Goal: Find contact information: Find contact information

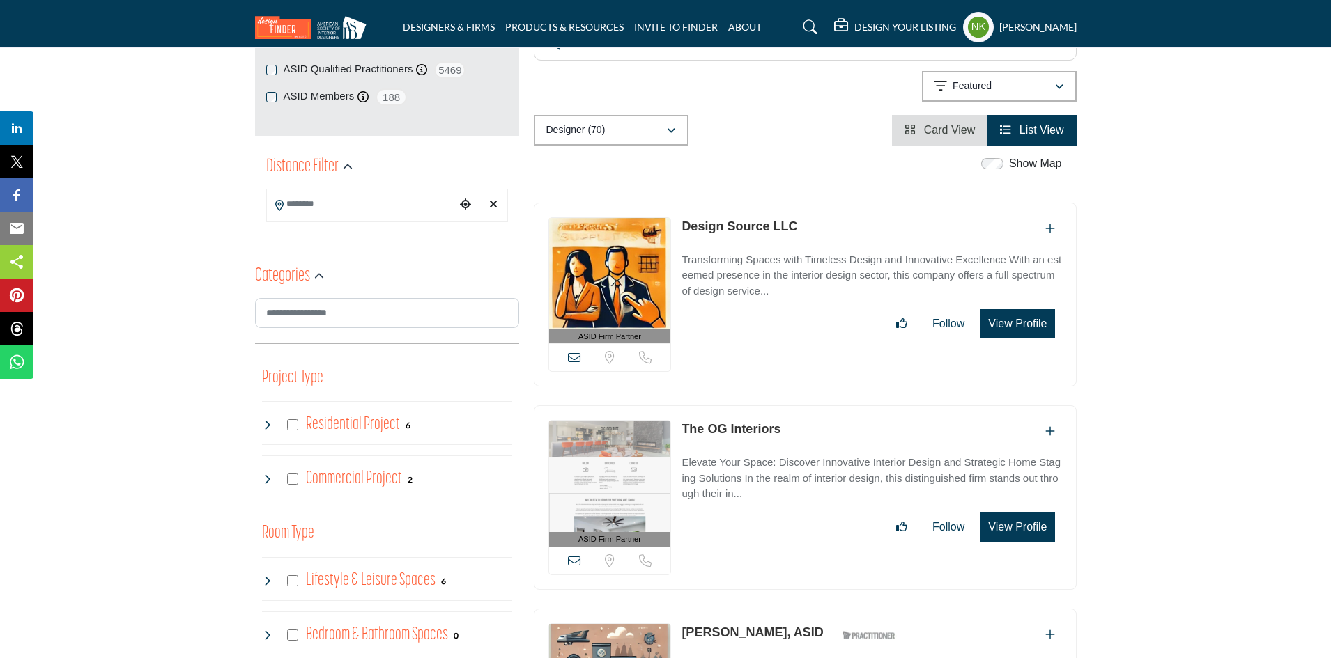
scroll to position [139, 0]
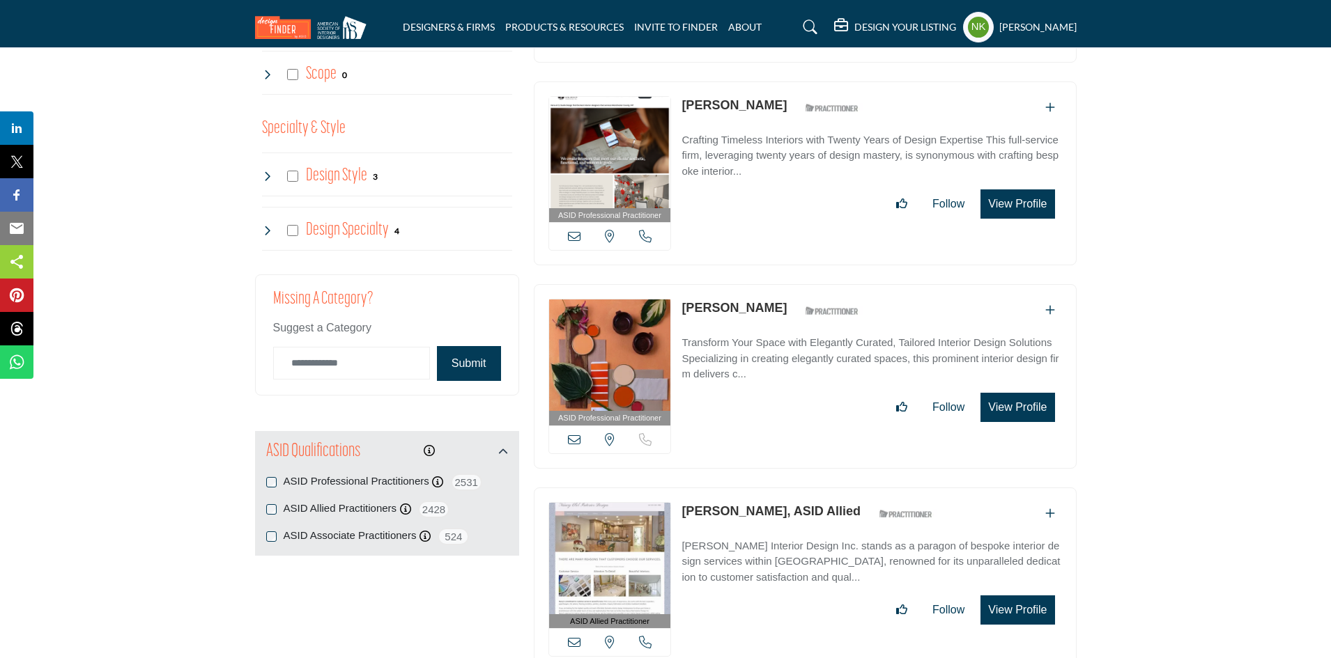
scroll to position [975, 0]
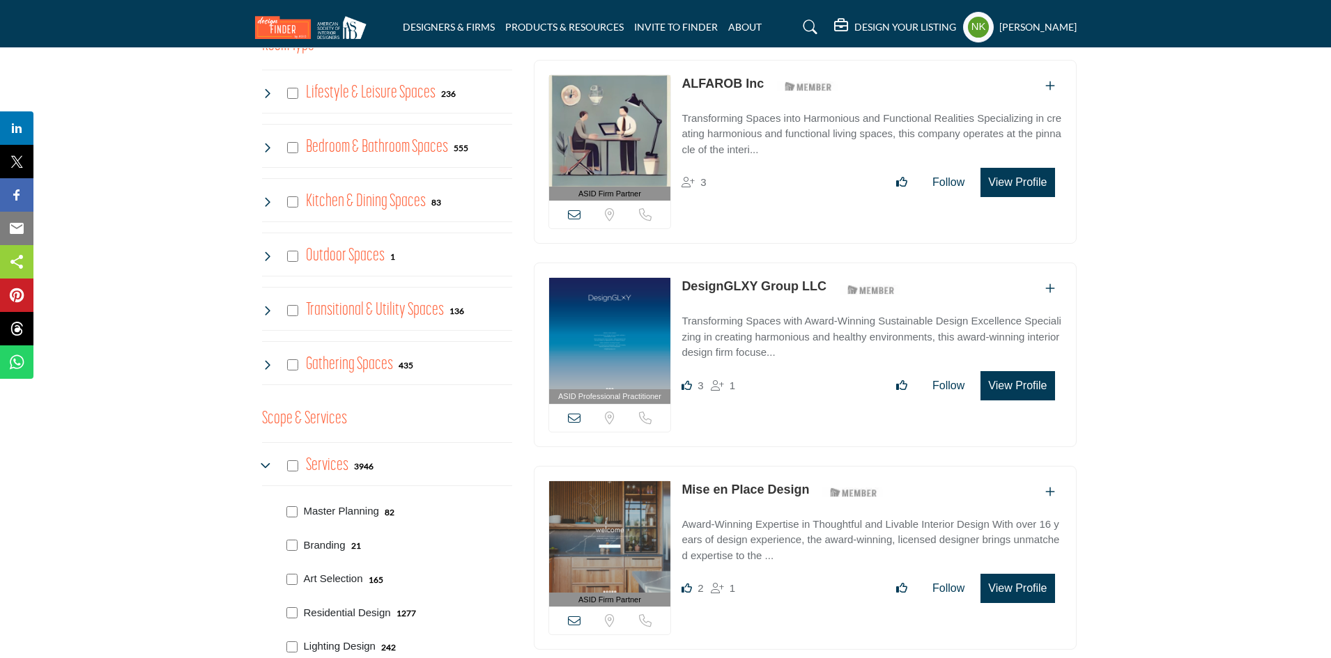
scroll to position [1045, 0]
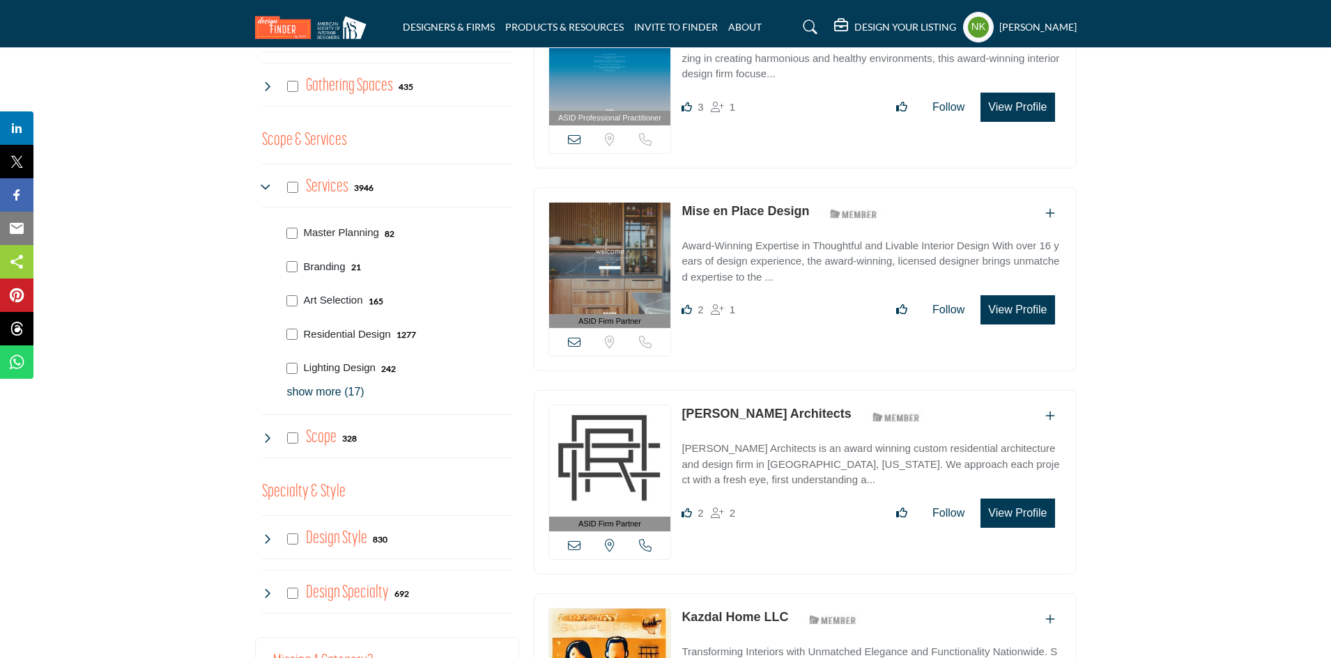
click at [339, 384] on p "show more (17)" at bounding box center [399, 392] width 225 height 17
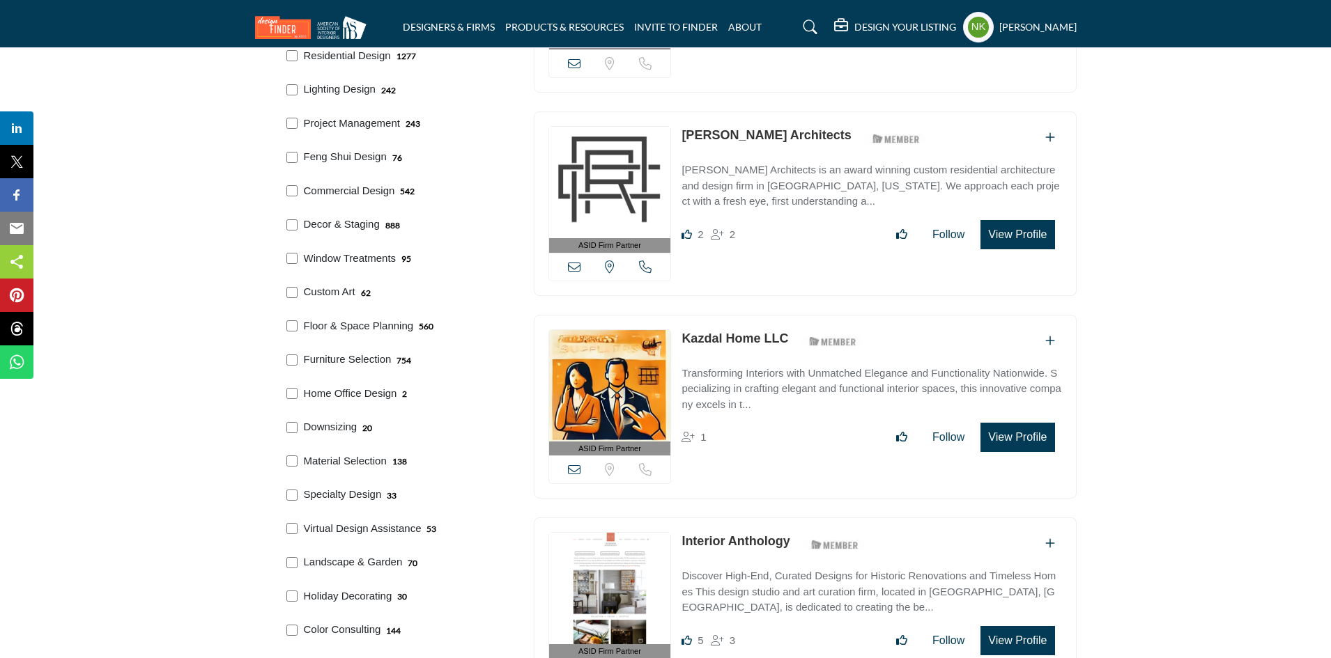
scroll to position [1533, 0]
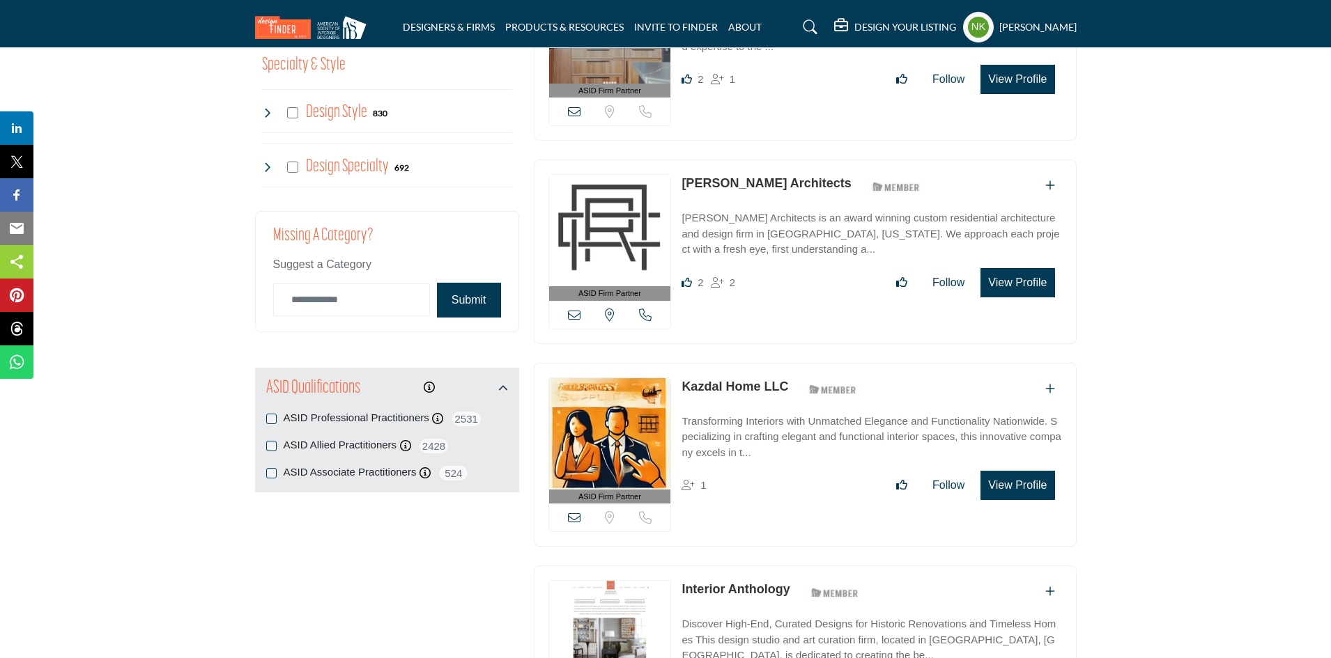
scroll to position [1067, 0]
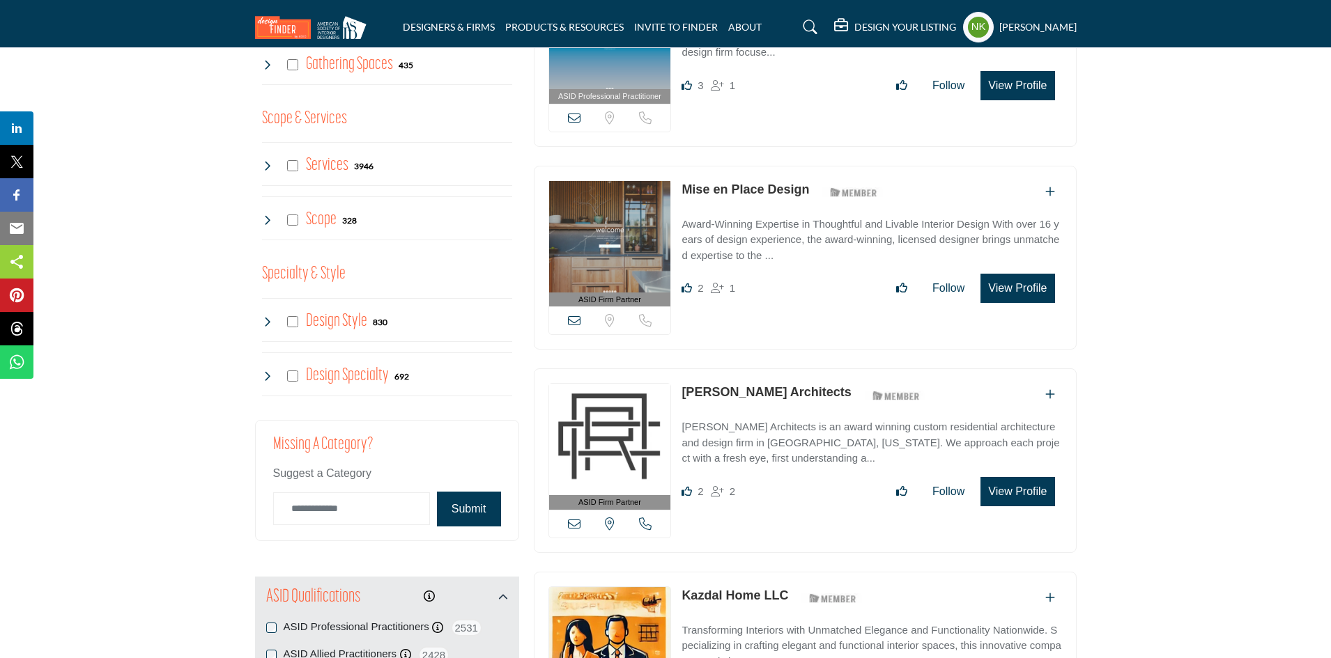
click at [273, 153] on div "Services 3946" at bounding box center [318, 165] width 112 height 25
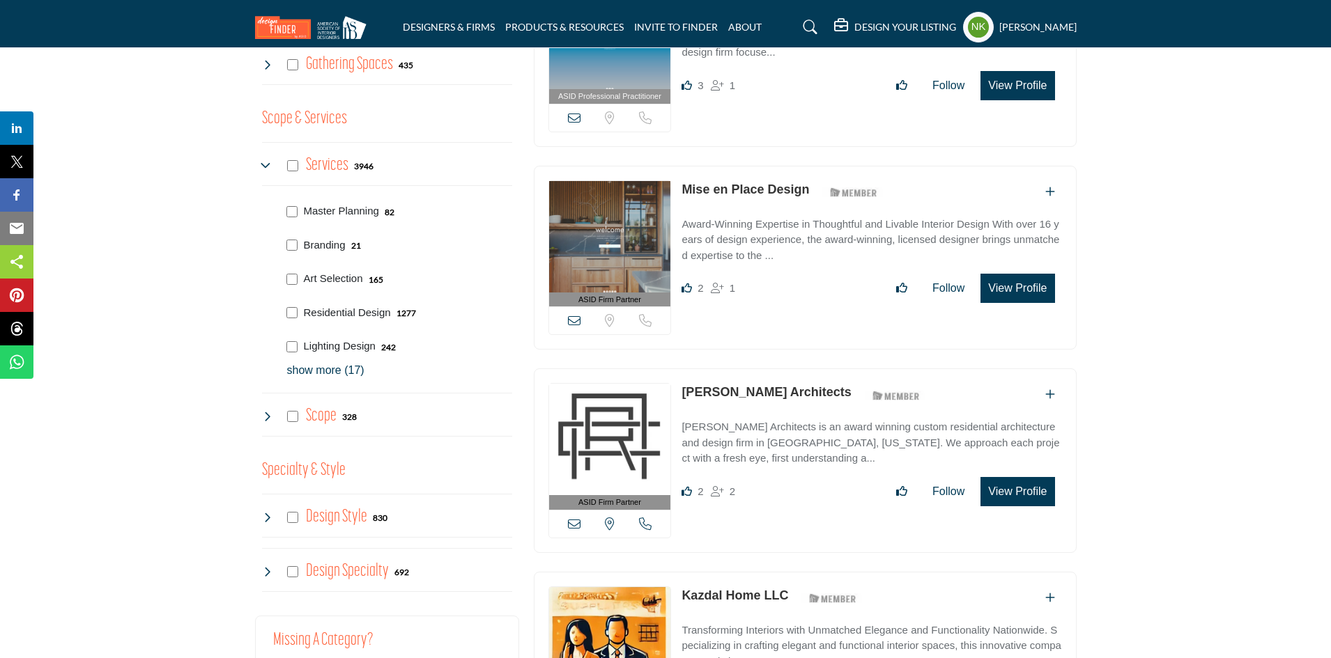
click at [353, 362] on p "show more (17)" at bounding box center [399, 370] width 225 height 17
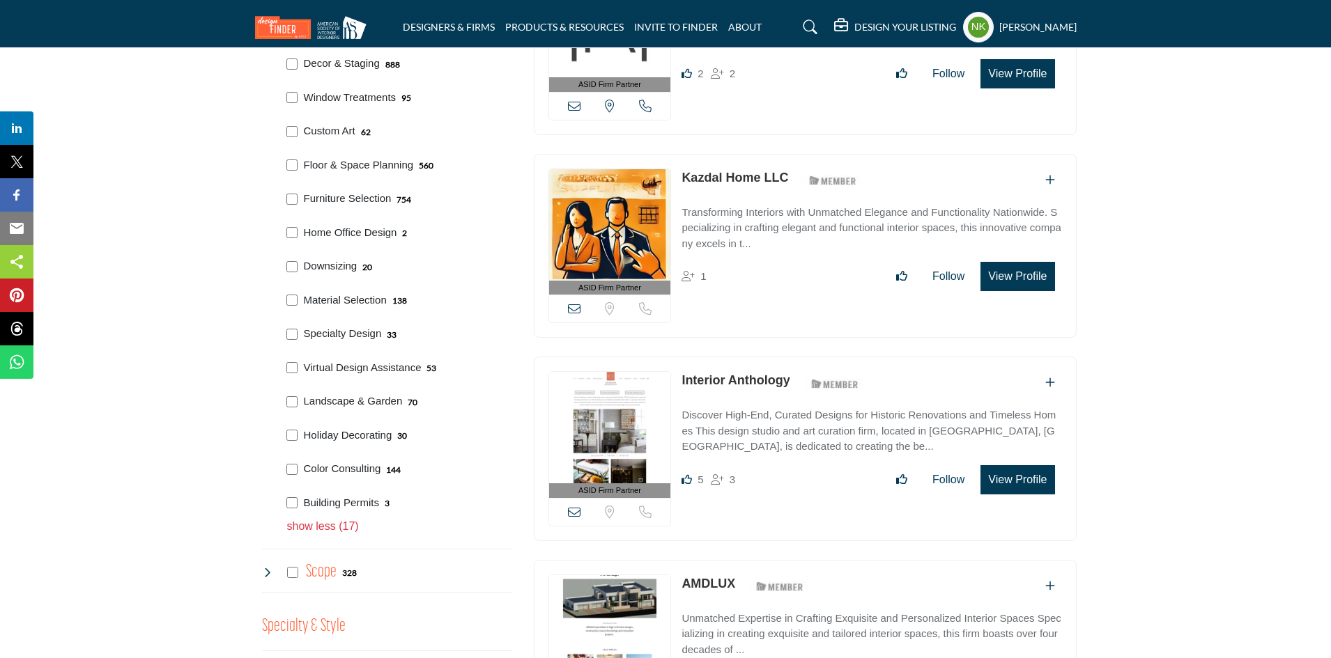
scroll to position [1554, 0]
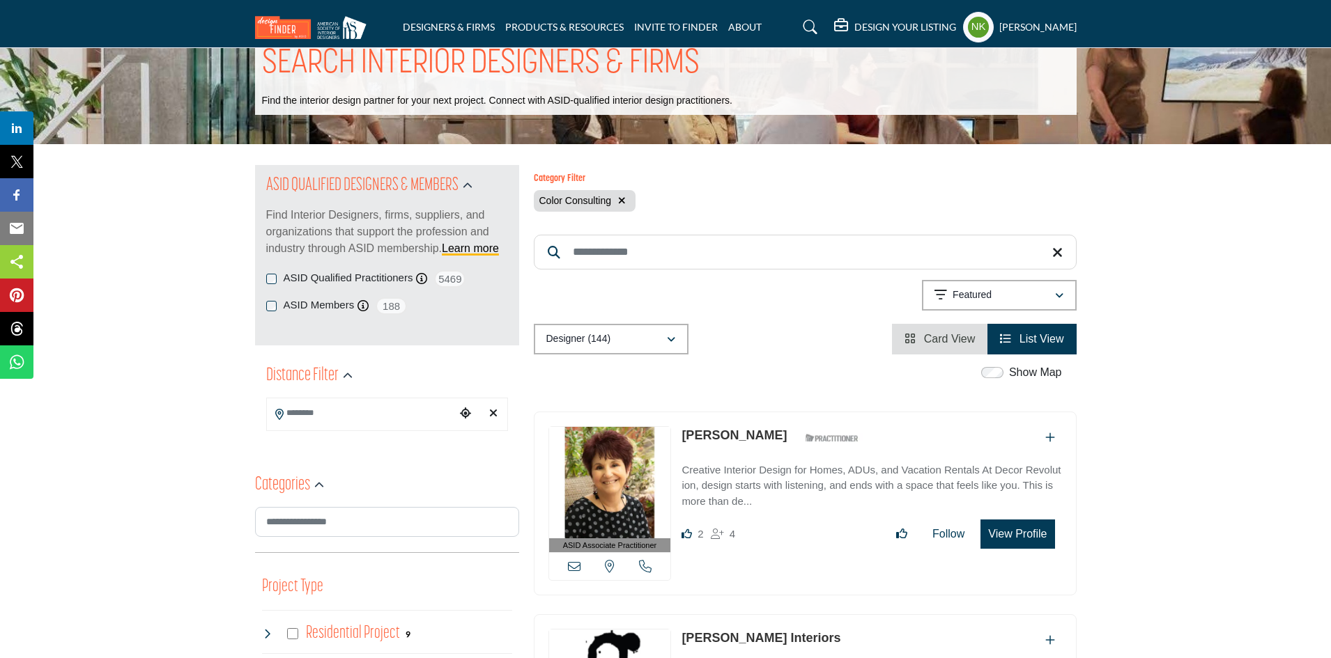
click at [623, 196] on icon "button" at bounding box center [622, 201] width 8 height 10
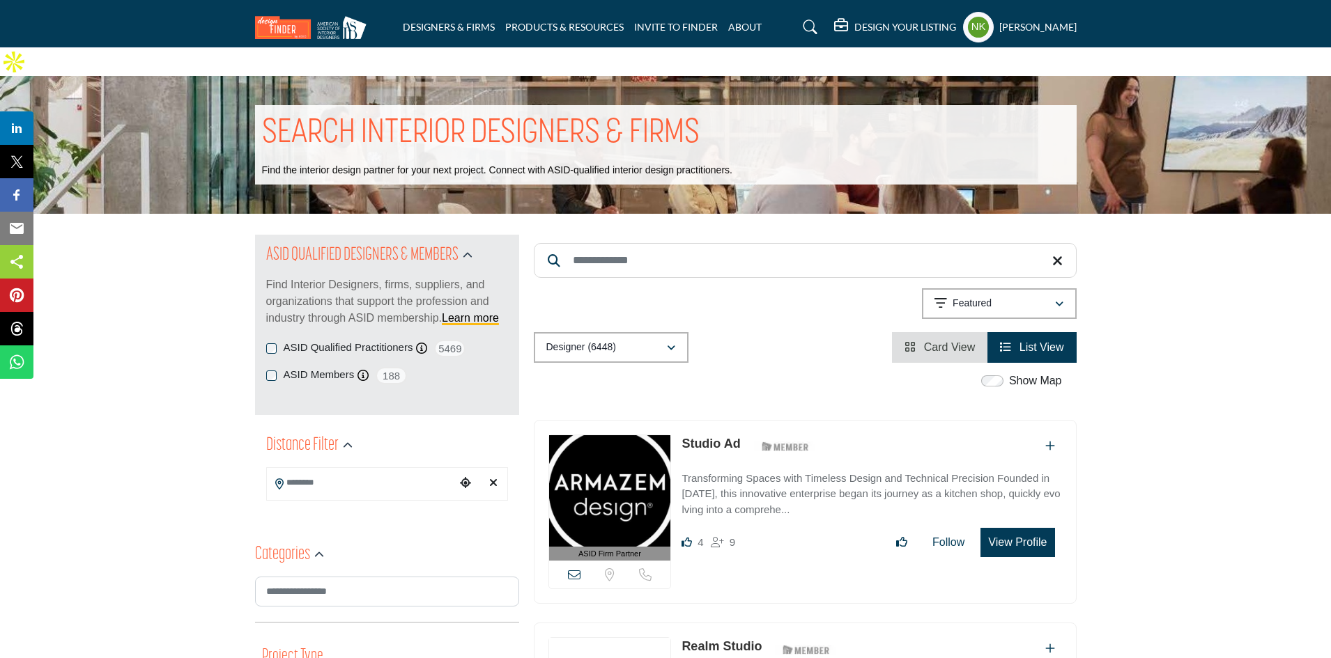
scroll to position [975, 0]
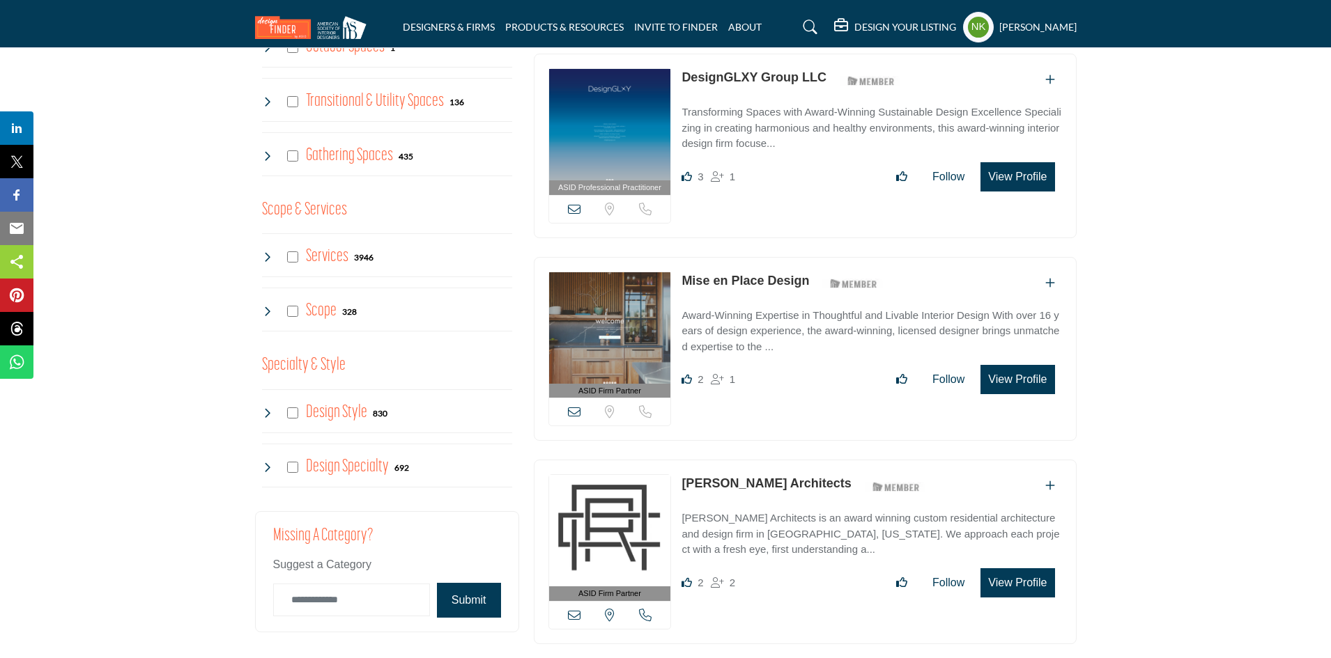
click at [265, 251] on icon at bounding box center [267, 256] width 11 height 11
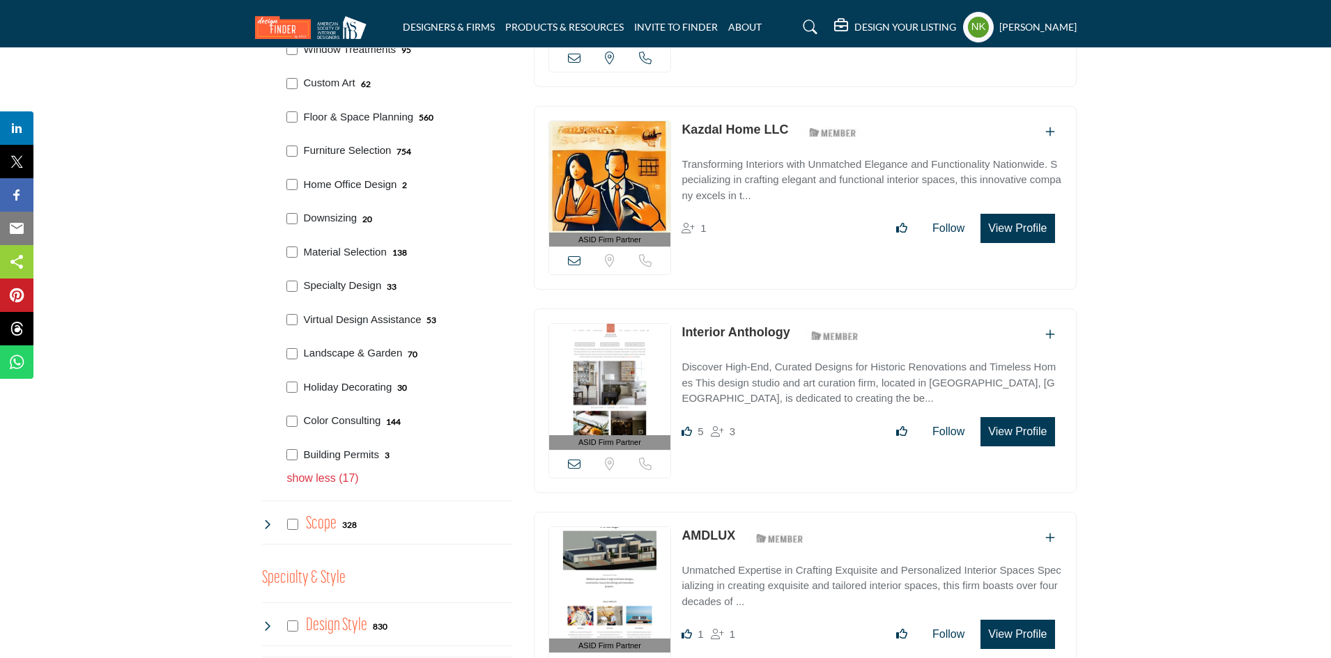
scroll to position [1672, 0]
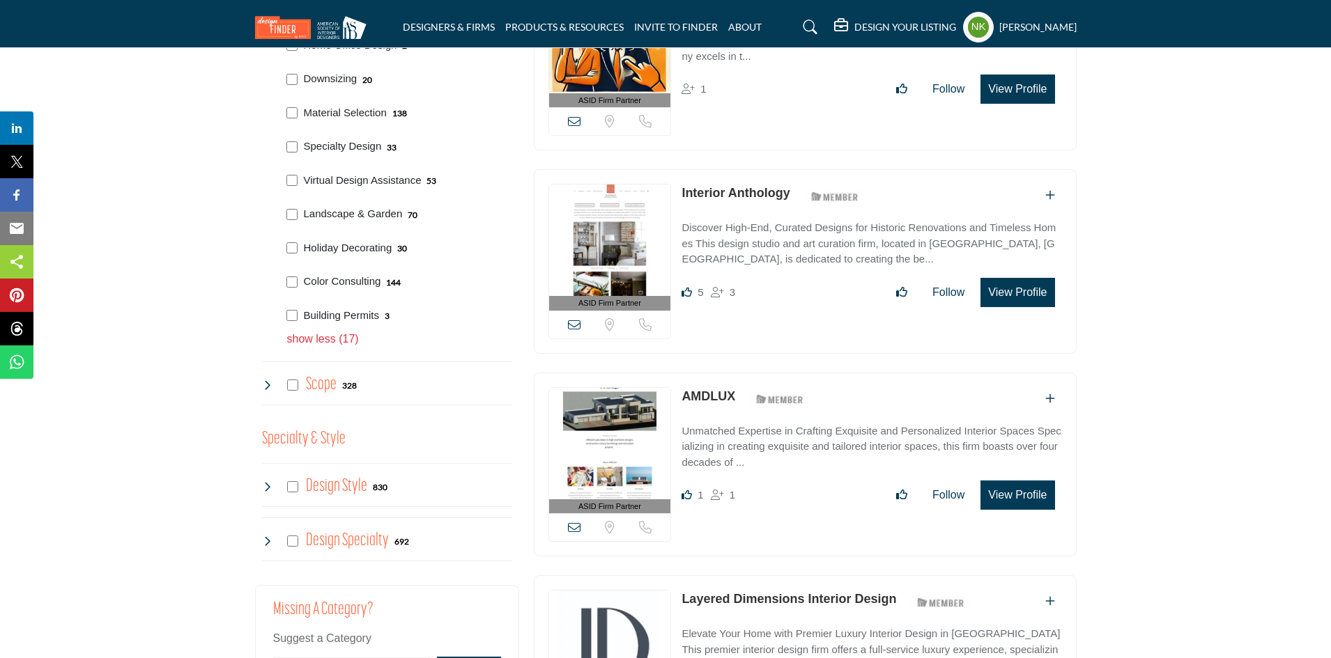
click at [313, 331] on p "show less (17)" at bounding box center [399, 339] width 225 height 17
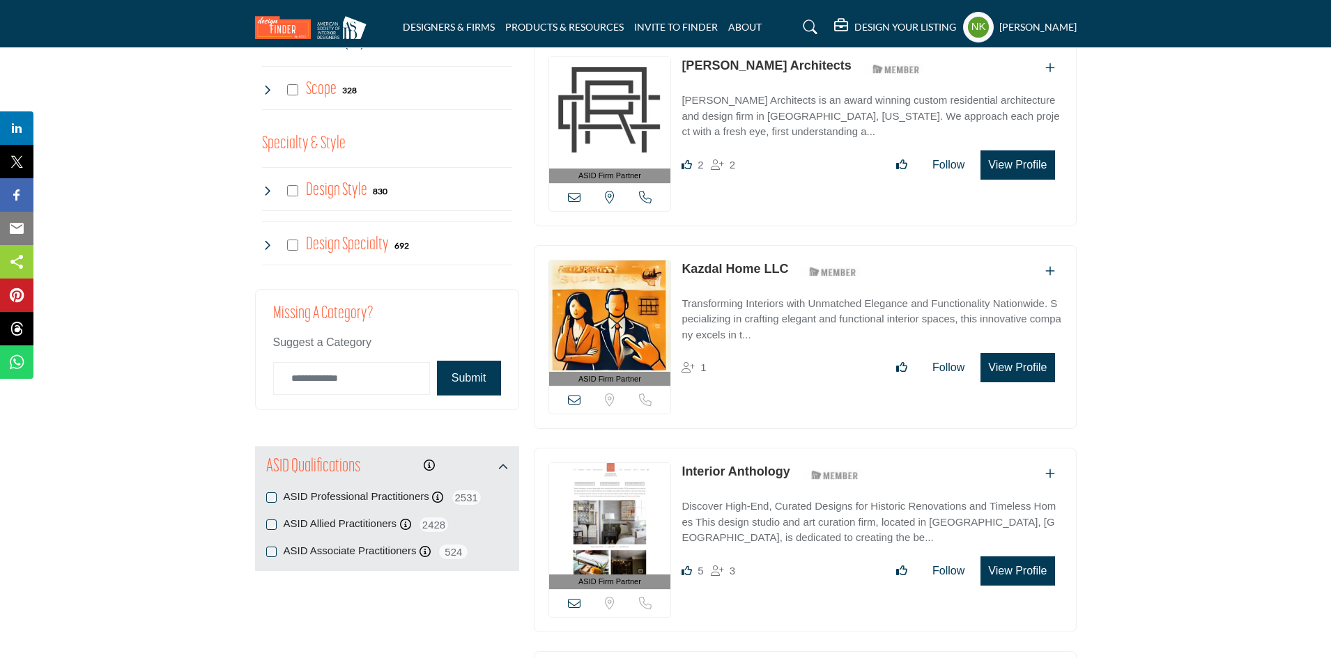
scroll to position [1254, 0]
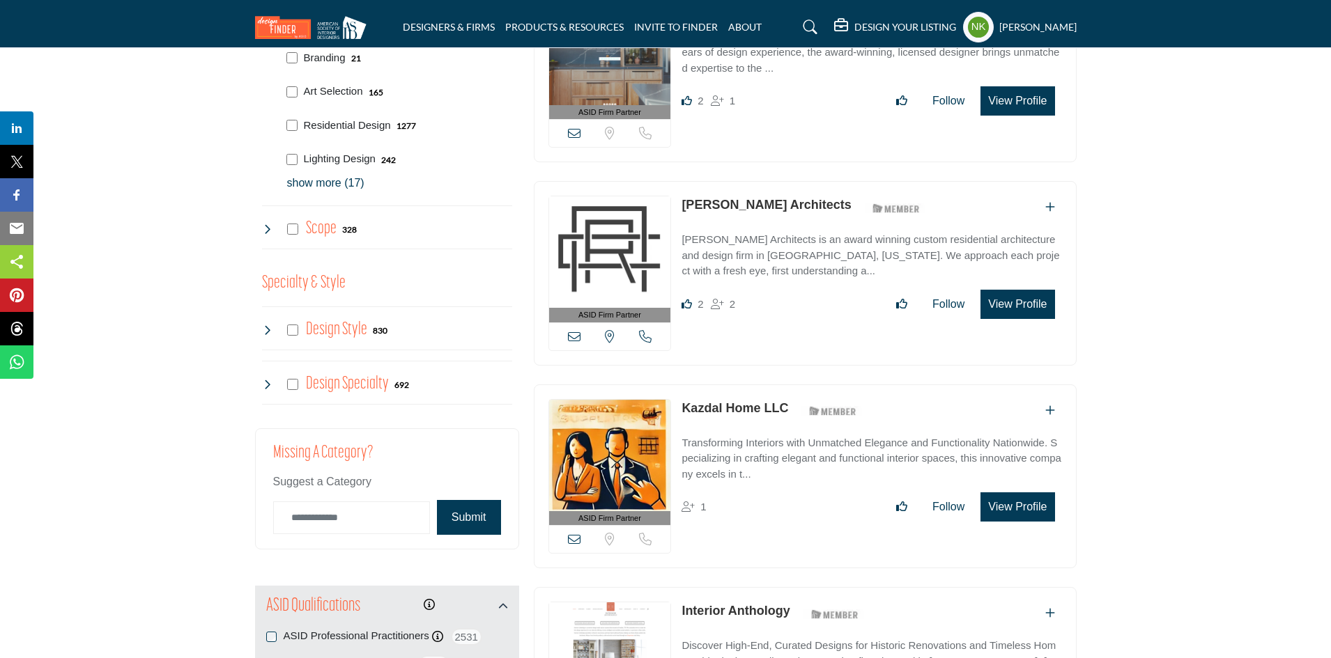
click at [268, 224] on icon at bounding box center [267, 229] width 11 height 11
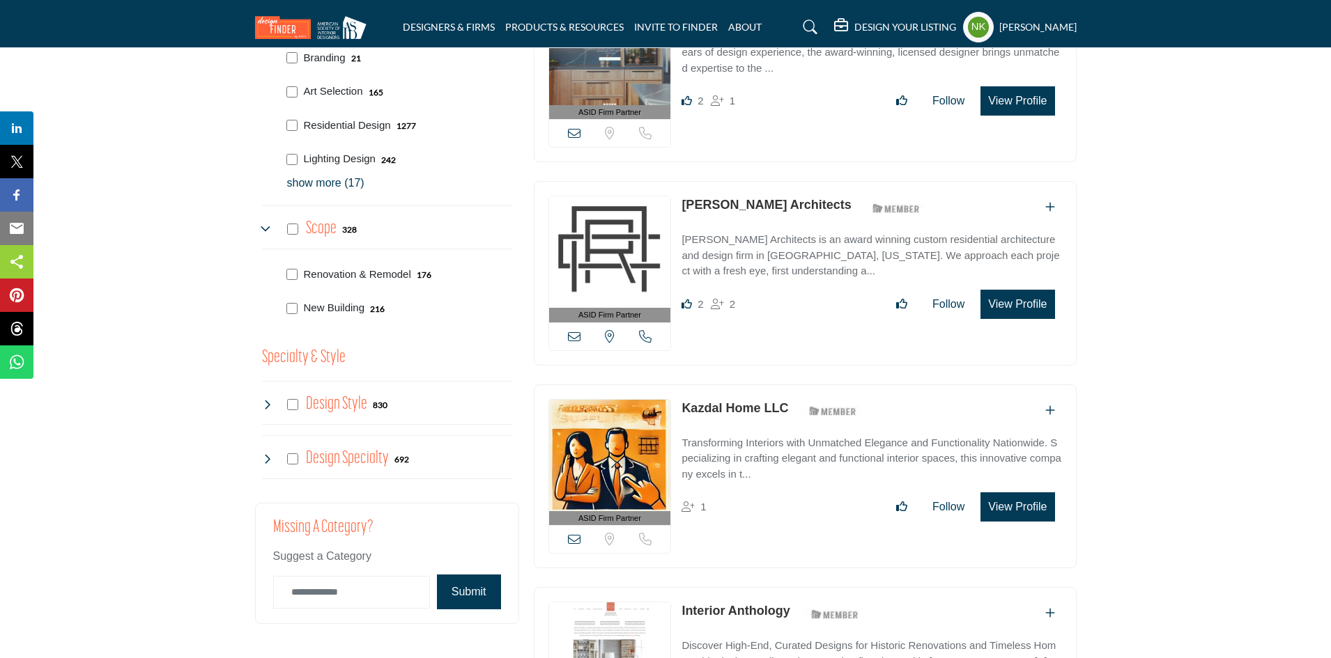
click at [270, 399] on icon at bounding box center [267, 404] width 11 height 11
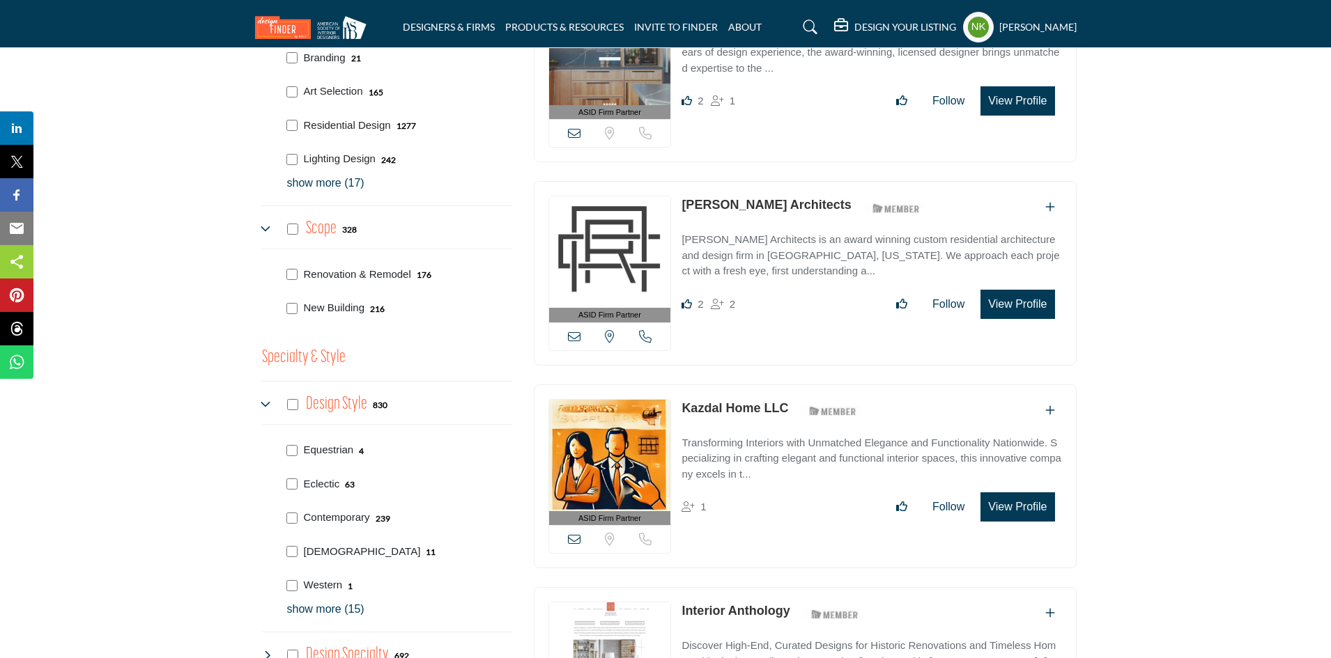
scroll to position [1463, 0]
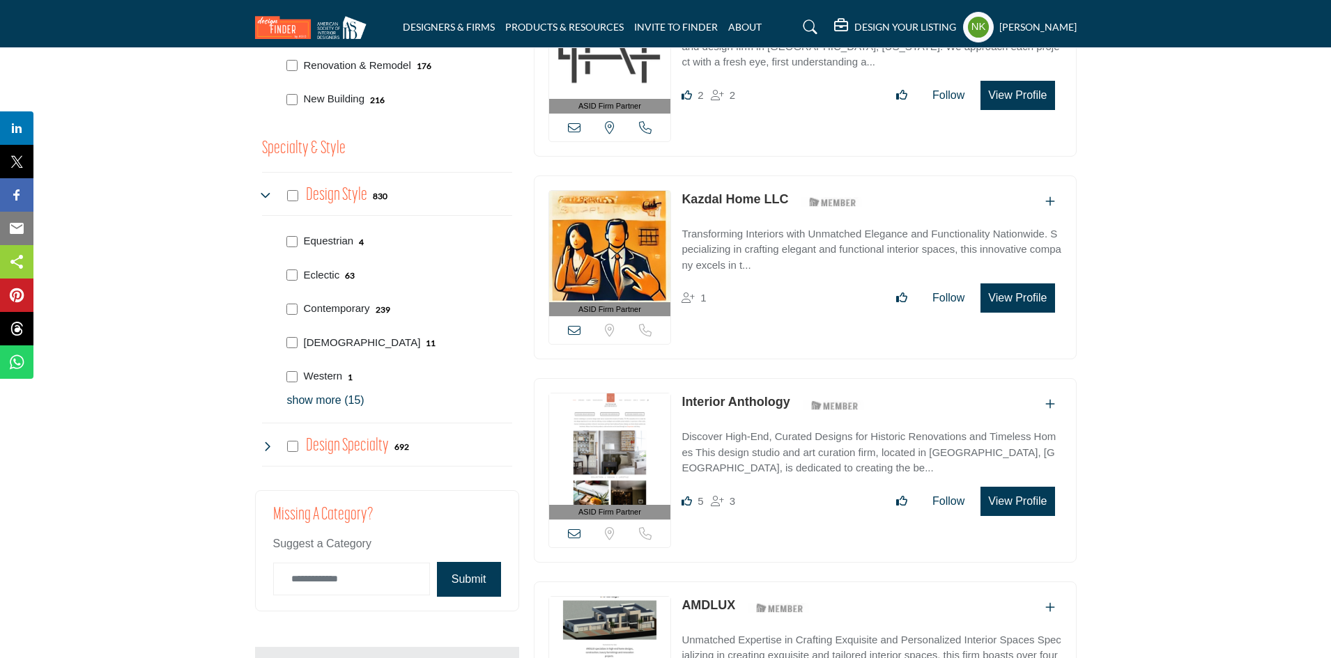
click at [335, 392] on p "show more (15)" at bounding box center [399, 400] width 225 height 17
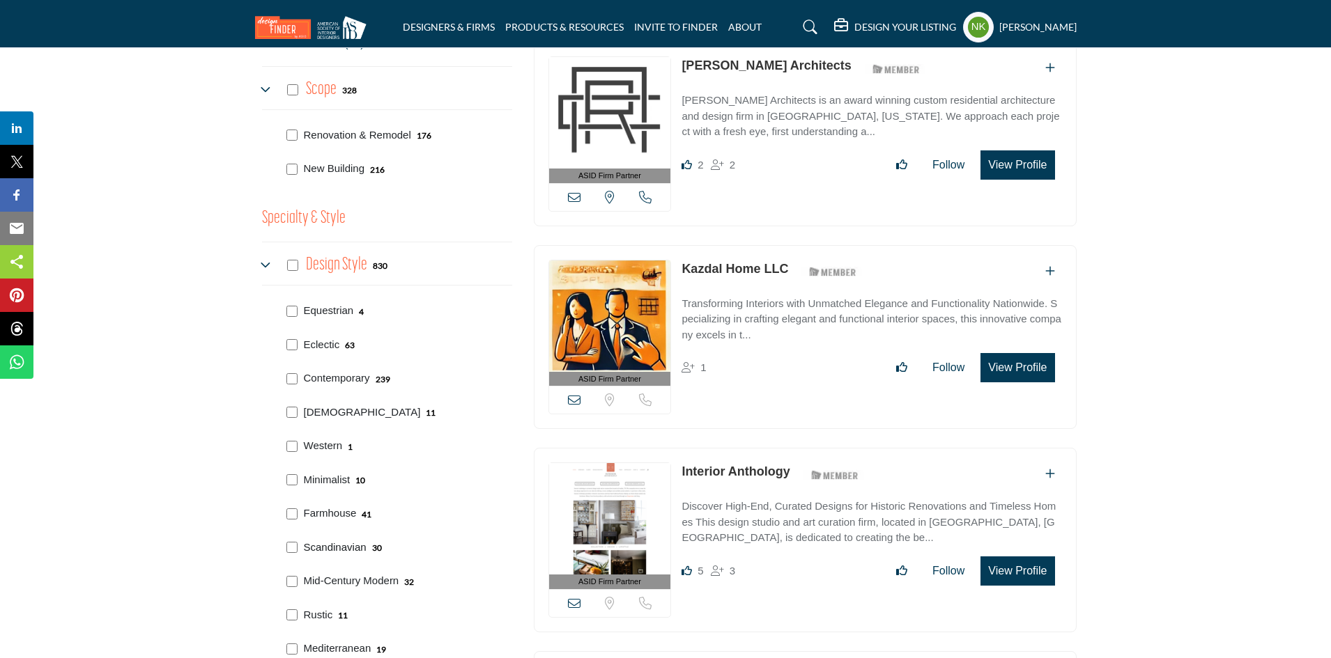
scroll to position [1115, 0]
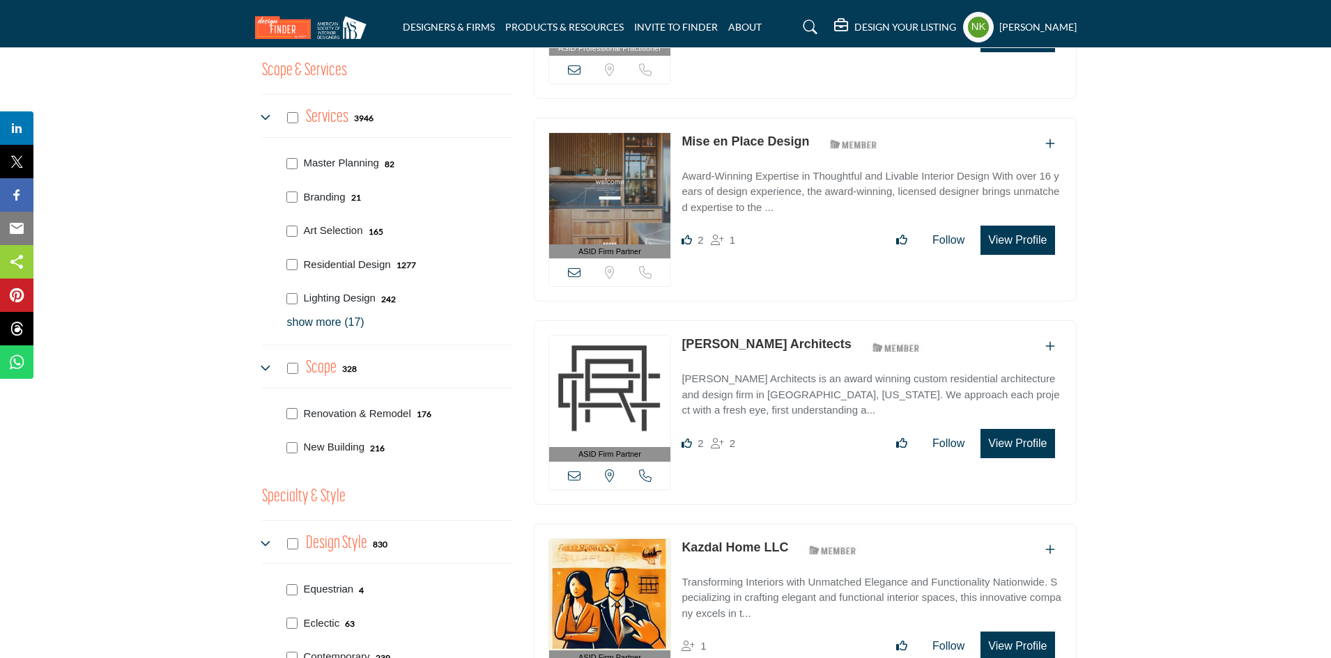
click at [265, 363] on icon at bounding box center [267, 368] width 11 height 11
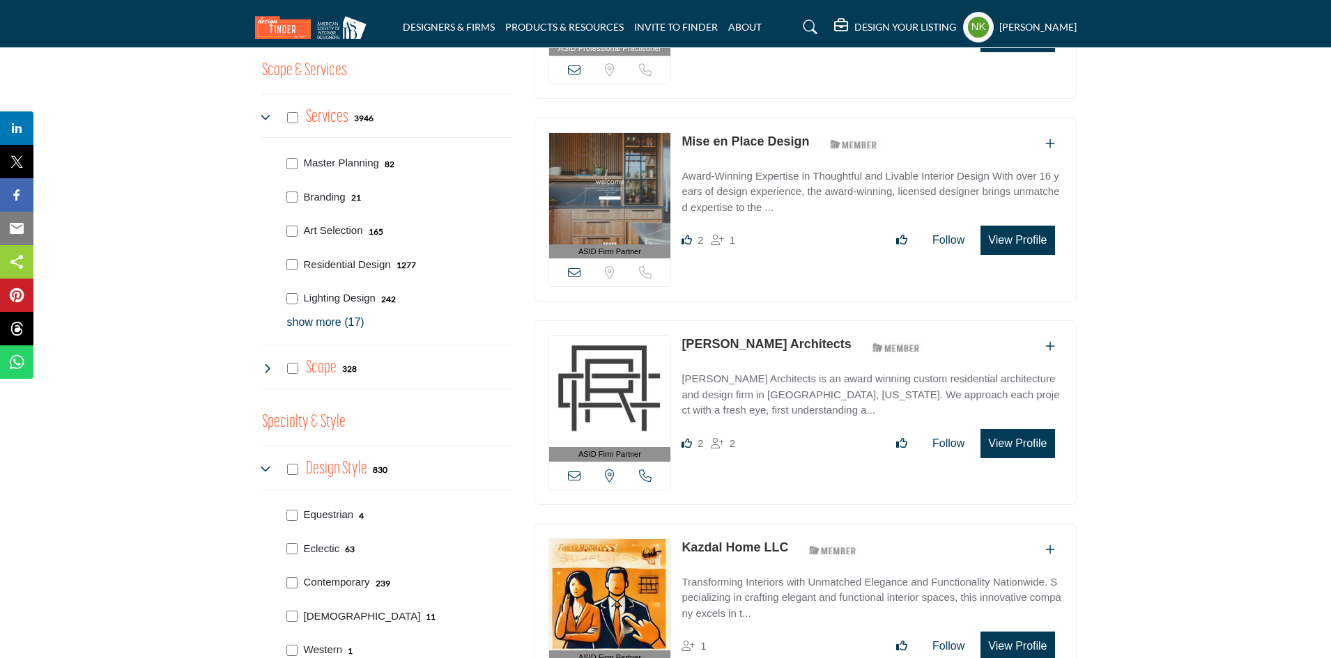
click at [265, 363] on icon at bounding box center [267, 368] width 11 height 11
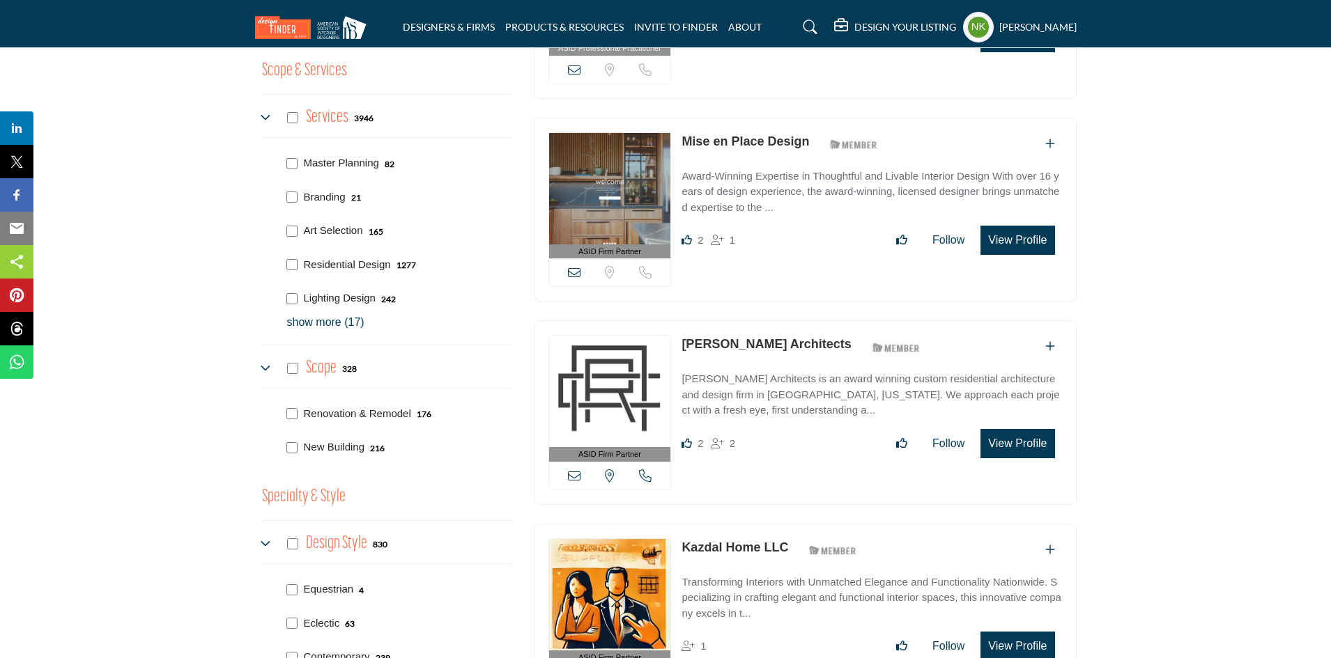
scroll to position [906, 0]
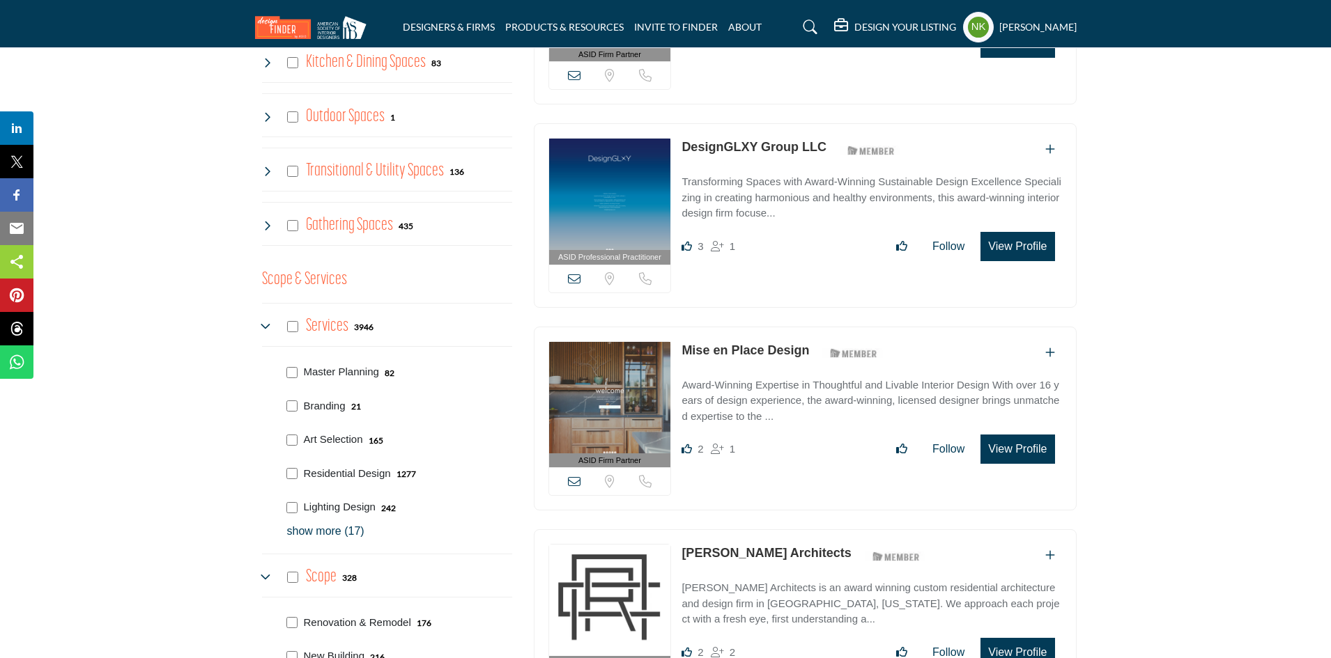
click at [268, 321] on icon at bounding box center [267, 326] width 11 height 11
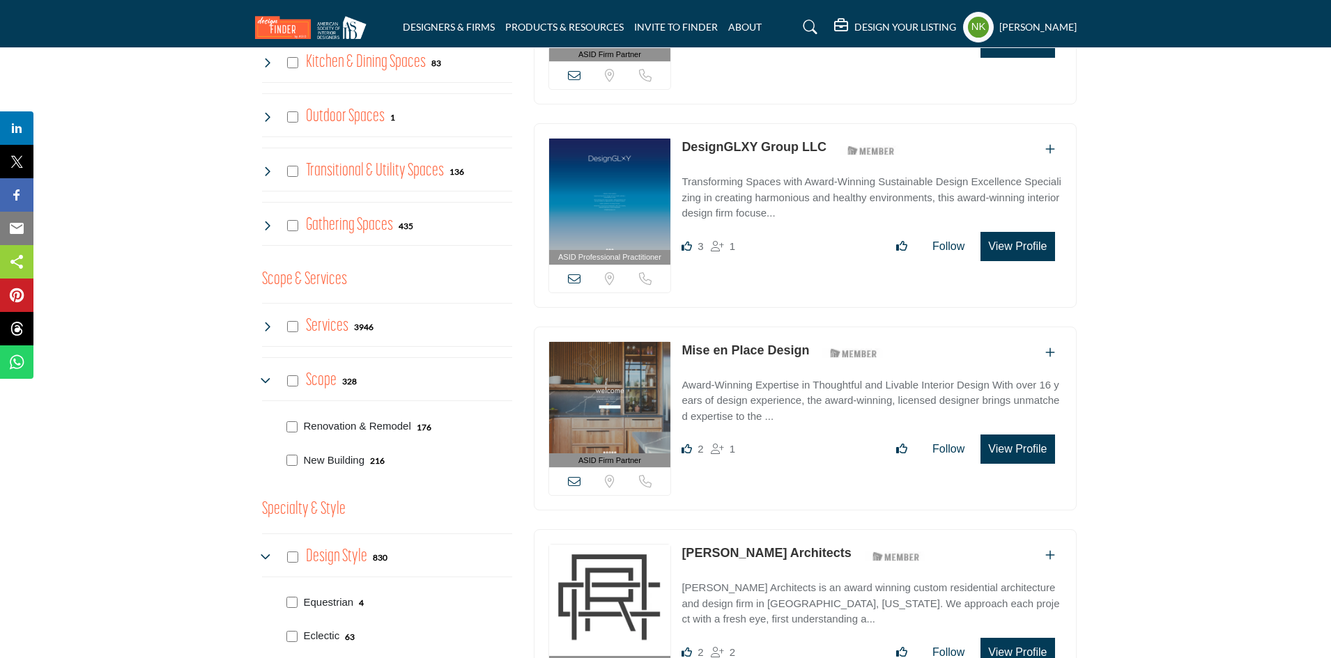
scroll to position [627, 0]
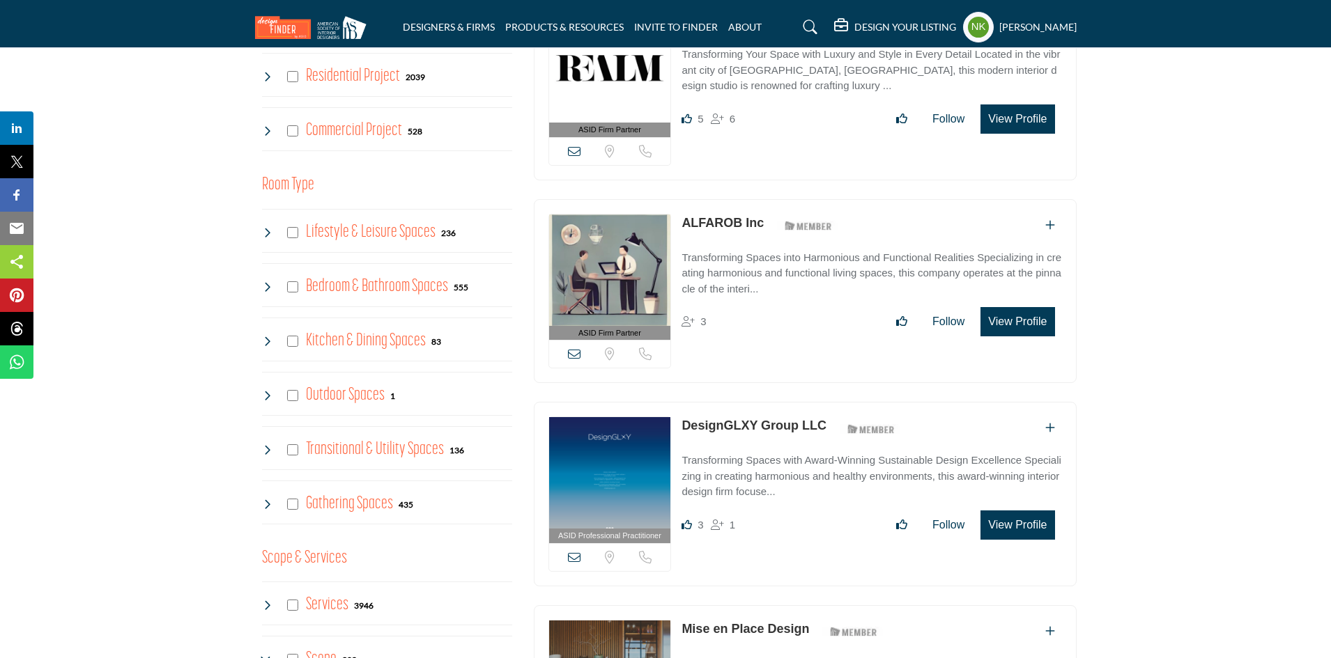
click at [269, 600] on icon at bounding box center [267, 605] width 11 height 11
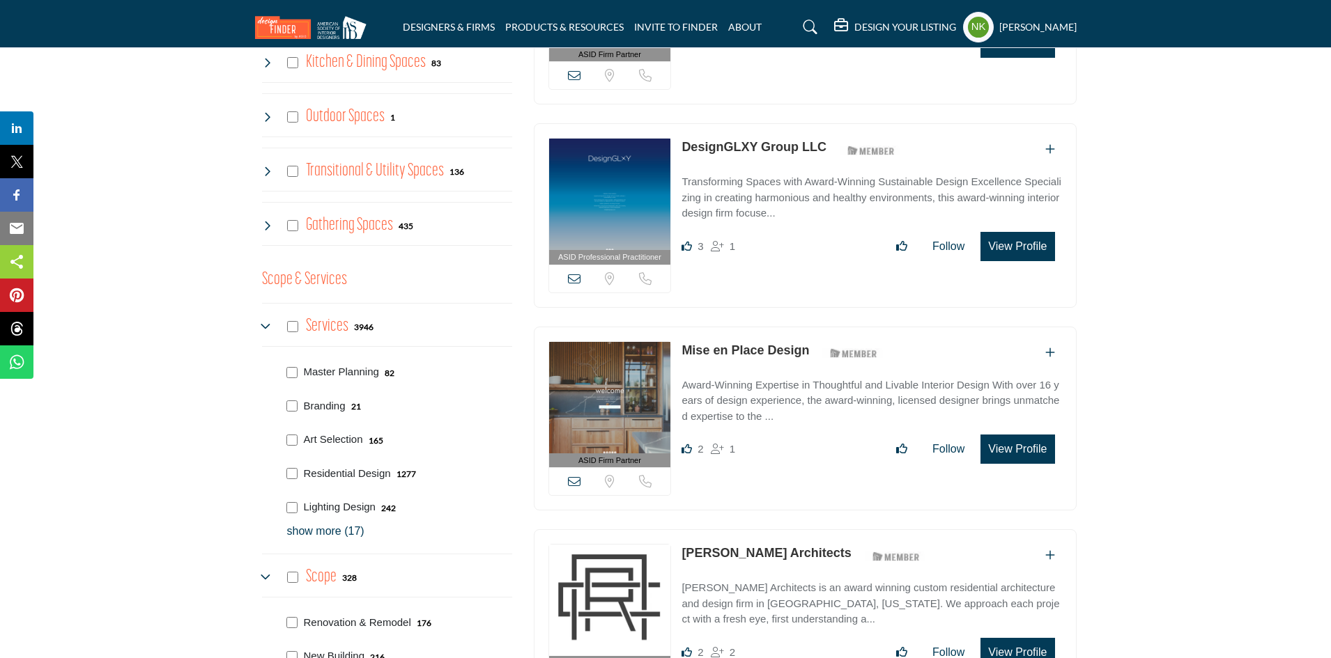
scroll to position [975, 0]
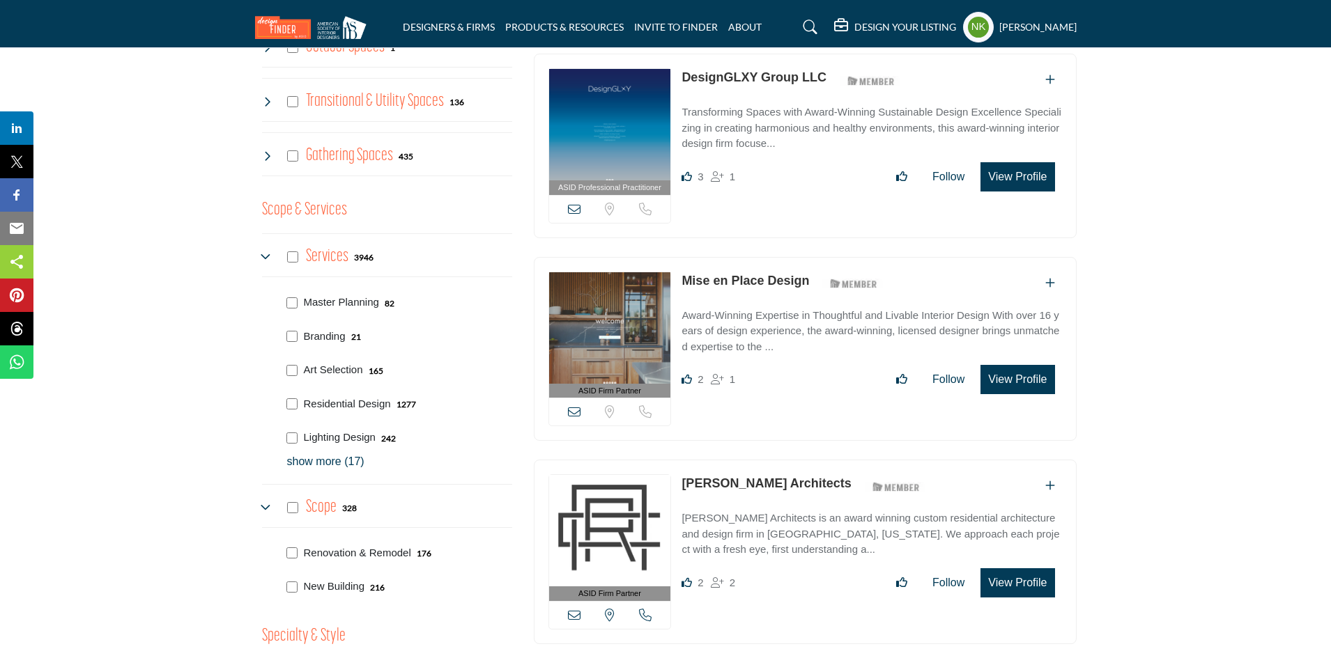
click at [339, 454] on p "show more (17)" at bounding box center [399, 462] width 225 height 17
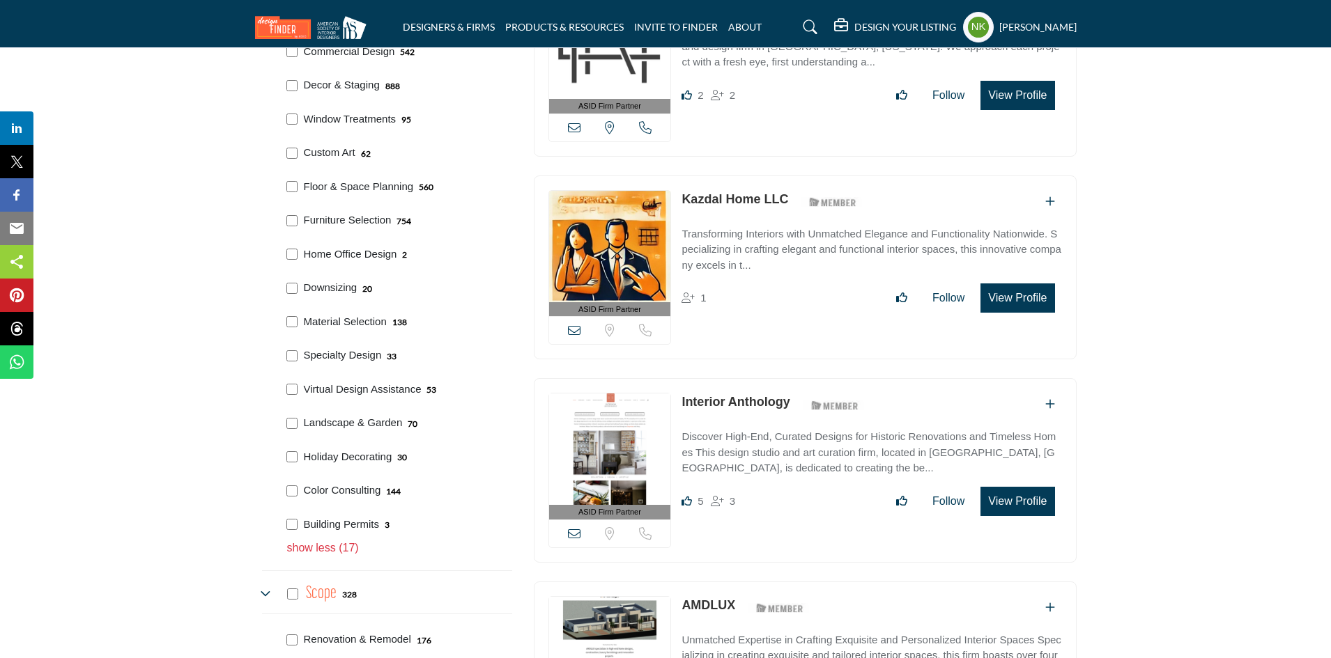
scroll to position [1533, 0]
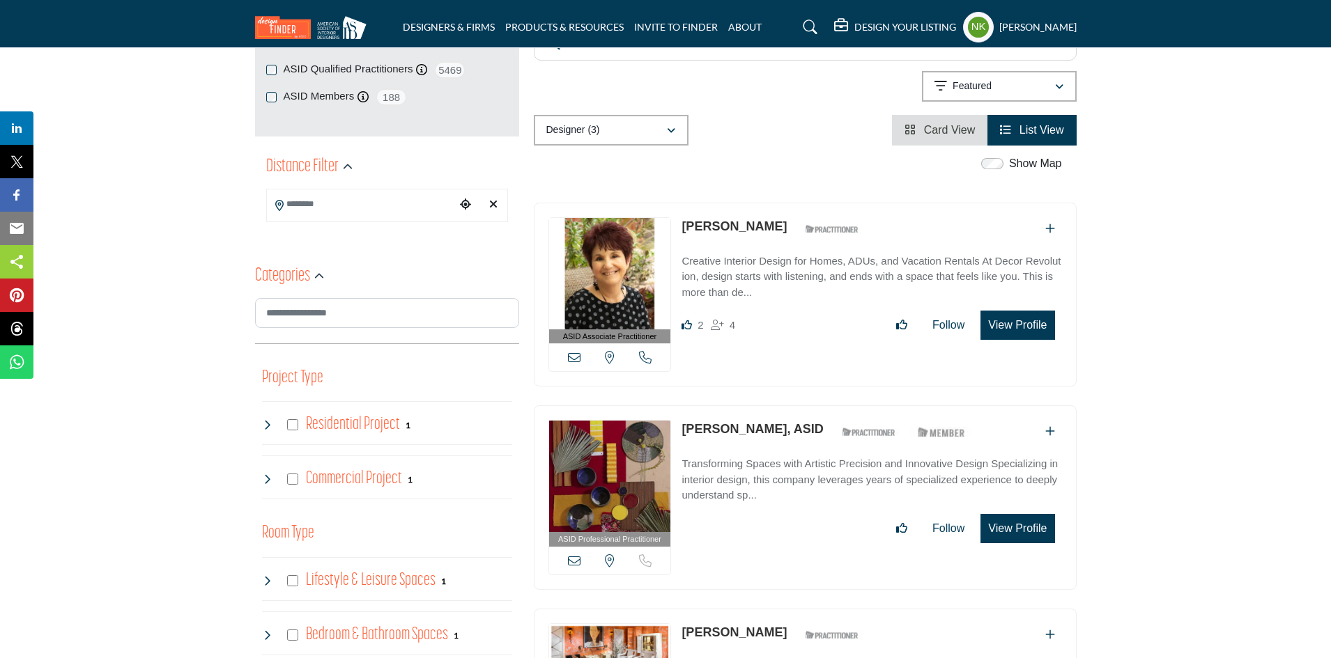
scroll to position [488, 0]
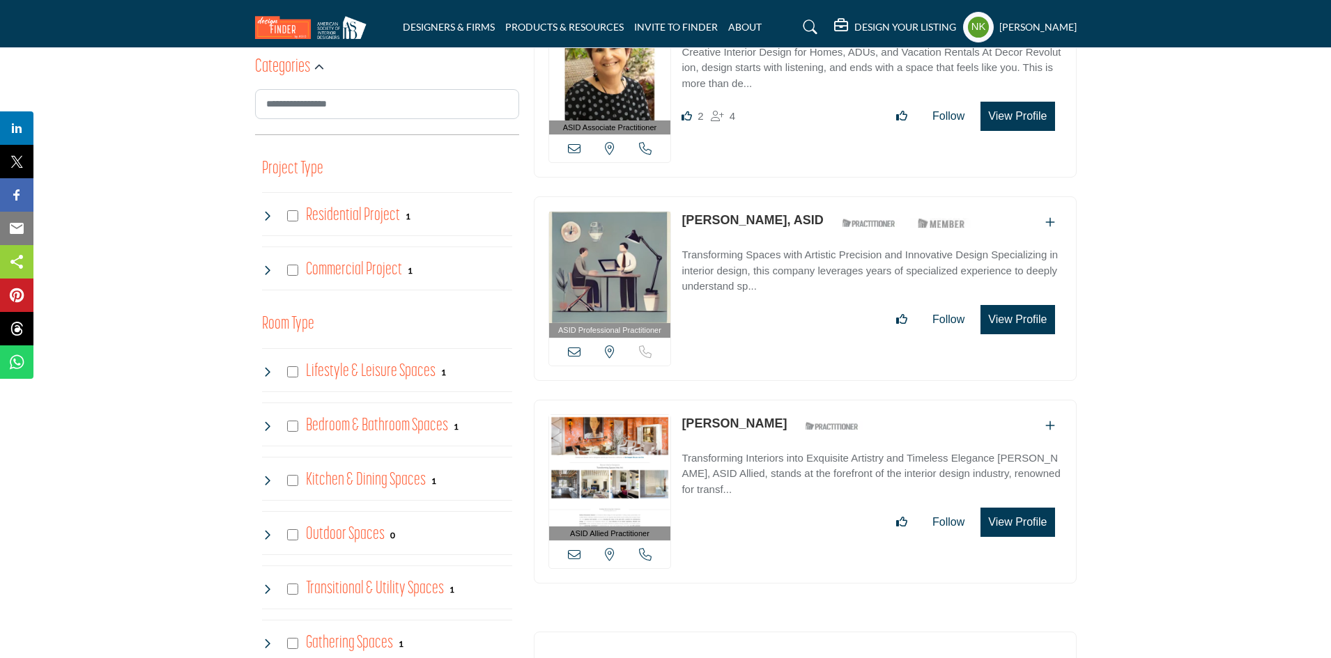
drag, startPoint x: 680, startPoint y: 177, endPoint x: 764, endPoint y: 189, distance: 84.4
click at [764, 196] on div "ASID Professional Practitioner ASID Professional Practitioners have successfull…" at bounding box center [805, 288] width 543 height 185
copy link "Alicia Clowe,"
drag, startPoint x: 805, startPoint y: 371, endPoint x: 683, endPoint y: 395, distance: 123.5
click at [683, 400] on div "ASID Allied Practitioner ASID Allied Practitioners have successfully completed …" at bounding box center [805, 492] width 543 height 185
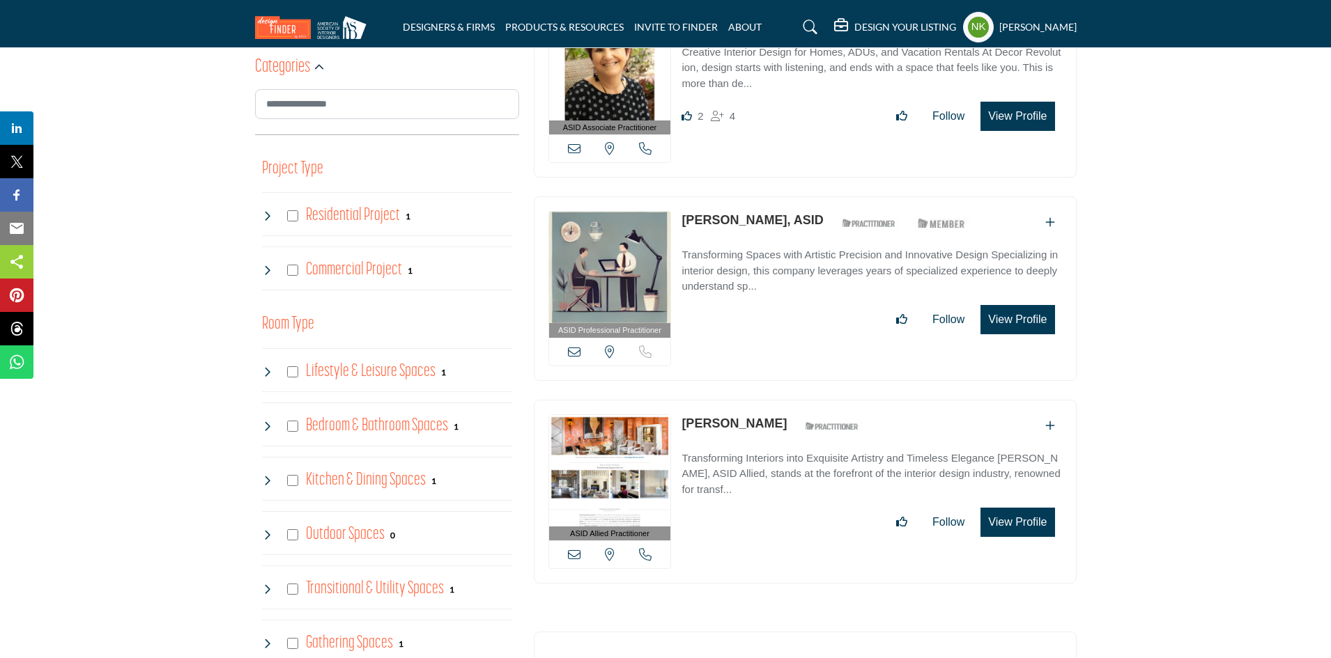
copy link "Andrea Schumacher"
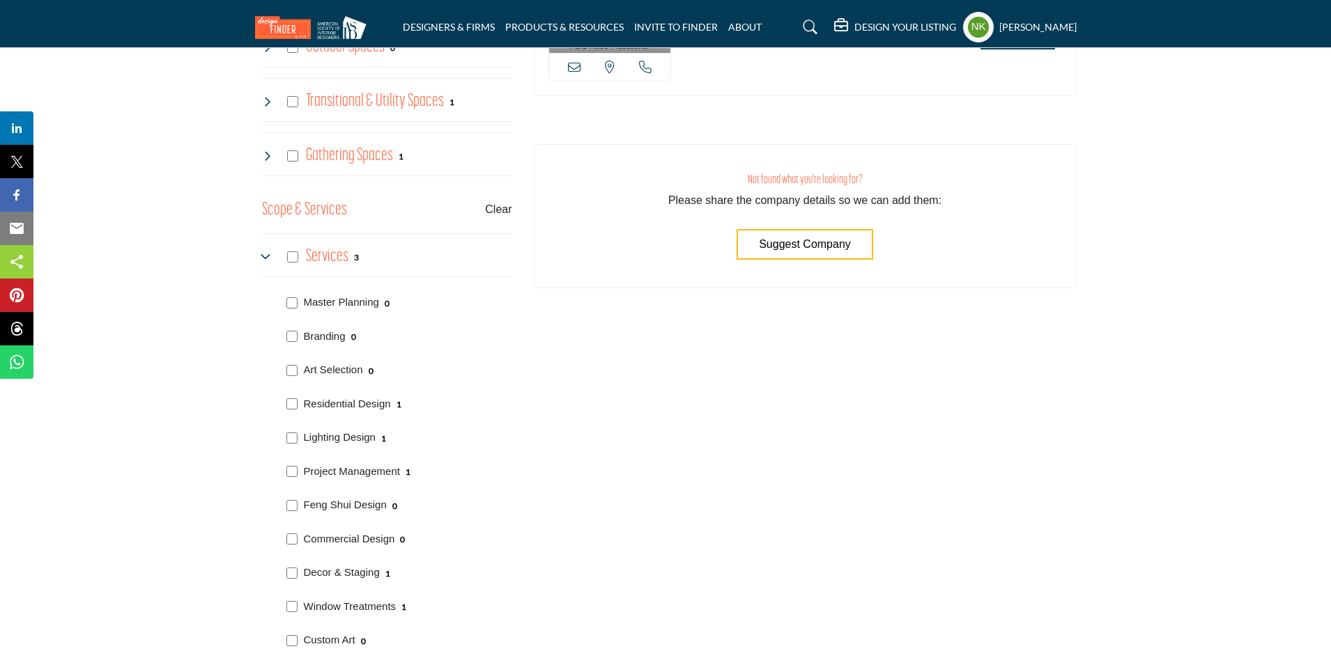
scroll to position [836, 0]
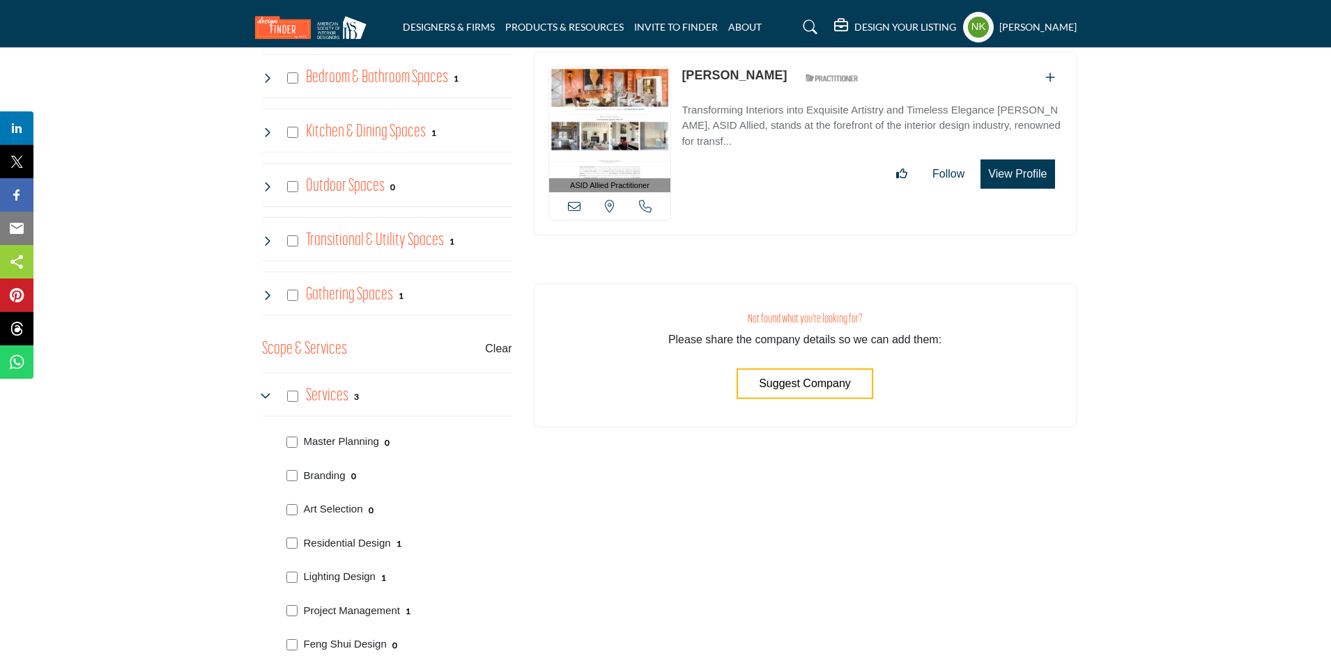
click at [284, 384] on div "Services 3" at bounding box center [311, 396] width 98 height 25
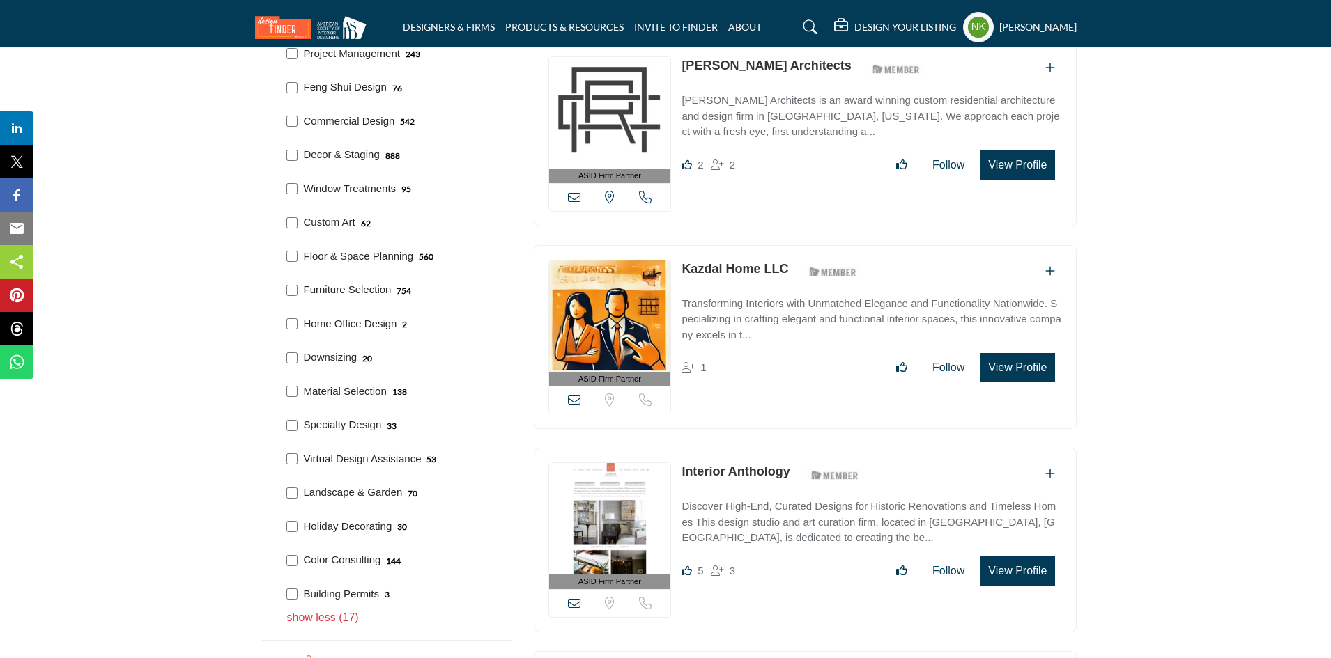
scroll to position [1672, 0]
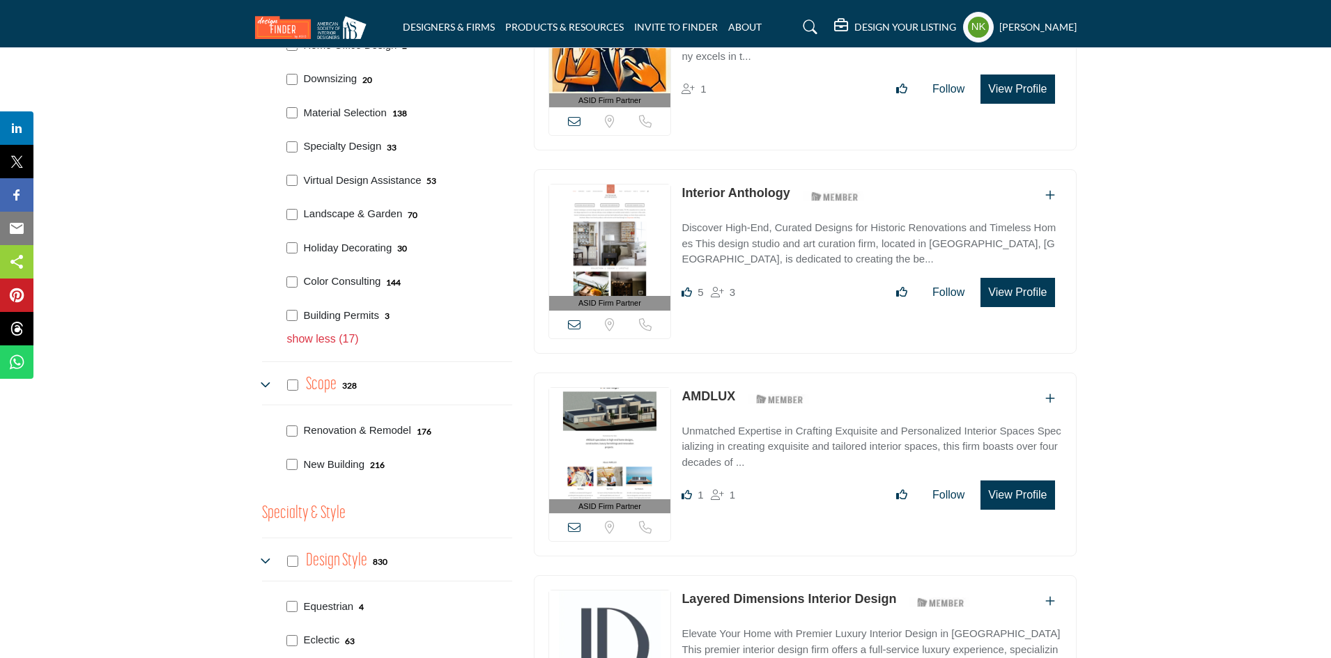
click at [269, 380] on icon at bounding box center [267, 385] width 11 height 11
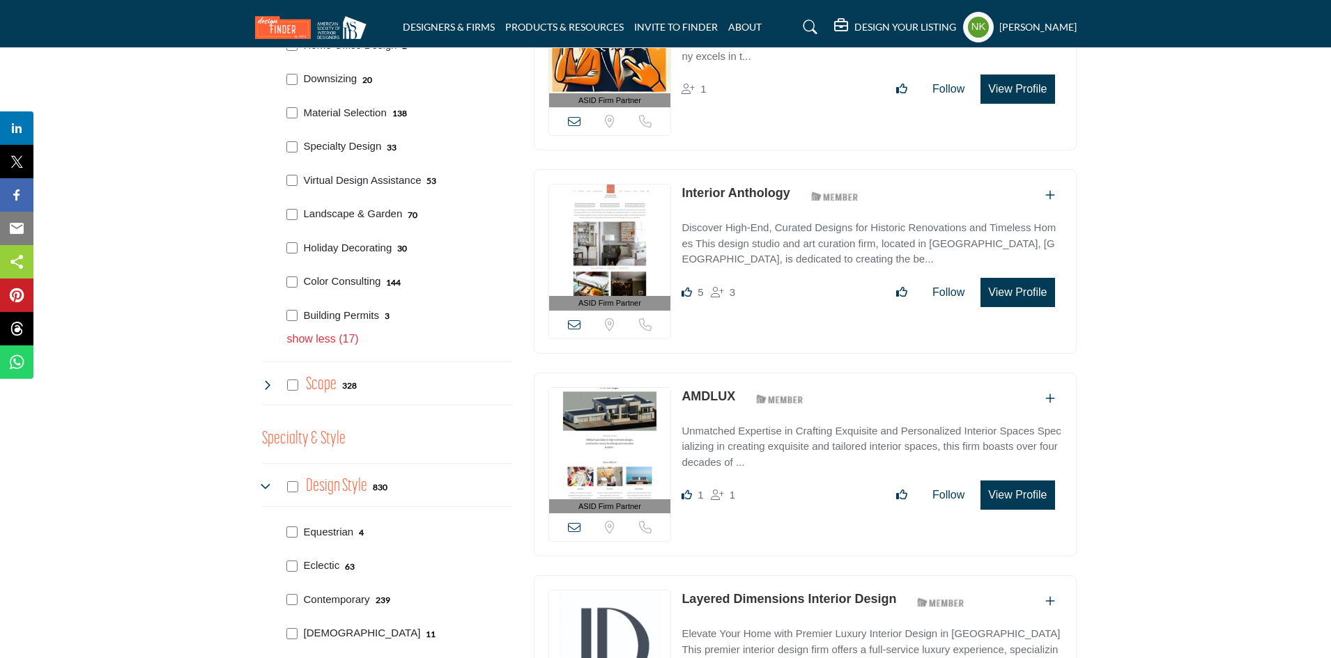
click at [269, 380] on icon at bounding box center [267, 385] width 11 height 11
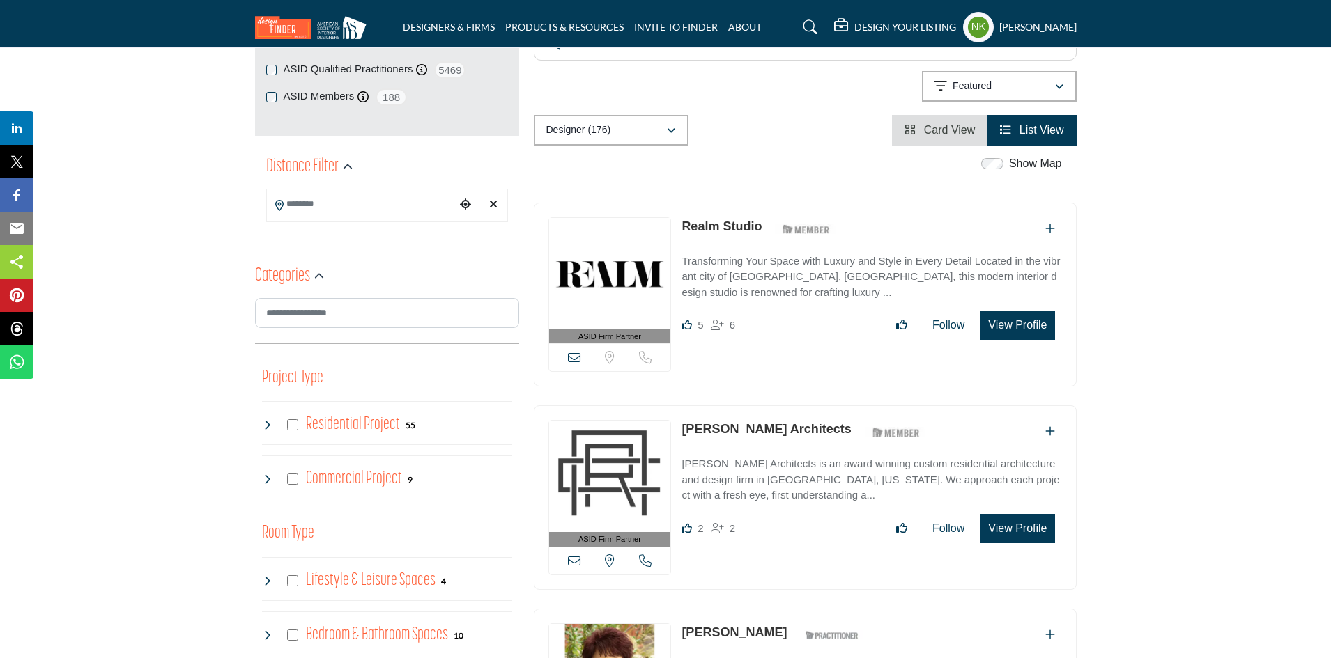
scroll to position [70, 0]
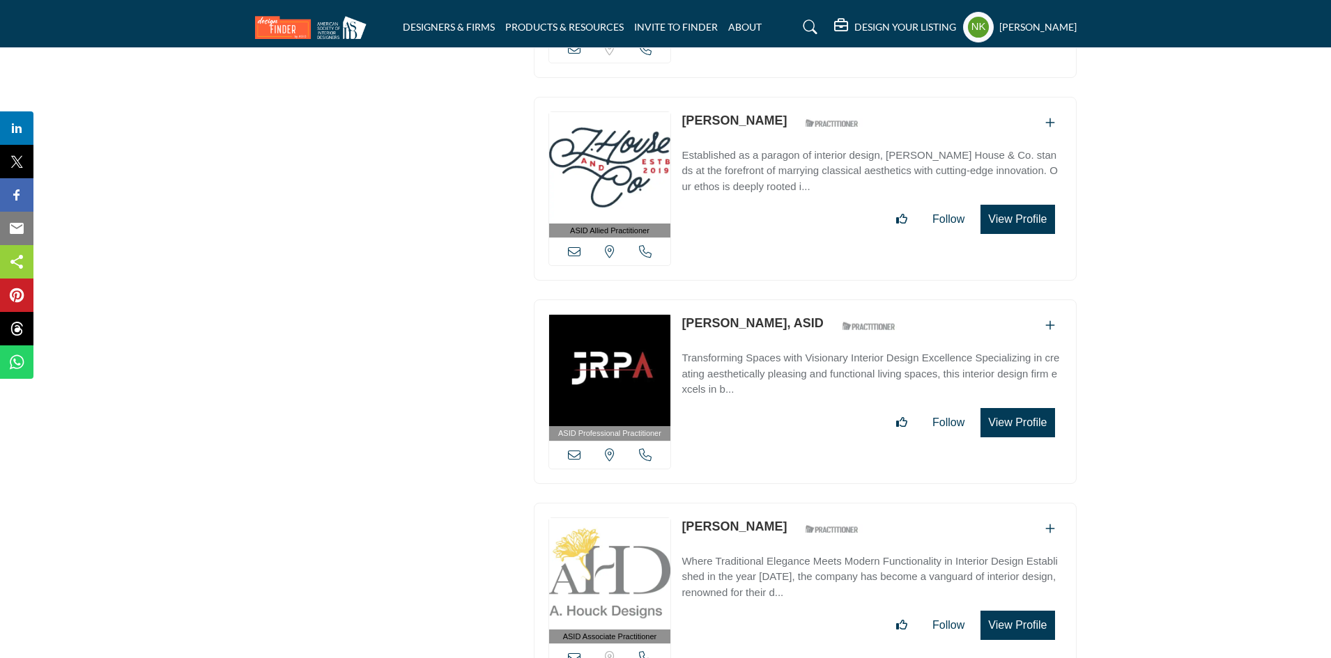
scroll to position [17297, 0]
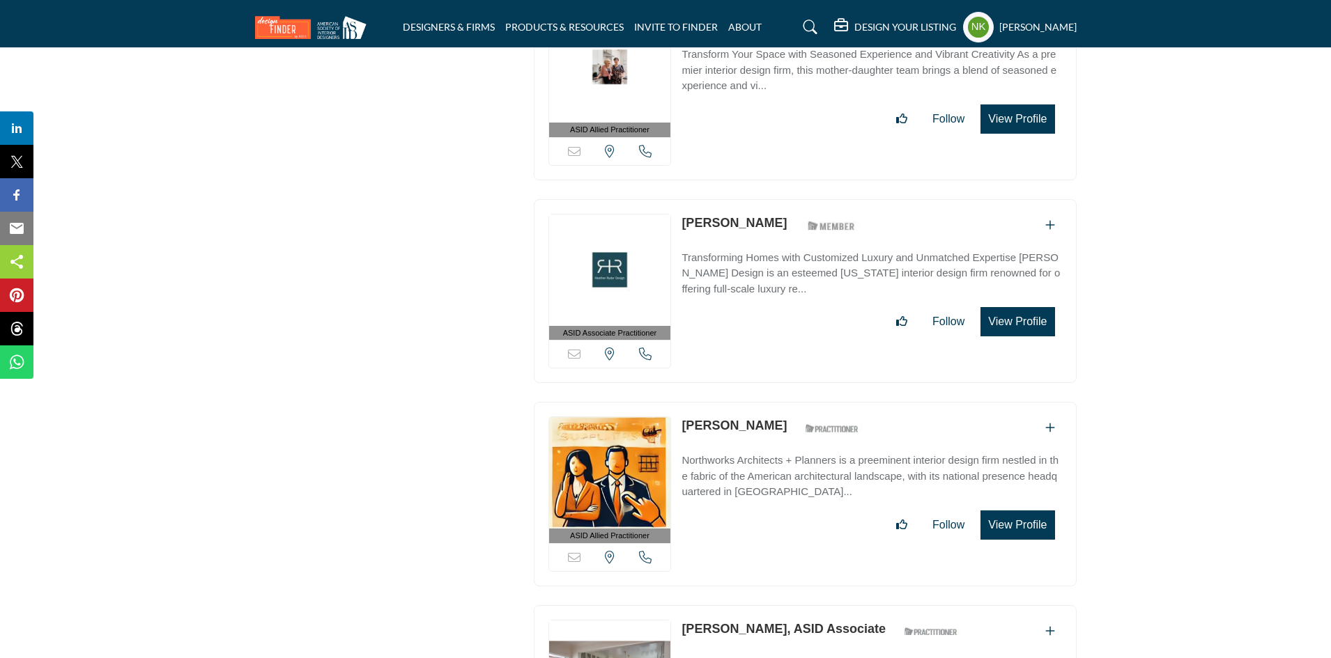
scroll to position [31608, 0]
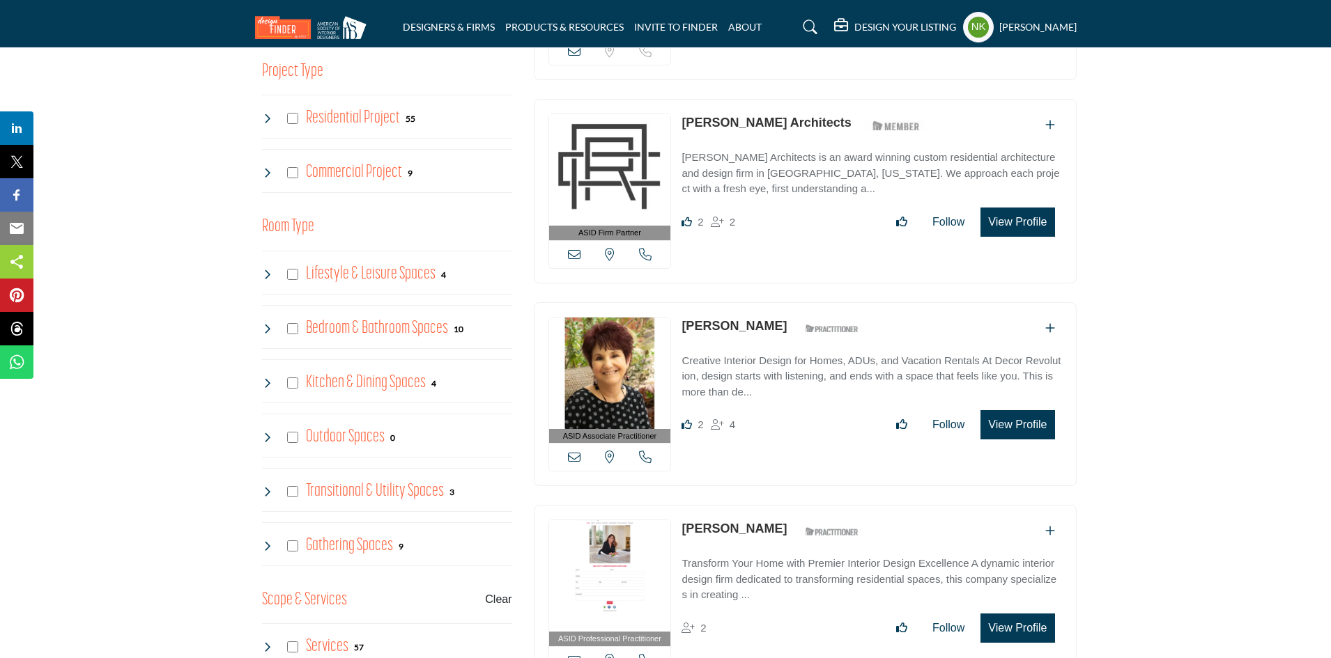
scroll to position [1045, 0]
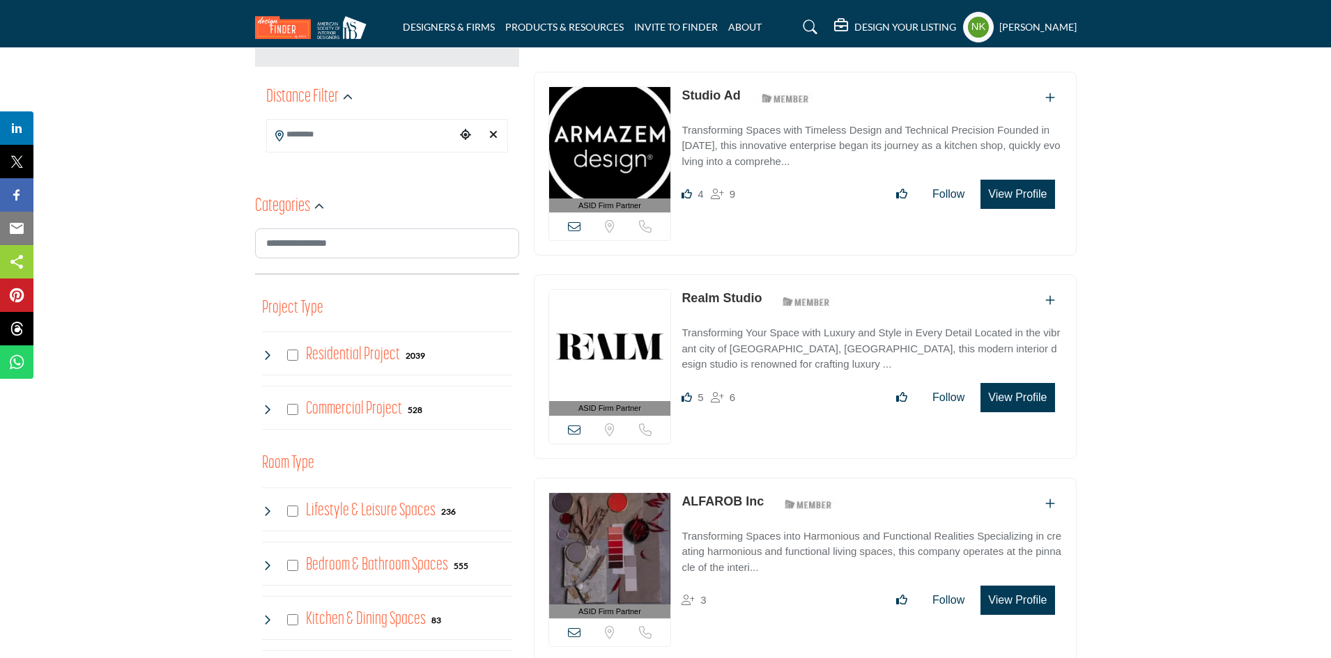
scroll to position [836, 0]
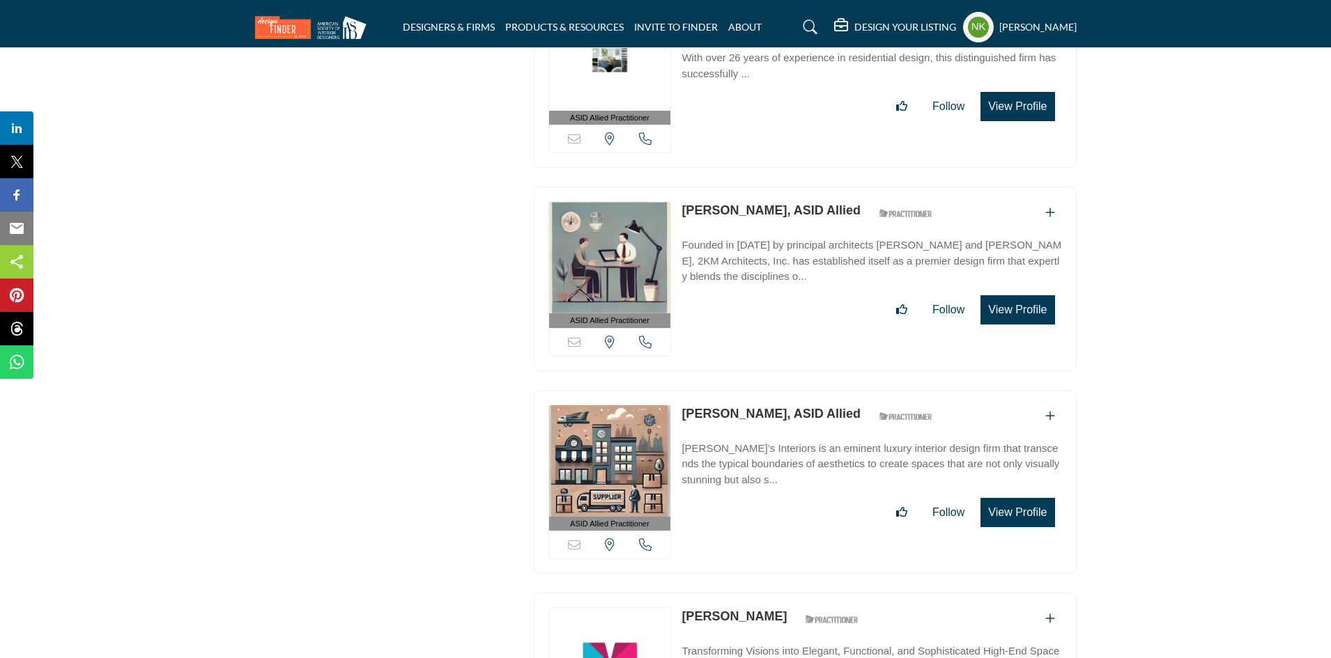
scroll to position [42788, 0]
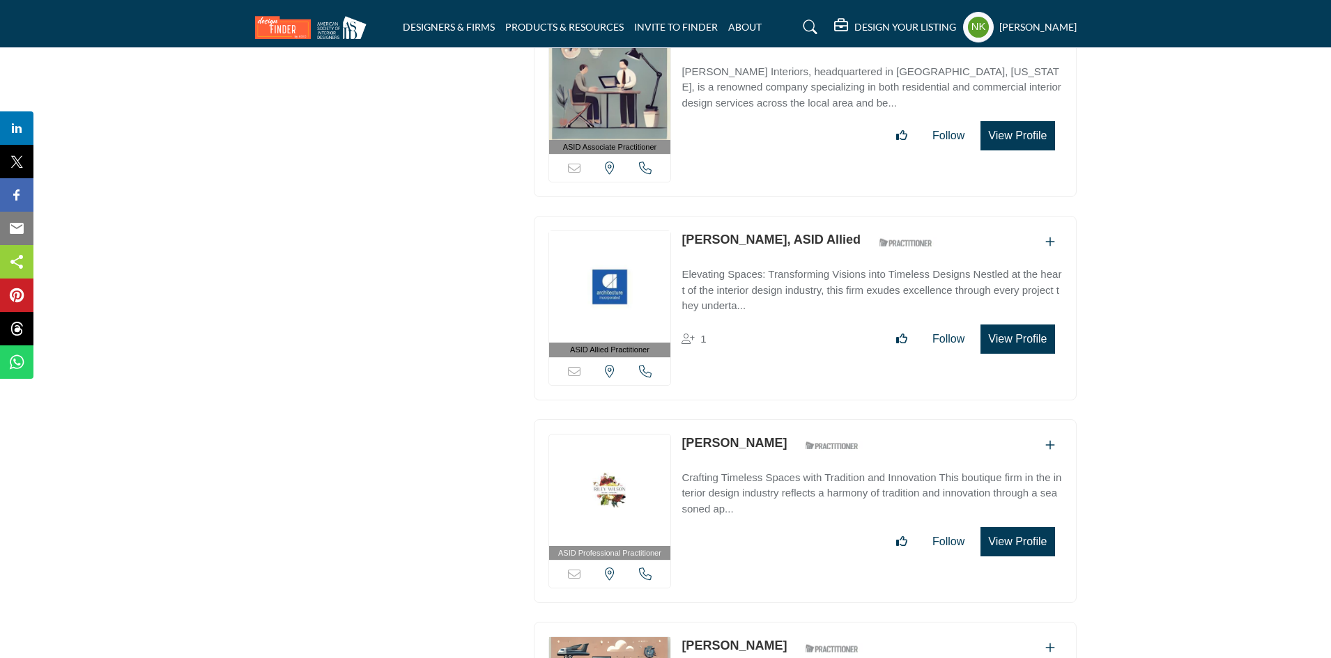
scroll to position [43923, 0]
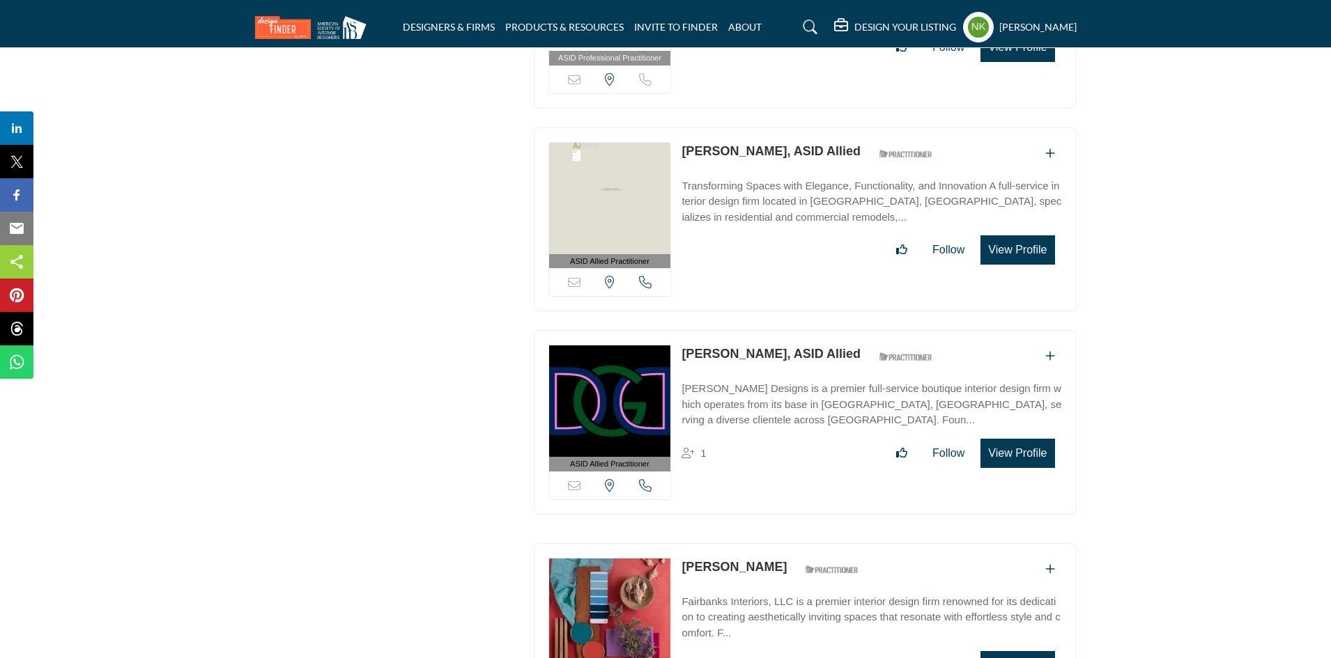
scroll to position [42390, 0]
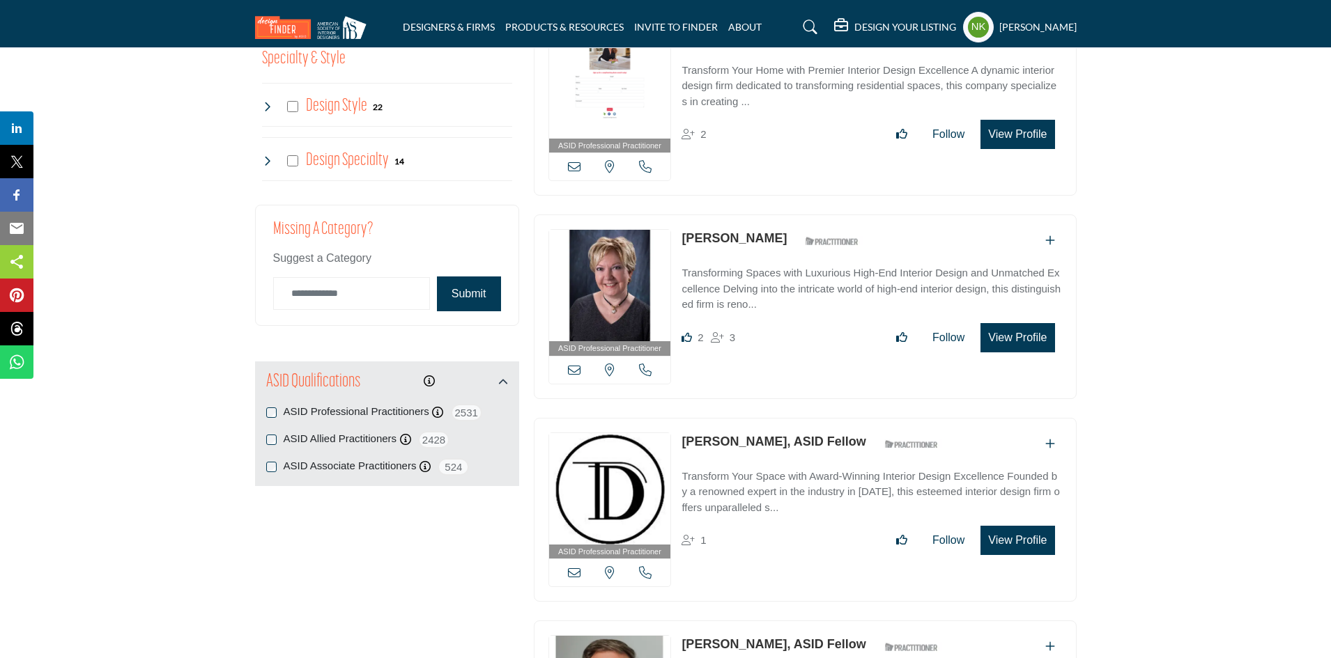
scroll to position [975, 0]
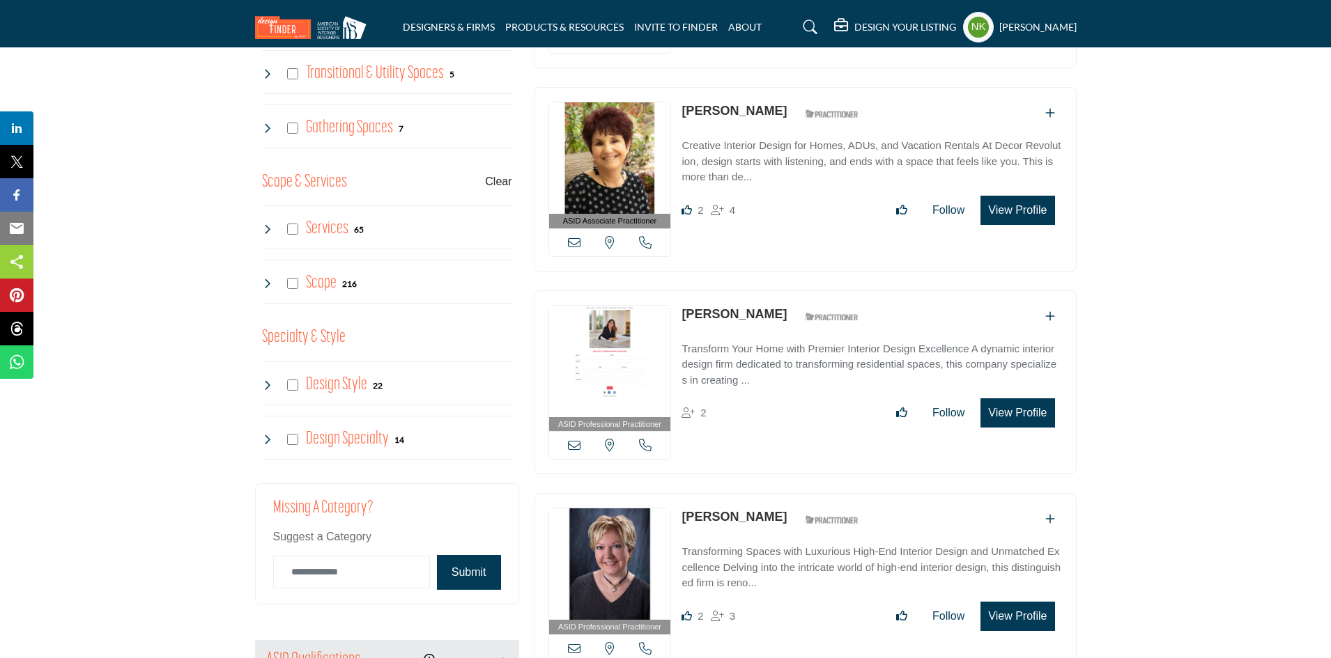
click at [268, 284] on icon at bounding box center [267, 283] width 11 height 11
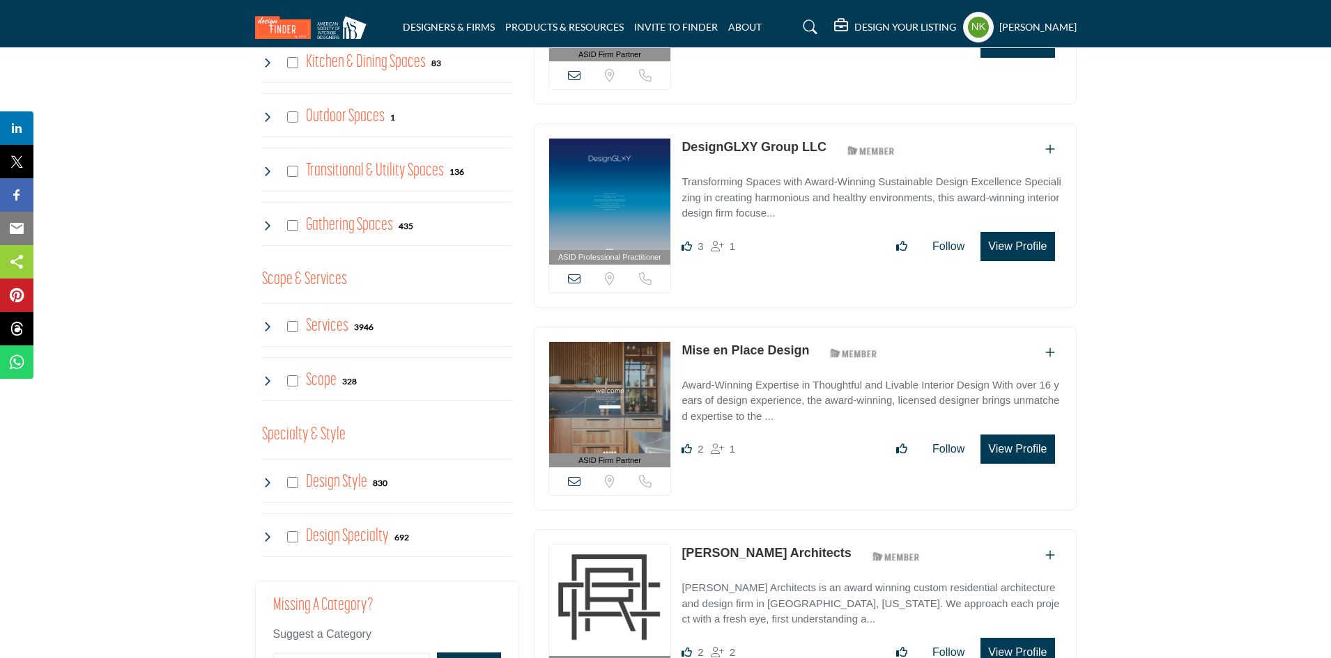
scroll to position [766, 0]
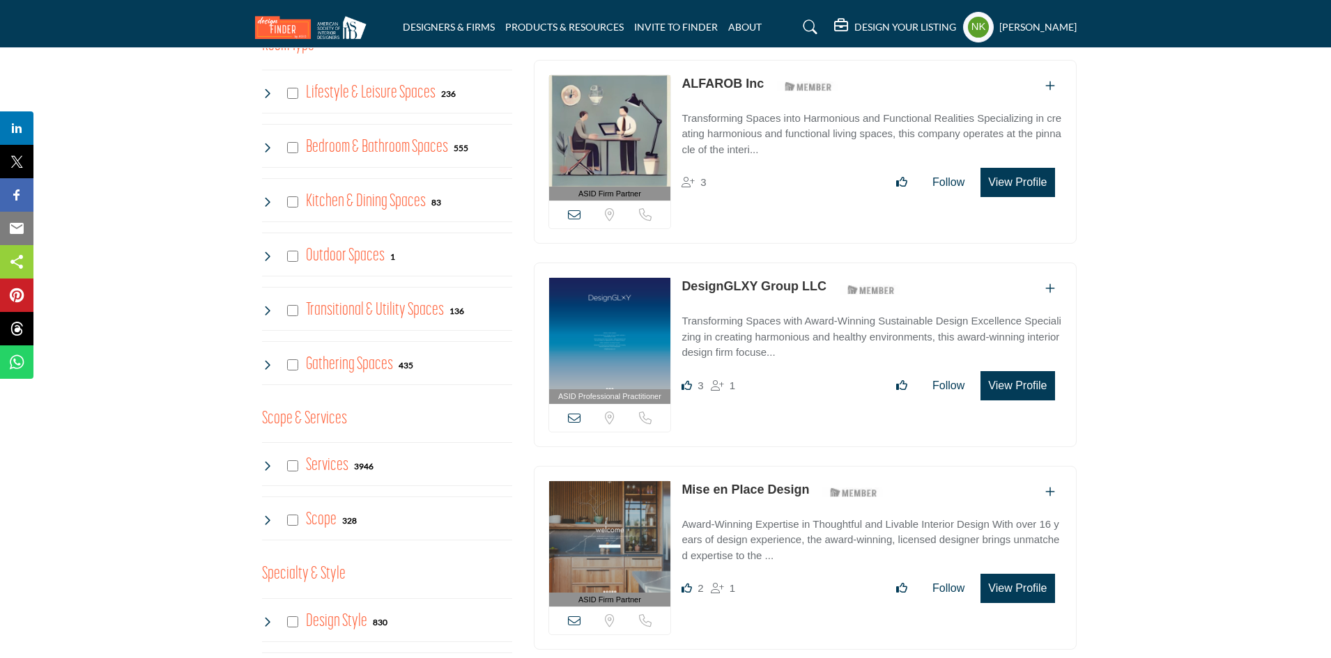
click at [269, 460] on icon at bounding box center [267, 465] width 11 height 11
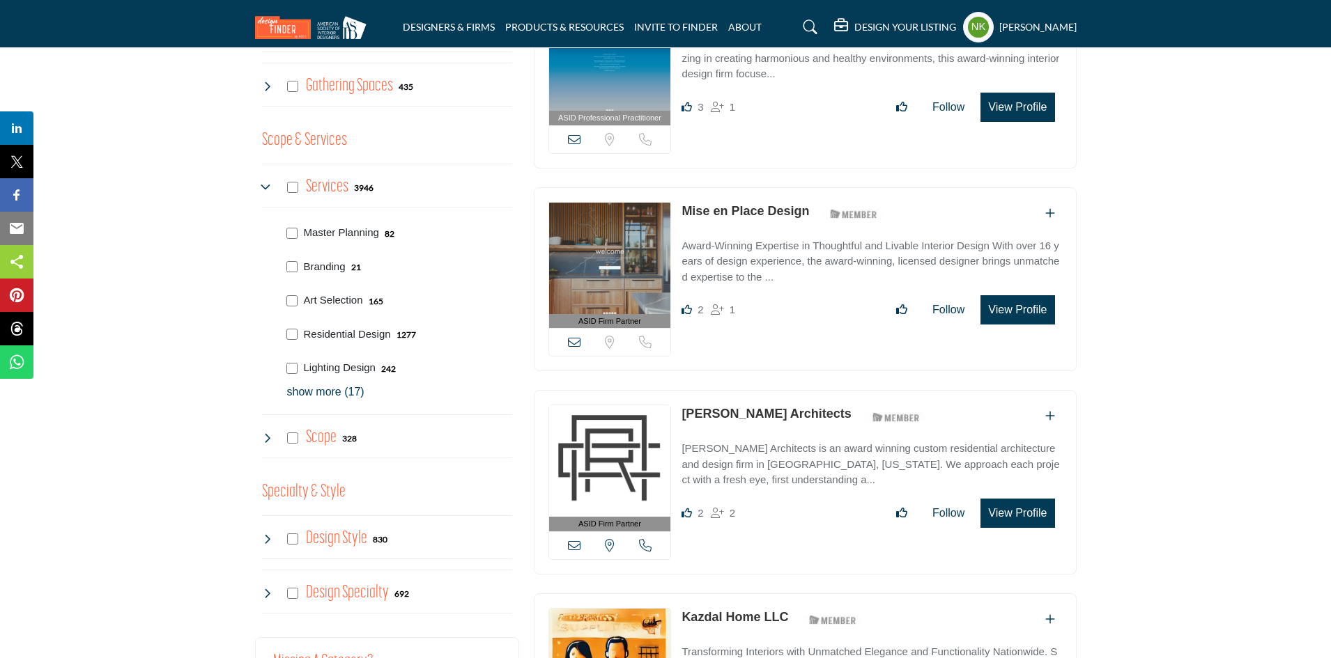
click at [270, 433] on icon at bounding box center [267, 438] width 11 height 11
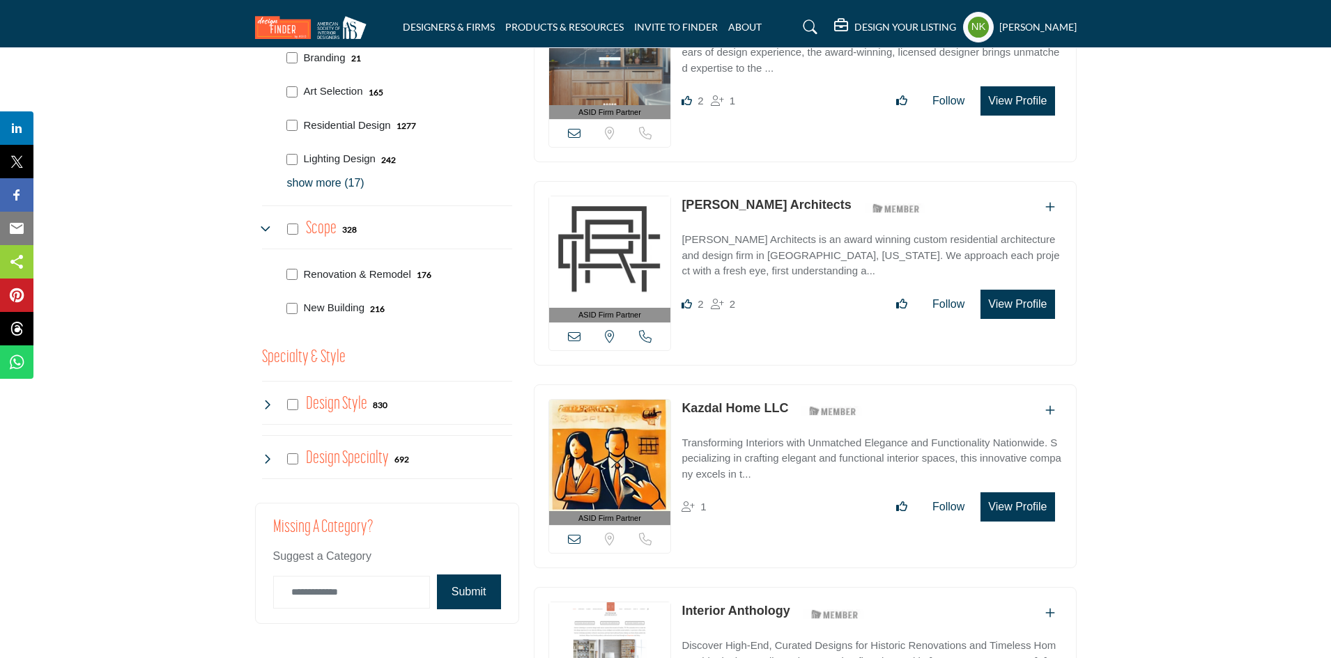
scroll to position [1324, 0]
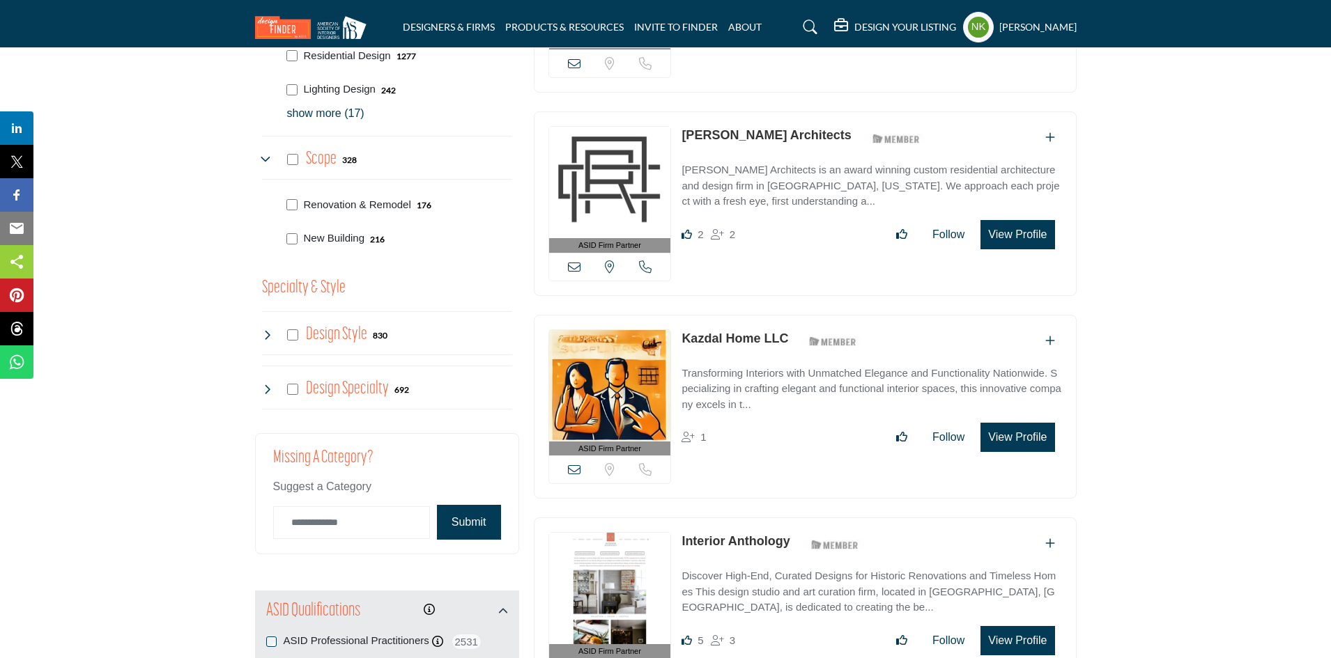
click at [266, 330] on icon at bounding box center [267, 335] width 11 height 11
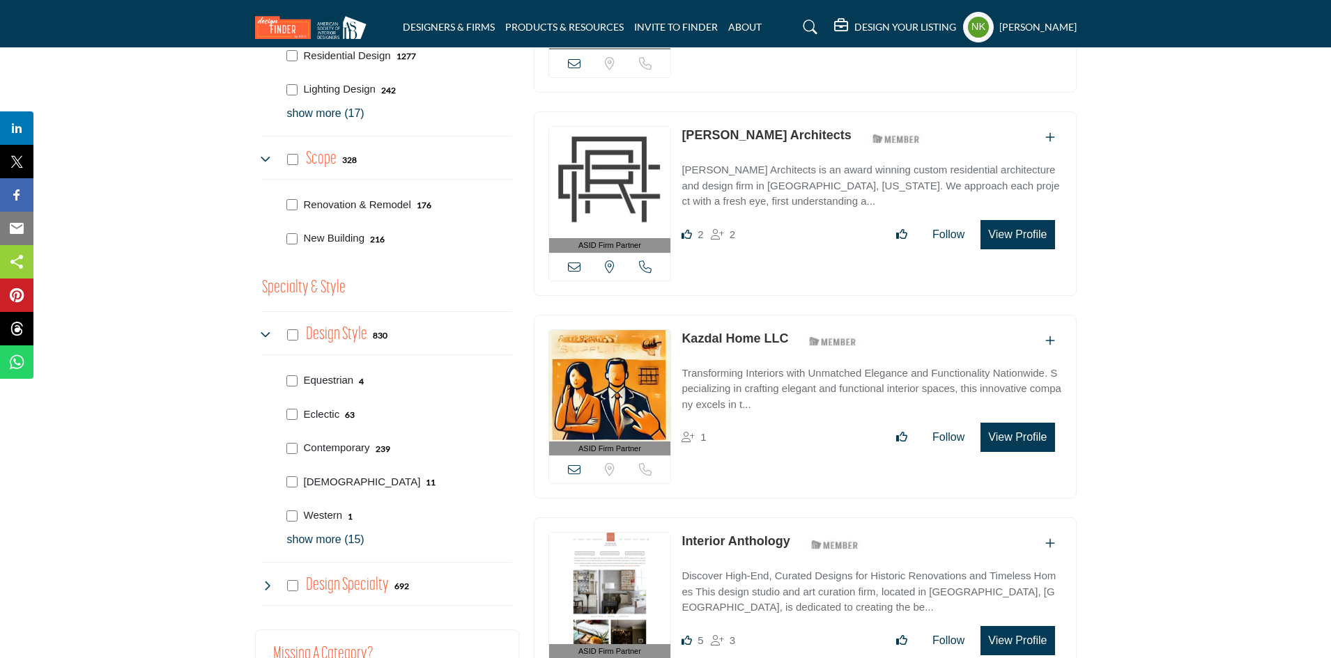
scroll to position [1463, 0]
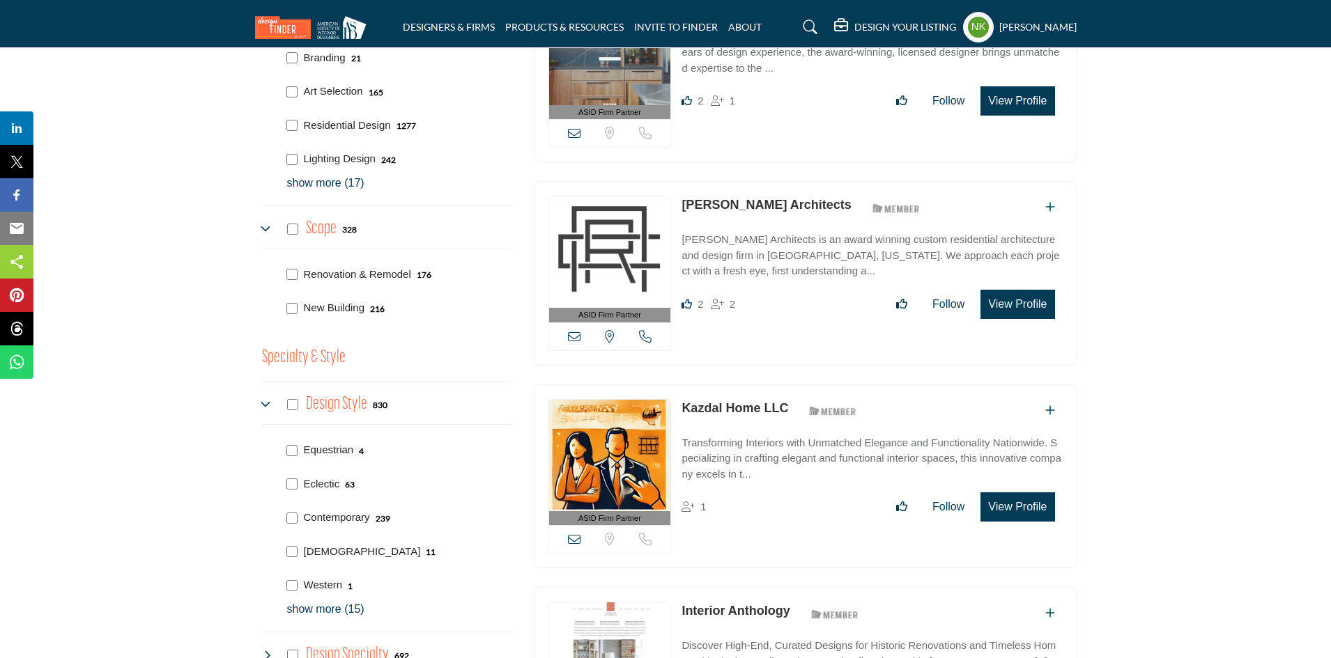
scroll to position [1324, 0]
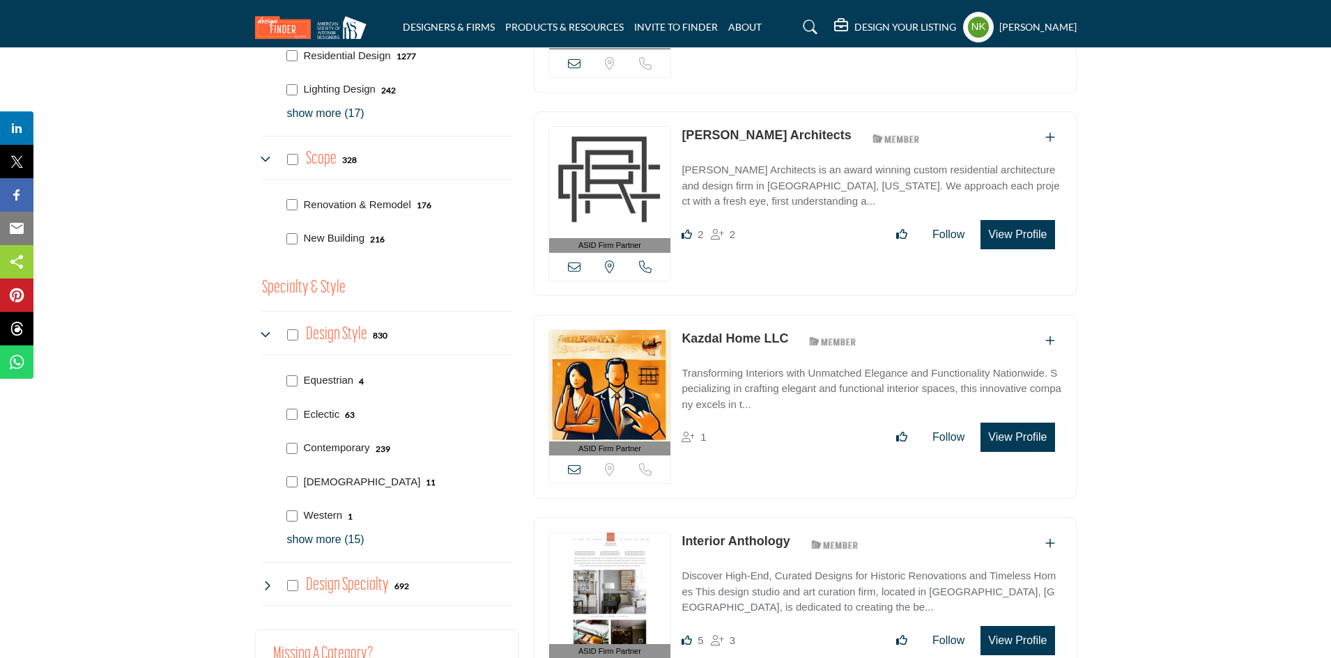
click at [312, 532] on p "show more (15)" at bounding box center [399, 540] width 225 height 17
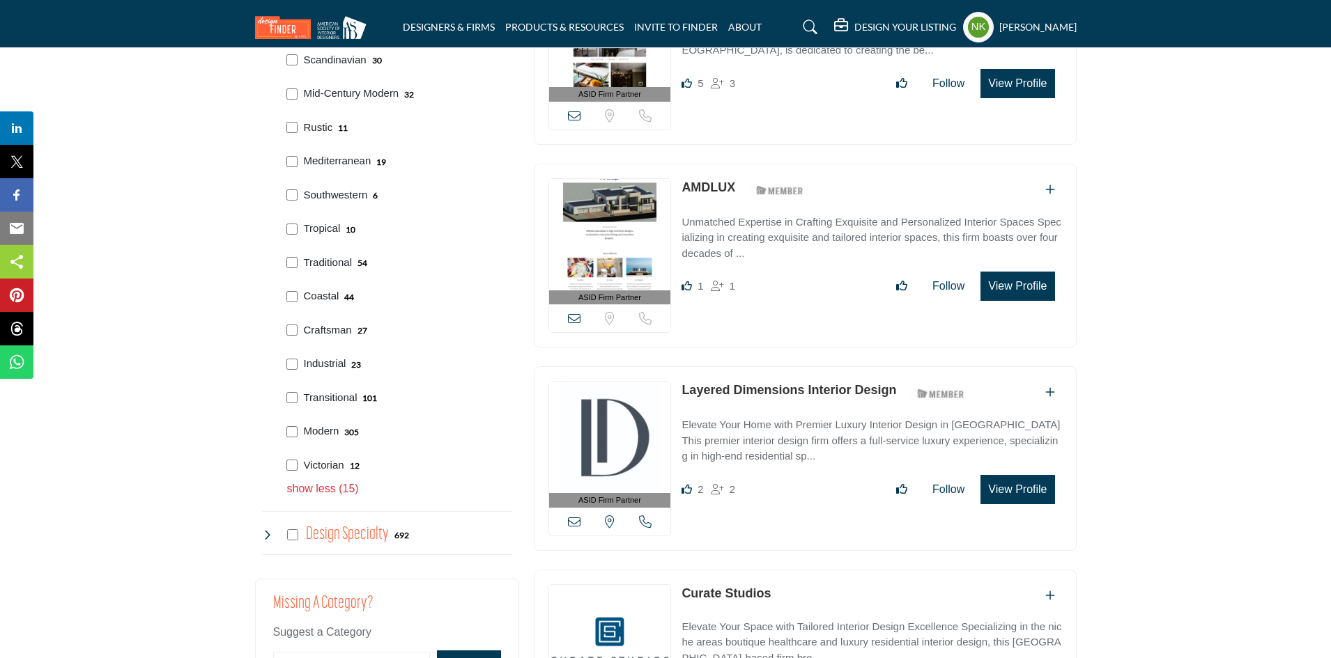
scroll to position [1951, 0]
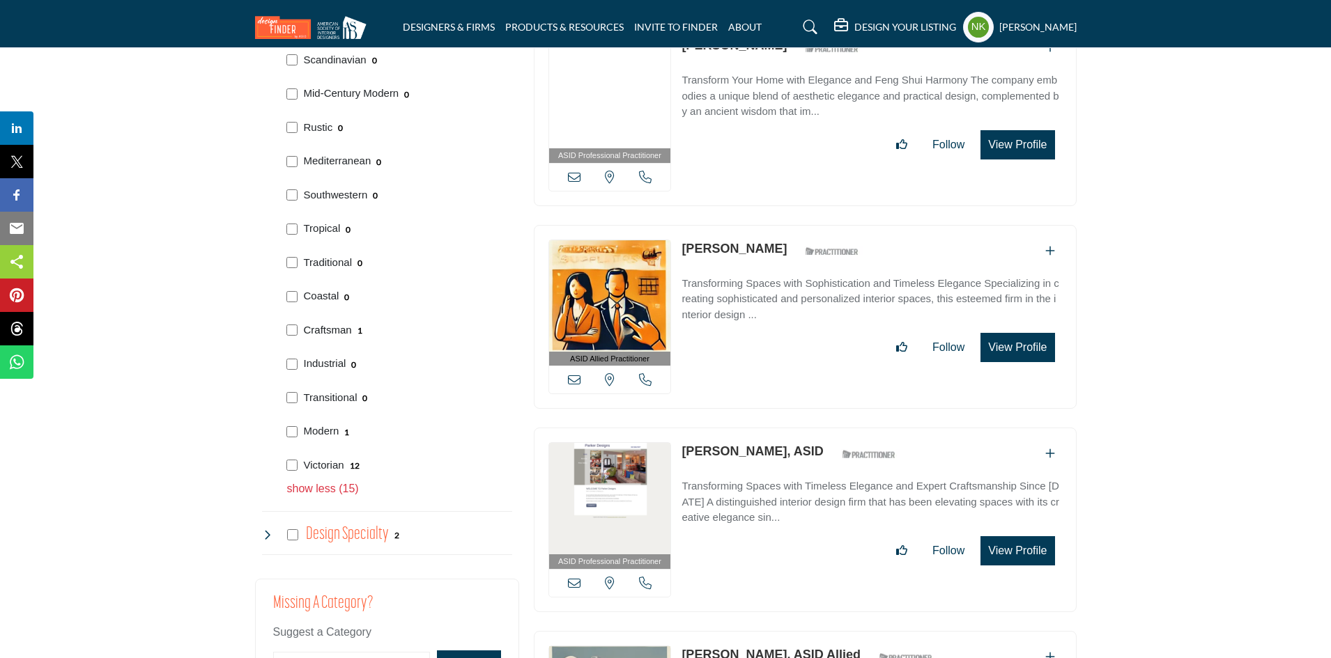
scroll to position [1951, 0]
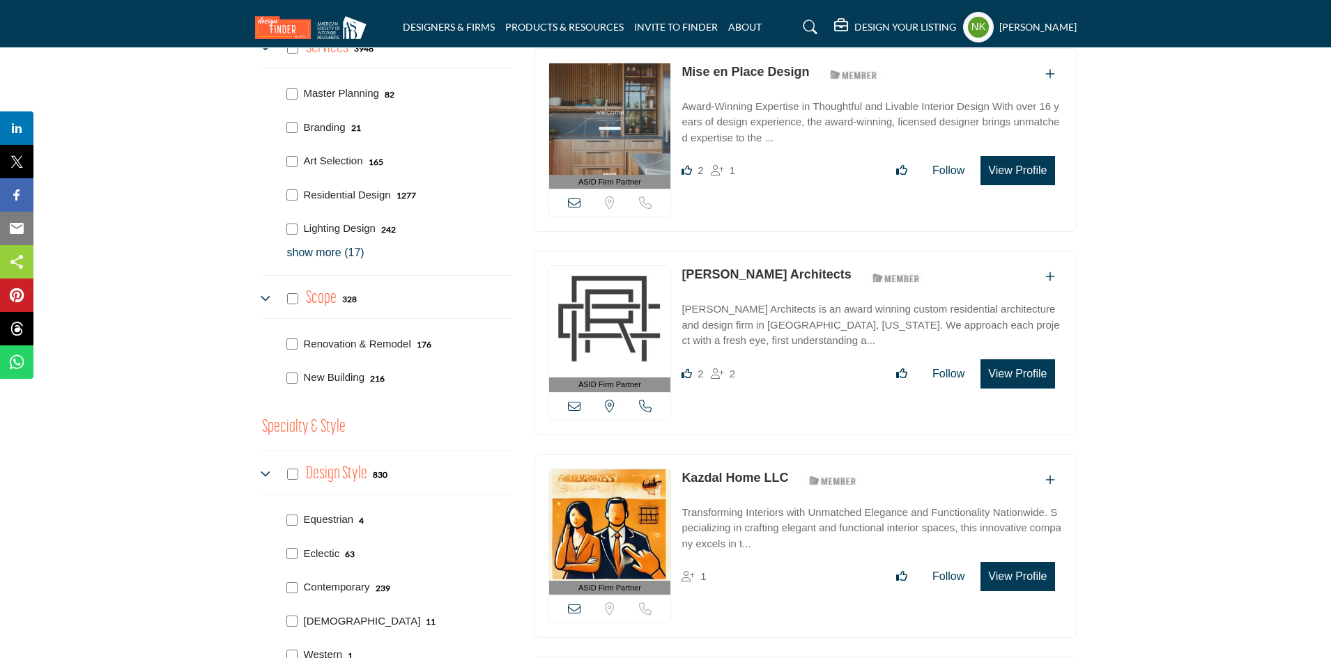
scroll to position [1324, 0]
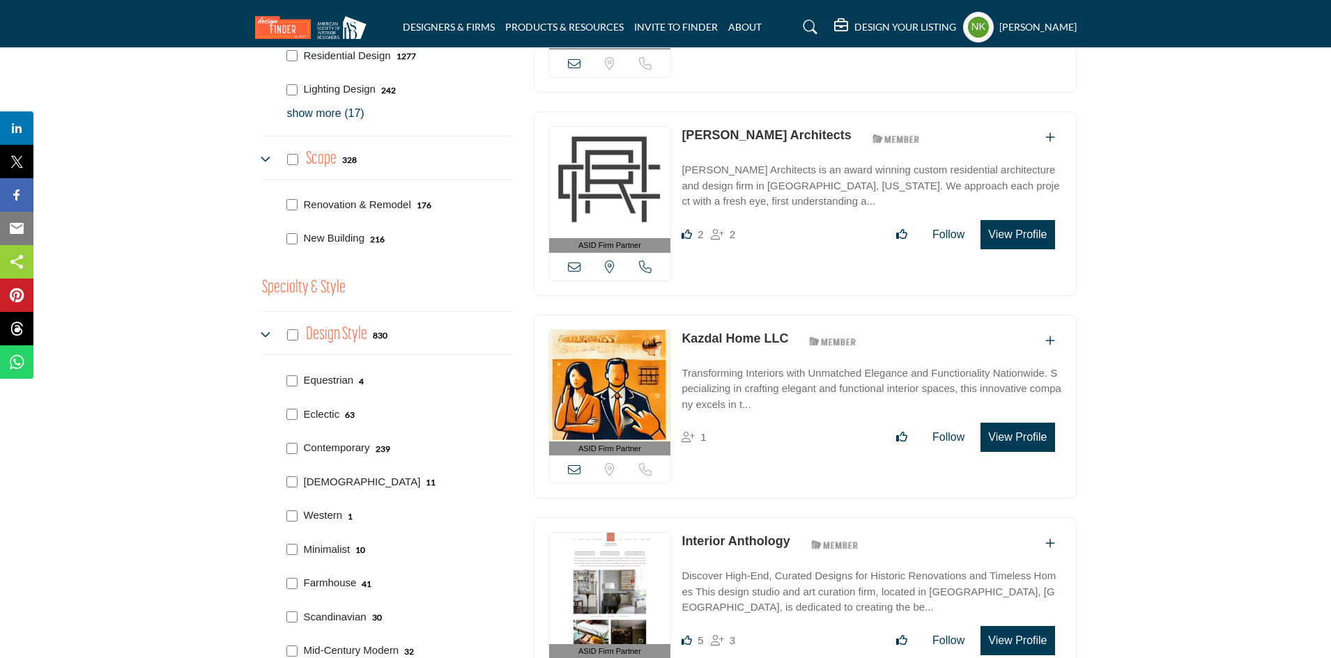
click at [264, 330] on icon at bounding box center [267, 335] width 11 height 11
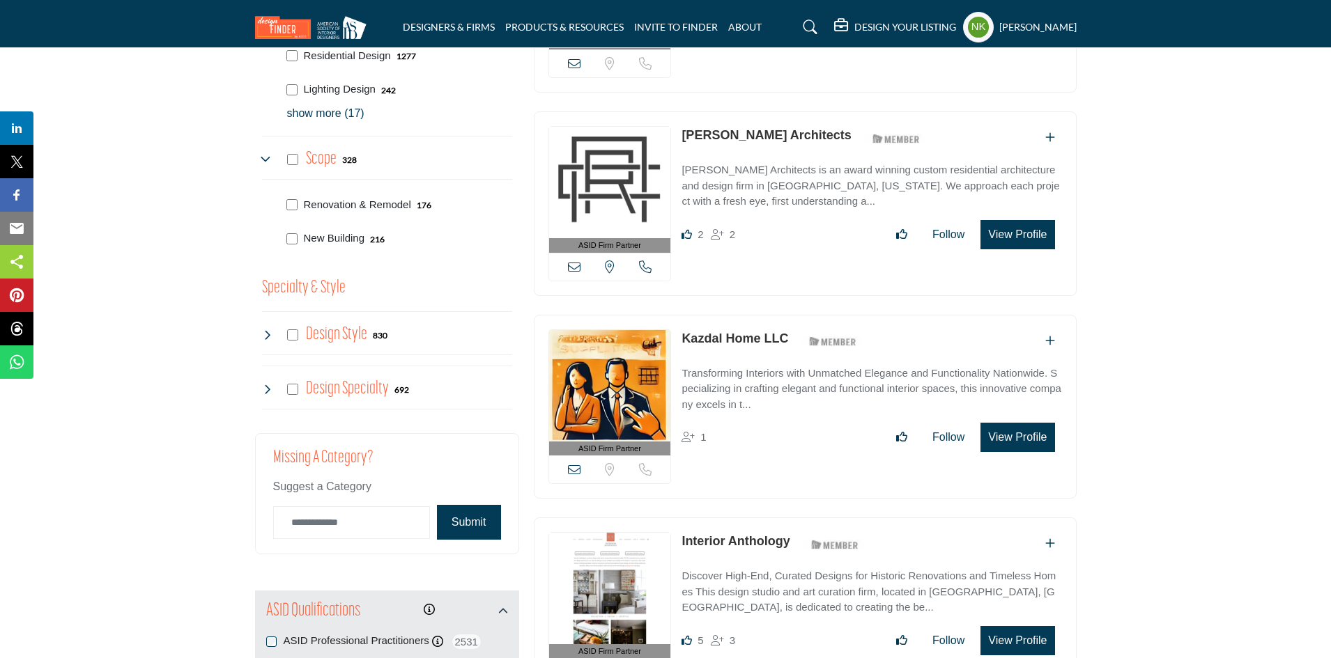
click at [272, 384] on icon at bounding box center [267, 389] width 11 height 11
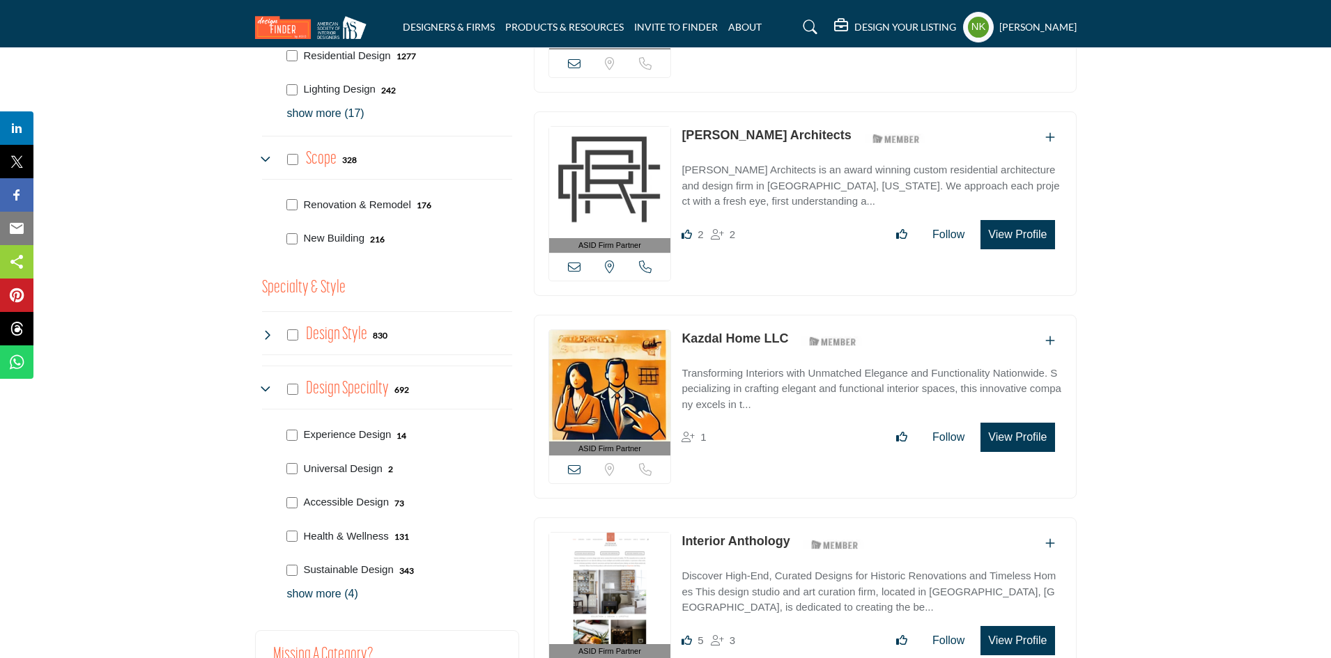
click at [265, 330] on icon at bounding box center [267, 335] width 11 height 11
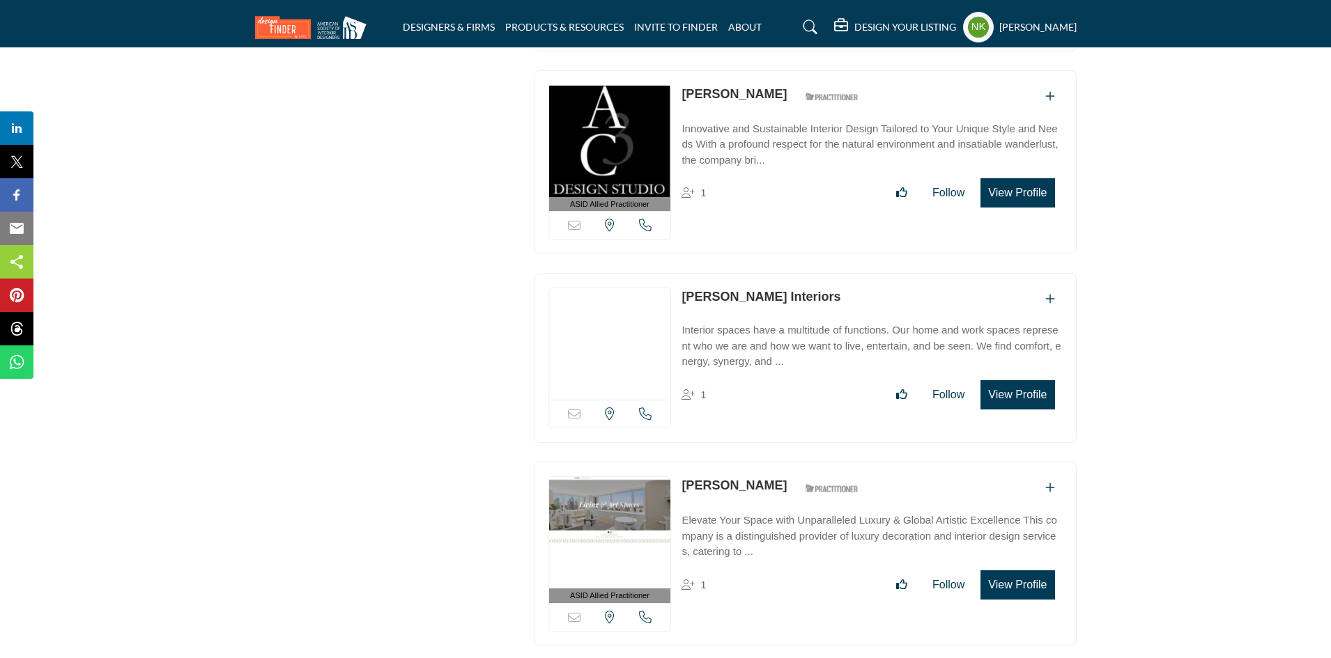
scroll to position [12910, 0]
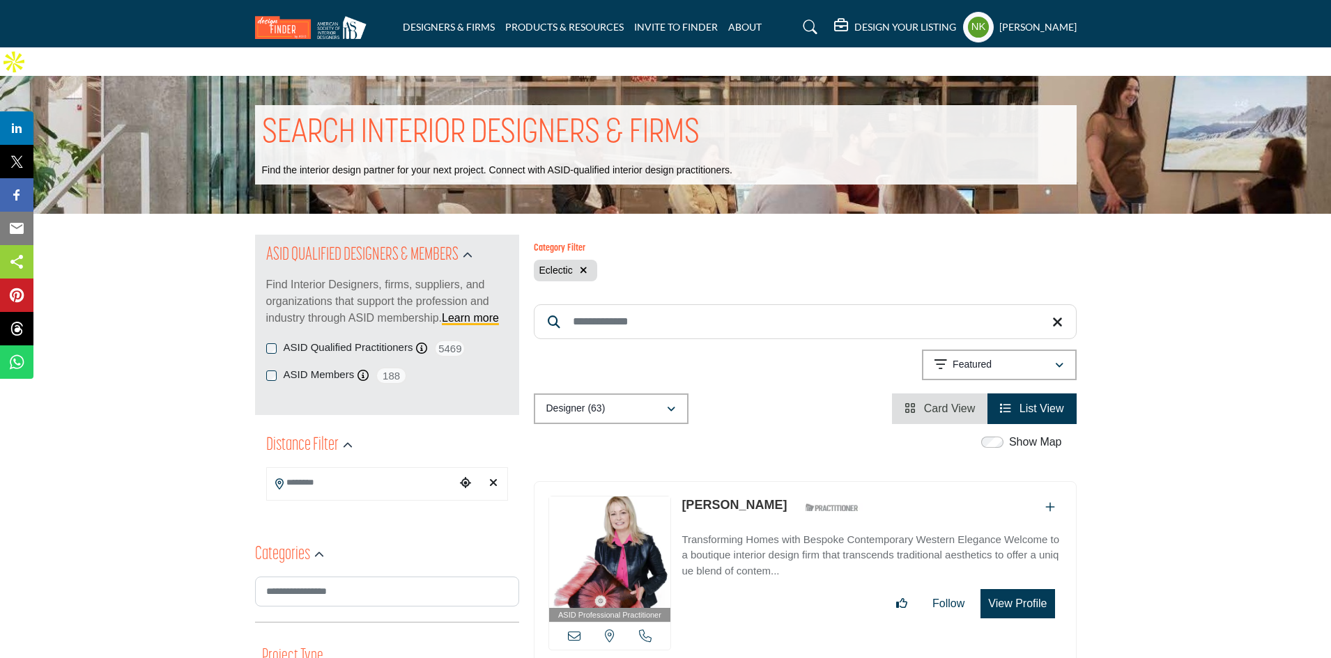
click at [647, 304] on input "Search Keyword" at bounding box center [805, 321] width 543 height 35
click at [582, 265] on icon "button" at bounding box center [584, 270] width 8 height 10
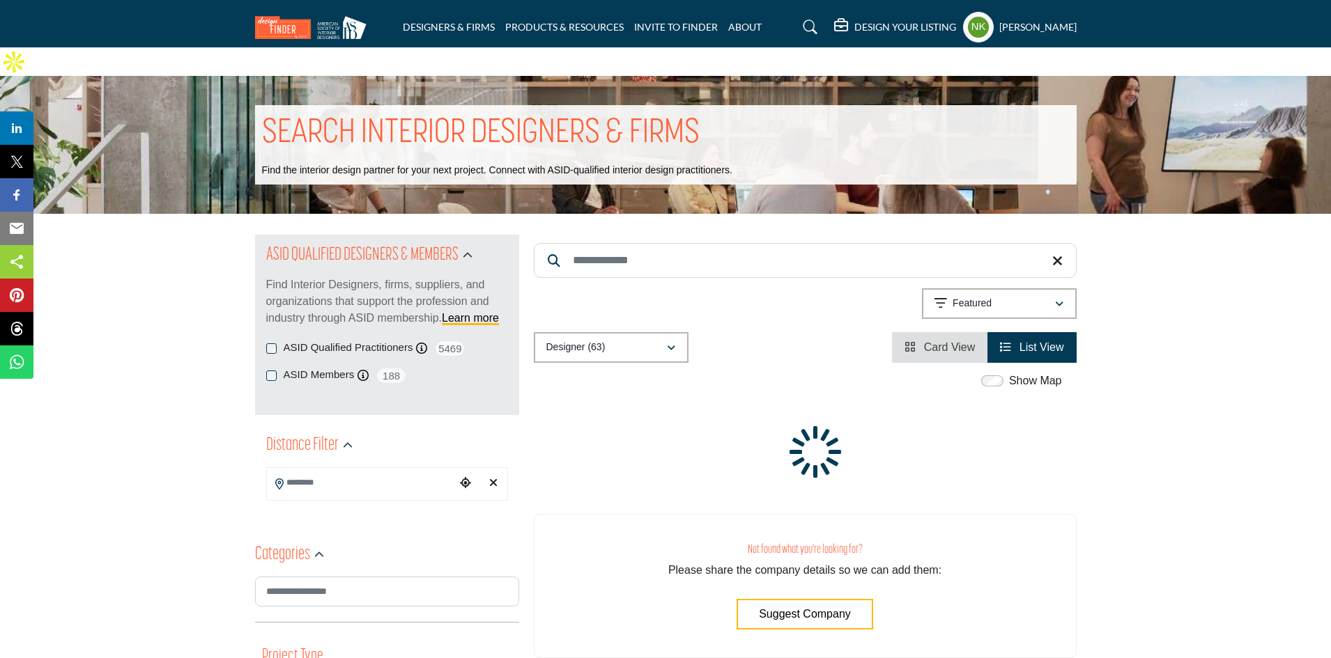
click at [592, 243] on input "Search Keyword" at bounding box center [805, 260] width 543 height 35
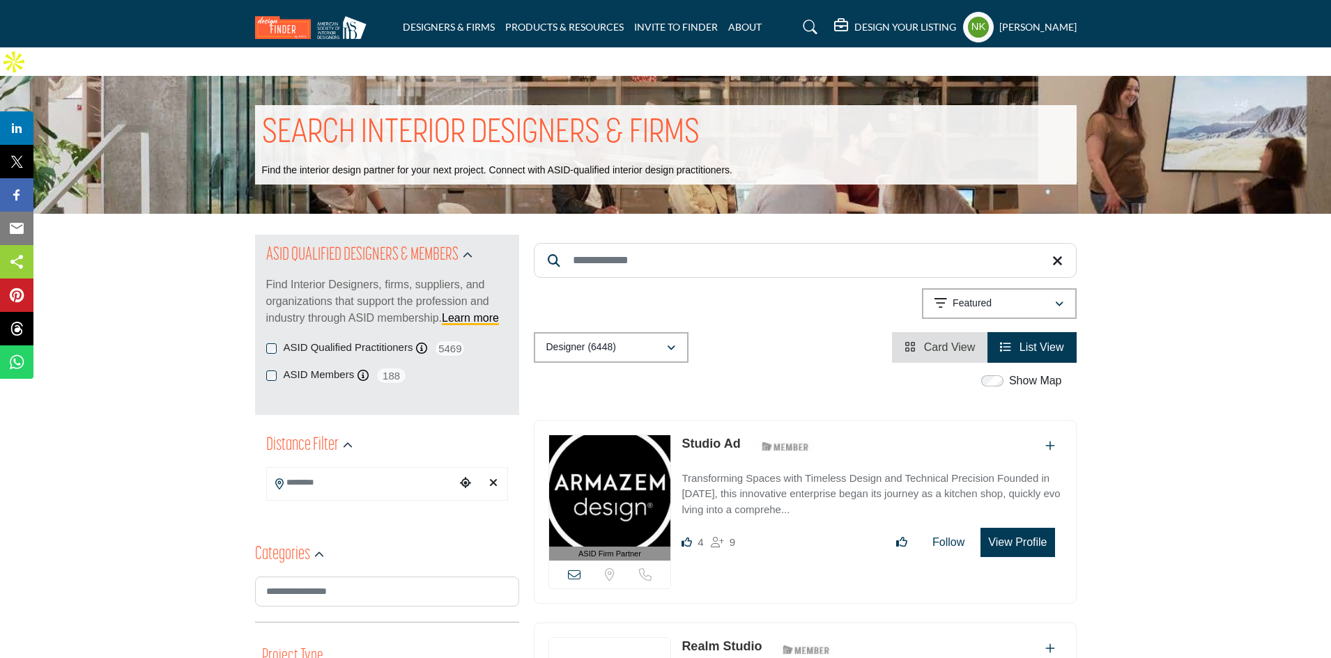
paste input "**********"
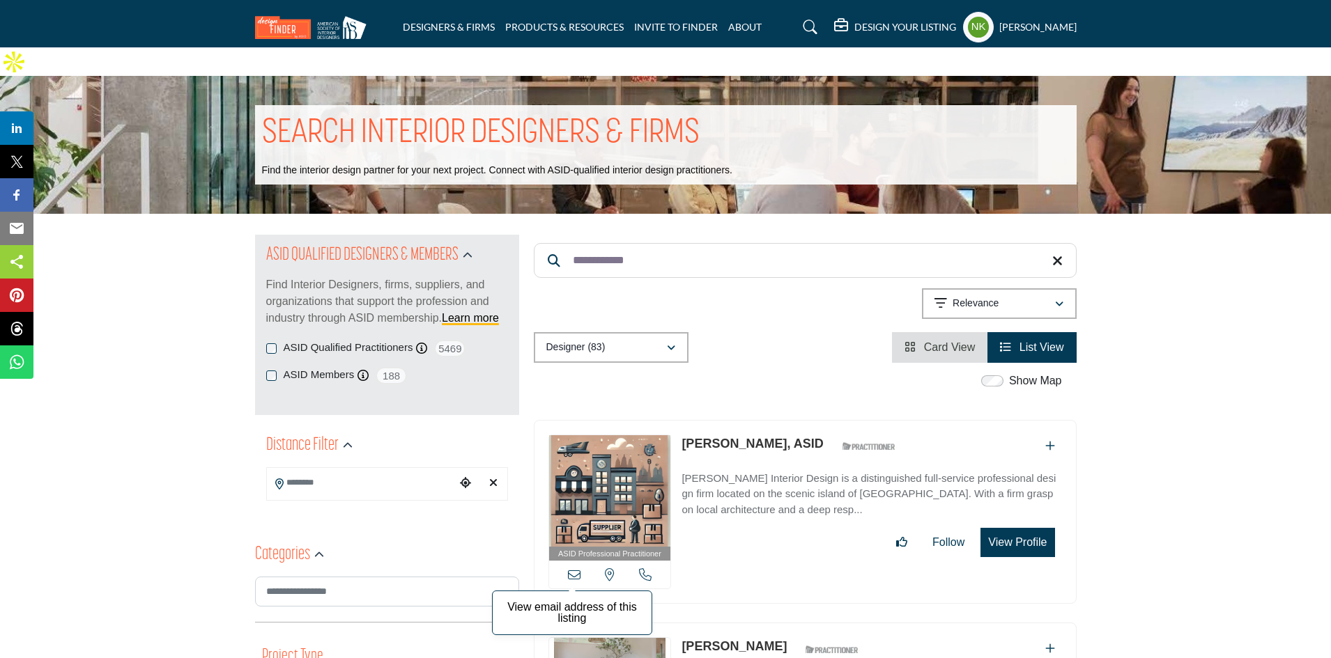
click at [568, 568] on icon at bounding box center [574, 574] width 13 height 13
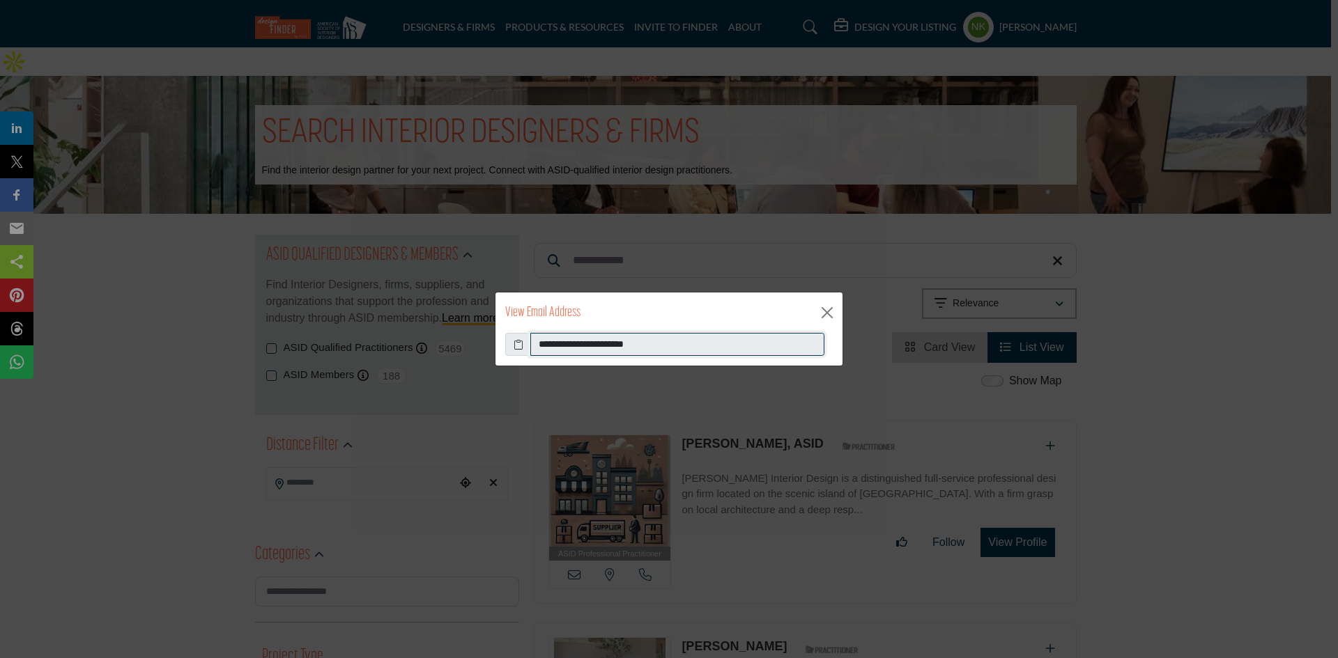
drag, startPoint x: 702, startPoint y: 336, endPoint x: 88, endPoint y: 357, distance: 614.1
click at [91, 361] on div "**********" at bounding box center [669, 329] width 1338 height 658
click at [832, 319] on button "Close" at bounding box center [826, 312] width 21 height 21
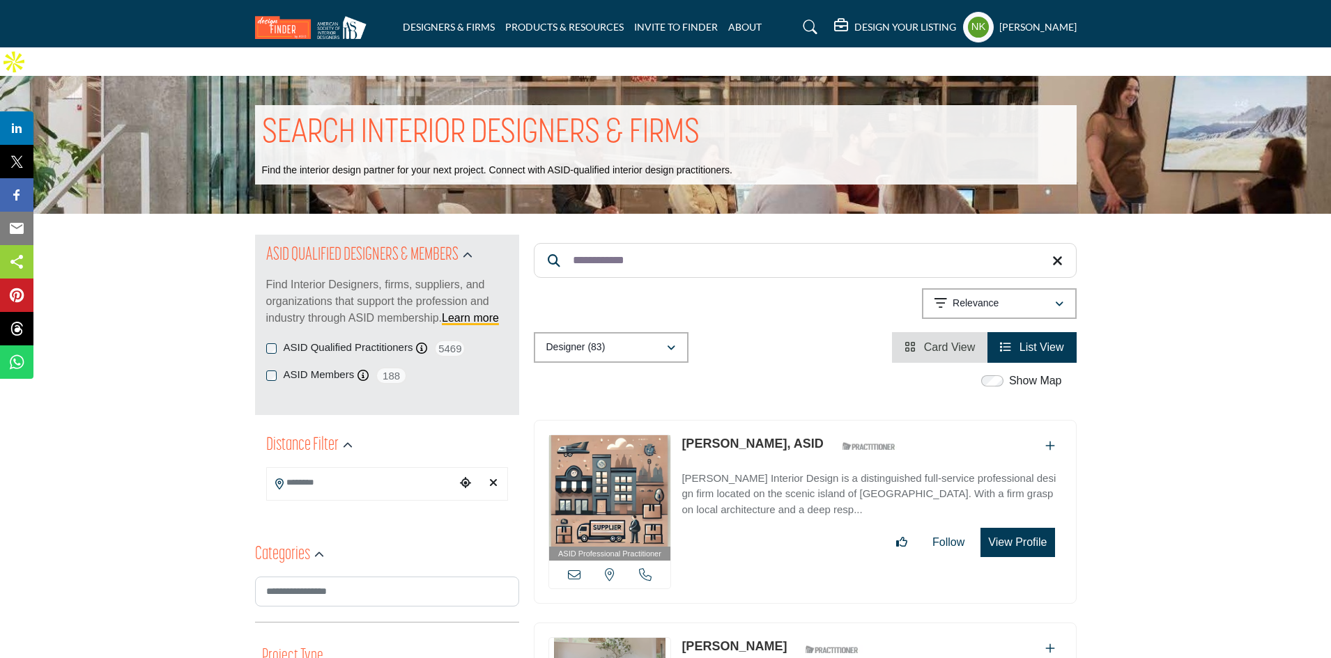
drag, startPoint x: 679, startPoint y: 225, endPoint x: 161, endPoint y: 217, distance: 517.7
paste input "Search Keyword"
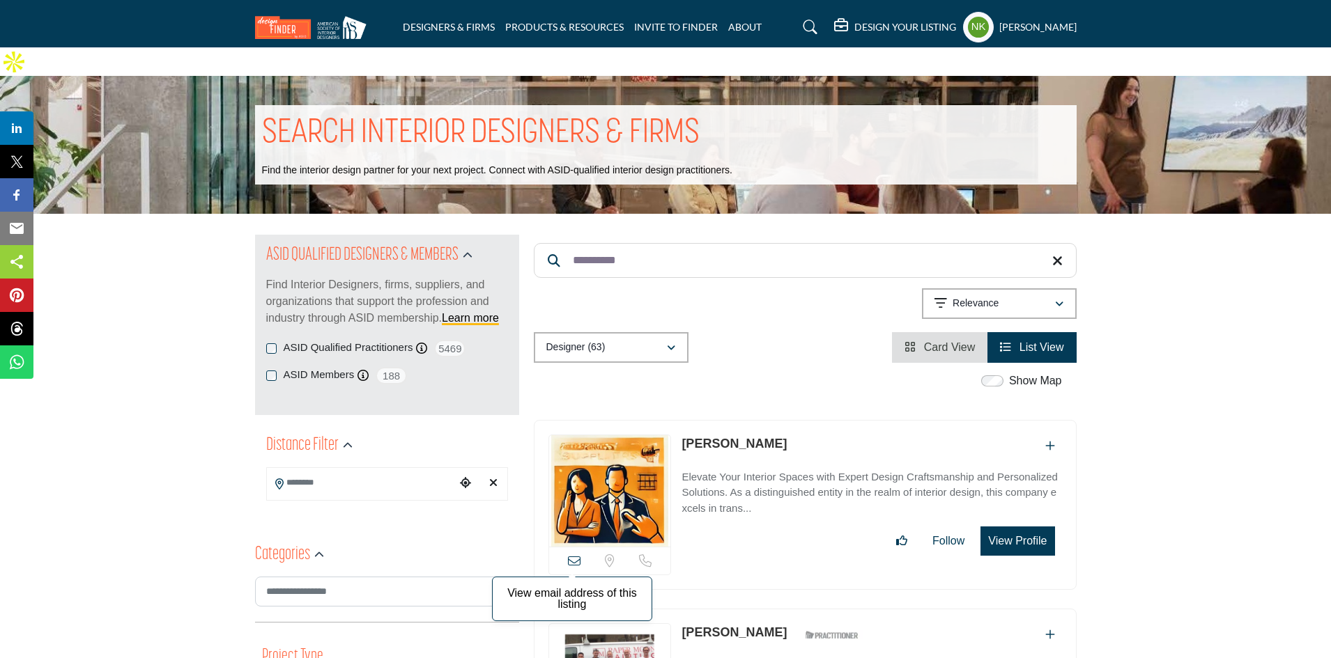
click at [568, 555] on icon at bounding box center [574, 561] width 13 height 13
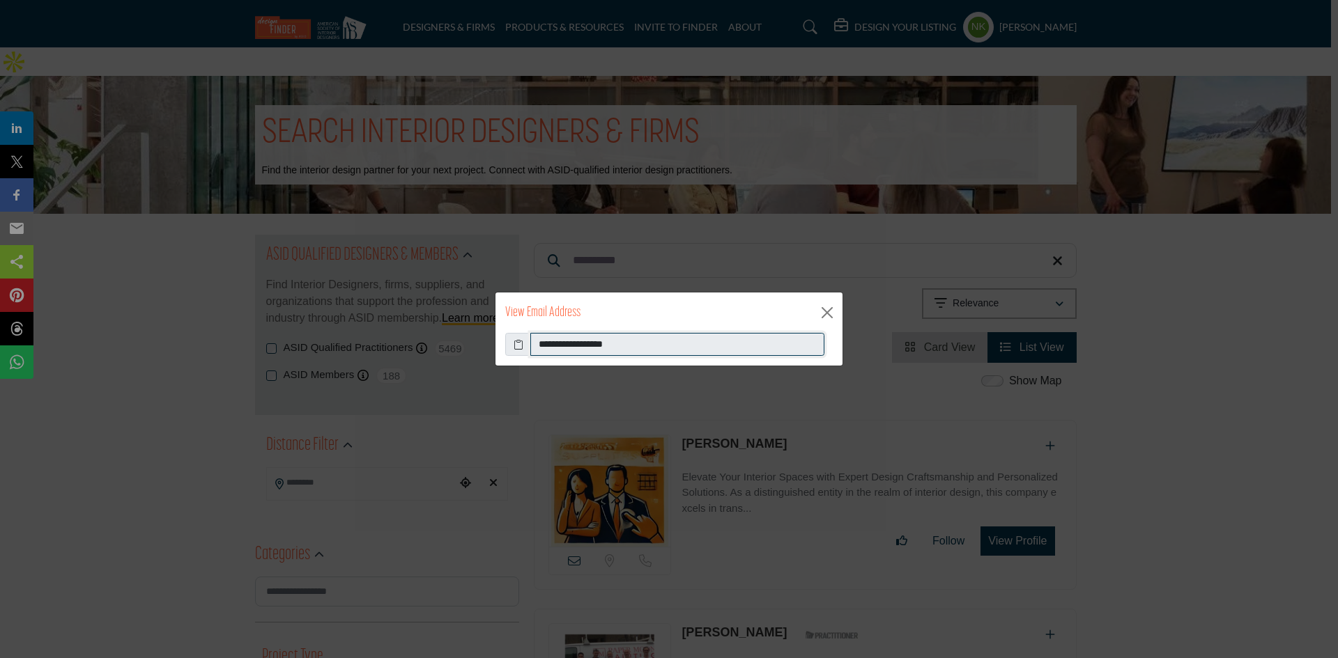
drag, startPoint x: 692, startPoint y: 349, endPoint x: 159, endPoint y: 297, distance: 536.2
click at [163, 307] on div "**********" at bounding box center [669, 329] width 1338 height 658
drag, startPoint x: 832, startPoint y: 323, endPoint x: 758, endPoint y: 238, distance: 112.6
click at [832, 319] on button "Close" at bounding box center [826, 312] width 21 height 21
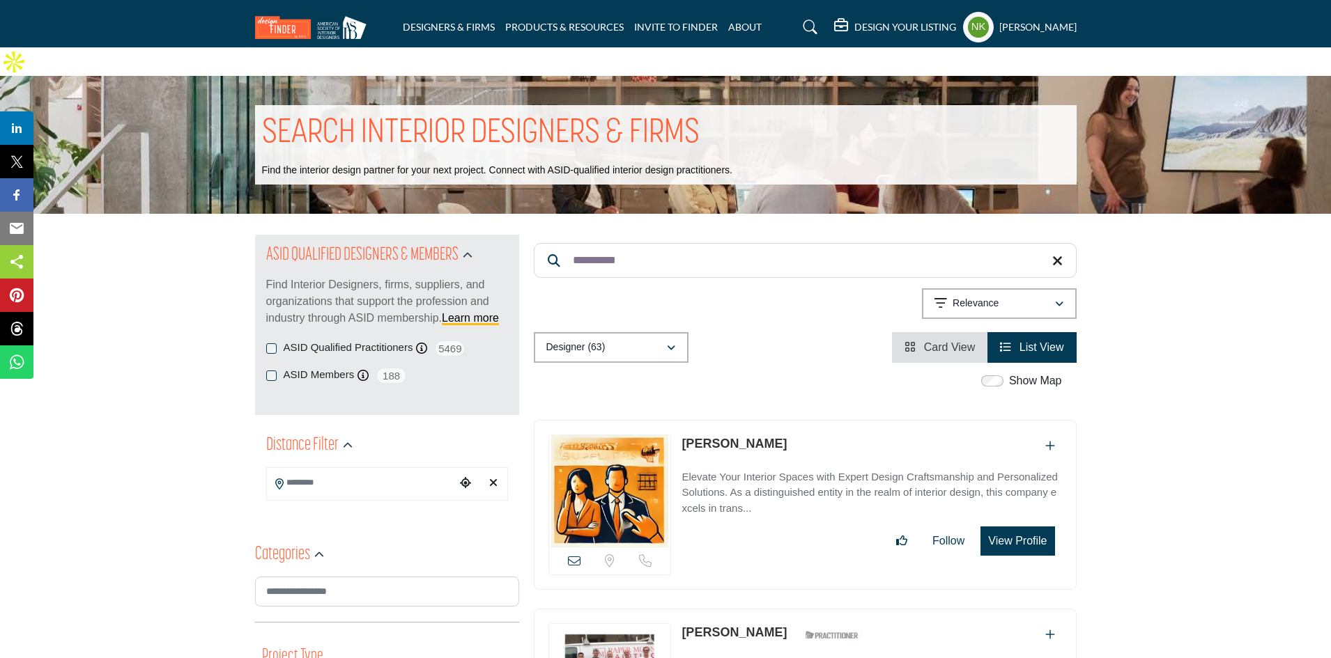
drag, startPoint x: 757, startPoint y: 237, endPoint x: 248, endPoint y: 202, distance: 509.7
paste input "****"
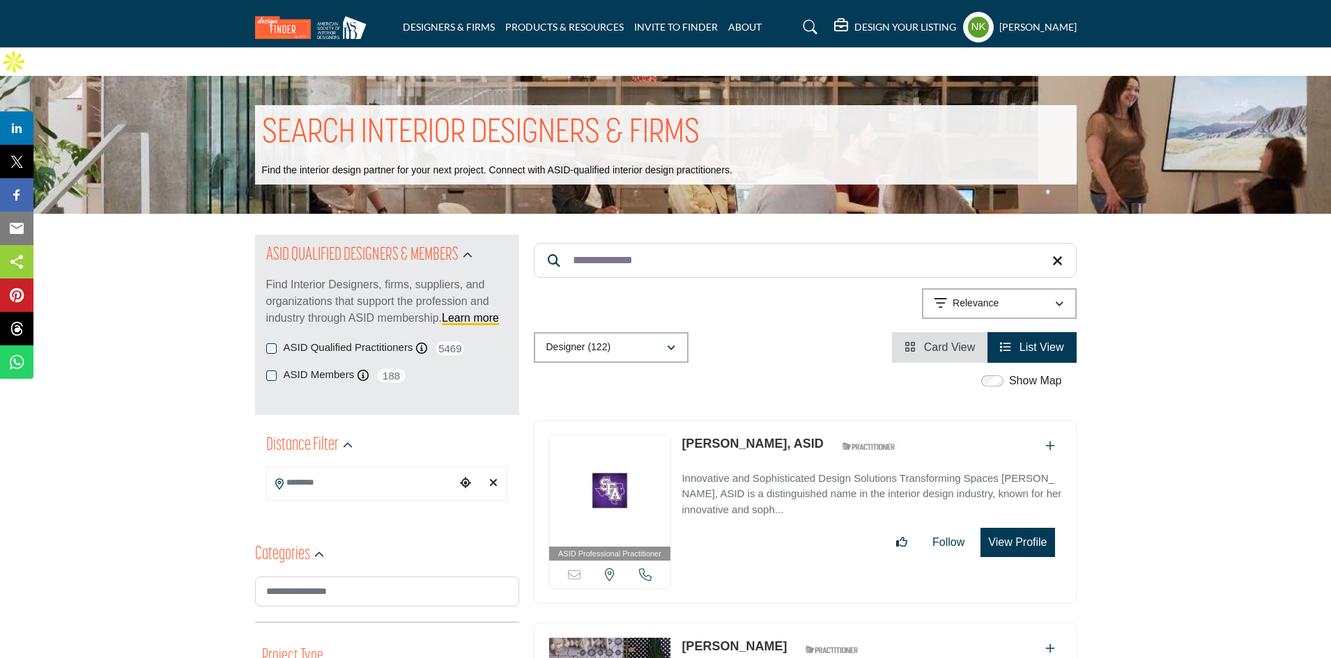
click at [727, 437] on link "[PERSON_NAME], ASID" at bounding box center [751, 444] width 141 height 14
drag, startPoint x: 675, startPoint y: 242, endPoint x: 435, endPoint y: 218, distance: 240.9
paste input "****"
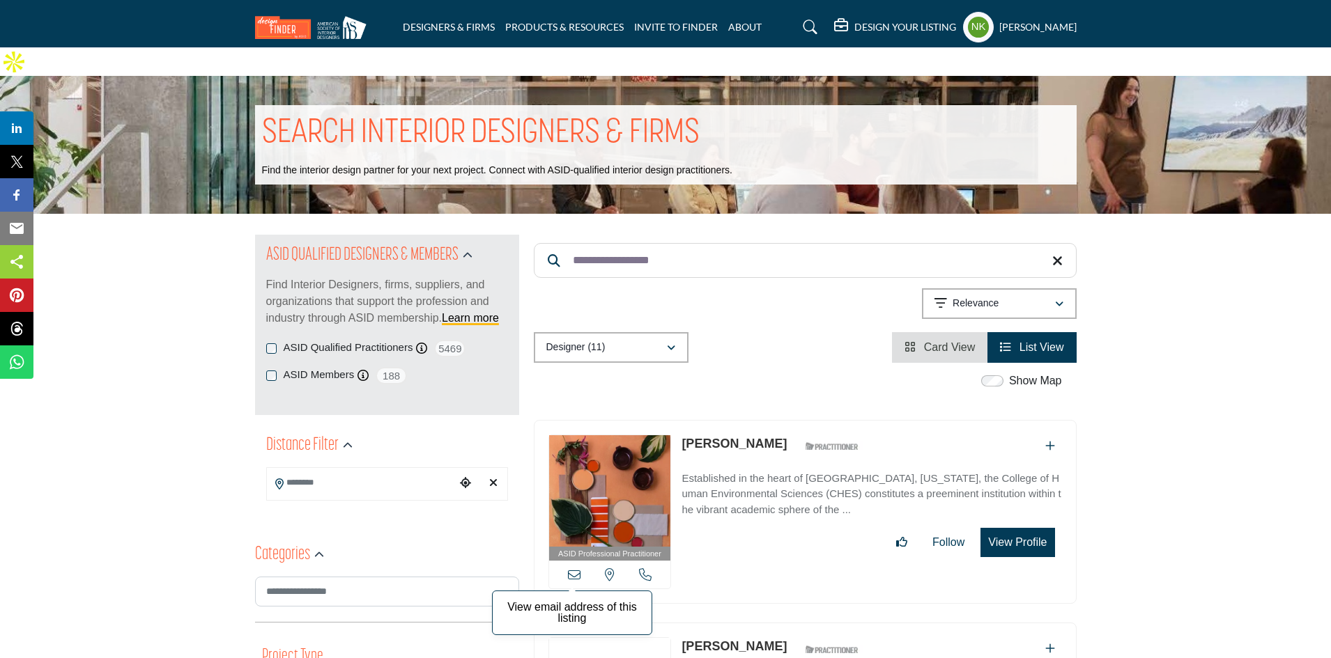
click at [571, 568] on icon at bounding box center [574, 574] width 13 height 13
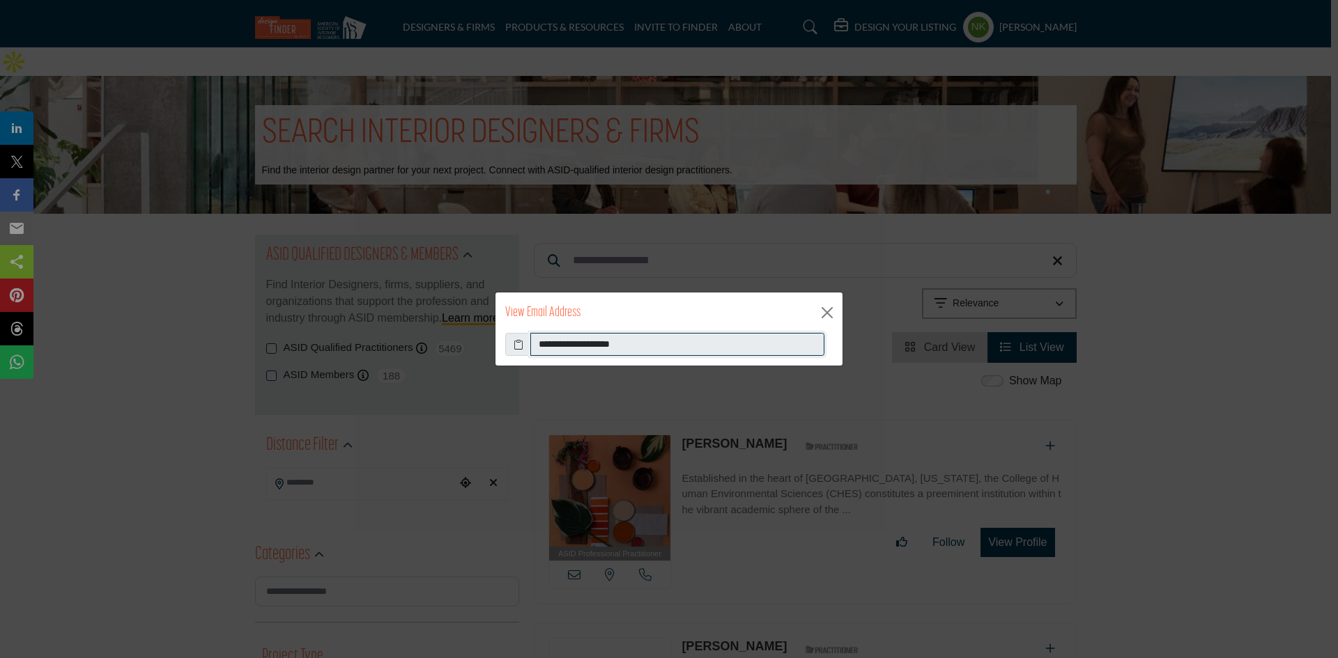
drag, startPoint x: 493, startPoint y: 355, endPoint x: 411, endPoint y: 348, distance: 82.5
click at [412, 350] on div "**********" at bounding box center [669, 329] width 1338 height 658
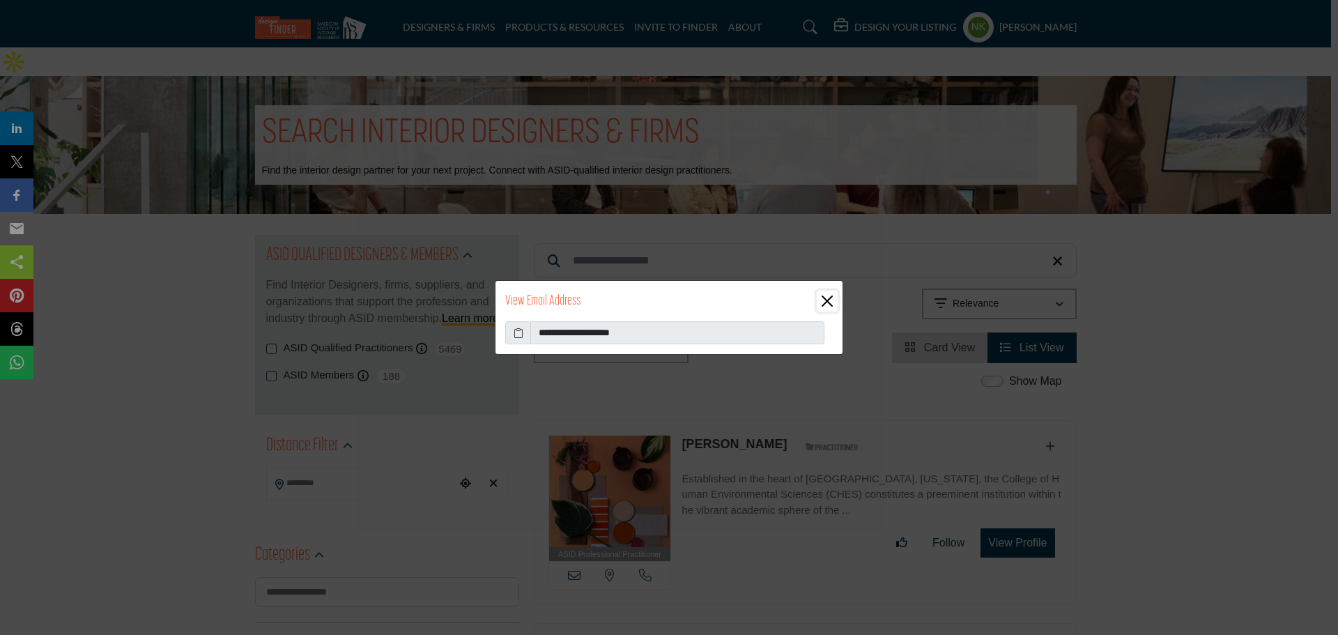
drag, startPoint x: 829, startPoint y: 304, endPoint x: 789, endPoint y: 286, distance: 43.6
click at [826, 304] on button "Close" at bounding box center [826, 301] width 21 height 21
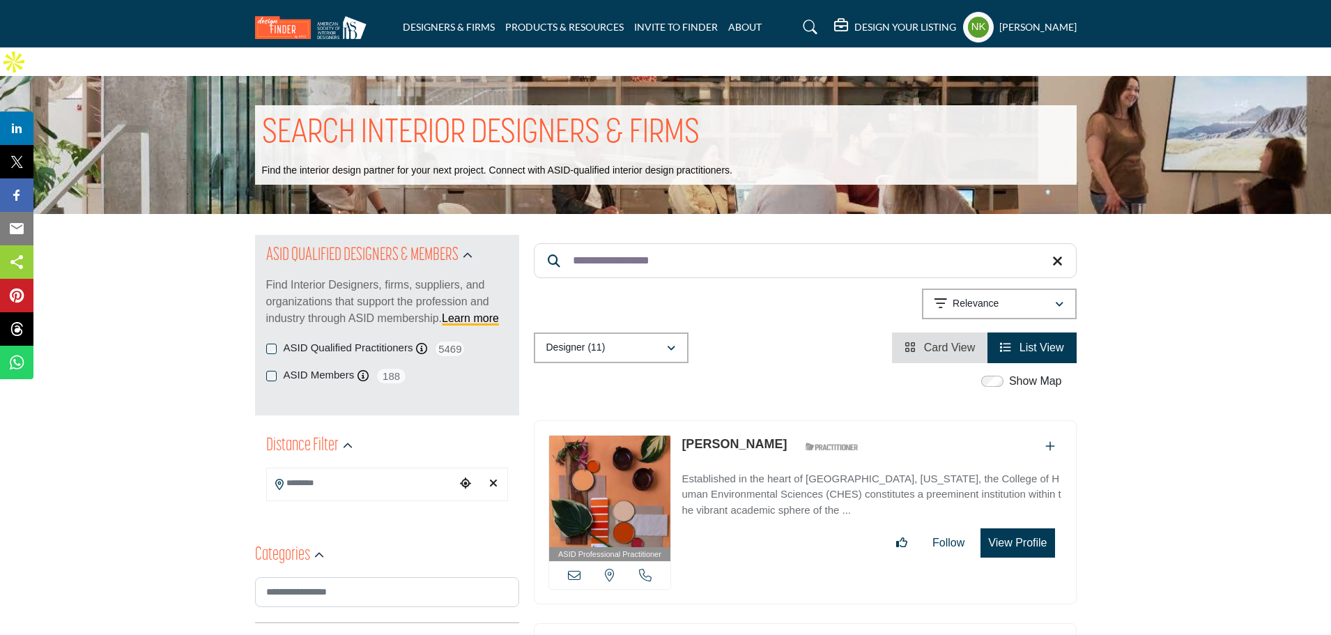
drag, startPoint x: 380, startPoint y: 194, endPoint x: 363, endPoint y: 187, distance: 18.8
paste input "Search Keyword"
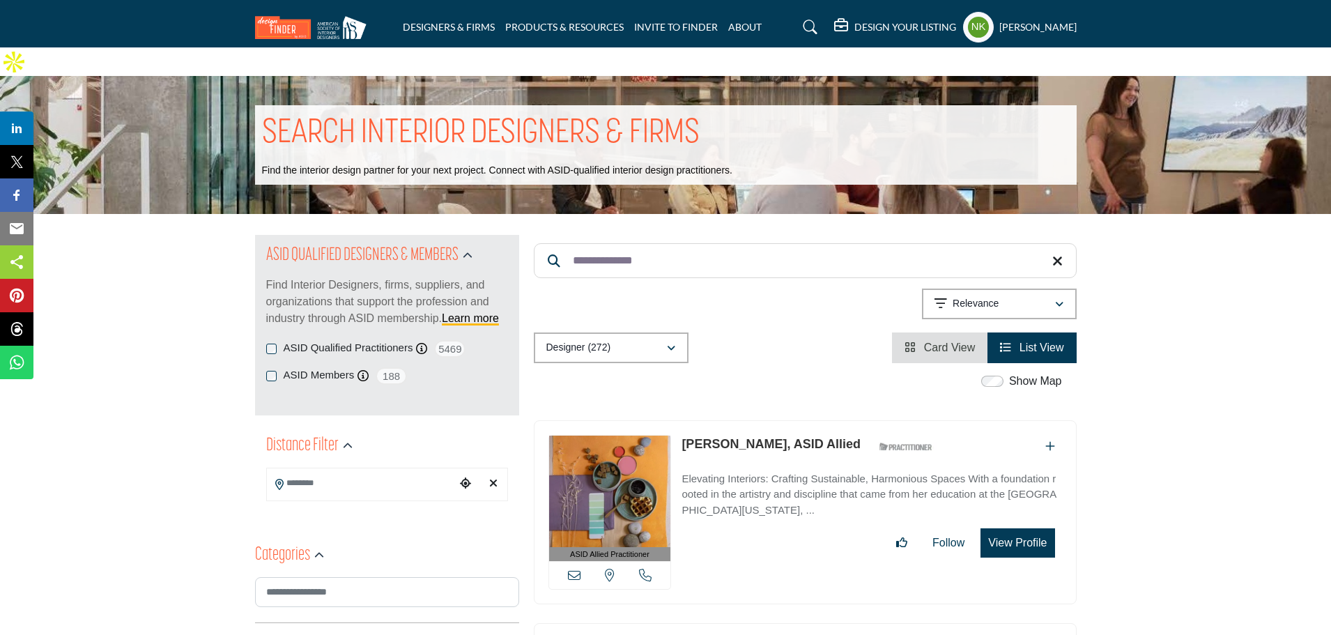
click at [571, 561] on div "View email address of this listing View the location of this listing Call Number" at bounding box center [610, 575] width 122 height 28
click at [571, 568] on icon at bounding box center [574, 574] width 13 height 13
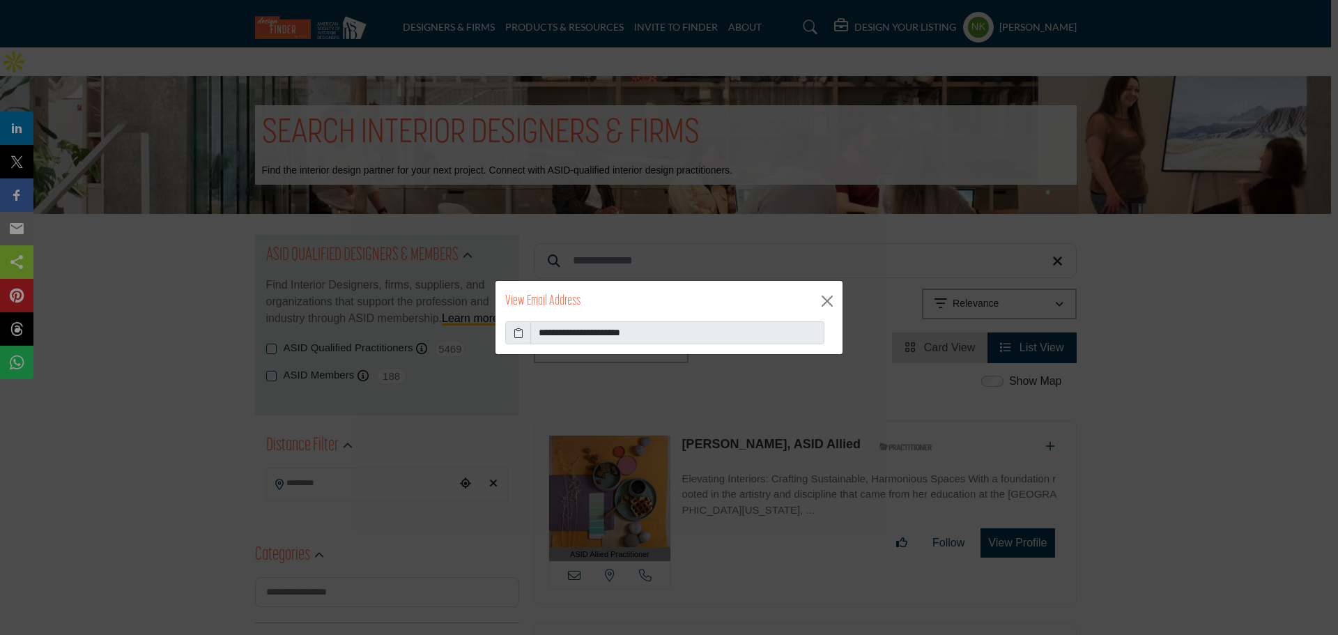
drag, startPoint x: 433, startPoint y: 295, endPoint x: 266, endPoint y: 277, distance: 168.2
click at [280, 286] on div "**********" at bounding box center [669, 317] width 1338 height 635
drag, startPoint x: 827, startPoint y: 302, endPoint x: 731, endPoint y: 284, distance: 97.1
click at [827, 302] on button "Close" at bounding box center [826, 301] width 21 height 21
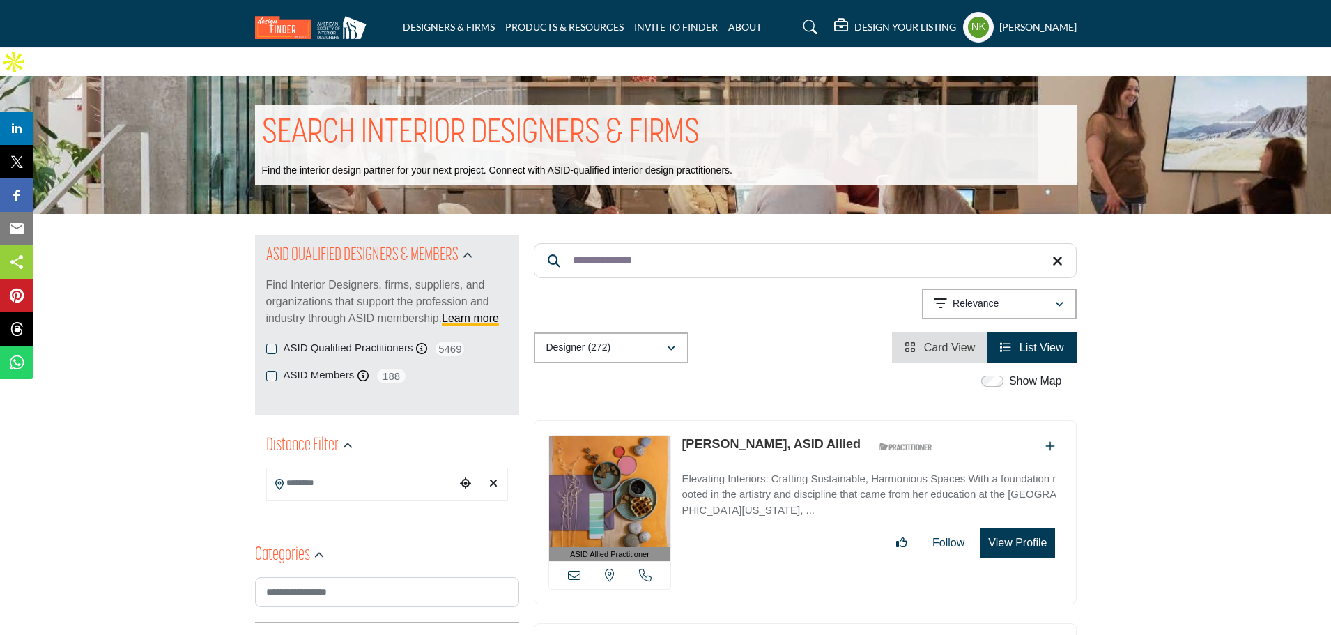
drag, startPoint x: 368, startPoint y: 223, endPoint x: 286, endPoint y: 219, distance: 82.3
paste input "*****"
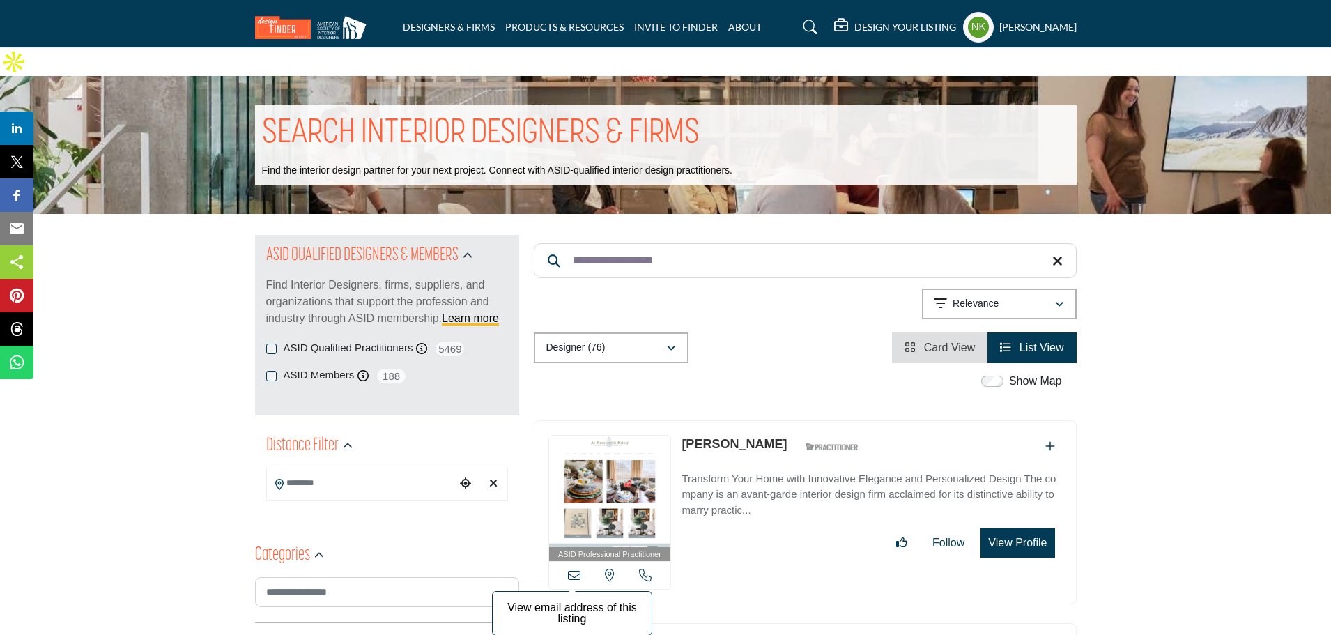
click at [568, 568] on icon at bounding box center [574, 574] width 13 height 13
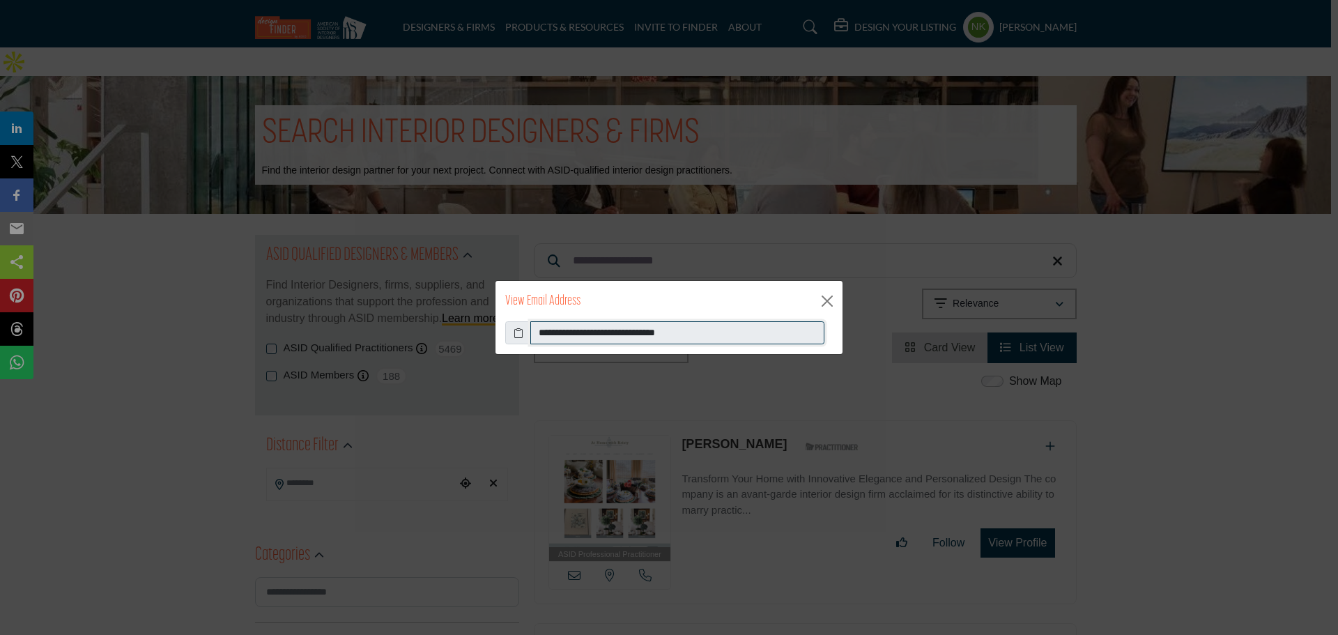
drag, startPoint x: 710, startPoint y: 337, endPoint x: 176, endPoint y: 299, distance: 535.0
click at [253, 320] on div "**********" at bounding box center [669, 317] width 1338 height 635
drag, startPoint x: 833, startPoint y: 303, endPoint x: 739, endPoint y: 255, distance: 105.6
click at [831, 301] on button "Close" at bounding box center [826, 301] width 21 height 21
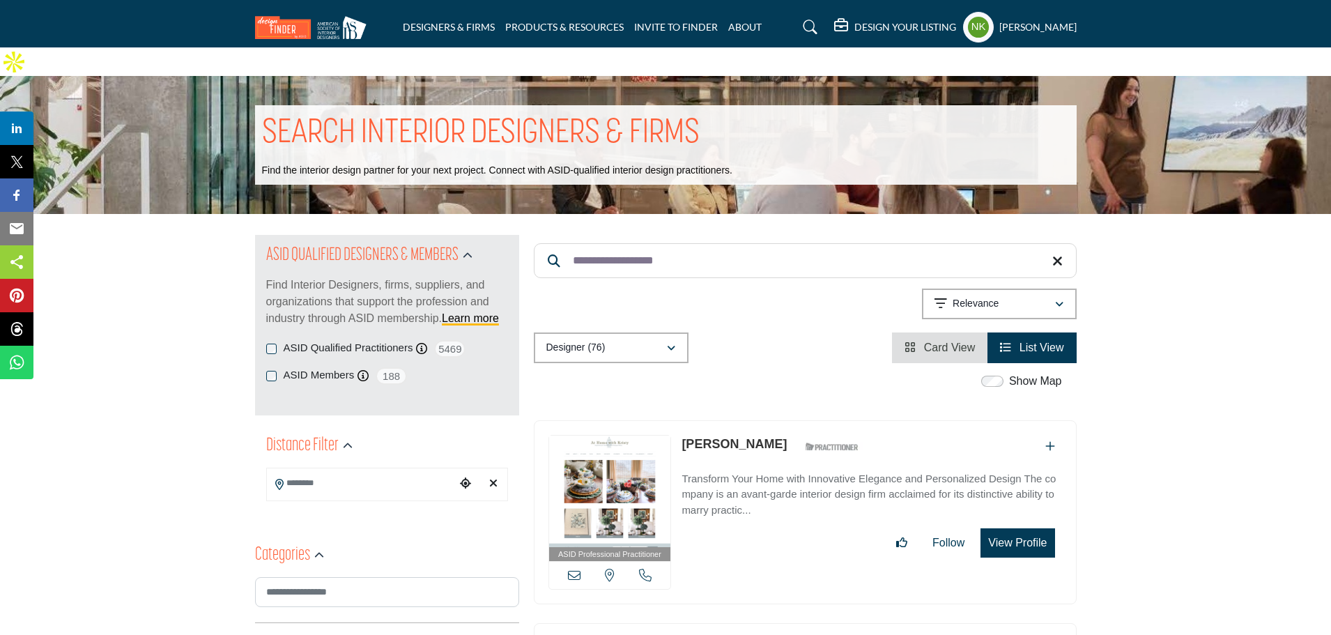
drag, startPoint x: 642, startPoint y: 222, endPoint x: 376, endPoint y: 203, distance: 266.8
paste input "Search Keyword"
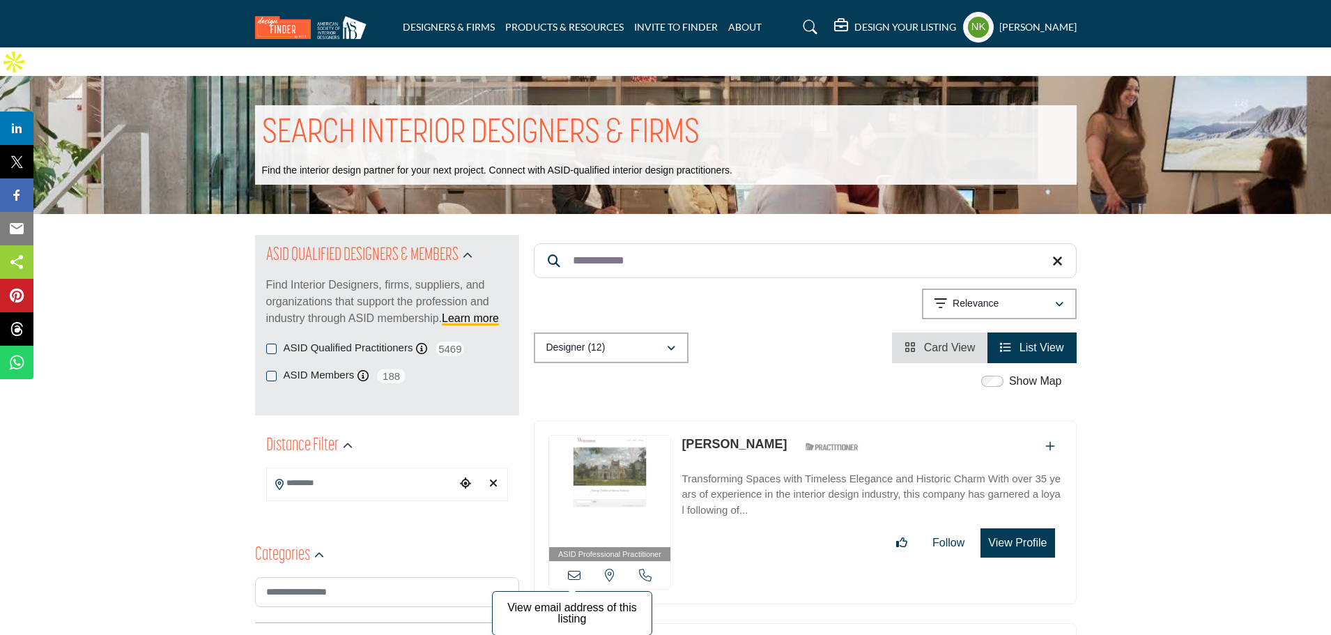
click at [573, 568] on icon at bounding box center [574, 574] width 13 height 13
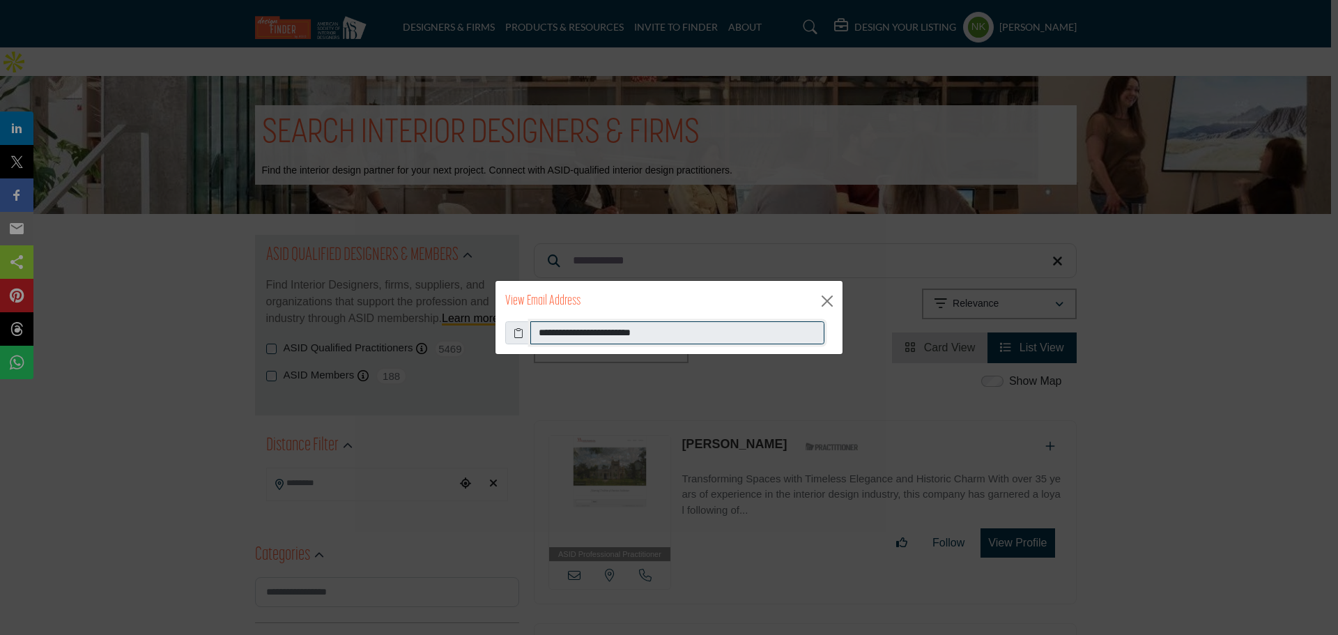
drag, startPoint x: 725, startPoint y: 329, endPoint x: 176, endPoint y: 318, distance: 549.8
click at [179, 319] on div "**********" at bounding box center [669, 317] width 1338 height 635
click at [822, 304] on button "Close" at bounding box center [826, 301] width 21 height 21
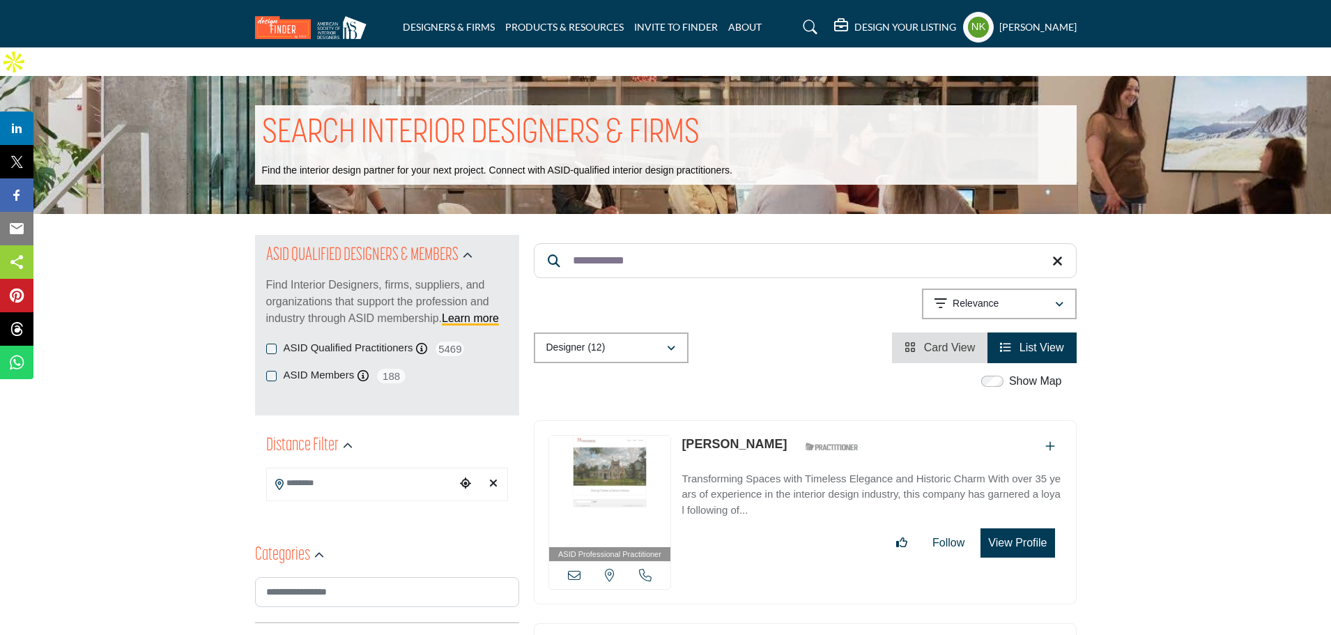
drag, startPoint x: 733, startPoint y: 227, endPoint x: 343, endPoint y: 201, distance: 390.3
paste input "Search Keyword"
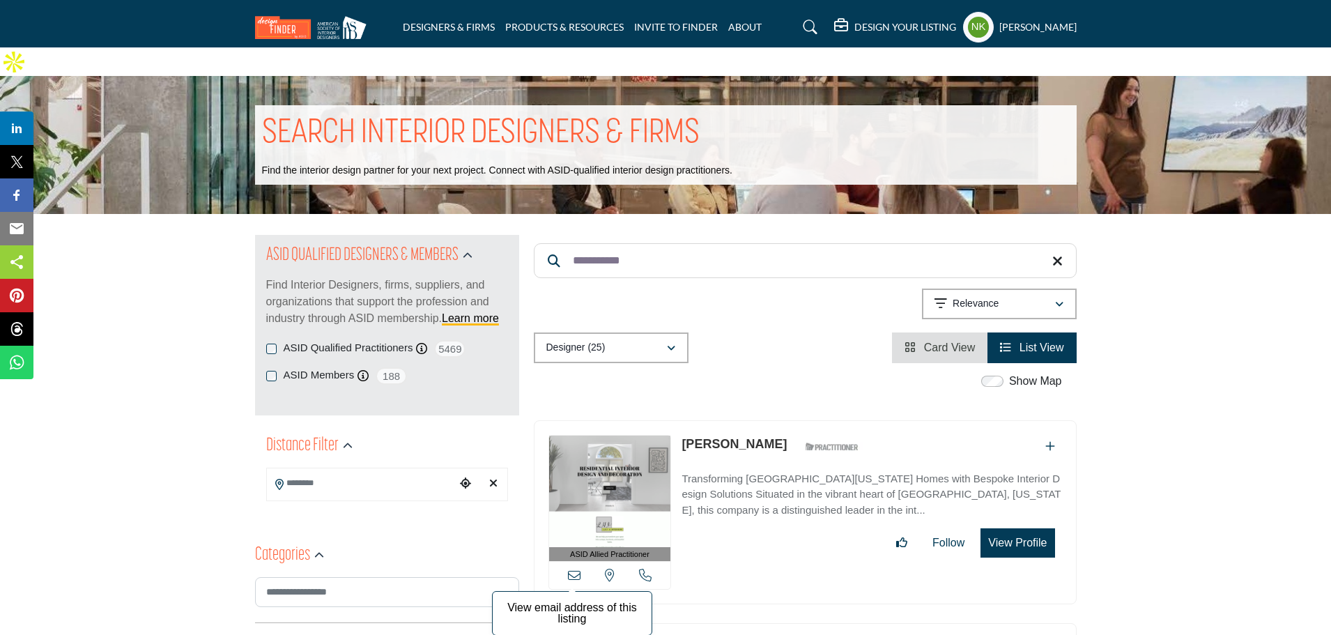
click at [571, 568] on icon at bounding box center [574, 574] width 13 height 13
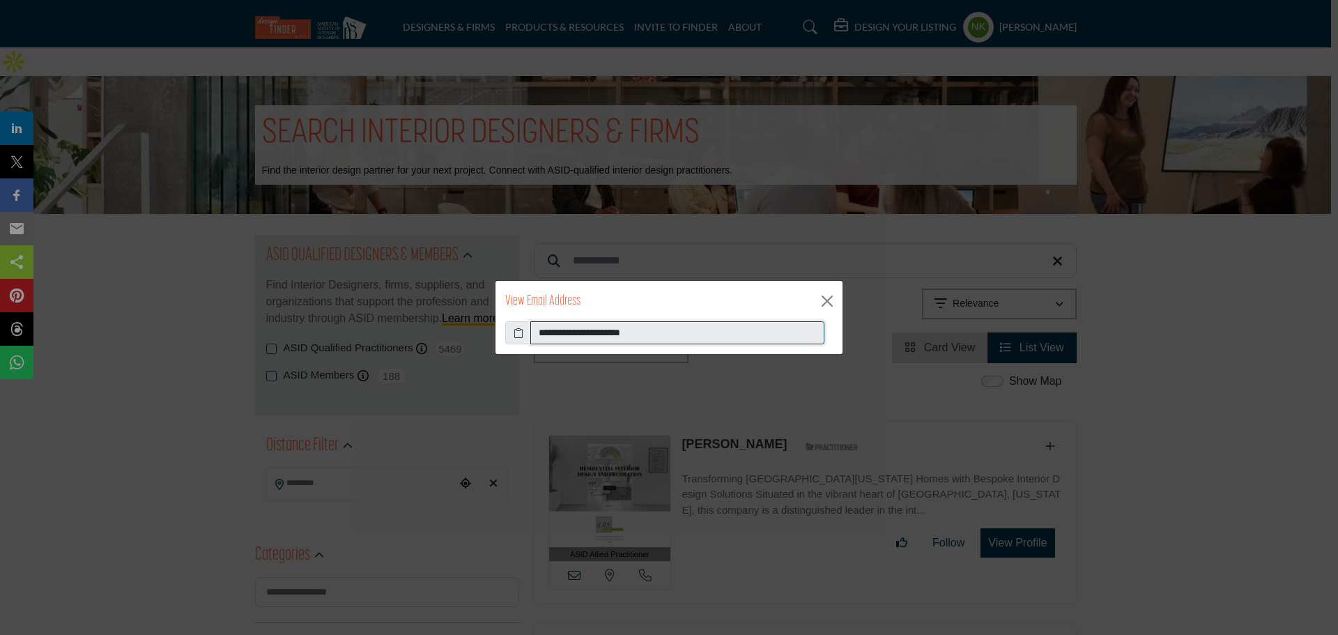
drag, startPoint x: 674, startPoint y: 327, endPoint x: 49, endPoint y: 231, distance: 632.9
click at [49, 231] on div "**********" at bounding box center [669, 317] width 1338 height 635
click at [826, 308] on button "Close" at bounding box center [826, 301] width 21 height 21
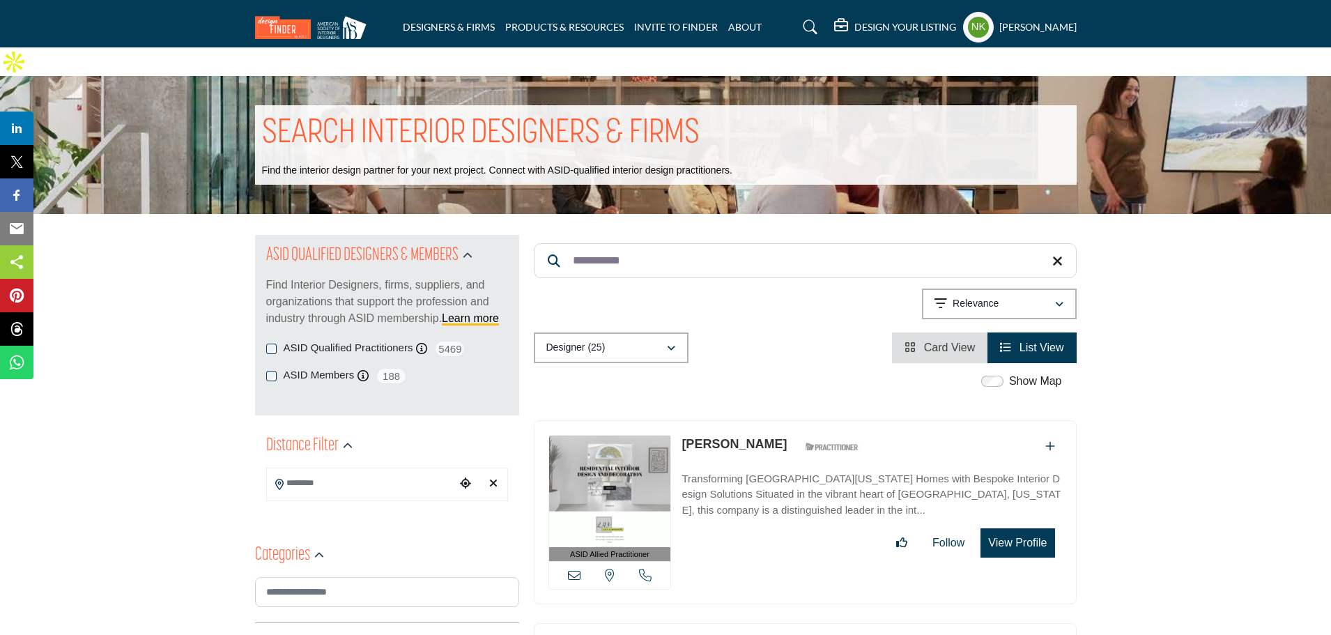
drag, startPoint x: 690, startPoint y: 233, endPoint x: 161, endPoint y: 163, distance: 533.3
paste input "**"
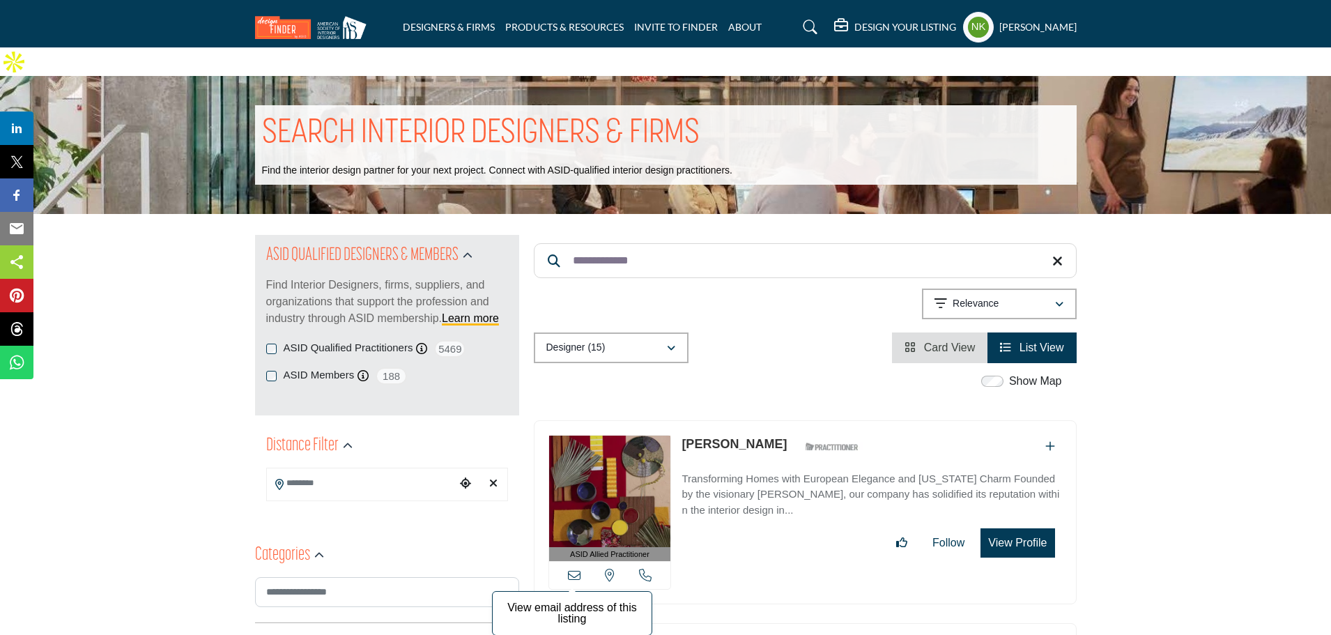
click at [568, 568] on icon at bounding box center [574, 574] width 13 height 13
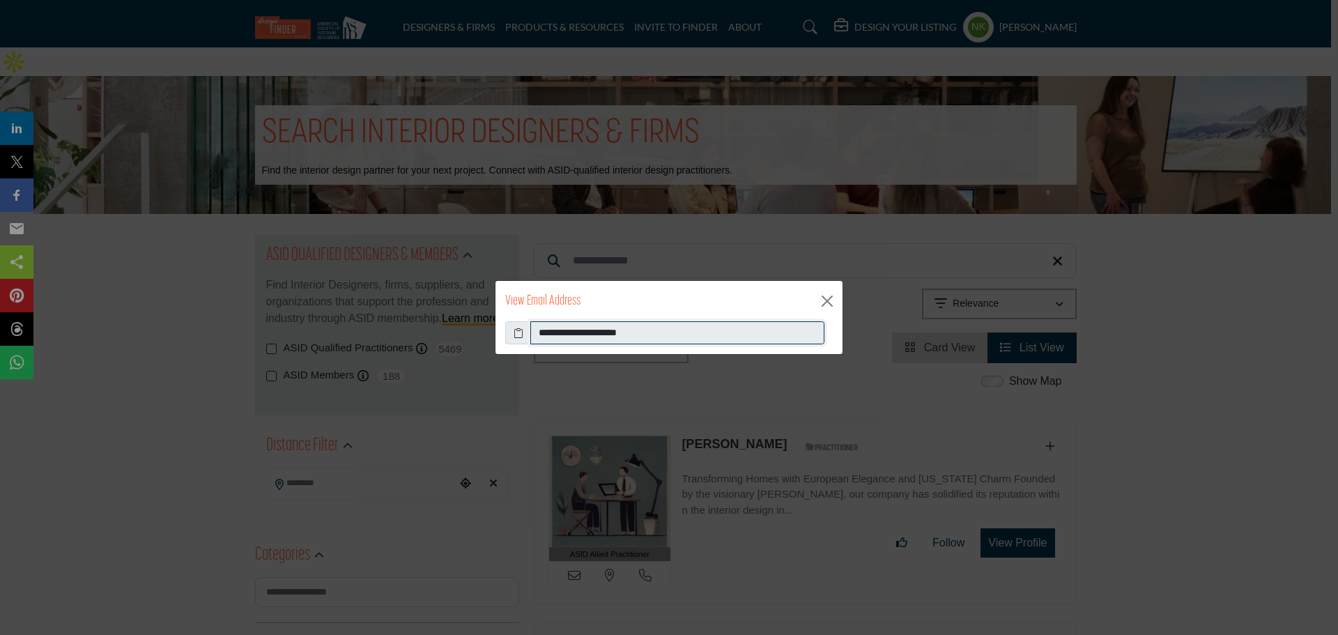
drag, startPoint x: 689, startPoint y: 324, endPoint x: 134, endPoint y: 359, distance: 555.6
click at [137, 359] on div "**********" at bounding box center [669, 317] width 1338 height 635
click at [835, 302] on button "Close" at bounding box center [826, 301] width 21 height 21
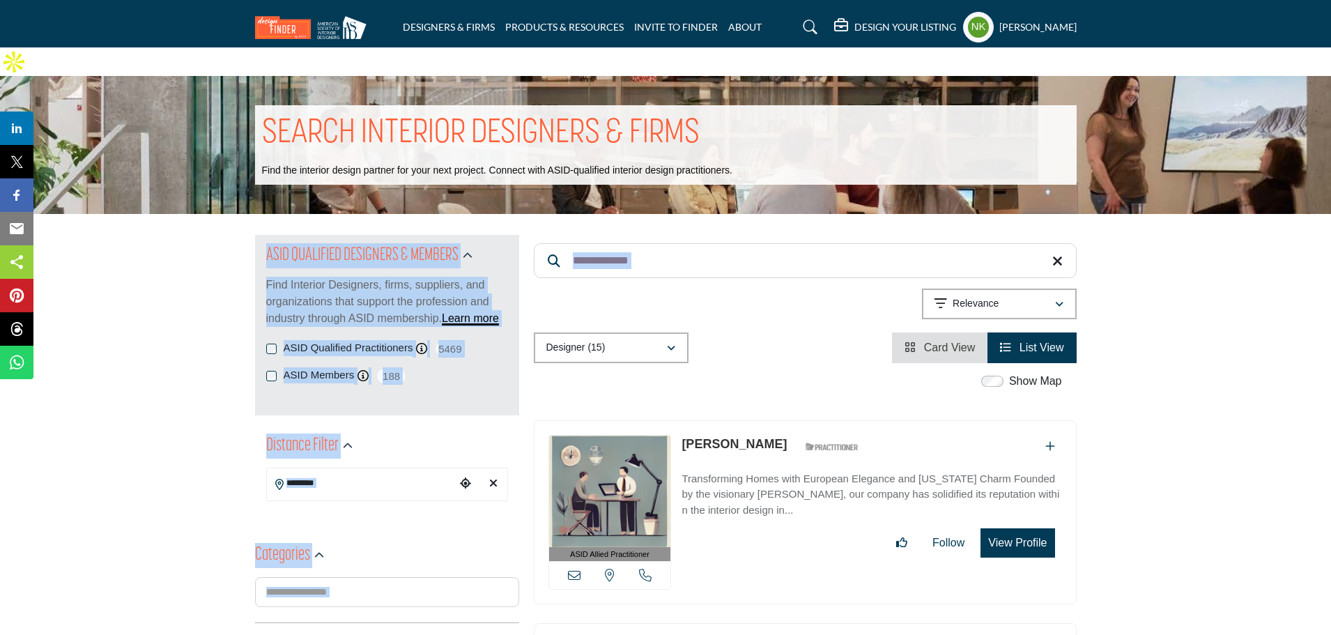
drag, startPoint x: 722, startPoint y: 258, endPoint x: 257, endPoint y: 192, distance: 470.0
click at [672, 235] on div "**********" at bounding box center [805, 299] width 543 height 128
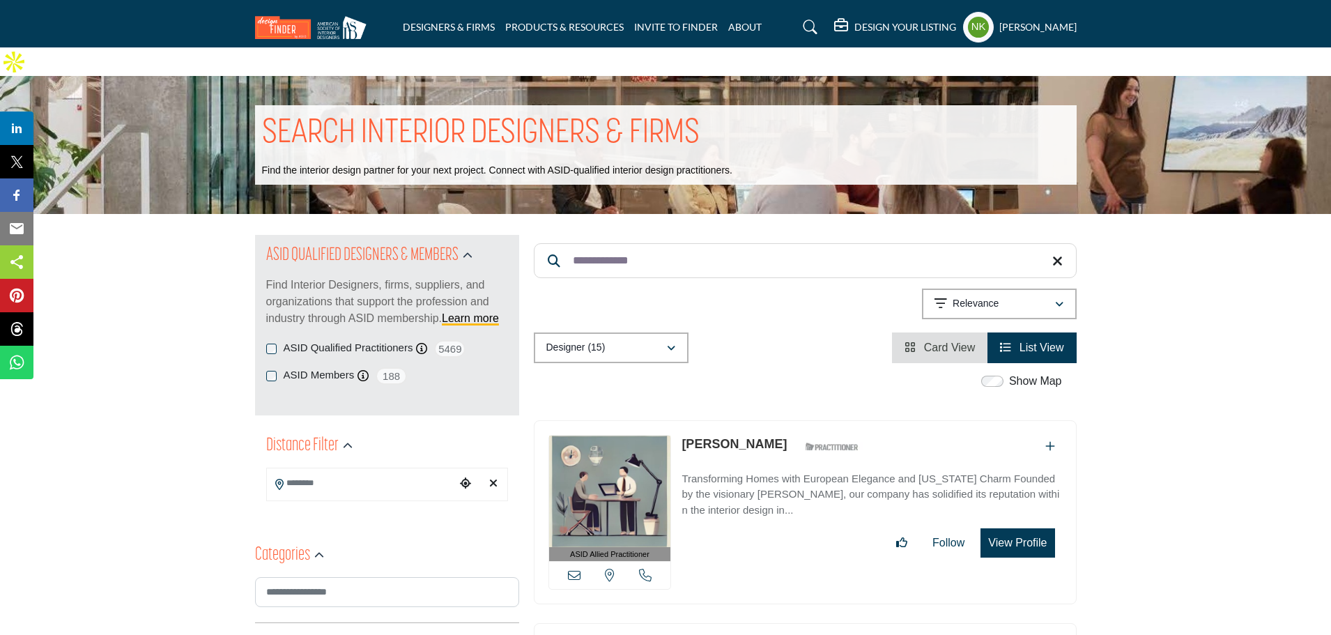
drag, startPoint x: 669, startPoint y: 226, endPoint x: 282, endPoint y: 218, distance: 386.7
paste input "Search Keyword"
click at [573, 568] on icon at bounding box center [574, 574] width 13 height 13
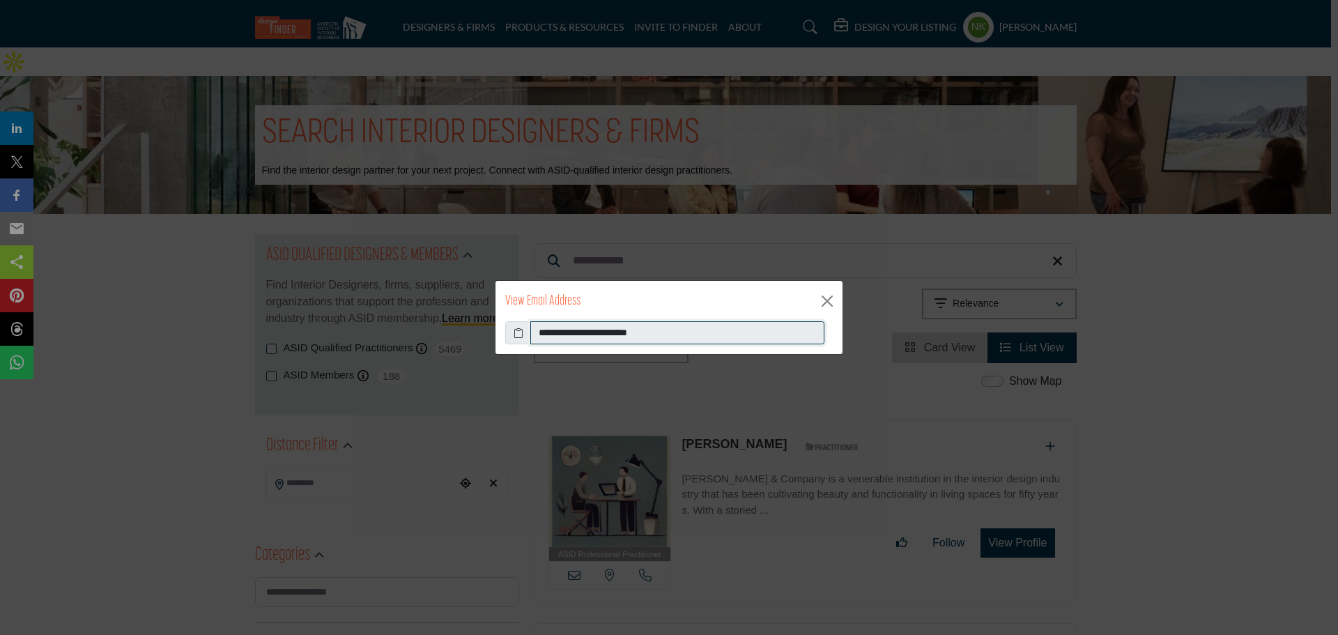
drag, startPoint x: 713, startPoint y: 330, endPoint x: 220, endPoint y: 325, distance: 493.2
click at [220, 325] on div "**********" at bounding box center [669, 317] width 1338 height 635
drag, startPoint x: 828, startPoint y: 301, endPoint x: 755, endPoint y: 275, distance: 77.6
click at [827, 301] on button "Close" at bounding box center [826, 301] width 21 height 21
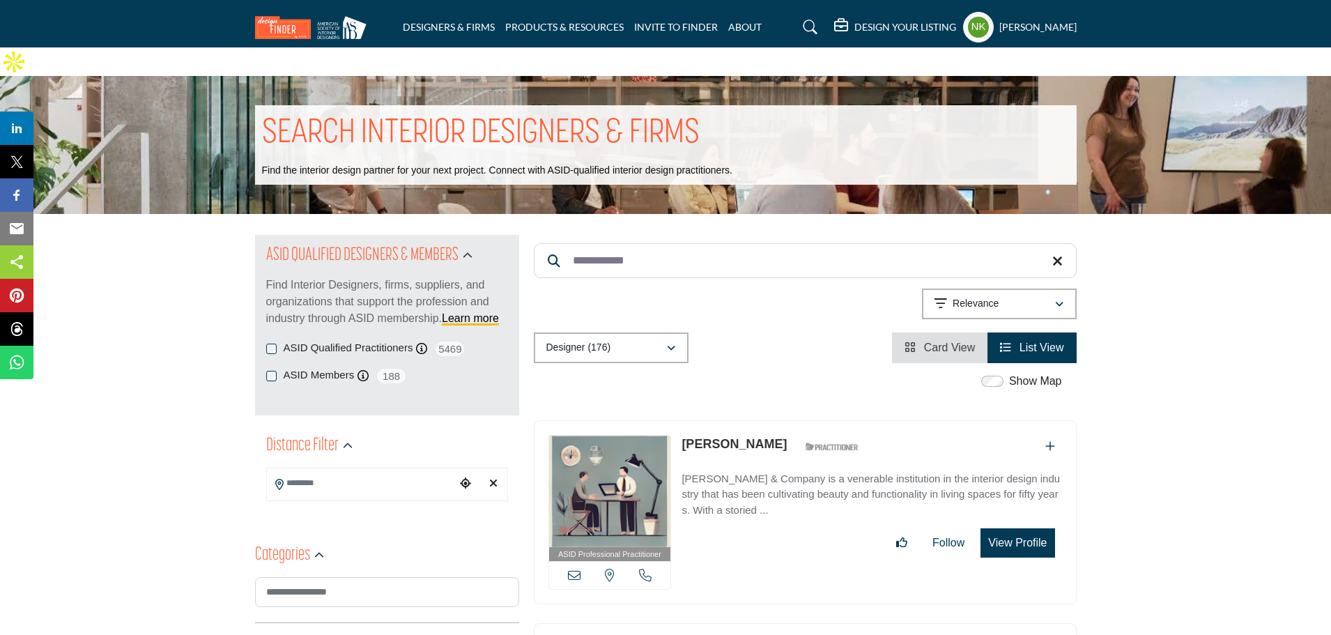
drag, startPoint x: 694, startPoint y: 225, endPoint x: 153, endPoint y: 217, distance: 540.7
paste input "Search Keyword"
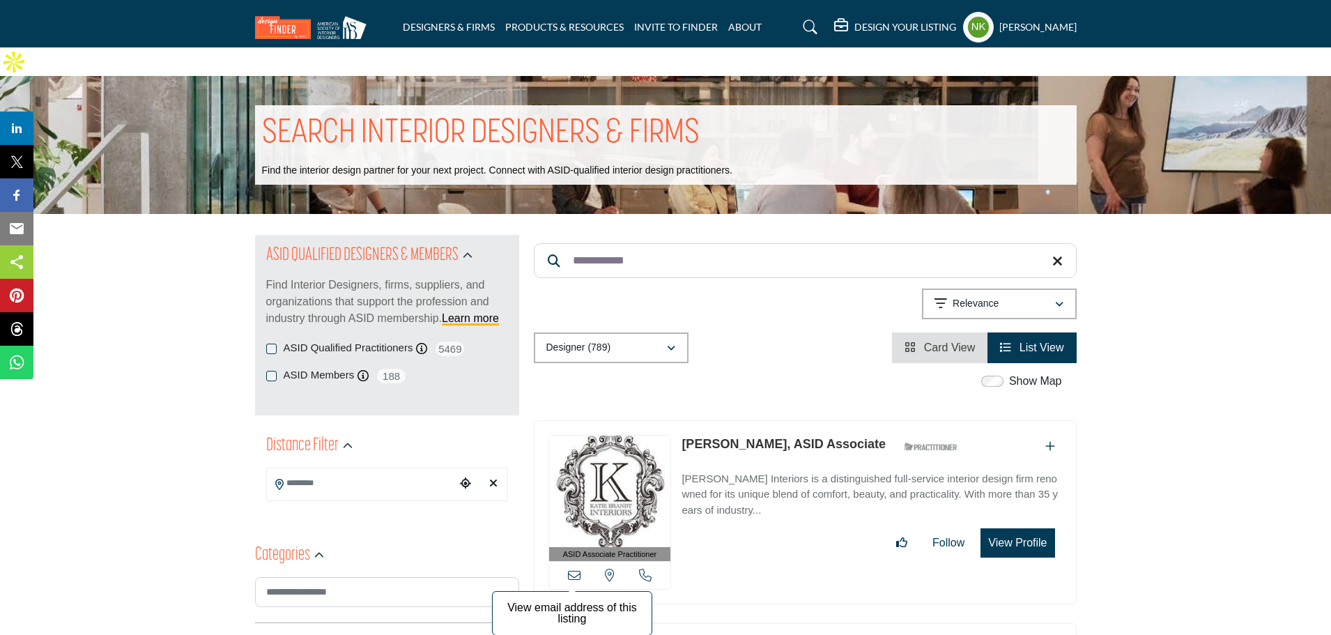
click at [578, 568] on icon at bounding box center [574, 574] width 13 height 13
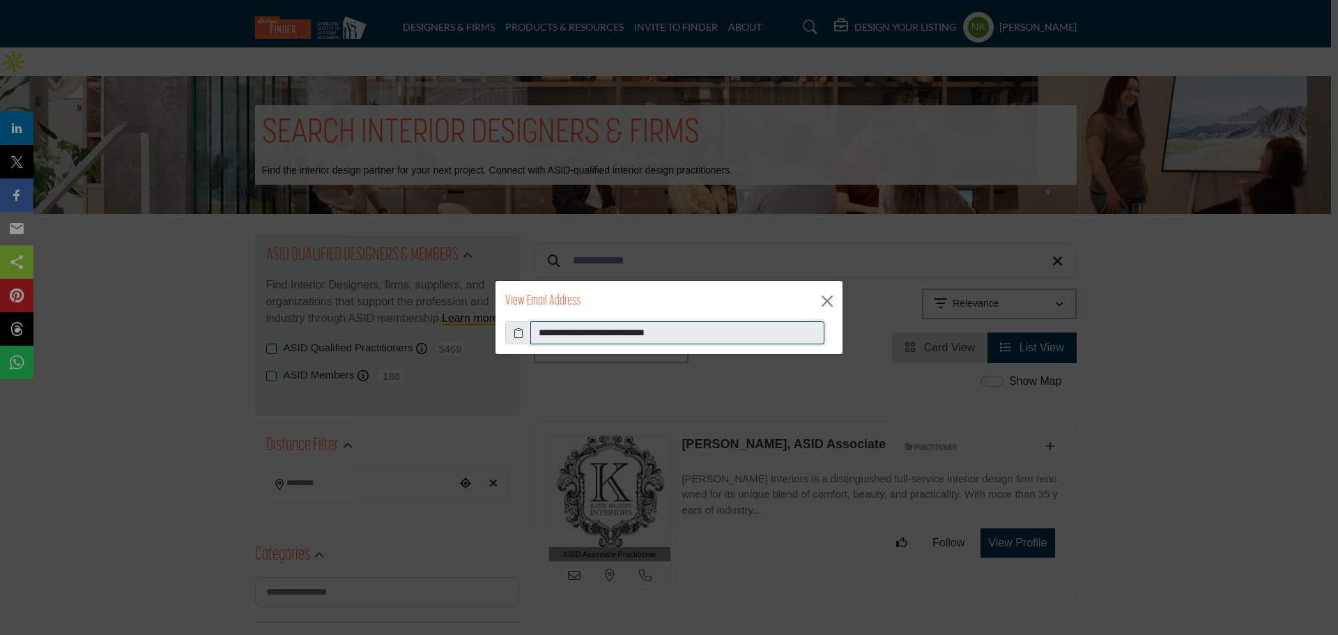
drag, startPoint x: 715, startPoint y: 337, endPoint x: 178, endPoint y: 318, distance: 537.5
click at [178, 318] on div "**********" at bounding box center [669, 317] width 1338 height 635
click at [830, 300] on button "Close" at bounding box center [826, 301] width 21 height 21
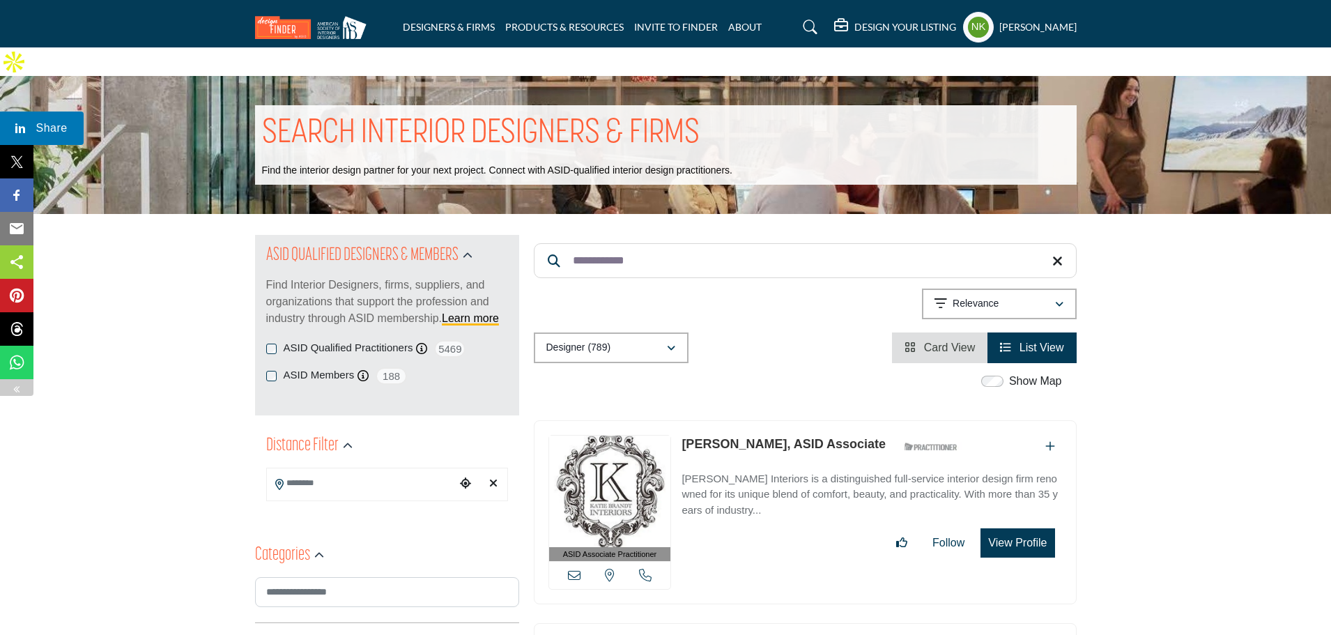
drag, startPoint x: 458, startPoint y: 224, endPoint x: 10, endPoint y: 123, distance: 459.2
paste input "***"
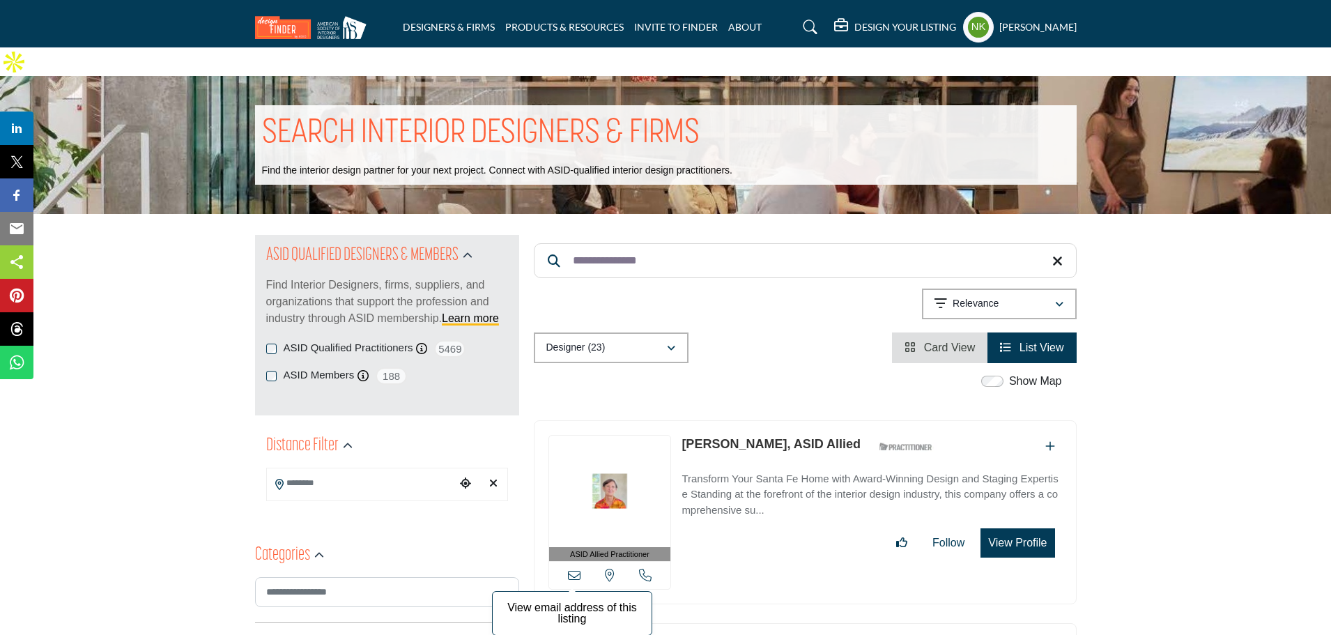
click at [575, 568] on icon at bounding box center [574, 574] width 13 height 13
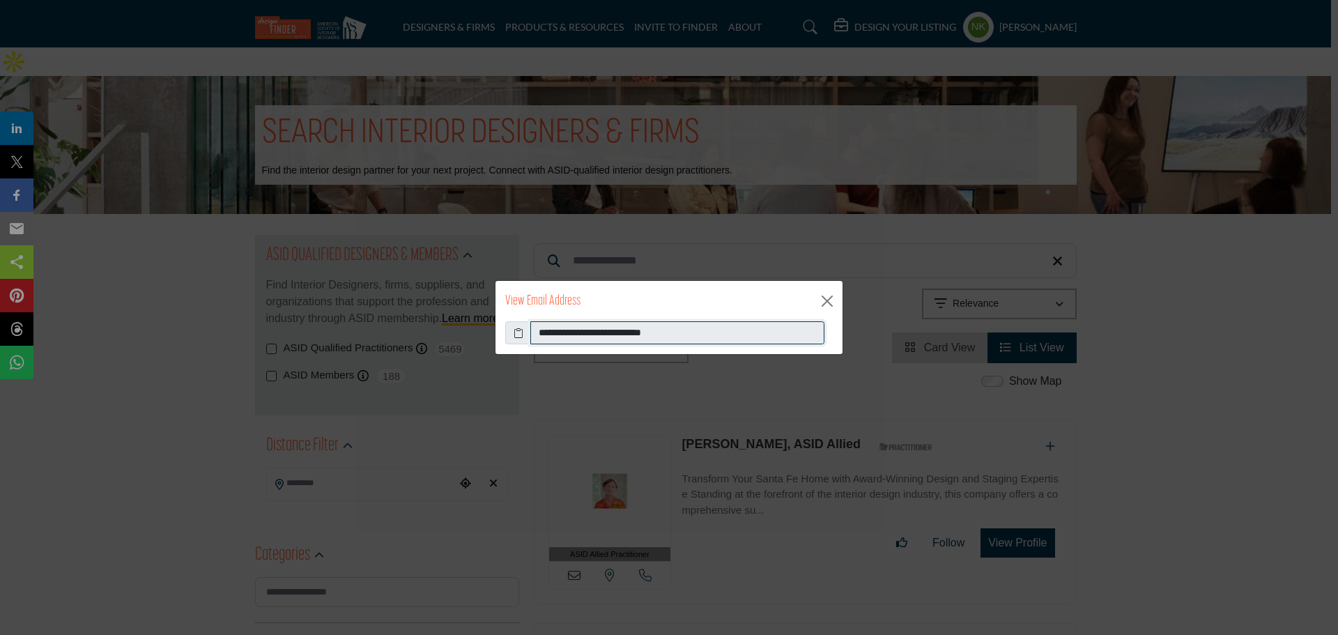
drag, startPoint x: 741, startPoint y: 327, endPoint x: 131, endPoint y: 269, distance: 613.1
click at [160, 292] on div "**********" at bounding box center [669, 317] width 1338 height 635
click at [835, 296] on button "Close" at bounding box center [826, 301] width 21 height 21
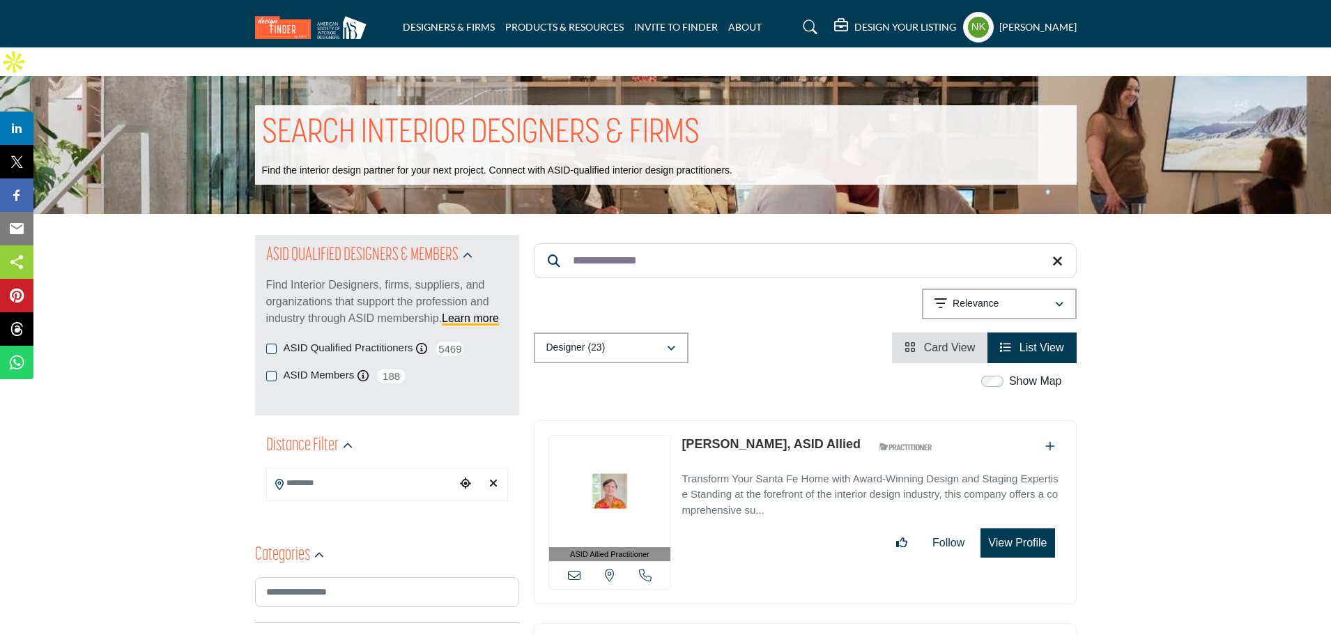
drag, startPoint x: 688, startPoint y: 244, endPoint x: 277, endPoint y: 259, distance: 412.0
paste input "Search Keyword"
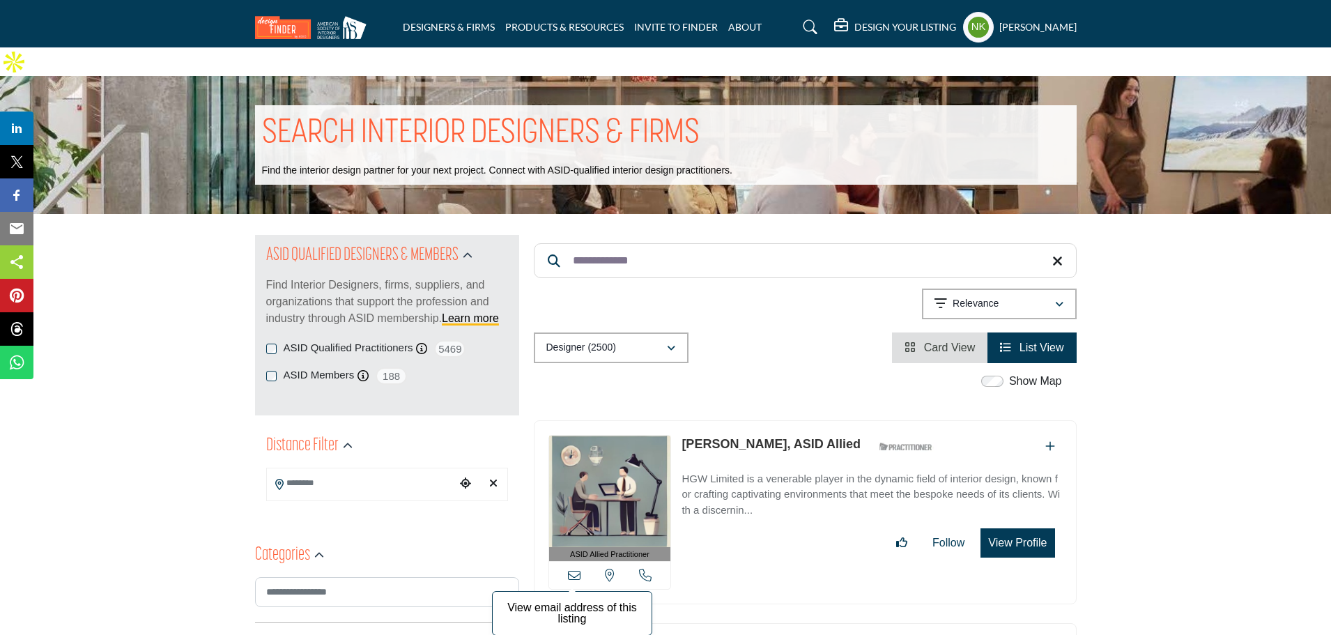
click at [575, 568] on icon at bounding box center [574, 574] width 13 height 13
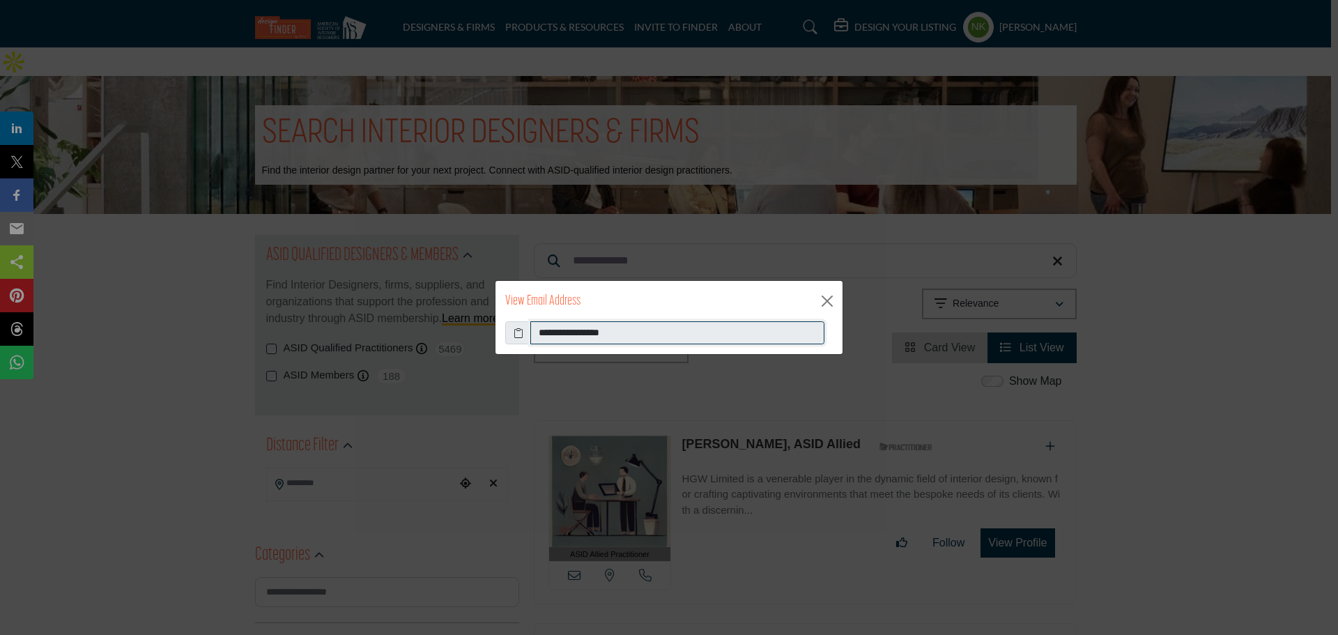
drag, startPoint x: 703, startPoint y: 330, endPoint x: 77, endPoint y: 348, distance: 625.9
click at [81, 353] on div "**********" at bounding box center [669, 317] width 1338 height 635
click at [832, 302] on button "Close" at bounding box center [826, 301] width 21 height 21
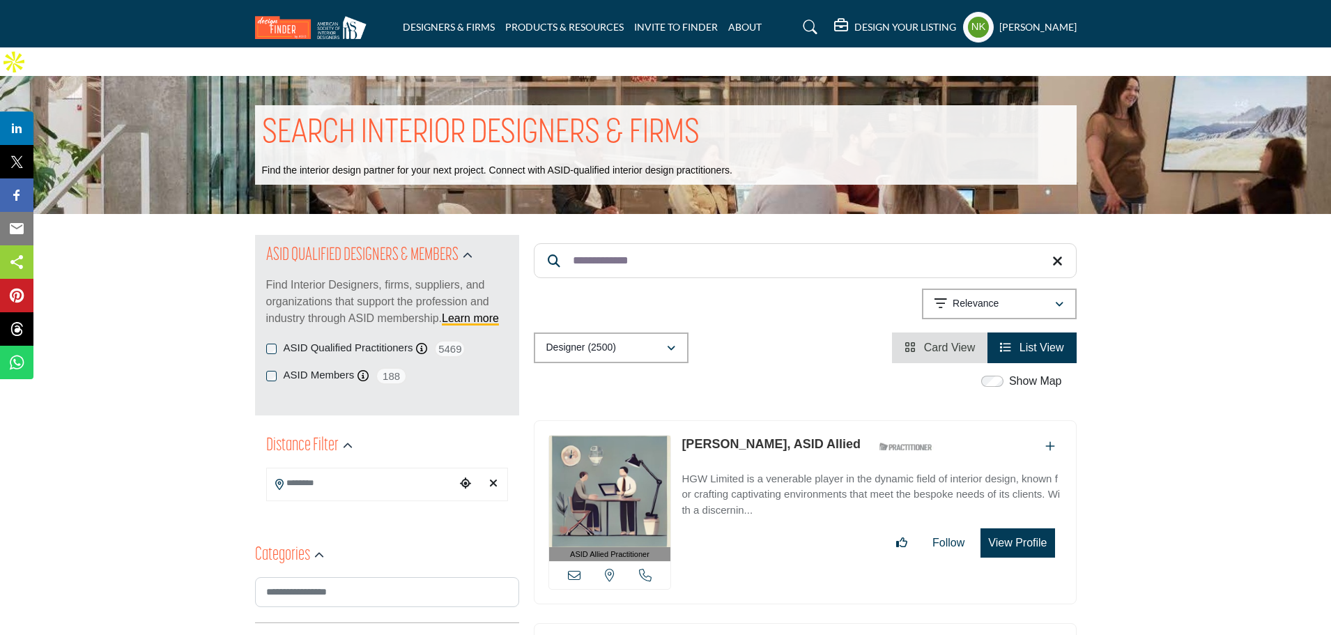
drag, startPoint x: 674, startPoint y: 226, endPoint x: 451, endPoint y: 242, distance: 224.1
paste input "*"
click at [573, 568] on icon at bounding box center [574, 574] width 13 height 13
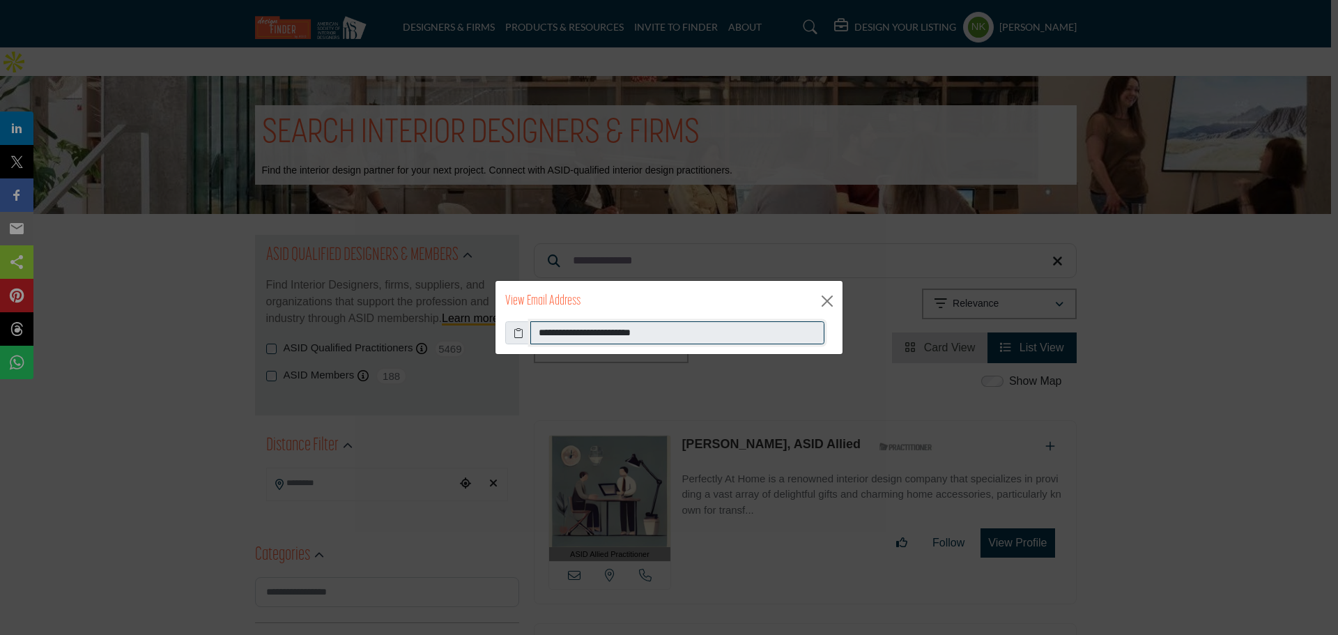
drag, startPoint x: 722, startPoint y: 330, endPoint x: 98, endPoint y: 325, distance: 624.9
click at [98, 325] on div "**********" at bounding box center [669, 317] width 1338 height 635
click at [820, 307] on button "Close" at bounding box center [826, 301] width 21 height 21
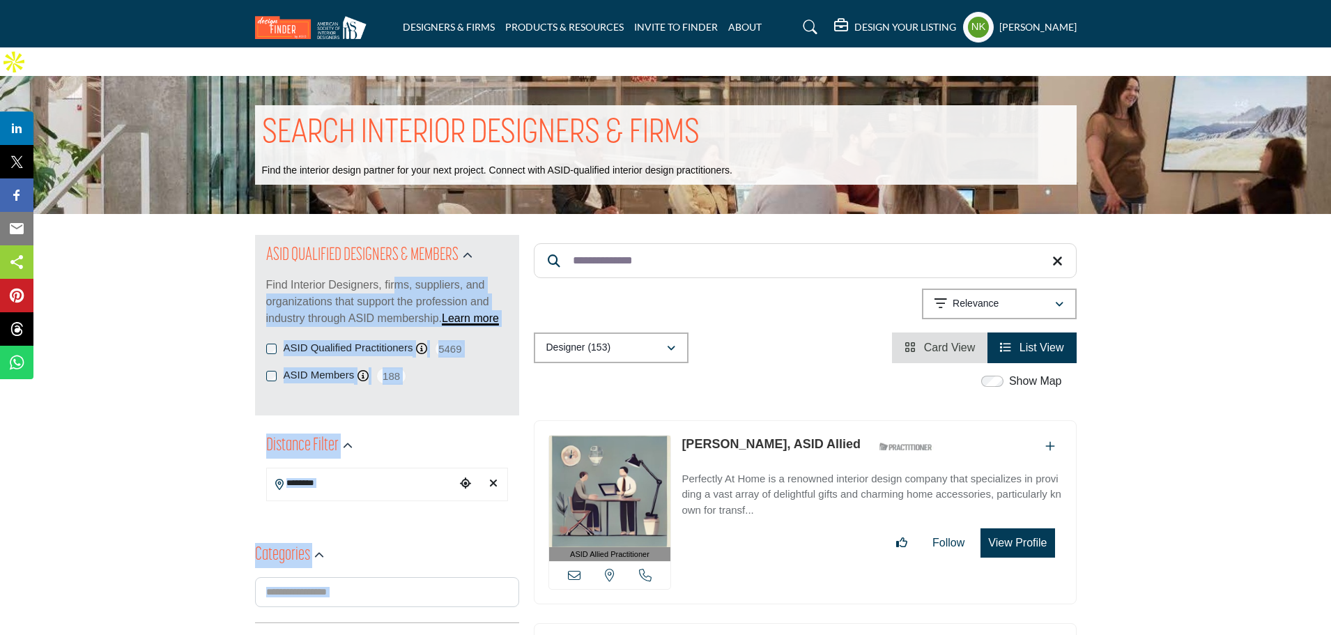
drag, startPoint x: 637, startPoint y: 215, endPoint x: 189, endPoint y: 192, distance: 448.5
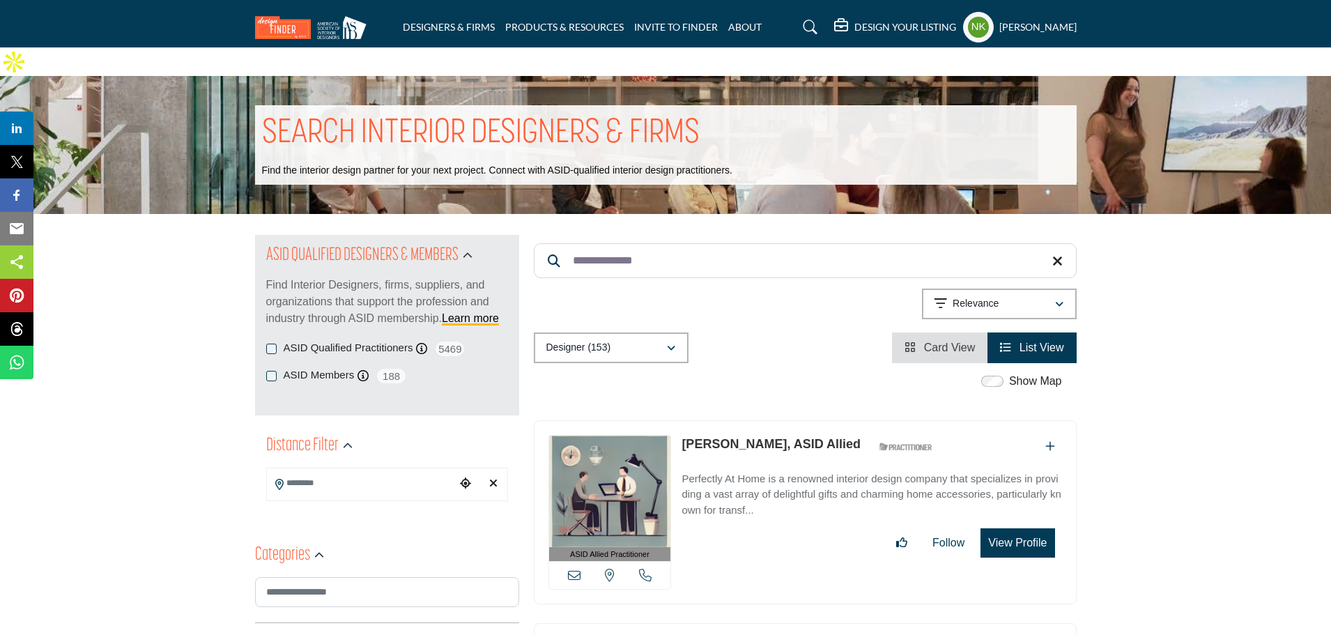
click at [713, 243] on input "**********" at bounding box center [805, 260] width 543 height 35
drag, startPoint x: 670, startPoint y: 234, endPoint x: 95, endPoint y: 230, distance: 574.7
paste input "**"
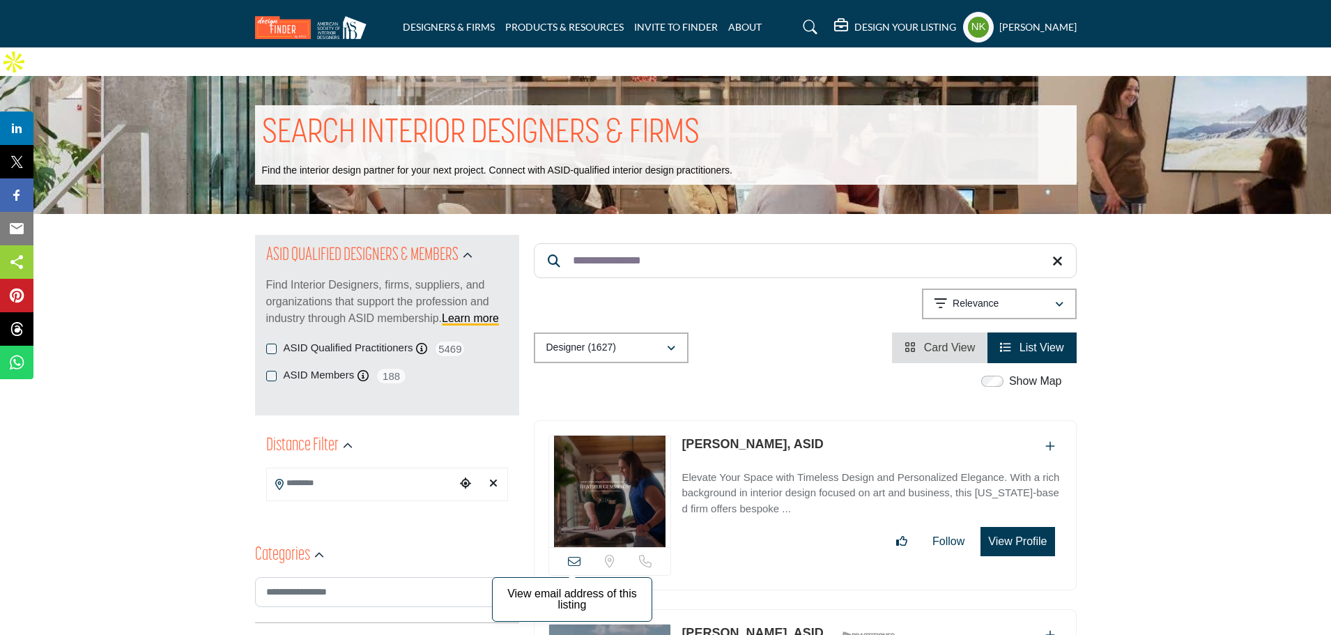
click at [571, 555] on icon at bounding box center [574, 561] width 13 height 13
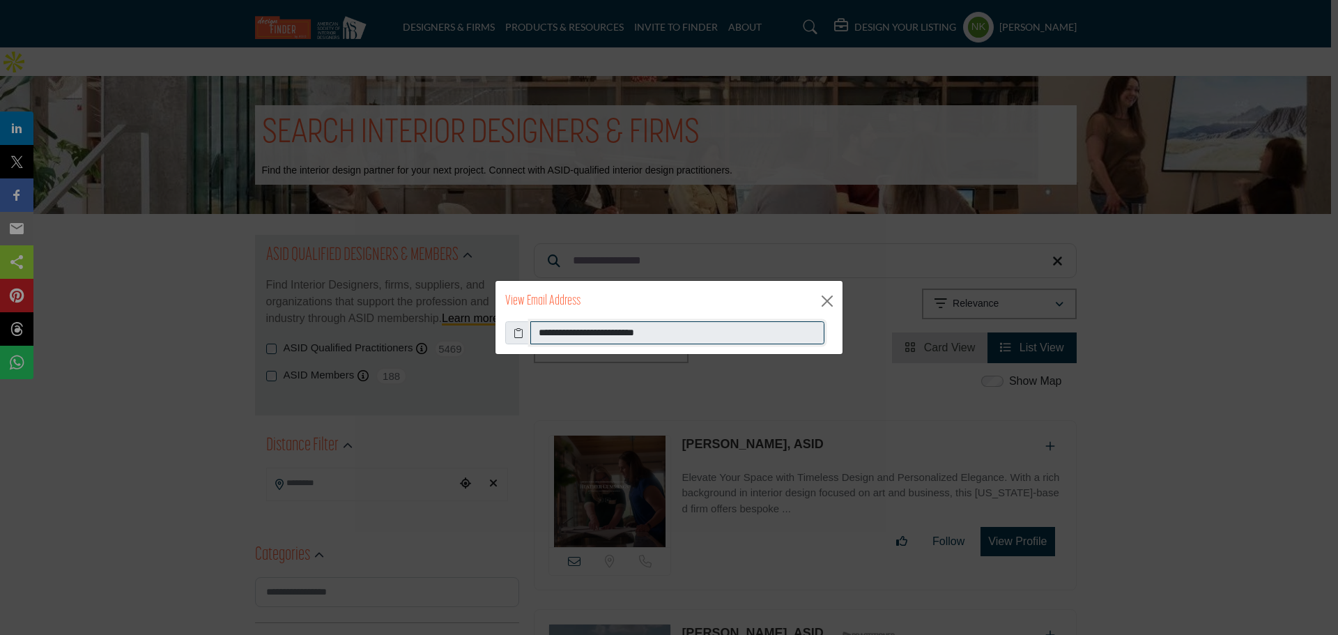
drag, startPoint x: 736, startPoint y: 341, endPoint x: 84, endPoint y: 329, distance: 652.9
click at [84, 329] on div "**********" at bounding box center [669, 317] width 1338 height 635
click at [830, 303] on button "Close" at bounding box center [826, 301] width 21 height 21
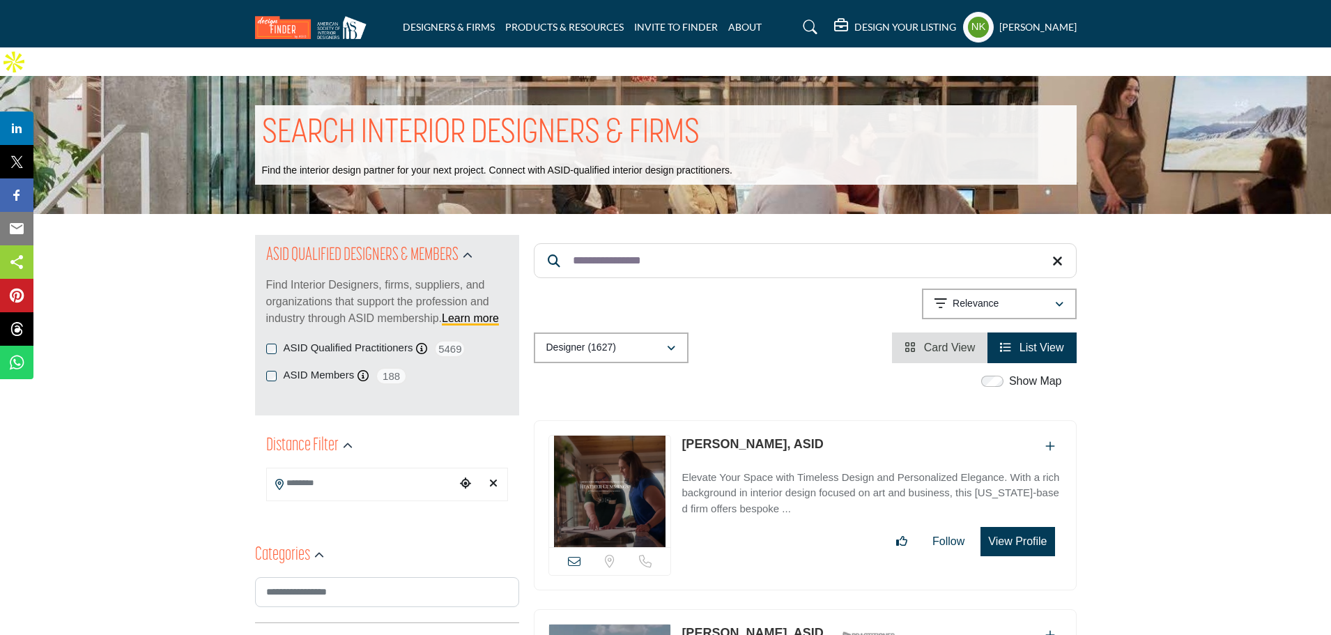
drag, startPoint x: 722, startPoint y: 235, endPoint x: 71, endPoint y: 199, distance: 651.7
paste input "Search Keyword"
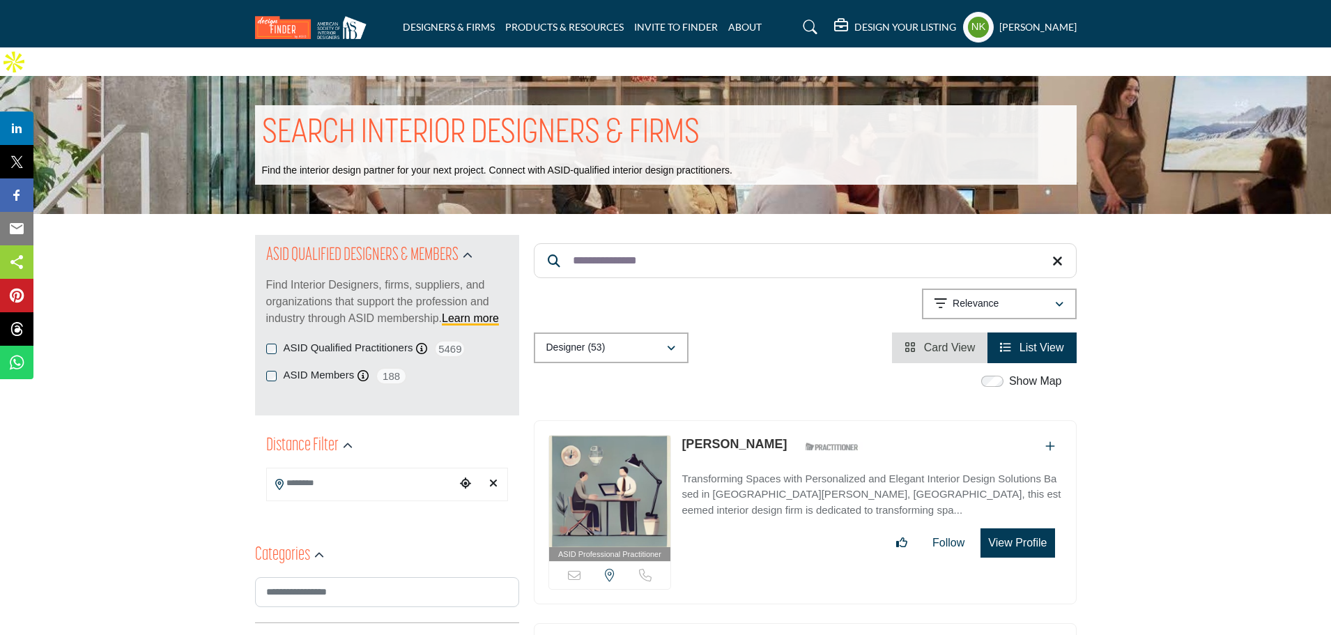
click at [699, 437] on link "Christy Spurlin" at bounding box center [733, 444] width 105 height 14
drag, startPoint x: 695, startPoint y: 233, endPoint x: 143, endPoint y: 176, distance: 555.5
paste input "****"
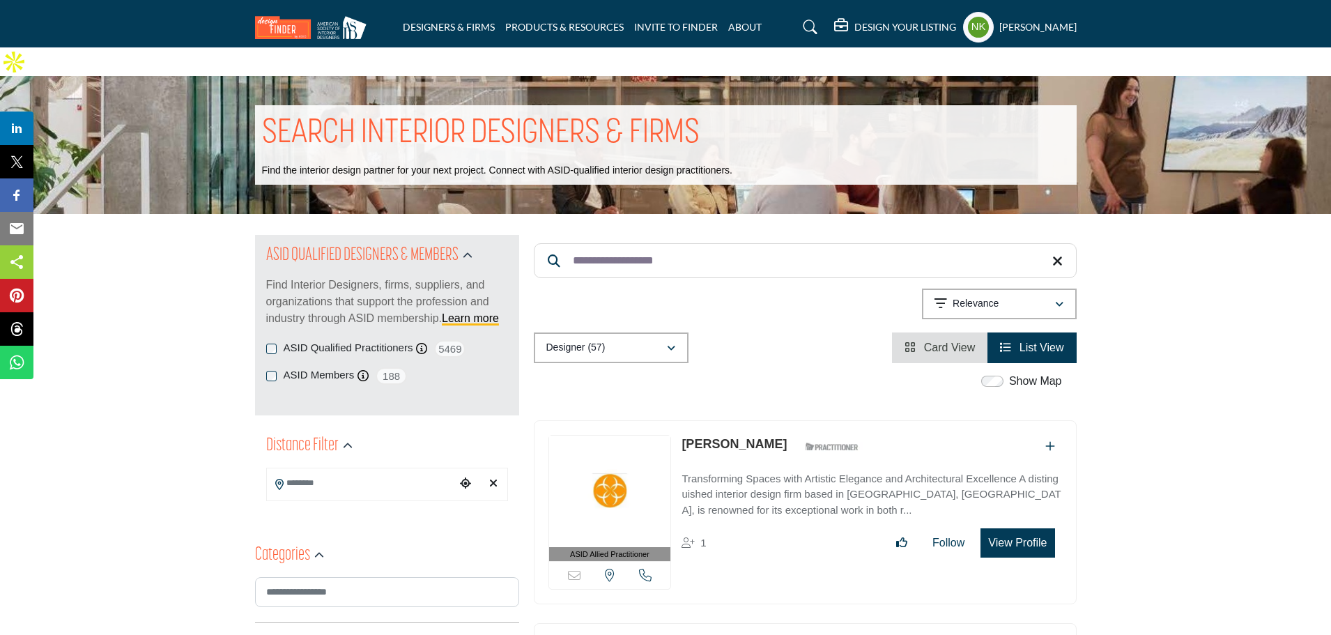
click at [708, 437] on link "Oscar Banta Guevara" at bounding box center [733, 444] width 105 height 14
drag, startPoint x: 681, startPoint y: 231, endPoint x: 380, endPoint y: 228, distance: 300.3
paste input "******"
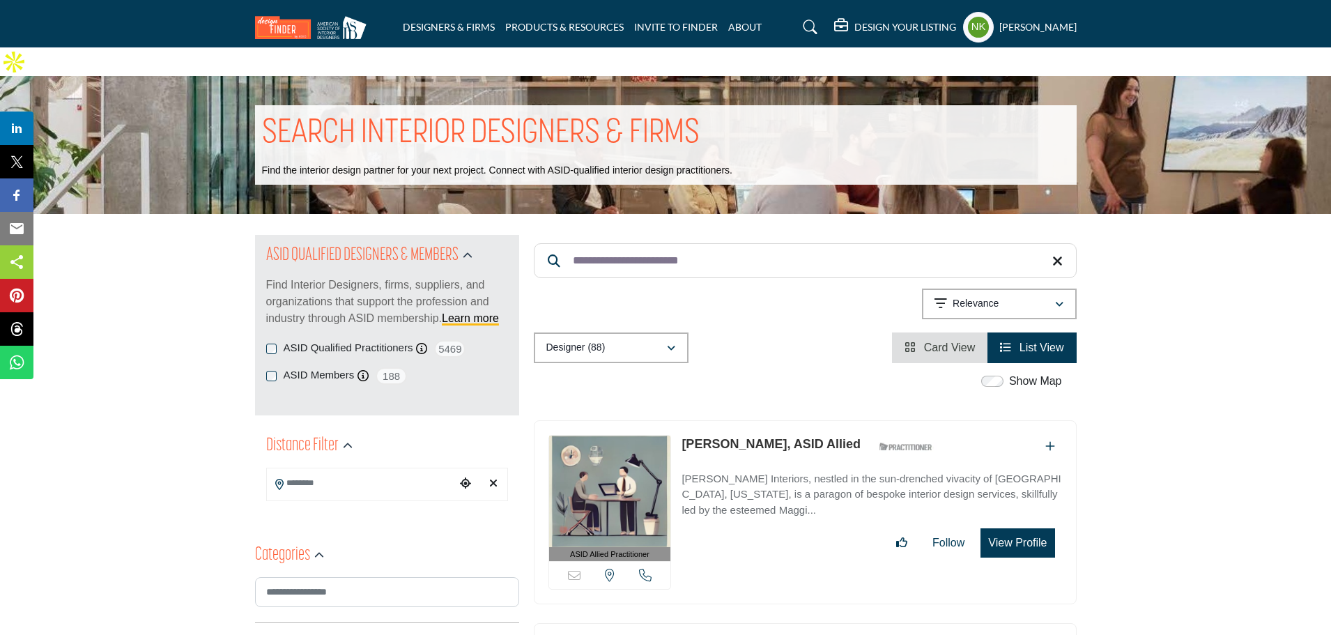
click at [698, 437] on link "Margaret Eickhoff Scanlon, ASID Allied" at bounding box center [770, 444] width 179 height 14
drag, startPoint x: 719, startPoint y: 230, endPoint x: 183, endPoint y: 185, distance: 537.6
paste input "Search Keyword"
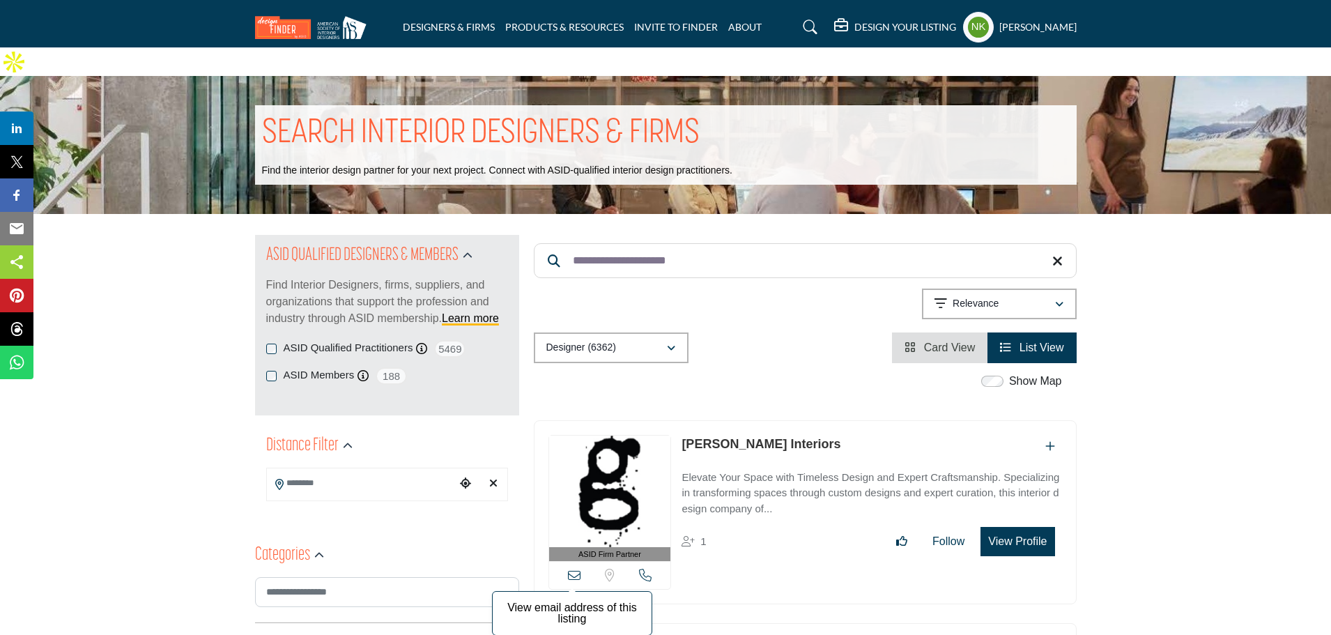
click at [573, 568] on icon at bounding box center [574, 574] width 13 height 13
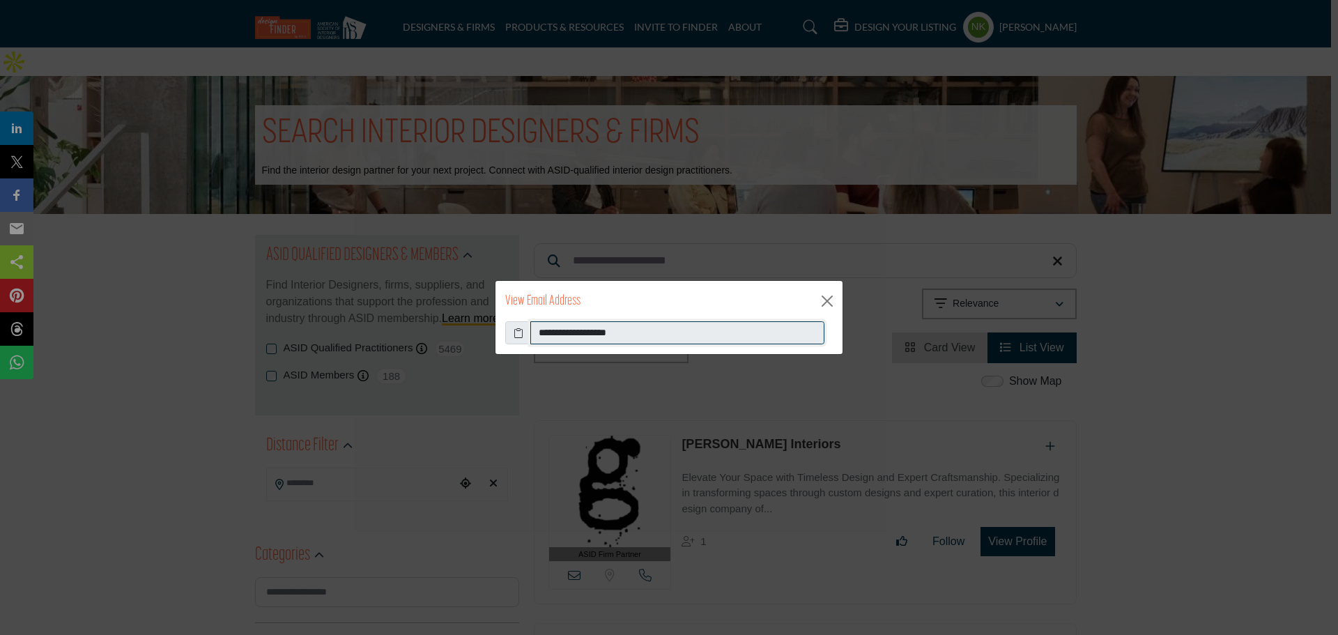
drag, startPoint x: 666, startPoint y: 333, endPoint x: 111, endPoint y: 299, distance: 556.3
click at [112, 300] on div "**********" at bounding box center [669, 317] width 1338 height 635
click at [833, 304] on button "Close" at bounding box center [826, 301] width 21 height 21
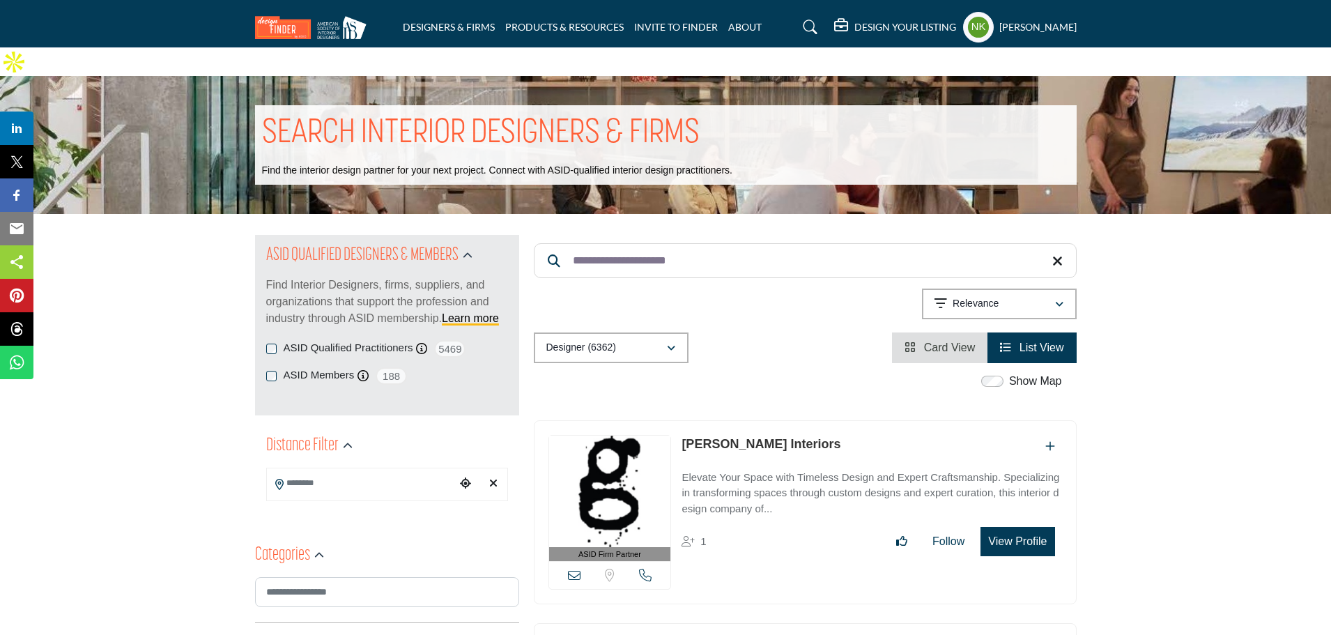
drag, startPoint x: 734, startPoint y: 224, endPoint x: 195, endPoint y: 228, distance: 539.2
paste input "*****"
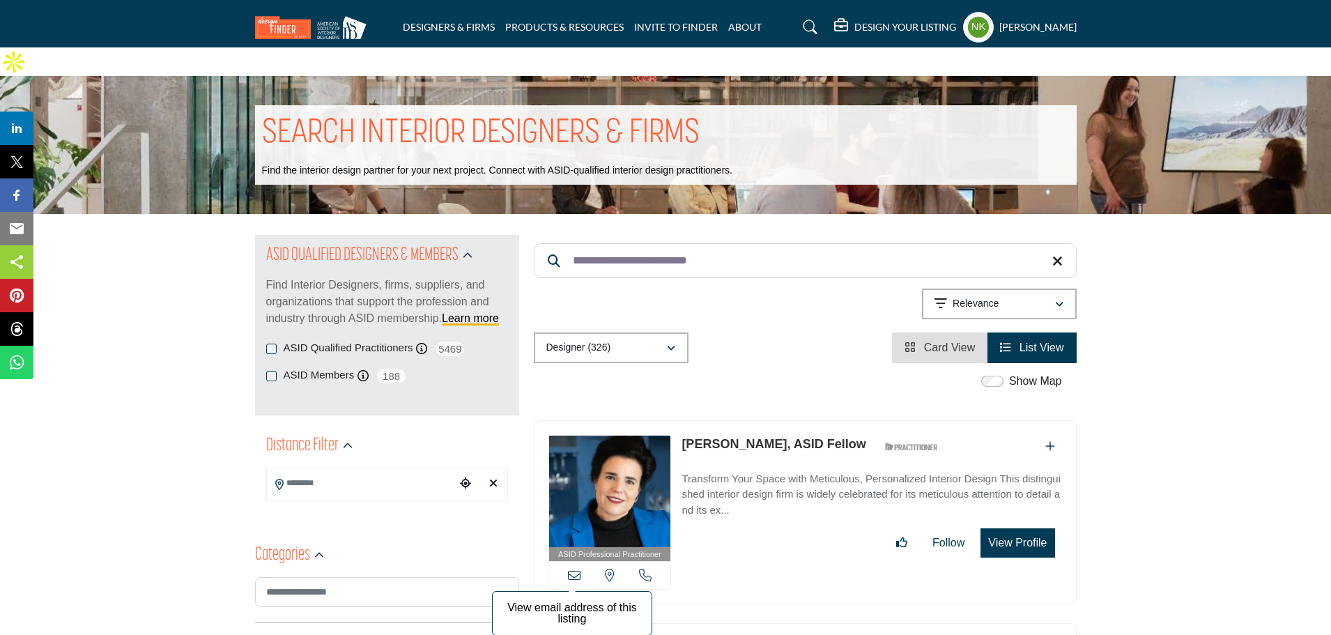
click at [575, 568] on icon at bounding box center [574, 574] width 13 height 13
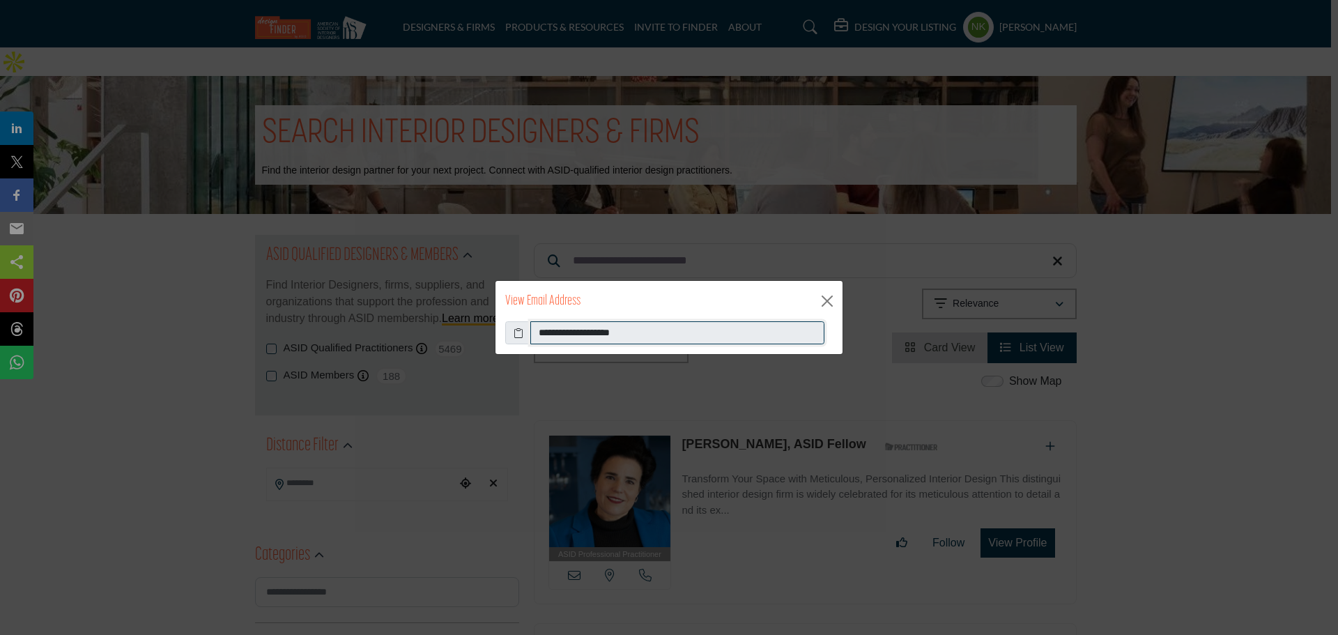
drag, startPoint x: 654, startPoint y: 332, endPoint x: 156, endPoint y: 353, distance: 498.5
click at [156, 353] on div "**********" at bounding box center [669, 317] width 1338 height 635
click at [828, 300] on button "Close" at bounding box center [826, 301] width 21 height 21
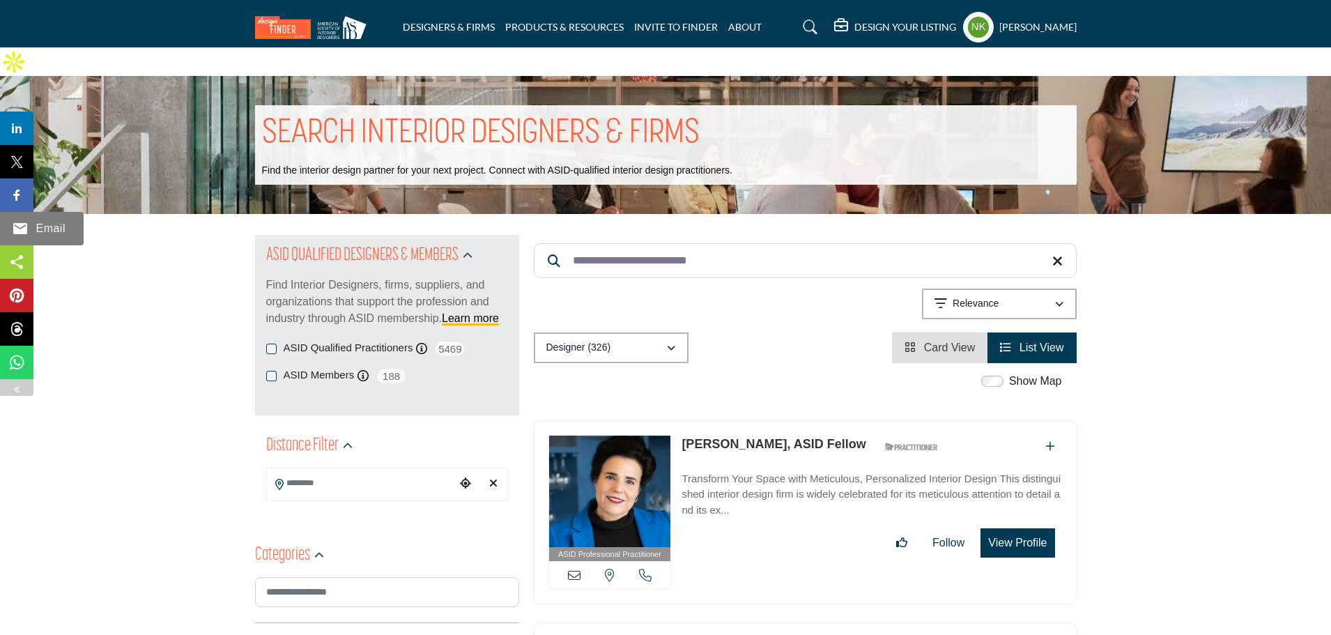
drag, startPoint x: 502, startPoint y: 266, endPoint x: 12, endPoint y: 219, distance: 492.0
paste input "Search Keyword"
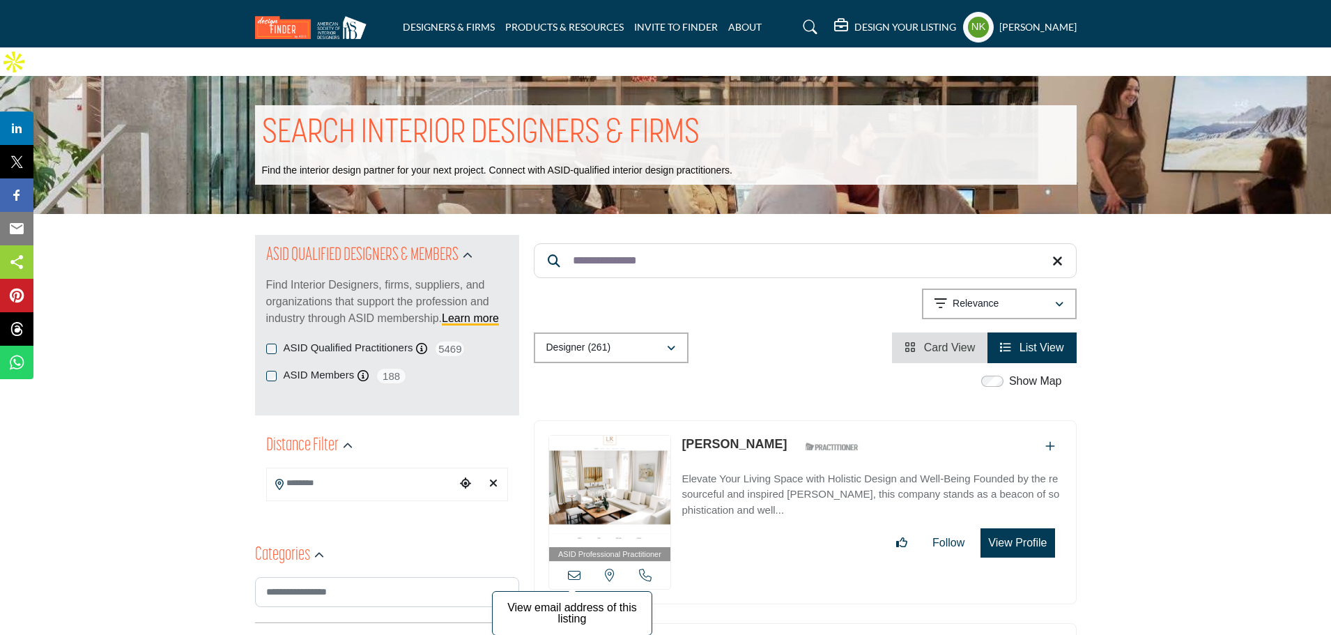
click at [571, 568] on icon at bounding box center [574, 574] width 13 height 13
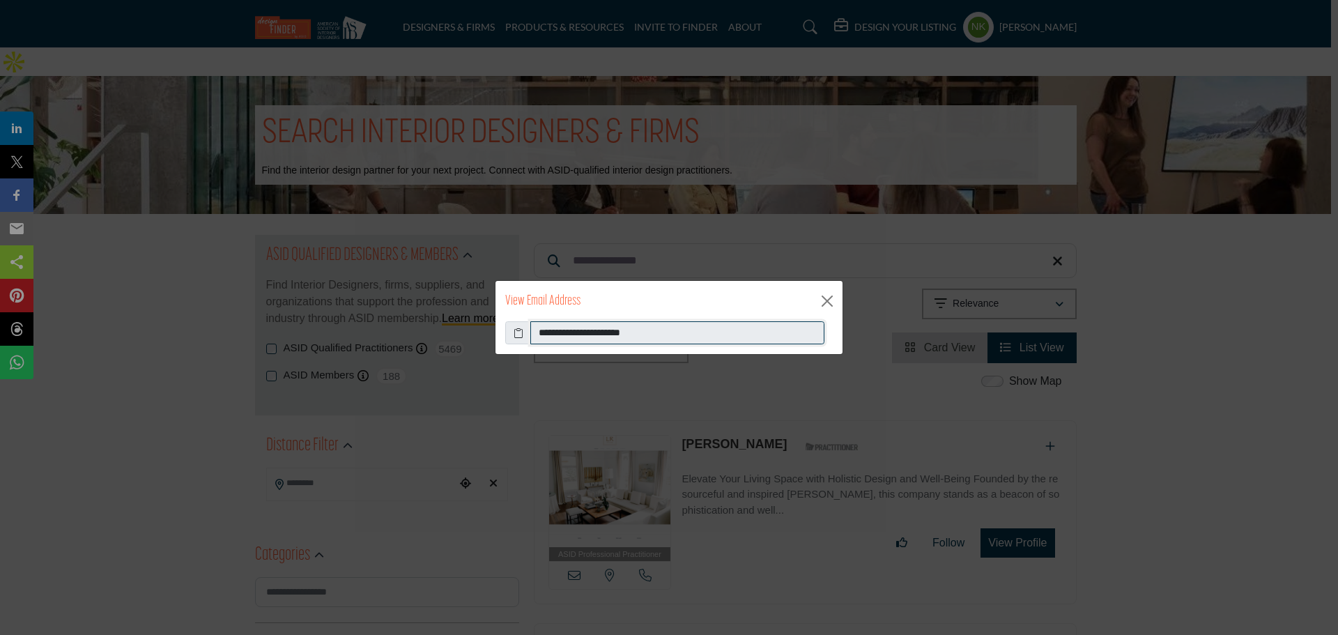
drag, startPoint x: 697, startPoint y: 322, endPoint x: 0, endPoint y: 228, distance: 703.7
click at [0, 235] on div "**********" at bounding box center [669, 317] width 1338 height 635
drag, startPoint x: 839, startPoint y: 303, endPoint x: 830, endPoint y: 302, distance: 9.1
click at [836, 303] on div "View Email Address" at bounding box center [668, 301] width 347 height 40
drag, startPoint x: 827, startPoint y: 302, endPoint x: 777, endPoint y: 270, distance: 58.9
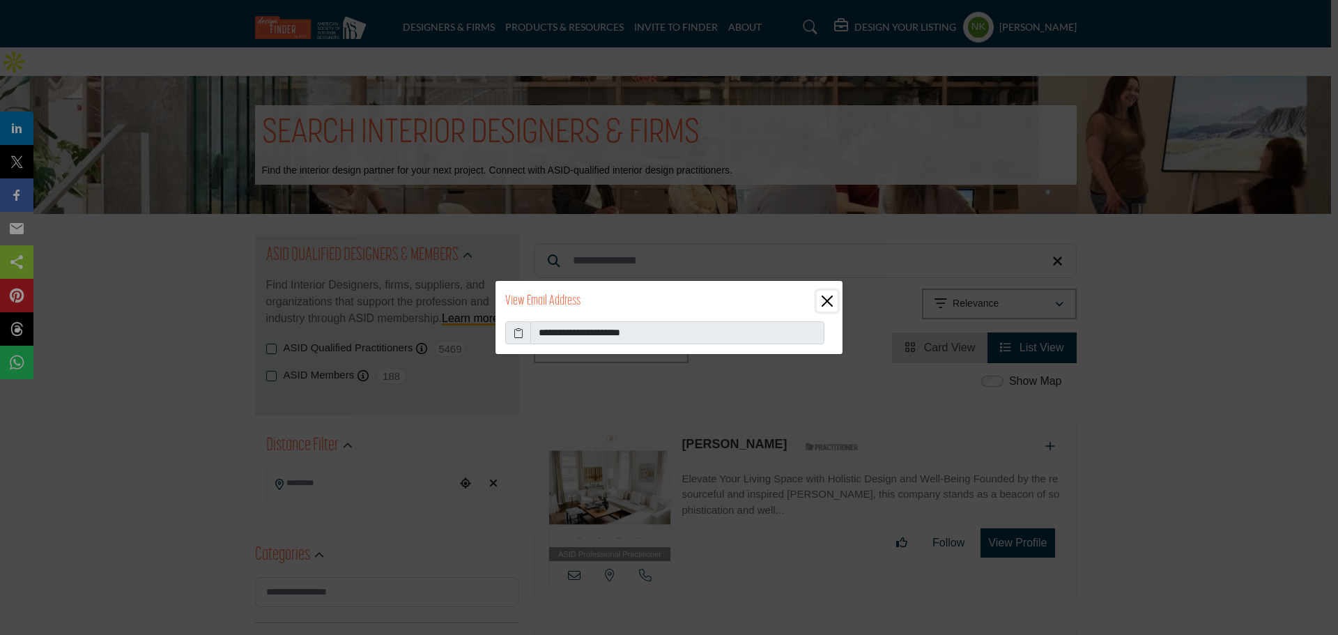
click at [827, 301] on button "Close" at bounding box center [826, 301] width 21 height 21
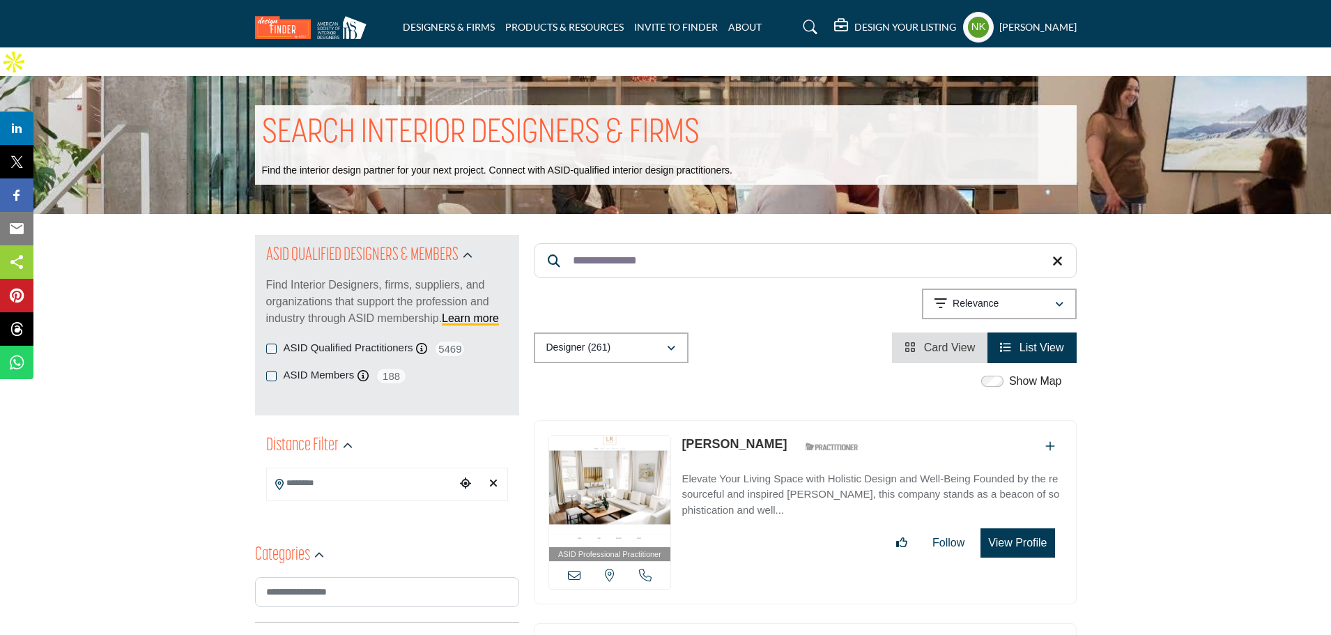
drag, startPoint x: 746, startPoint y: 226, endPoint x: 42, endPoint y: 242, distance: 703.8
paste input "*"
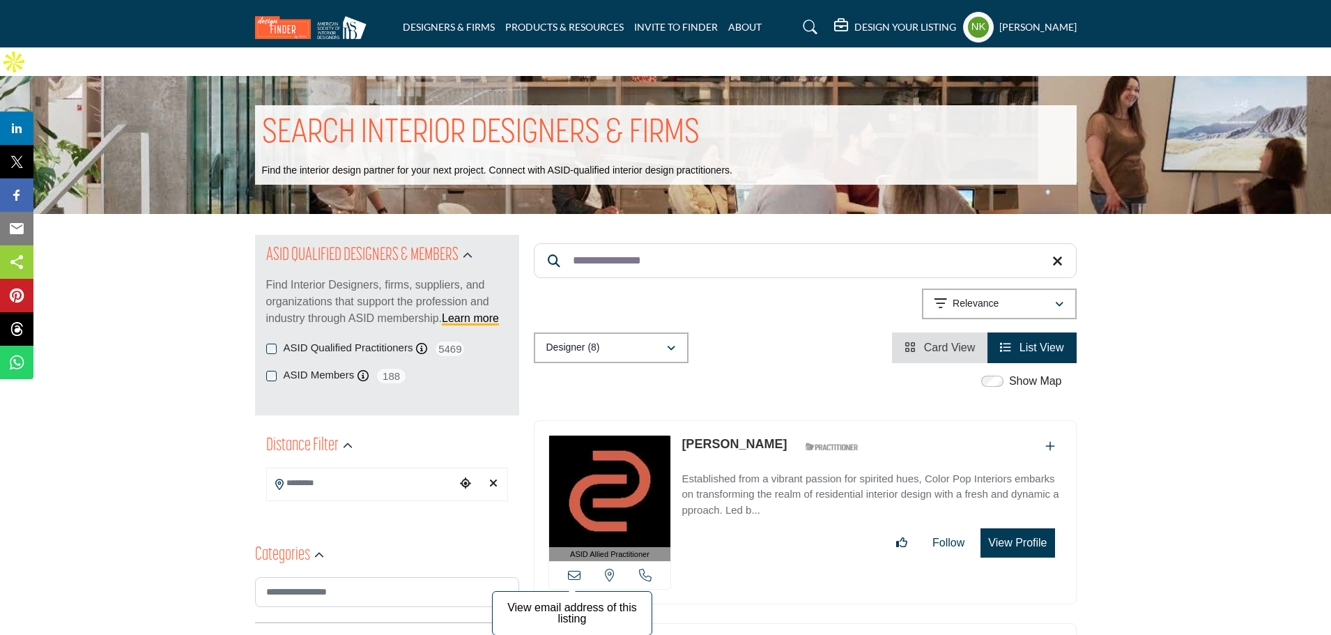
click at [574, 568] on icon at bounding box center [574, 574] width 13 height 13
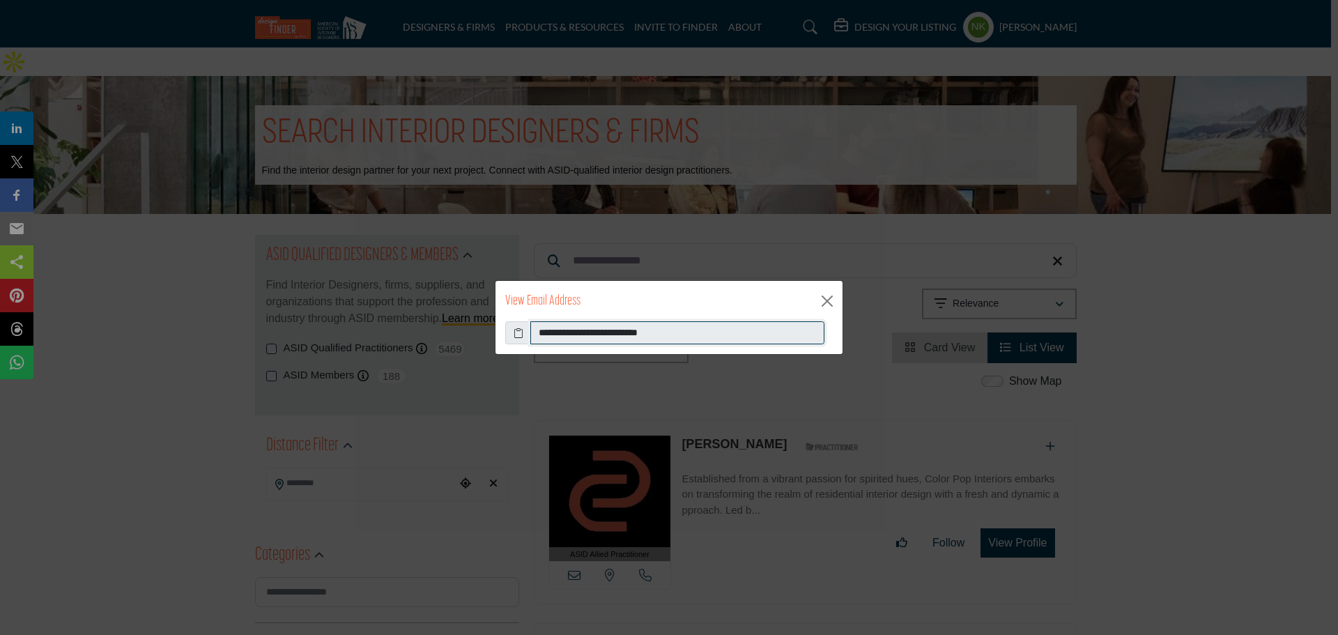
drag, startPoint x: 692, startPoint y: 329, endPoint x: 76, endPoint y: 245, distance: 622.3
click at [114, 256] on div "**********" at bounding box center [669, 317] width 1338 height 635
drag, startPoint x: 832, startPoint y: 300, endPoint x: 764, endPoint y: 268, distance: 75.4
click at [829, 300] on button "Close" at bounding box center [826, 301] width 21 height 21
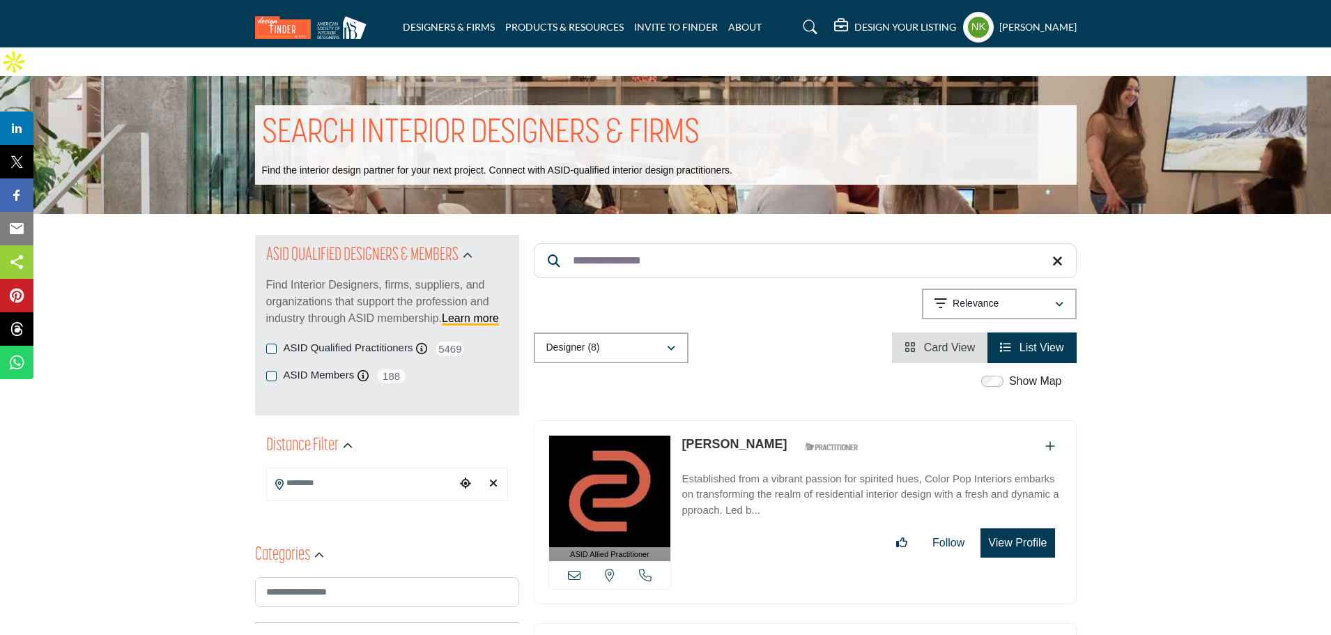
drag, startPoint x: 711, startPoint y: 245, endPoint x: 59, endPoint y: 227, distance: 653.0
paste input "Search Keyword"
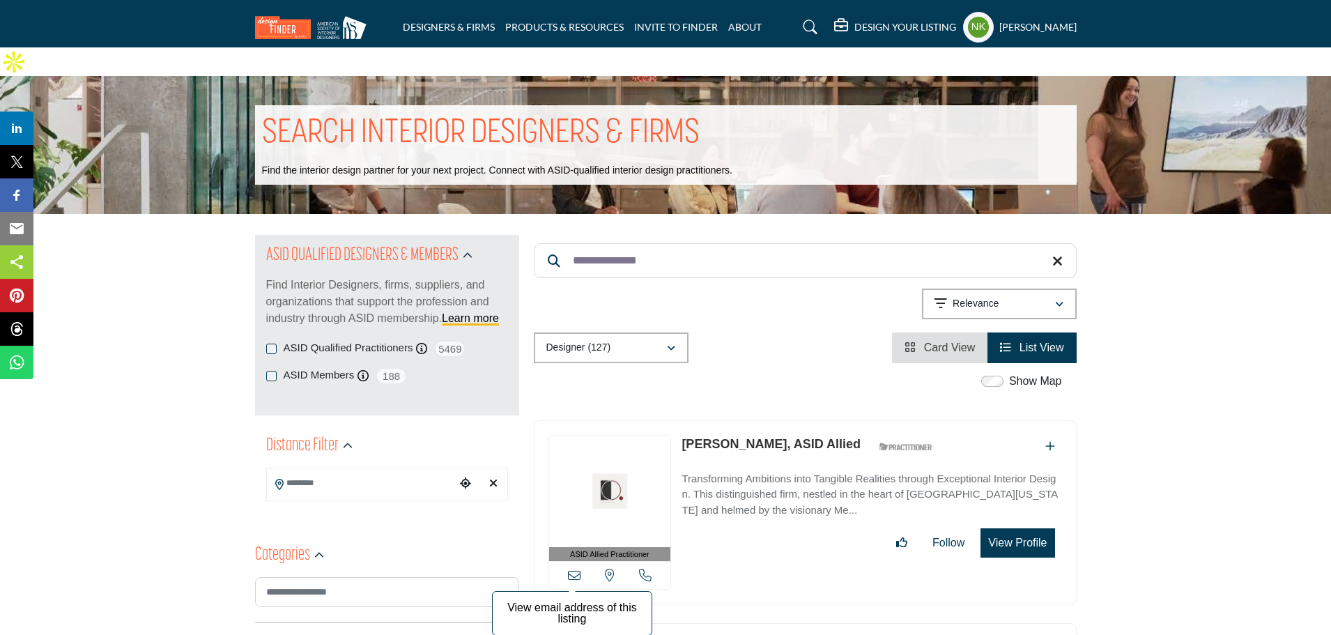
click at [571, 568] on icon at bounding box center [574, 574] width 13 height 13
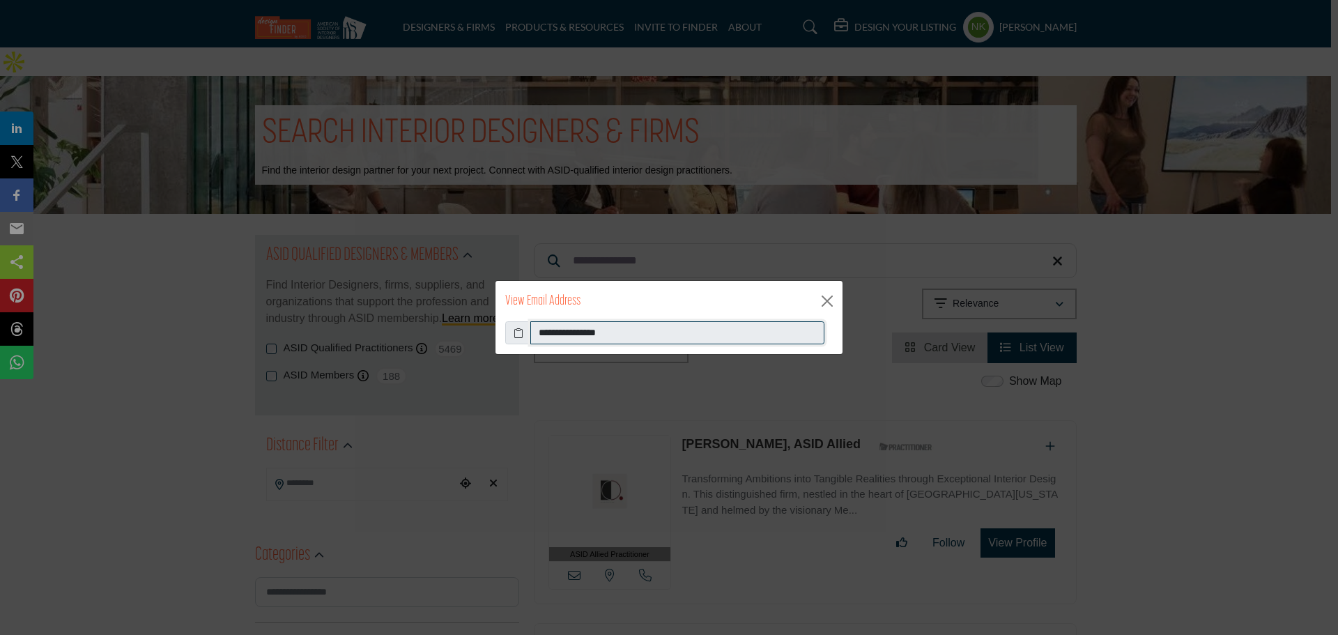
drag, startPoint x: 698, startPoint y: 330, endPoint x: 40, endPoint y: 382, distance: 660.4
click at [47, 386] on div "**********" at bounding box center [669, 317] width 1338 height 635
click at [827, 306] on button "Close" at bounding box center [826, 301] width 21 height 21
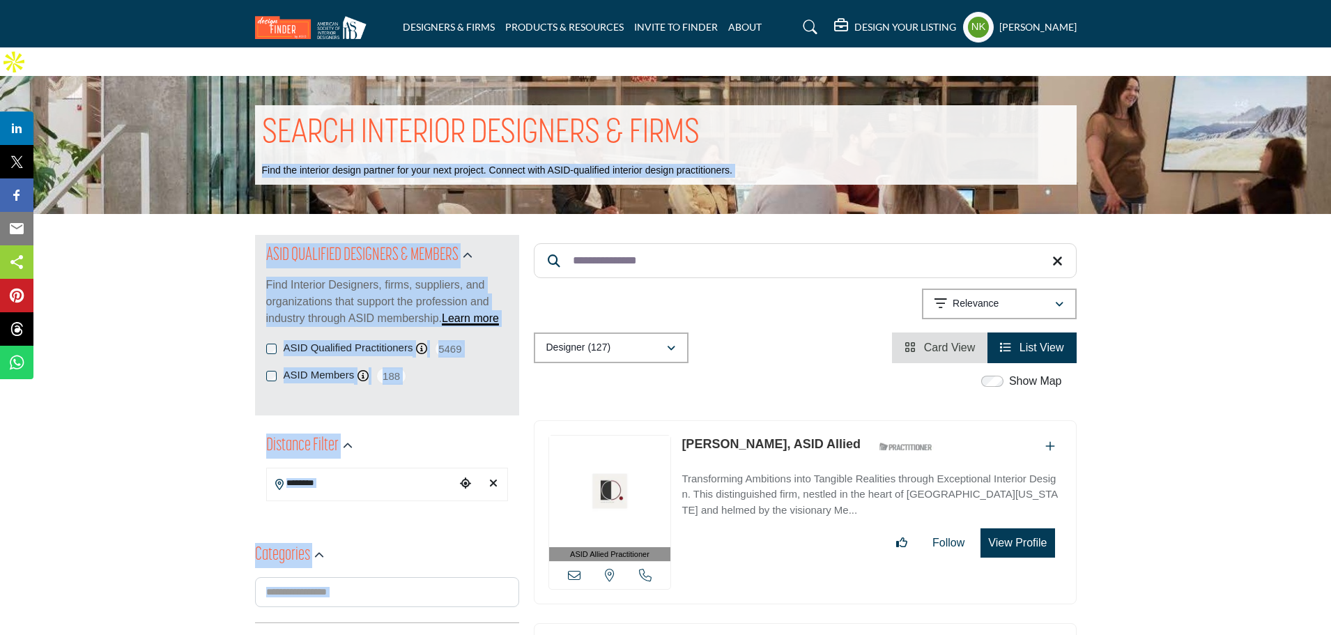
drag, startPoint x: 371, startPoint y: 206, endPoint x: 148, endPoint y: 156, distance: 228.3
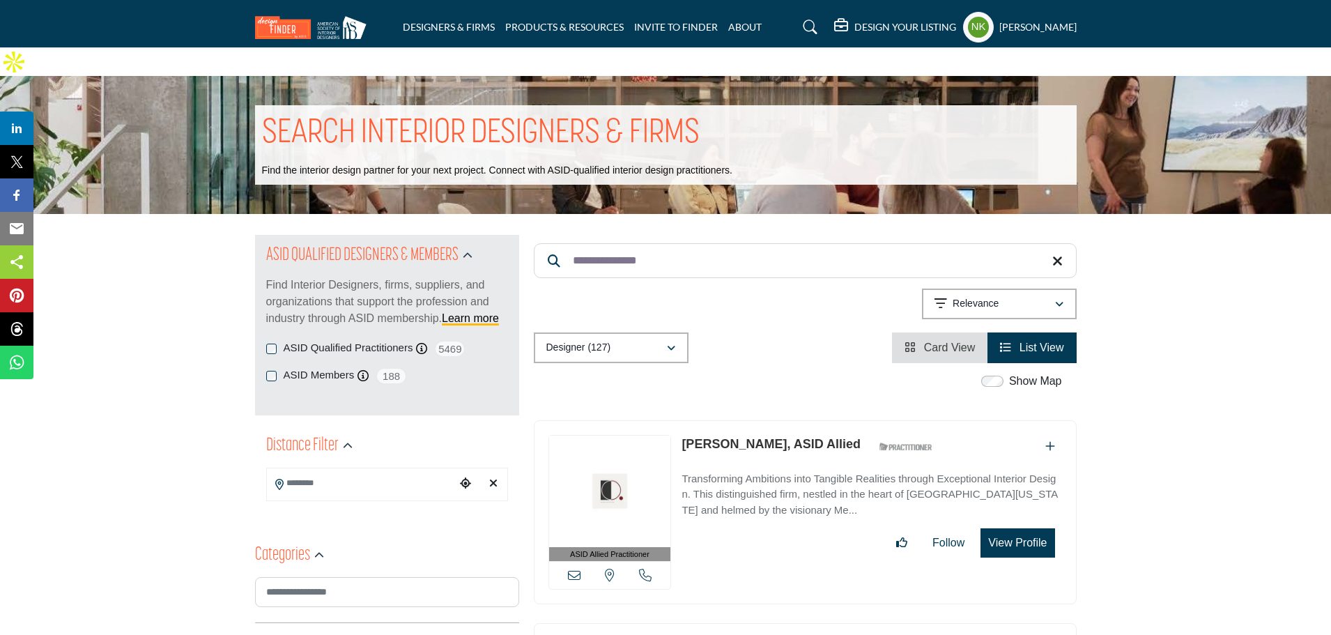
click at [670, 243] on input "**********" at bounding box center [805, 260] width 543 height 35
drag, startPoint x: 671, startPoint y: 231, endPoint x: 199, endPoint y: 187, distance: 473.7
paste input "Search Keyword"
click at [578, 568] on icon at bounding box center [574, 574] width 13 height 13
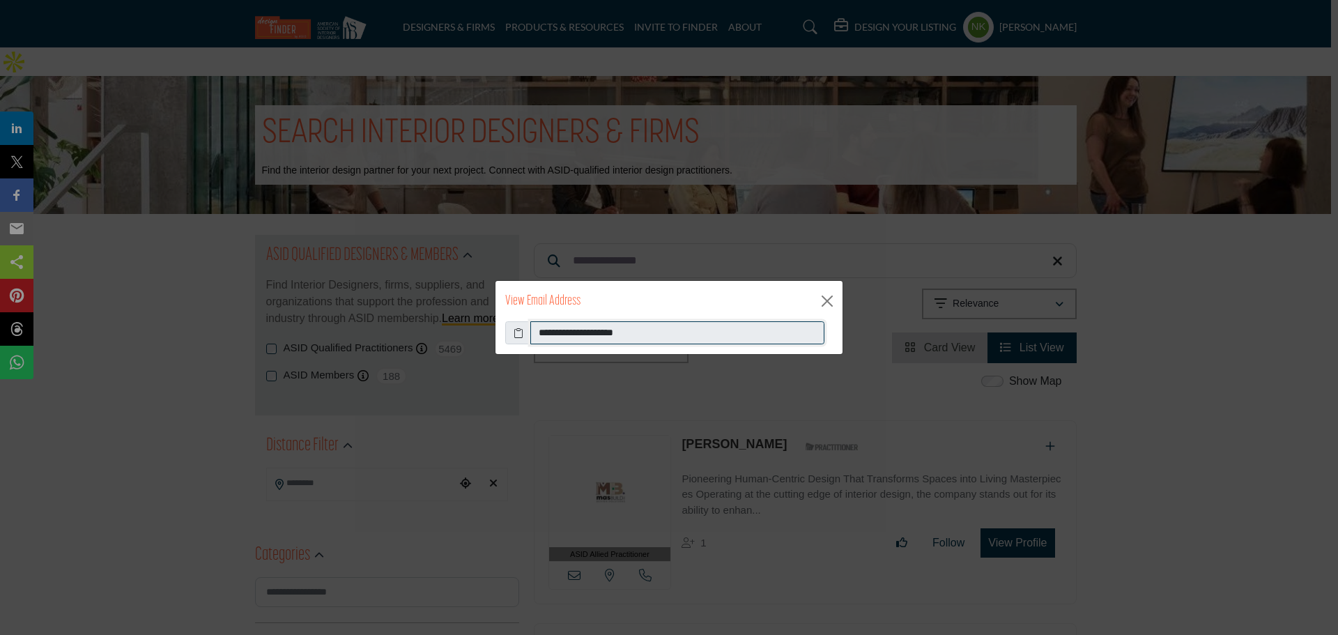
drag, startPoint x: 683, startPoint y: 327, endPoint x: 79, endPoint y: 320, distance: 603.3
click at [79, 320] on div "**********" at bounding box center [669, 317] width 1338 height 635
click at [840, 296] on div "View Email Address" at bounding box center [668, 301] width 347 height 40
click at [835, 296] on button "Close" at bounding box center [826, 301] width 21 height 21
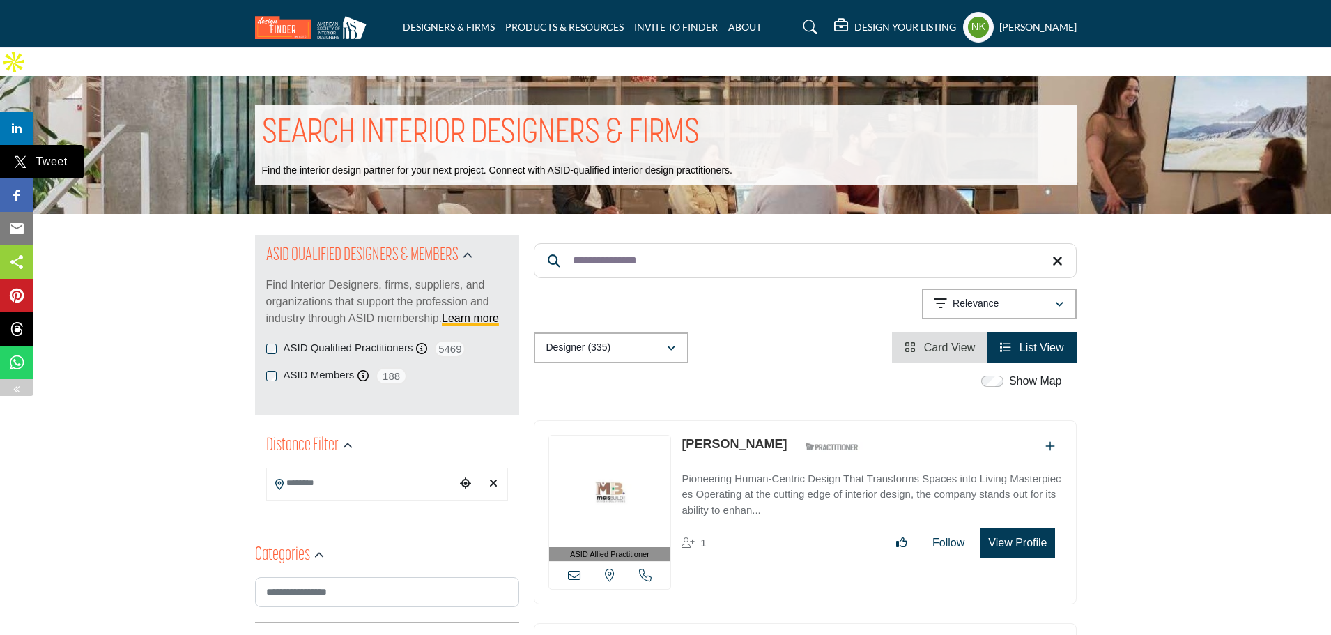
drag, startPoint x: 656, startPoint y: 228, endPoint x: 22, endPoint y: 171, distance: 637.1
paste input "Search Keyword"
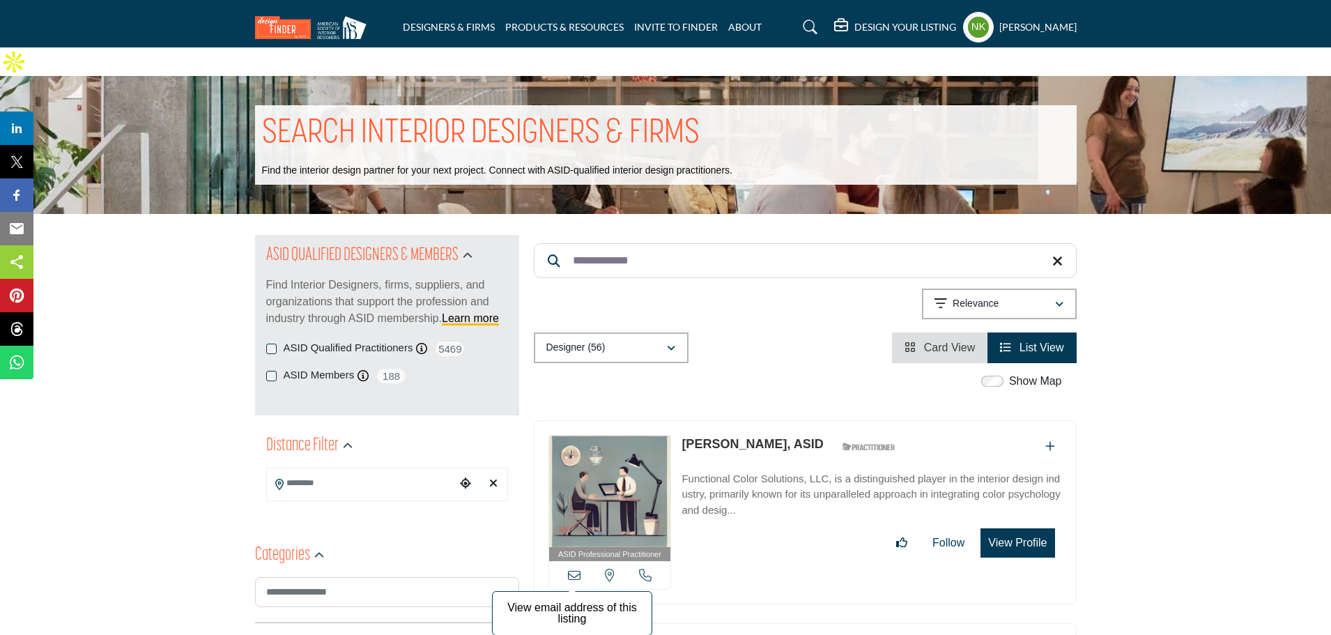
click at [572, 568] on icon at bounding box center [574, 574] width 13 height 13
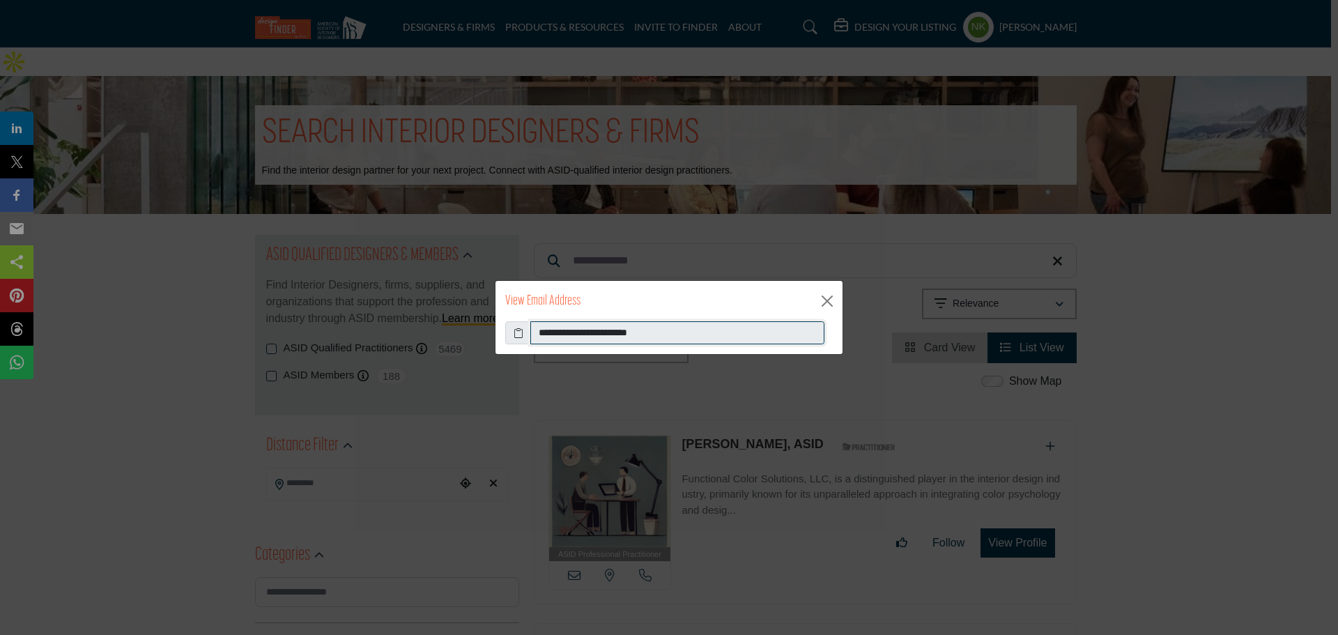
drag, startPoint x: 685, startPoint y: 328, endPoint x: 127, endPoint y: 331, distance: 558.0
click at [134, 350] on div "**********" at bounding box center [669, 317] width 1338 height 635
drag, startPoint x: 835, startPoint y: 304, endPoint x: 743, endPoint y: 267, distance: 99.1
click at [832, 303] on button "Close" at bounding box center [826, 301] width 21 height 21
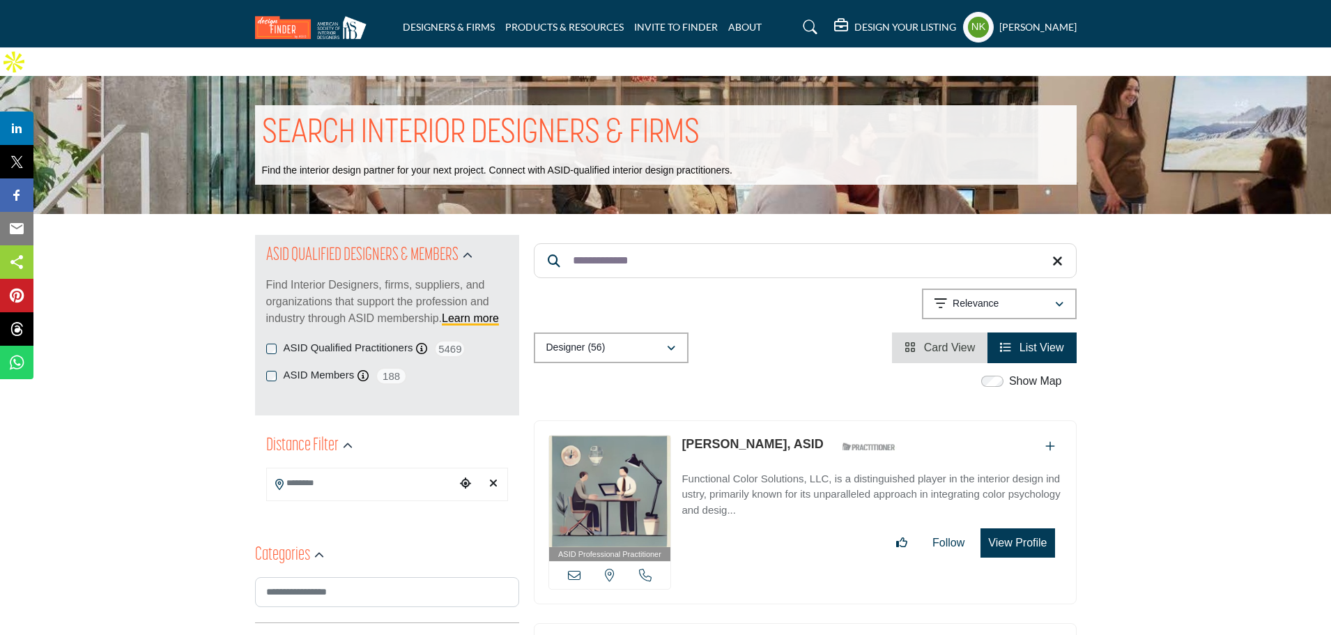
drag, startPoint x: 671, startPoint y: 225, endPoint x: 261, endPoint y: 222, distance: 410.3
paste input "Search Keyword"
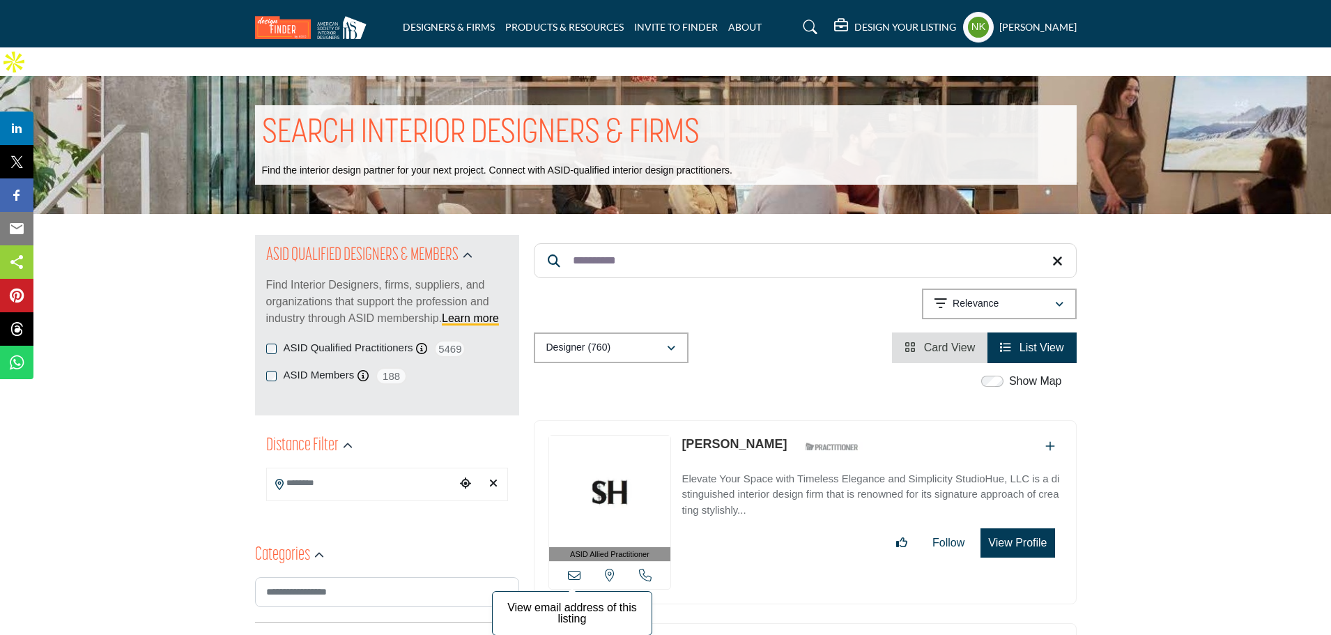
click at [573, 568] on icon at bounding box center [574, 574] width 13 height 13
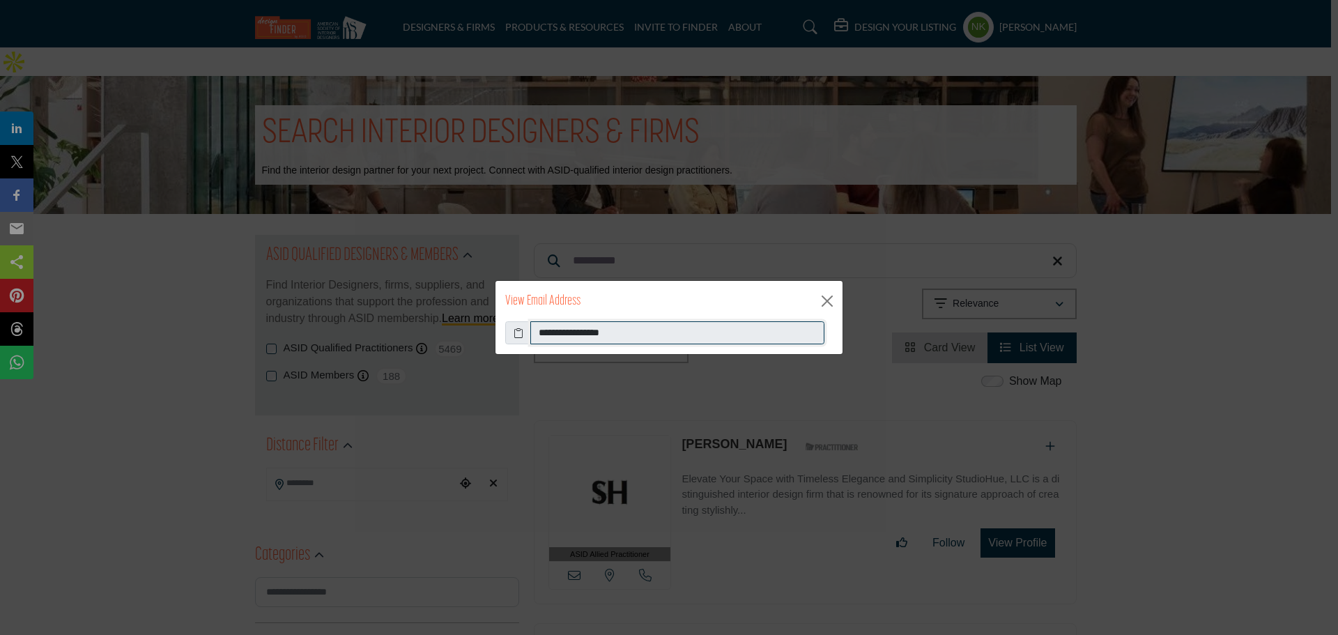
drag, startPoint x: 664, startPoint y: 328, endPoint x: 241, endPoint y: 331, distance: 422.9
click at [242, 333] on div "**********" at bounding box center [669, 317] width 1338 height 635
drag, startPoint x: 840, startPoint y: 291, endPoint x: 832, endPoint y: 294, distance: 8.8
click at [836, 292] on div "View Email Address" at bounding box center [668, 301] width 347 height 40
click at [830, 295] on button "Close" at bounding box center [826, 301] width 21 height 21
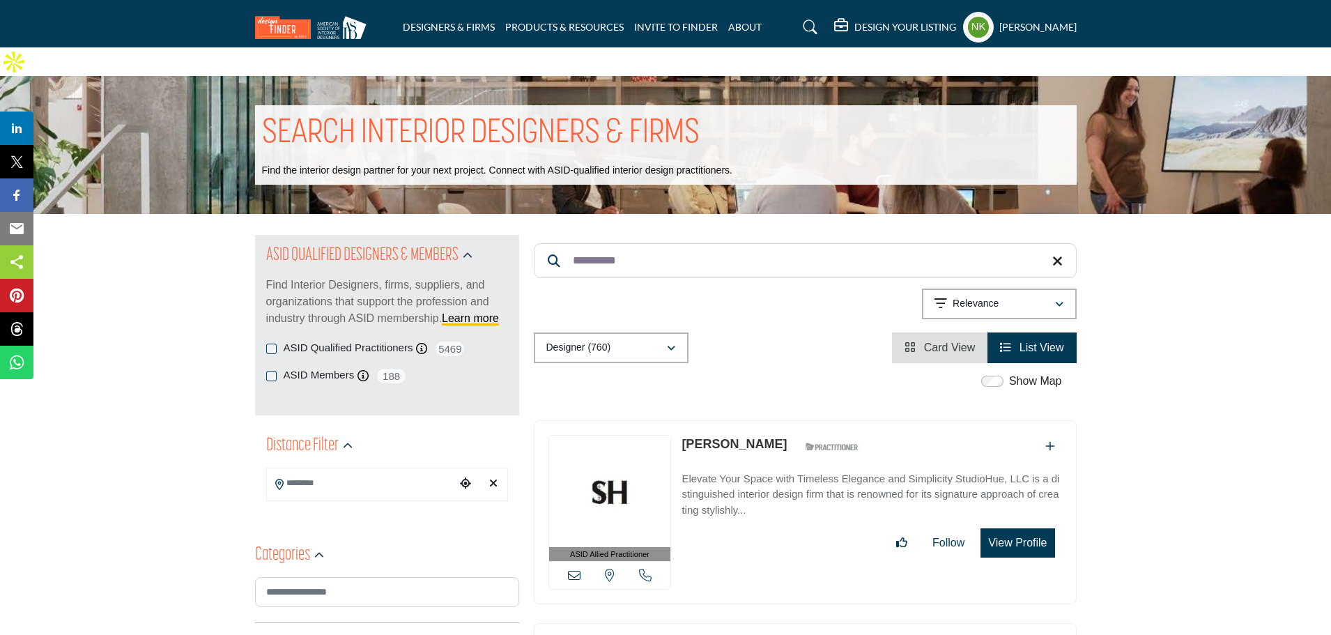
click at [706, 437] on link "Hubert May" at bounding box center [733, 444] width 105 height 14
drag, startPoint x: 674, startPoint y: 230, endPoint x: 288, endPoint y: 227, distance: 386.0
paste input "******"
type input "**********"
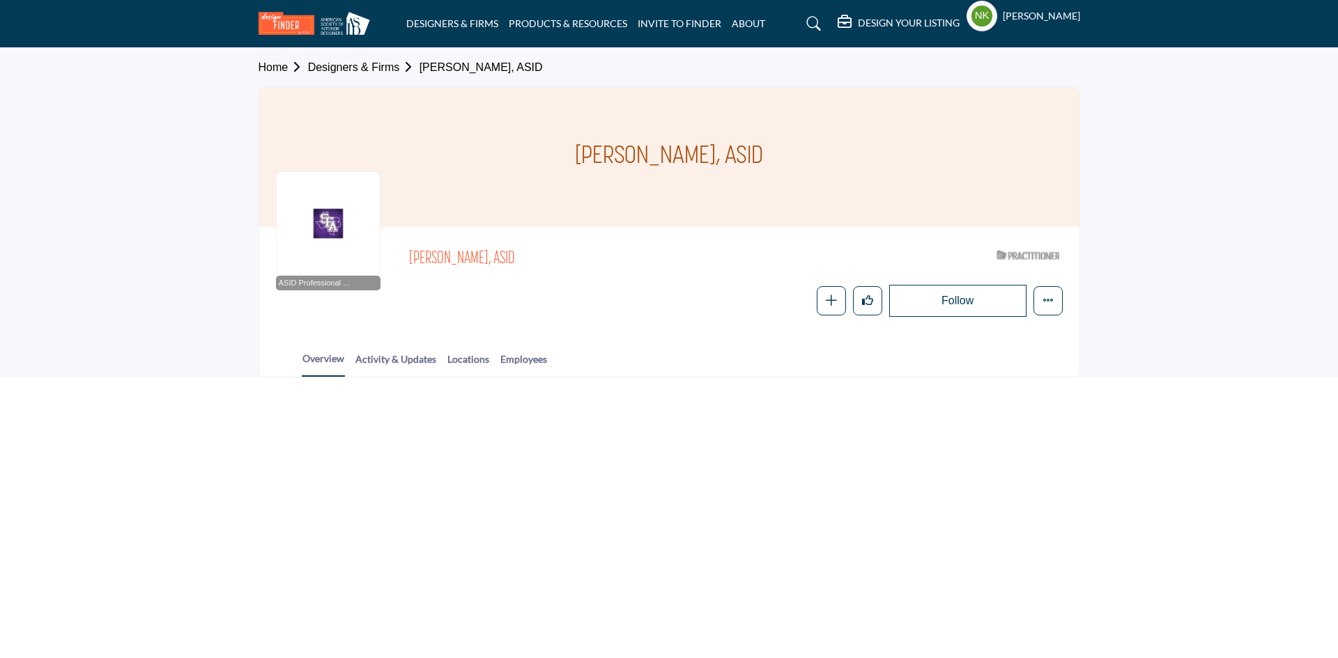
drag, startPoint x: 511, startPoint y: 257, endPoint x: 410, endPoint y: 253, distance: 101.1
click at [410, 253] on span "[PERSON_NAME], ASID" at bounding box center [566, 259] width 314 height 23
copy span "[PERSON_NAME], ASID"
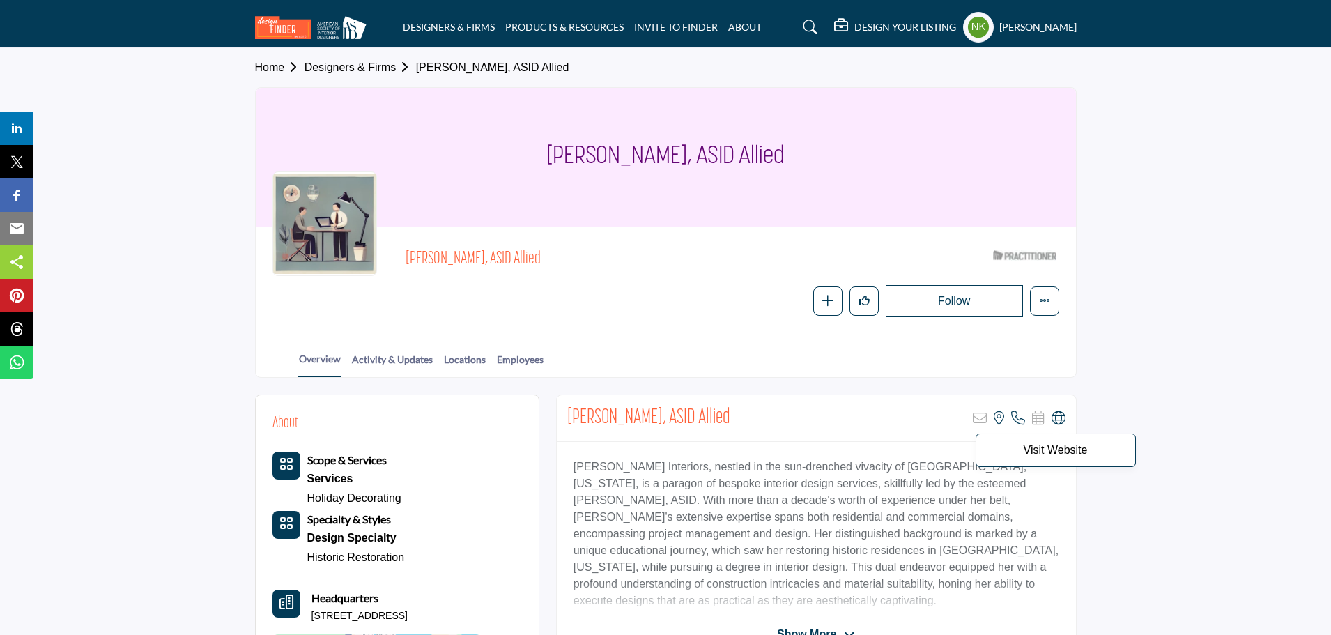
click at [1058, 415] on icon at bounding box center [1058, 418] width 14 height 14
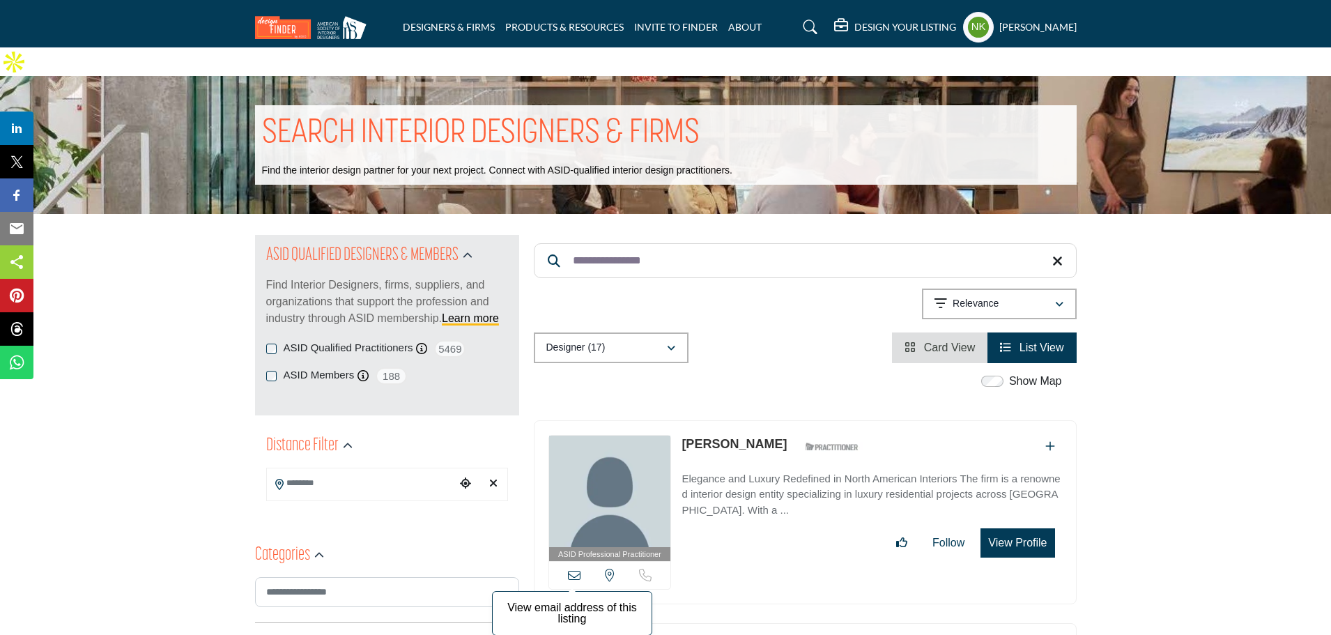
click at [571, 568] on icon at bounding box center [574, 574] width 13 height 13
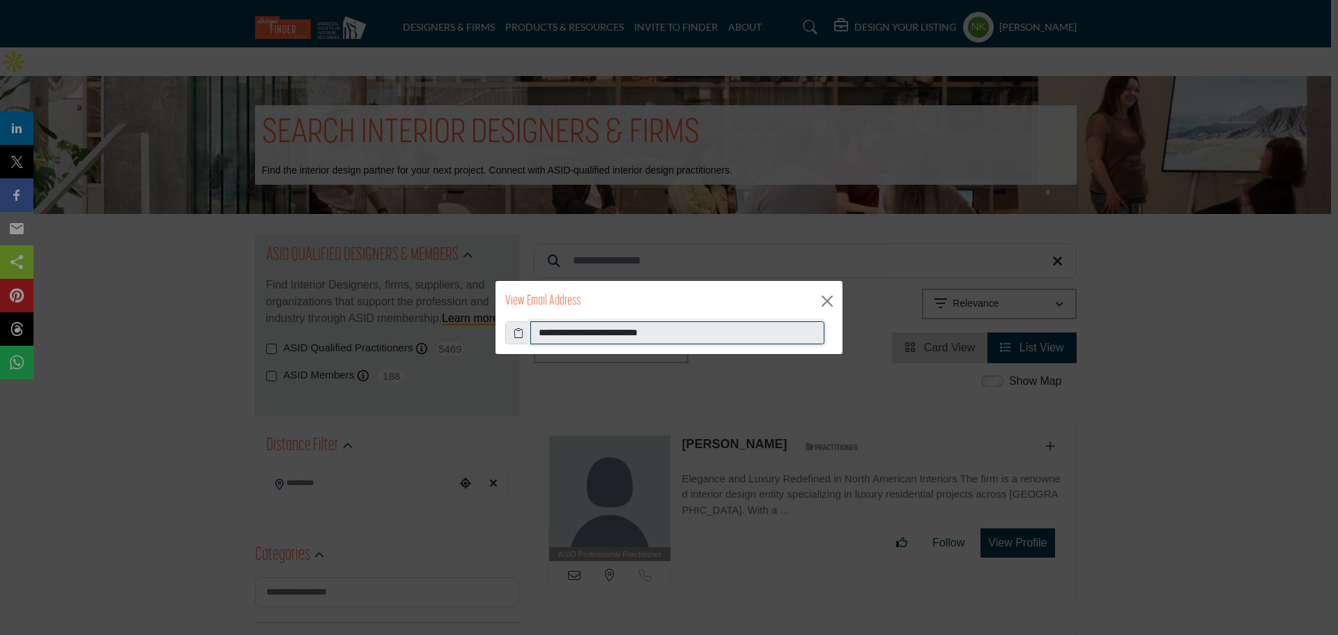
drag, startPoint x: 732, startPoint y: 327, endPoint x: 303, endPoint y: 305, distance: 429.7
click at [311, 345] on div "**********" at bounding box center [669, 317] width 1338 height 635
click at [822, 310] on button "Close" at bounding box center [826, 301] width 21 height 21
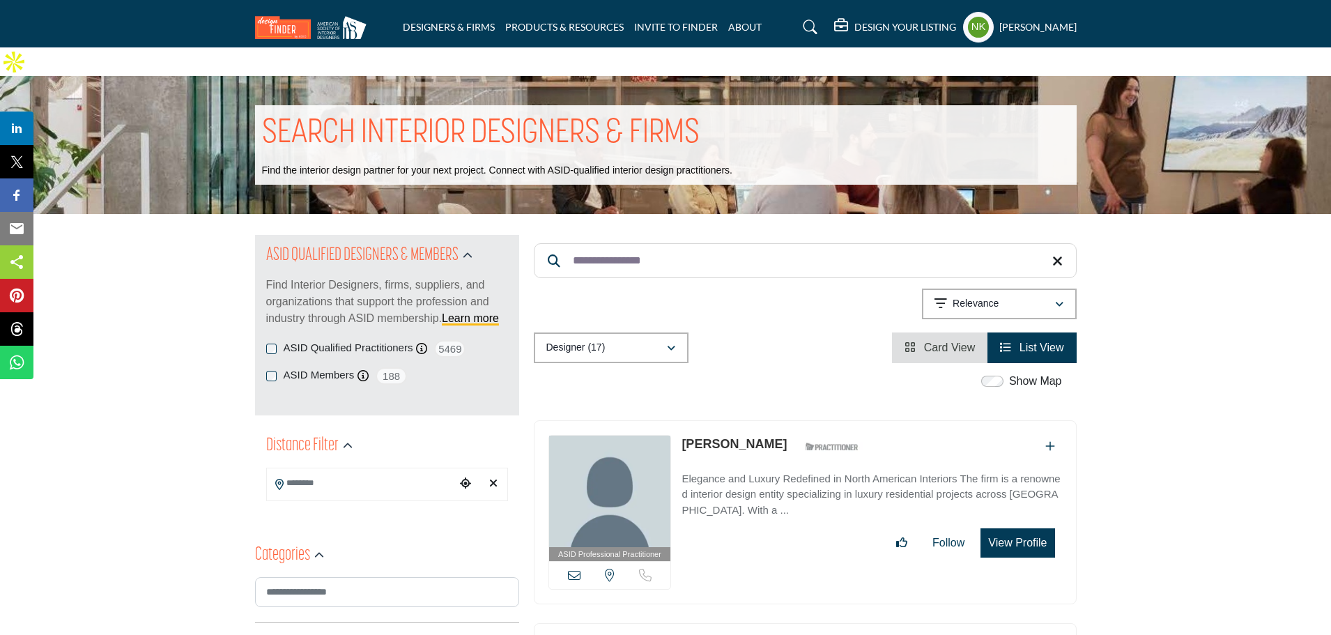
drag, startPoint x: 465, startPoint y: 219, endPoint x: 186, endPoint y: 110, distance: 300.0
paste input "Search Keyword"
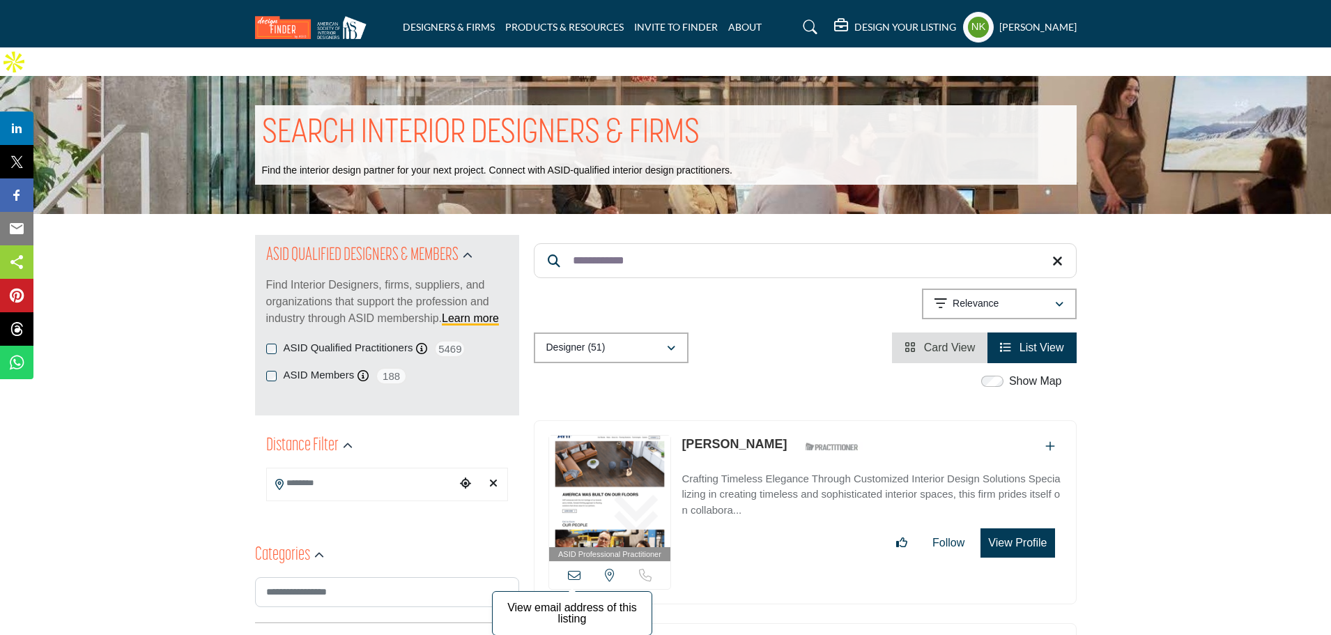
click at [573, 568] on icon at bounding box center [574, 574] width 13 height 13
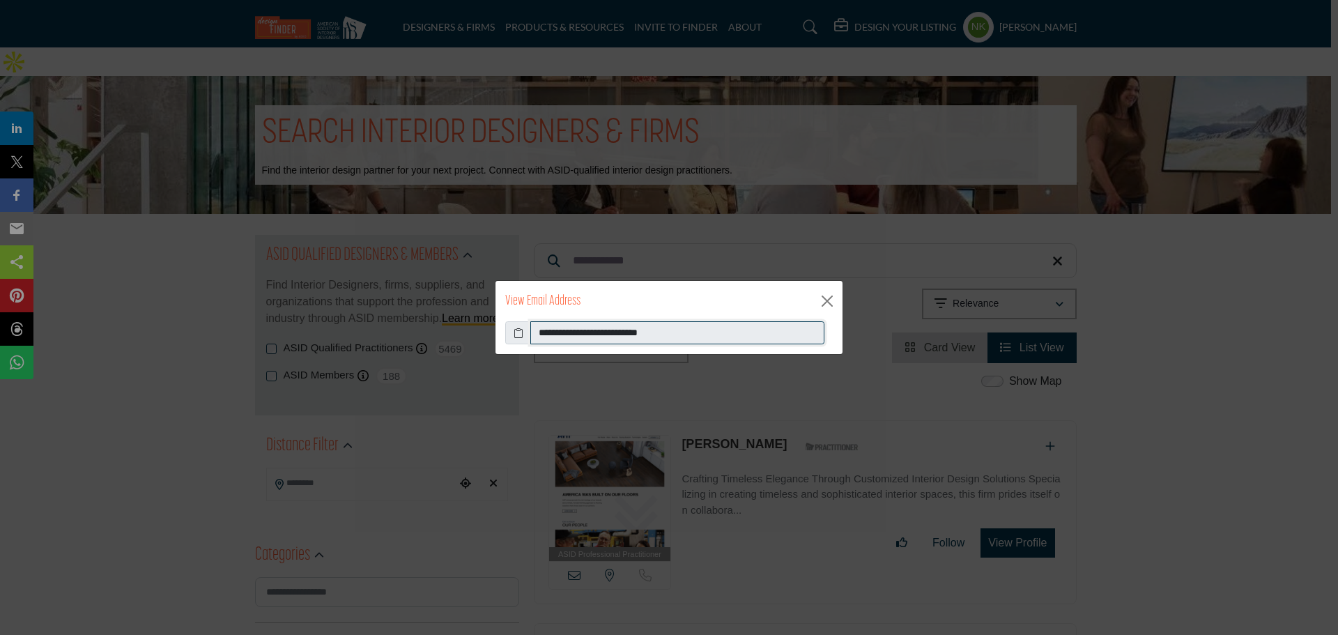
drag, startPoint x: 718, startPoint y: 326, endPoint x: 181, endPoint y: 197, distance: 552.4
click at [222, 251] on div "**********" at bounding box center [669, 317] width 1338 height 635
drag, startPoint x: 831, startPoint y: 299, endPoint x: 742, endPoint y: 272, distance: 93.0
click at [826, 300] on button "Close" at bounding box center [826, 301] width 21 height 21
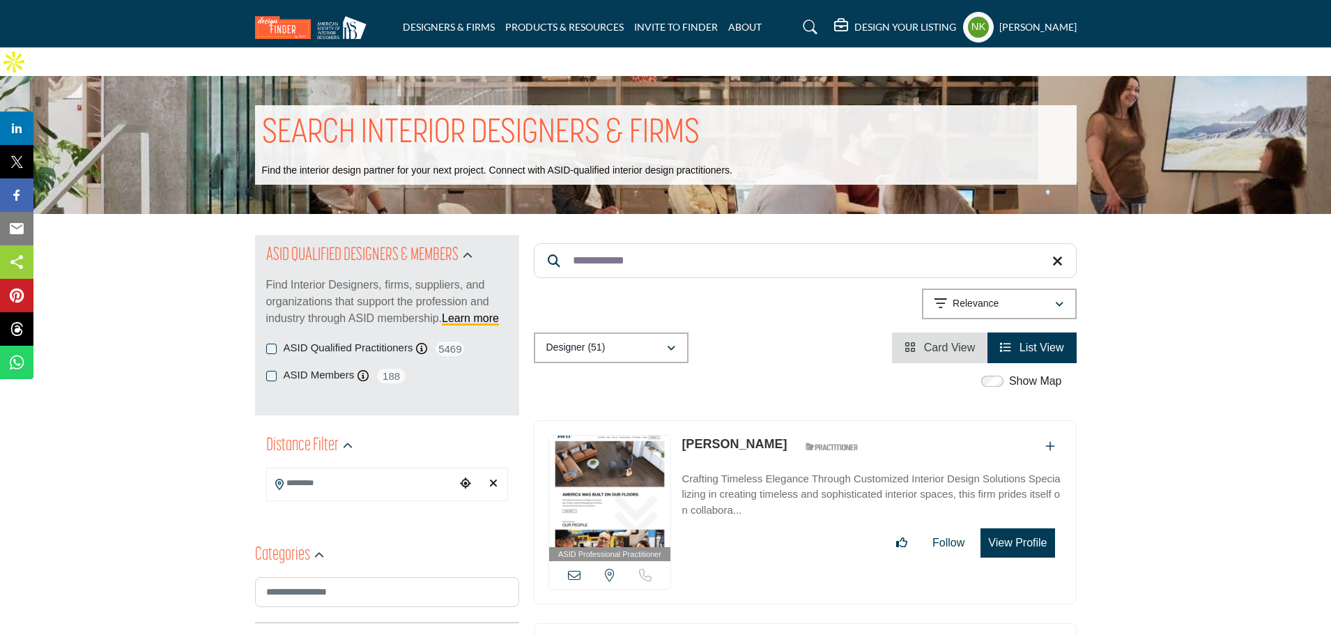
drag, startPoint x: 682, startPoint y: 240, endPoint x: 21, endPoint y: 39, distance: 690.9
paste input "**"
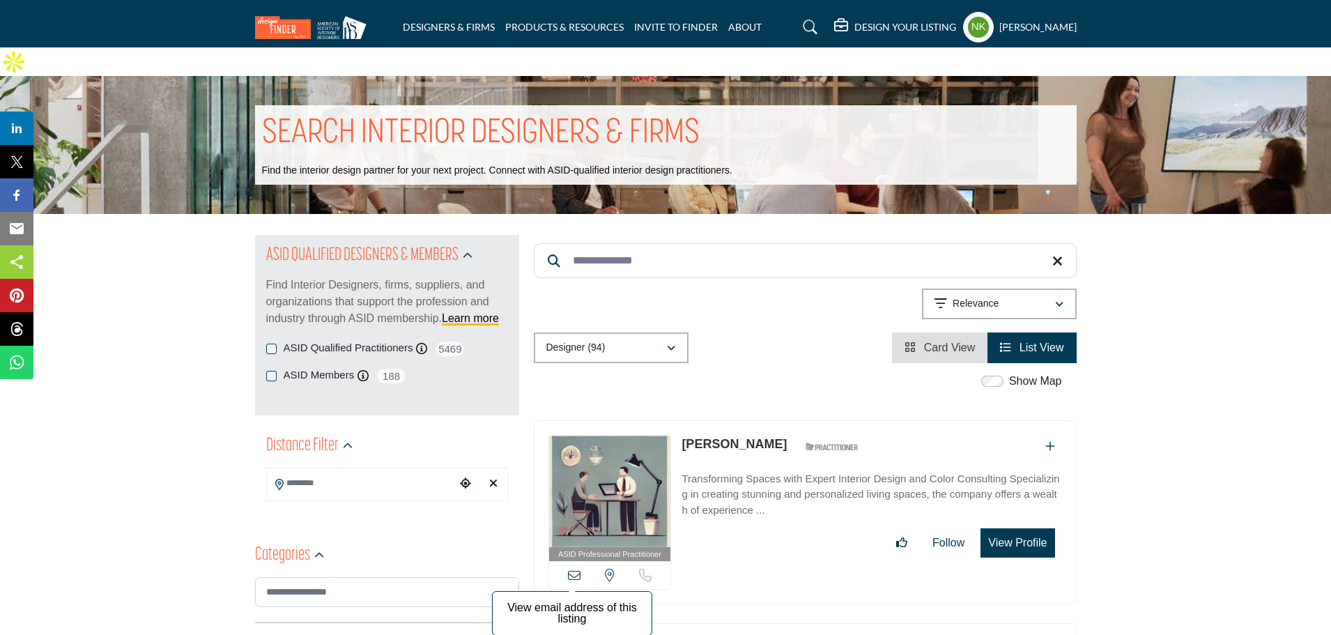
click at [576, 568] on icon at bounding box center [574, 574] width 13 height 13
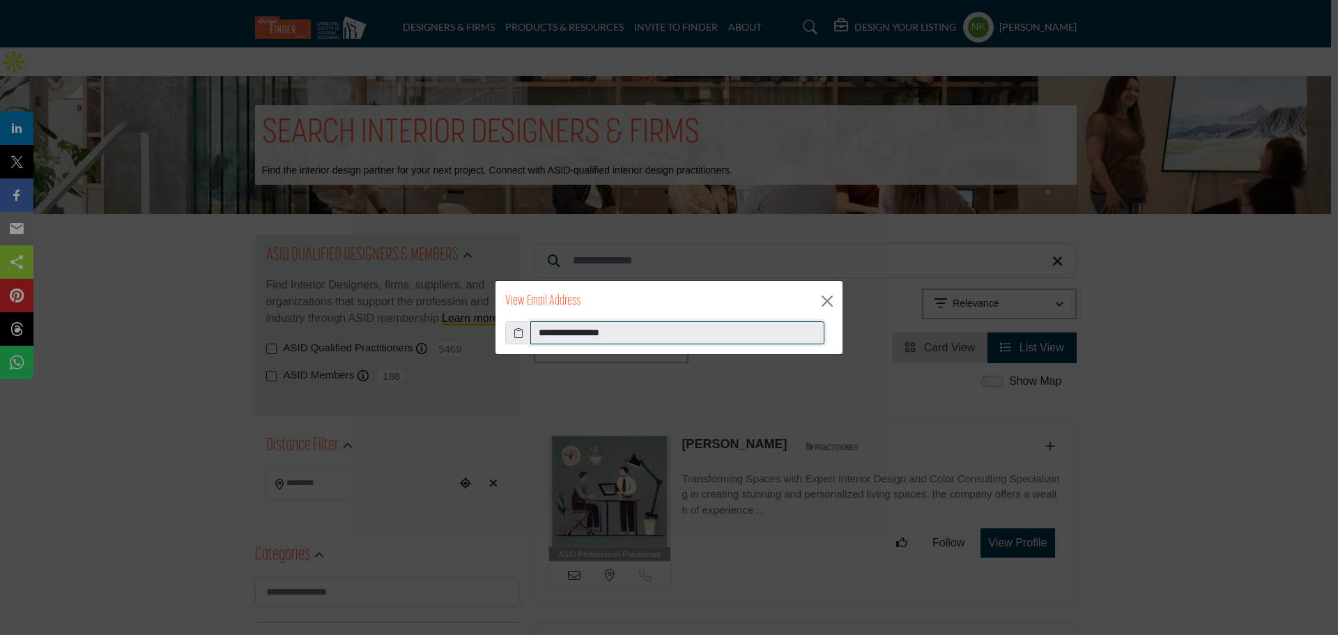
drag, startPoint x: 646, startPoint y: 339, endPoint x: 367, endPoint y: 350, distance: 279.6
click at [368, 351] on div "**********" at bounding box center [669, 317] width 1338 height 635
click at [820, 300] on button "Close" at bounding box center [826, 301] width 21 height 21
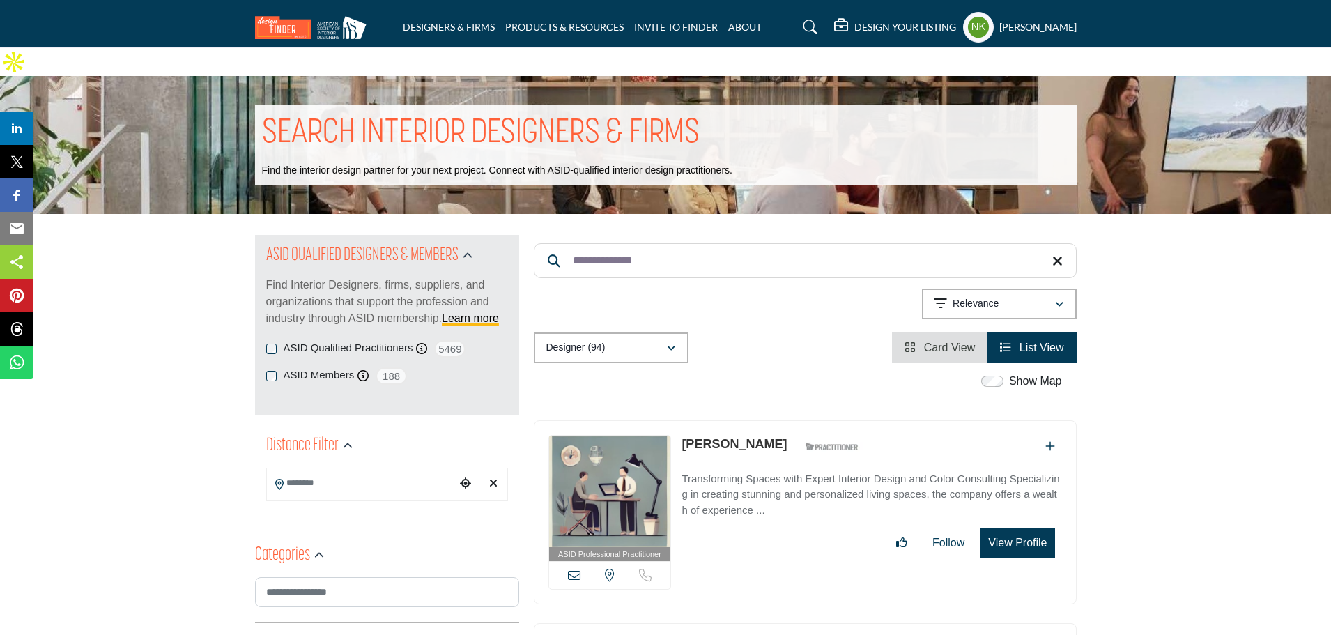
drag, startPoint x: 692, startPoint y: 233, endPoint x: 190, endPoint y: 152, distance: 508.1
paste input "Search Keyword"
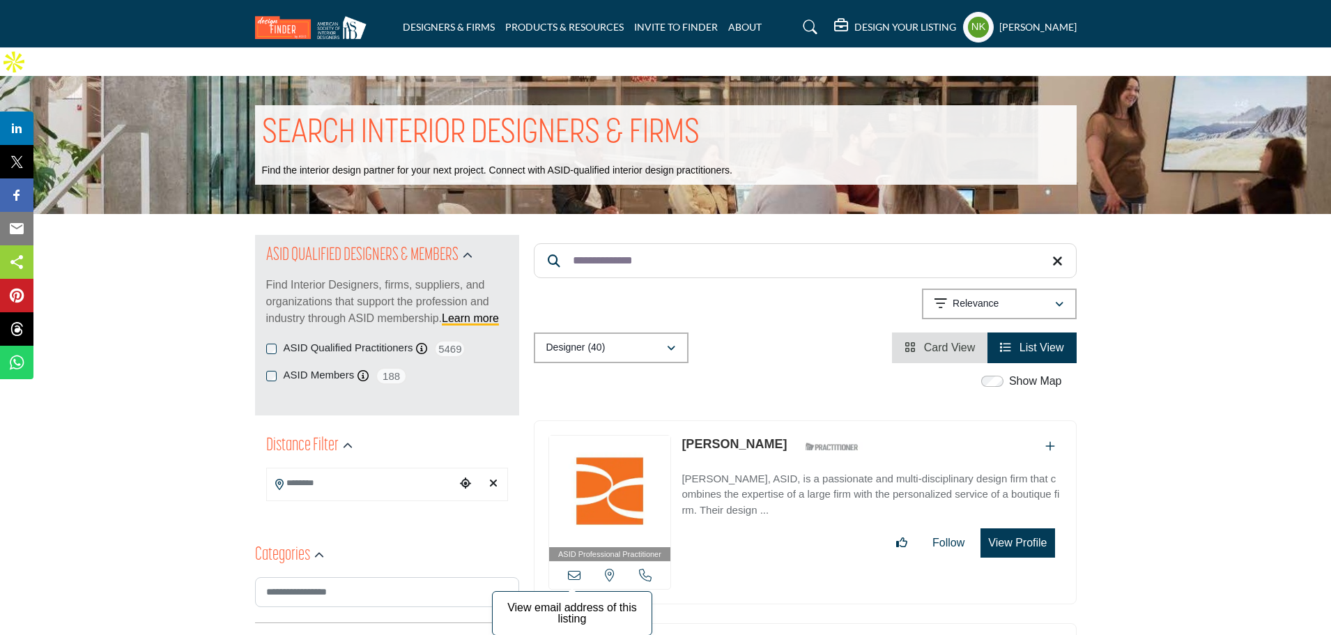
click at [571, 568] on icon at bounding box center [574, 574] width 13 height 13
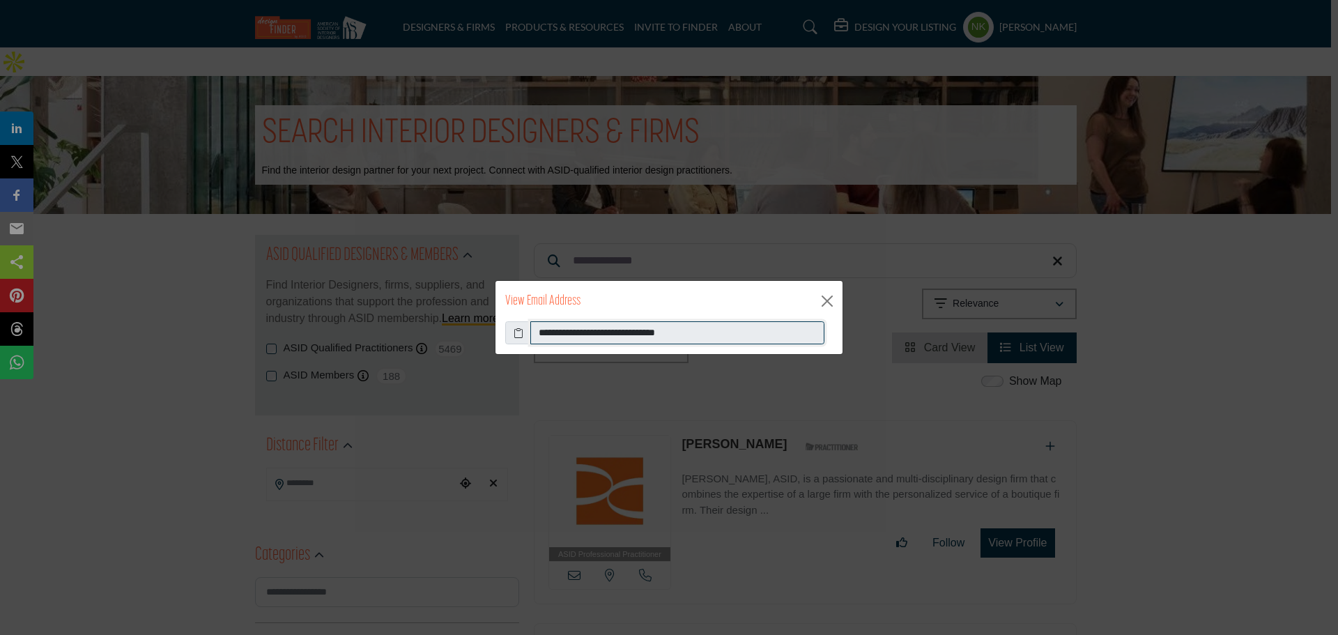
drag, startPoint x: 741, startPoint y: 336, endPoint x: 278, endPoint y: 371, distance: 463.9
click at [278, 371] on div "**********" at bounding box center [669, 317] width 1338 height 635
click at [829, 301] on button "Close" at bounding box center [826, 301] width 21 height 21
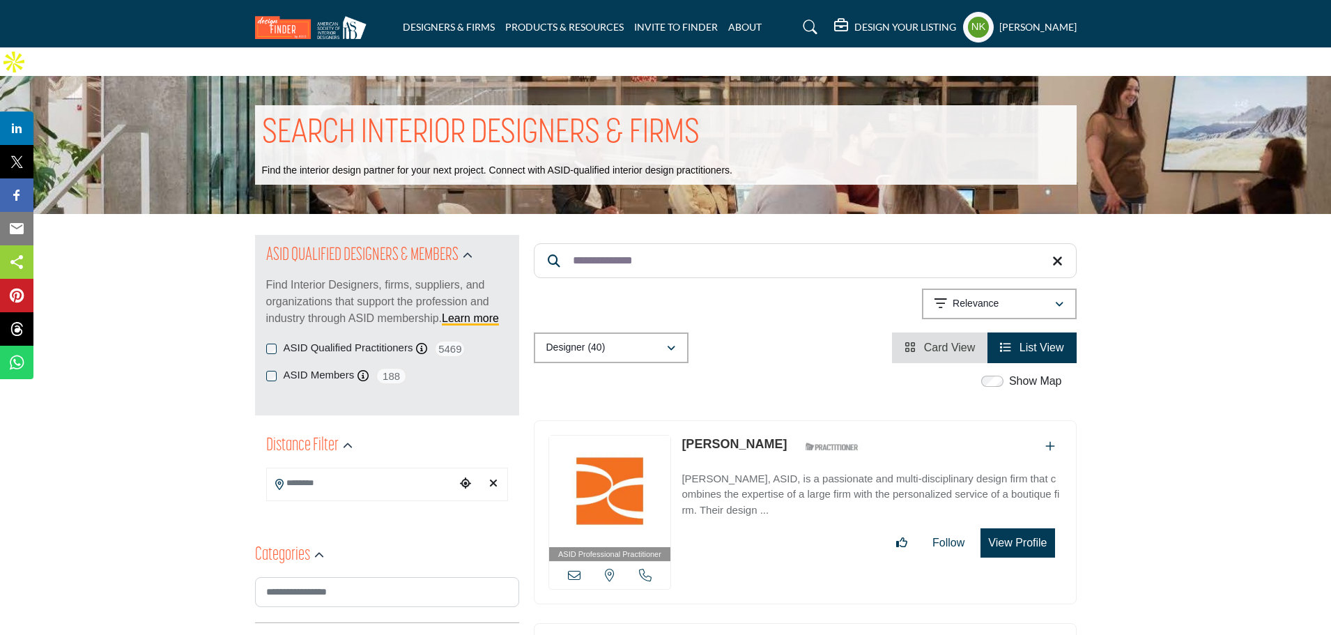
drag, startPoint x: 437, startPoint y: 222, endPoint x: 212, endPoint y: 189, distance: 228.1
paste input "*"
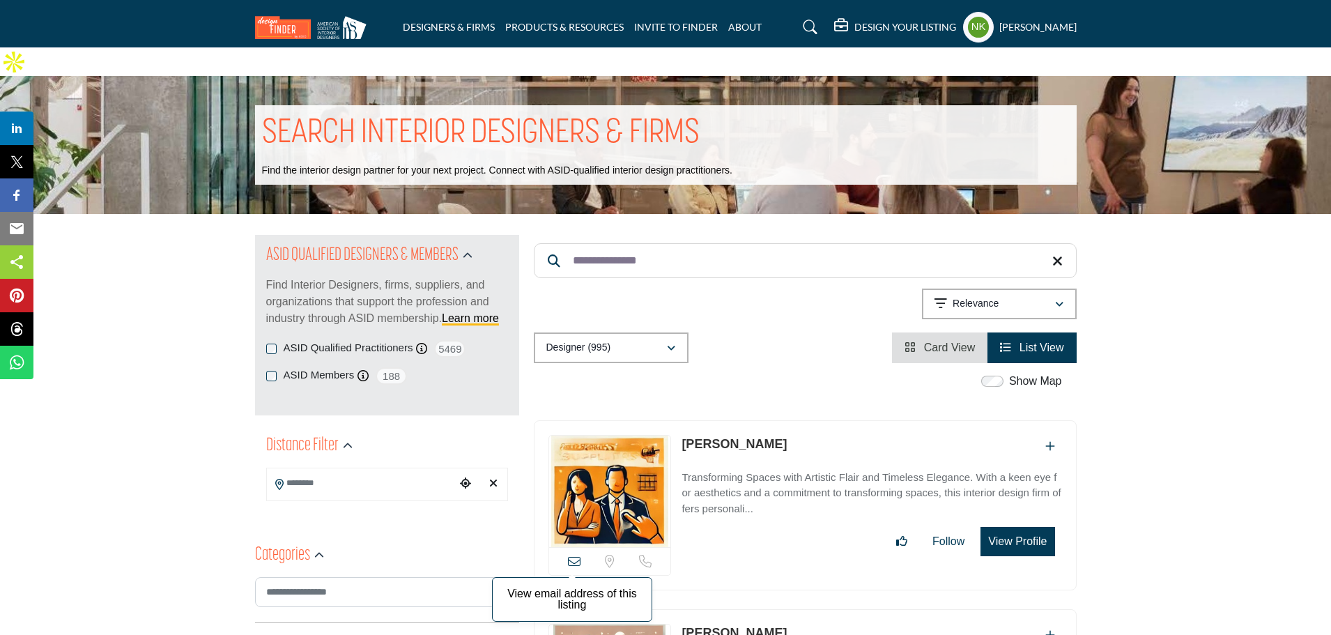
click at [576, 555] on icon at bounding box center [574, 561] width 13 height 13
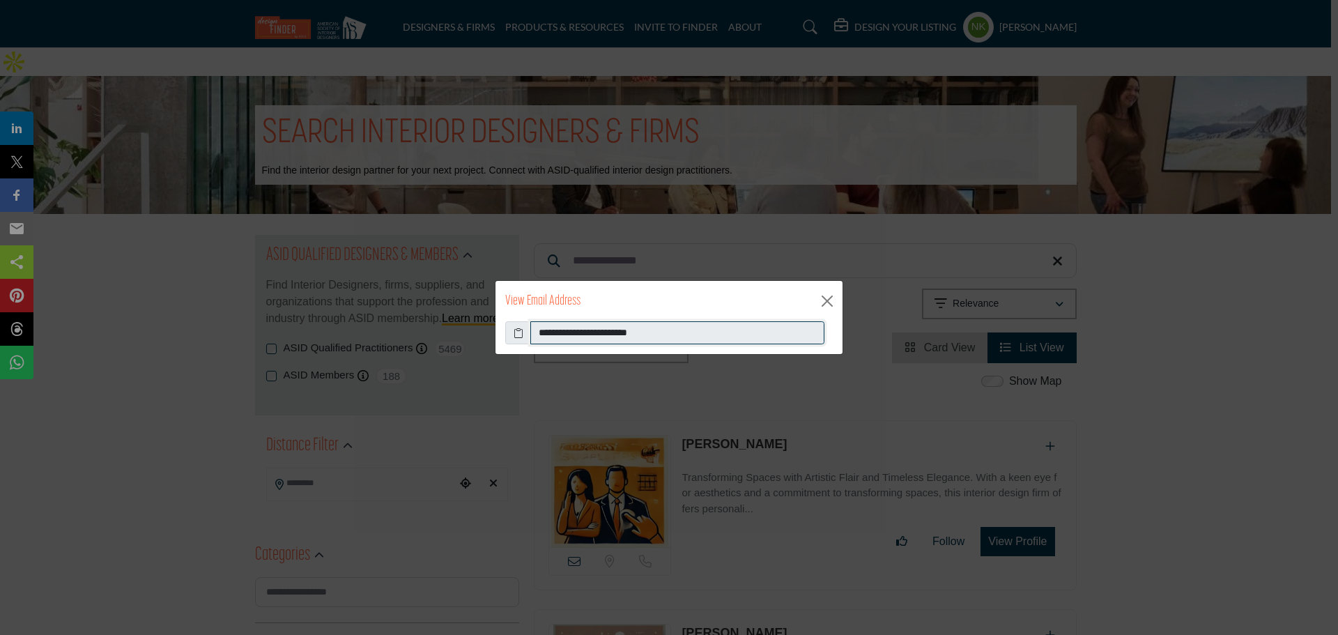
drag, startPoint x: 683, startPoint y: 334, endPoint x: 386, endPoint y: 369, distance: 299.5
click at [387, 369] on div "**********" at bounding box center [669, 317] width 1338 height 635
click at [832, 301] on button "Close" at bounding box center [826, 301] width 21 height 21
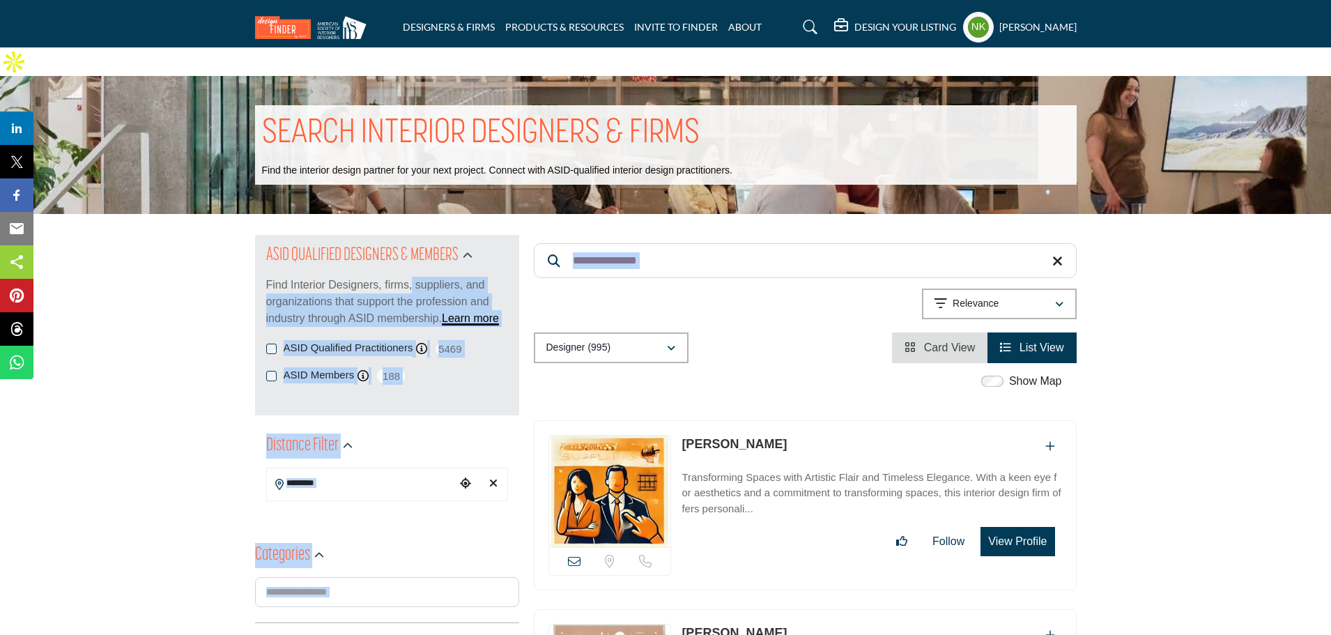
drag, startPoint x: 750, startPoint y: 257, endPoint x: 412, endPoint y: 246, distance: 338.8
click at [649, 243] on input "**********" at bounding box center [805, 260] width 543 height 35
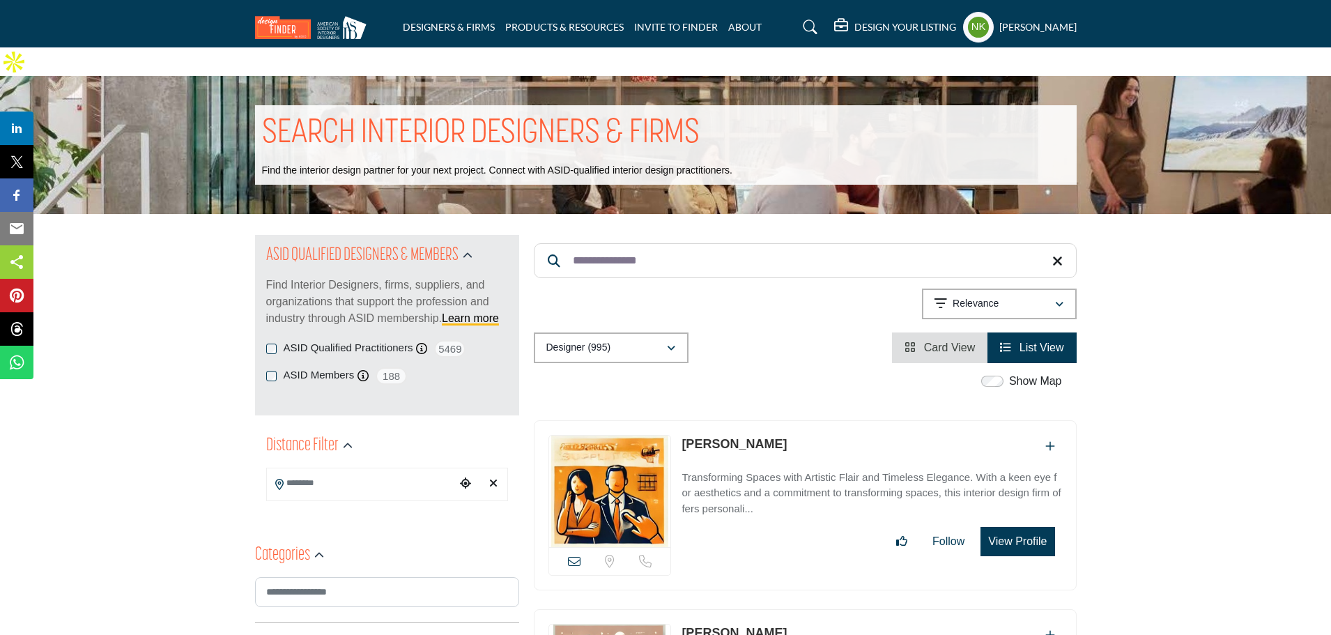
drag, startPoint x: 373, startPoint y: 249, endPoint x: 54, endPoint y: 251, distance: 319.1
paste input "Search Keyword"
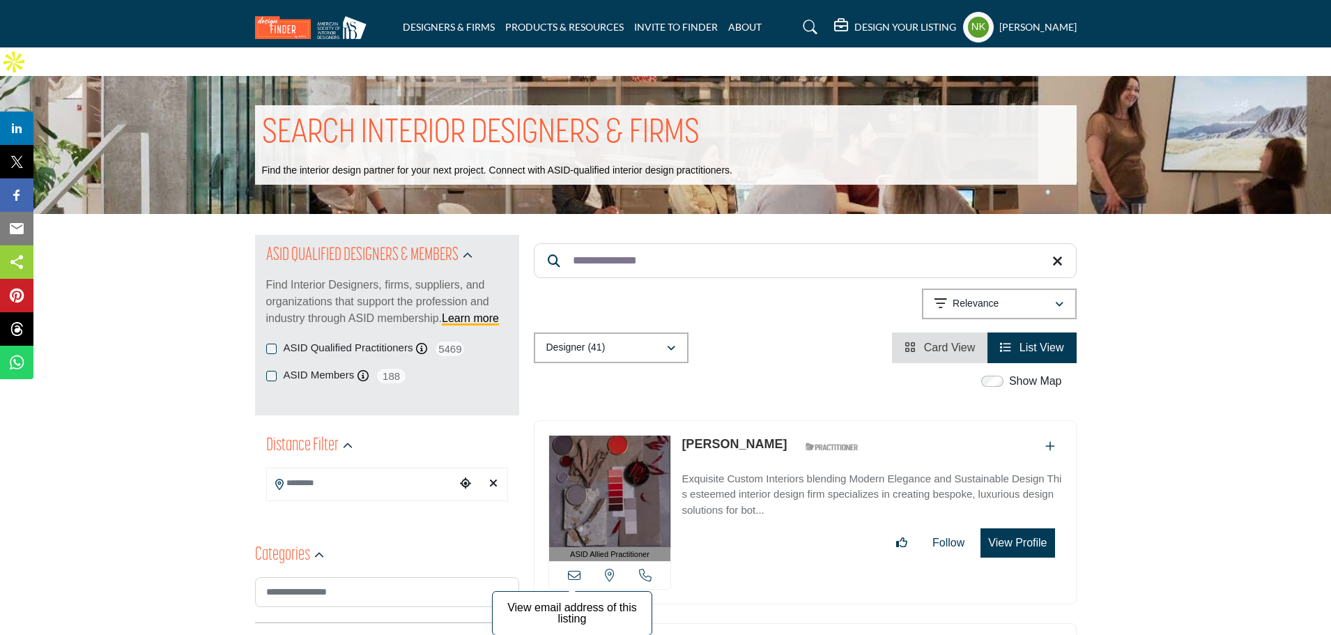
click at [571, 568] on icon at bounding box center [574, 574] width 13 height 13
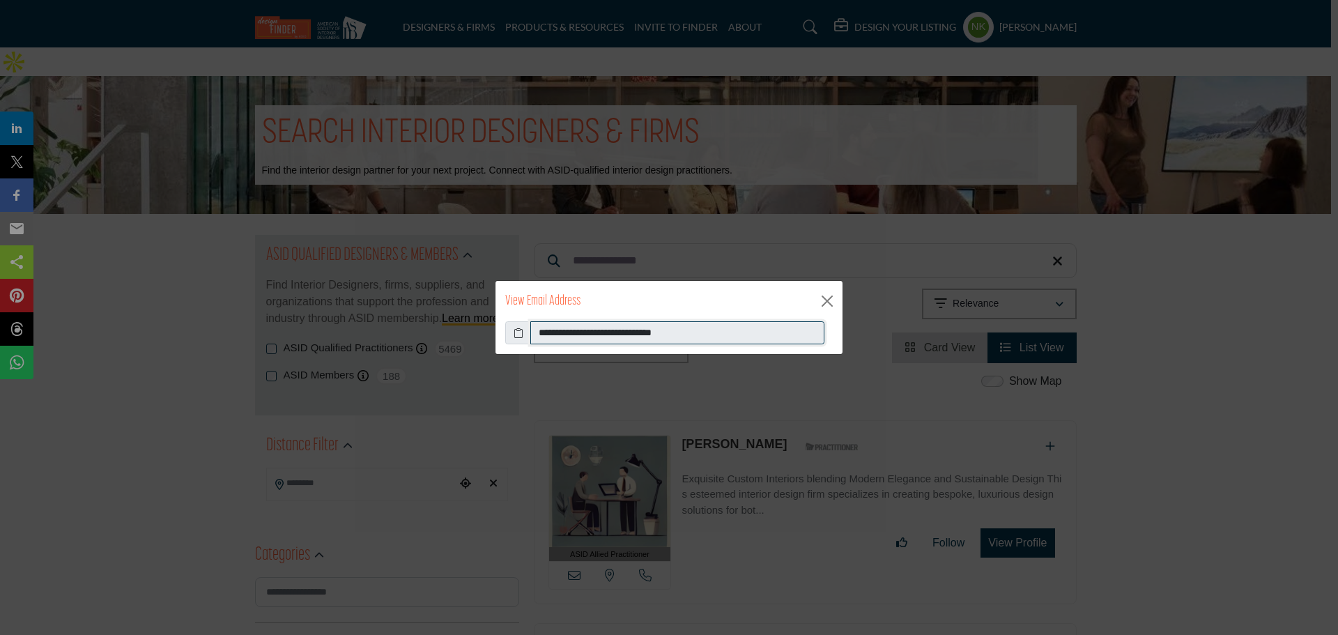
drag, startPoint x: 721, startPoint y: 335, endPoint x: 221, endPoint y: 313, distance: 500.7
click at [227, 322] on div "**********" at bounding box center [669, 317] width 1338 height 635
click at [830, 300] on button "Close" at bounding box center [826, 301] width 21 height 21
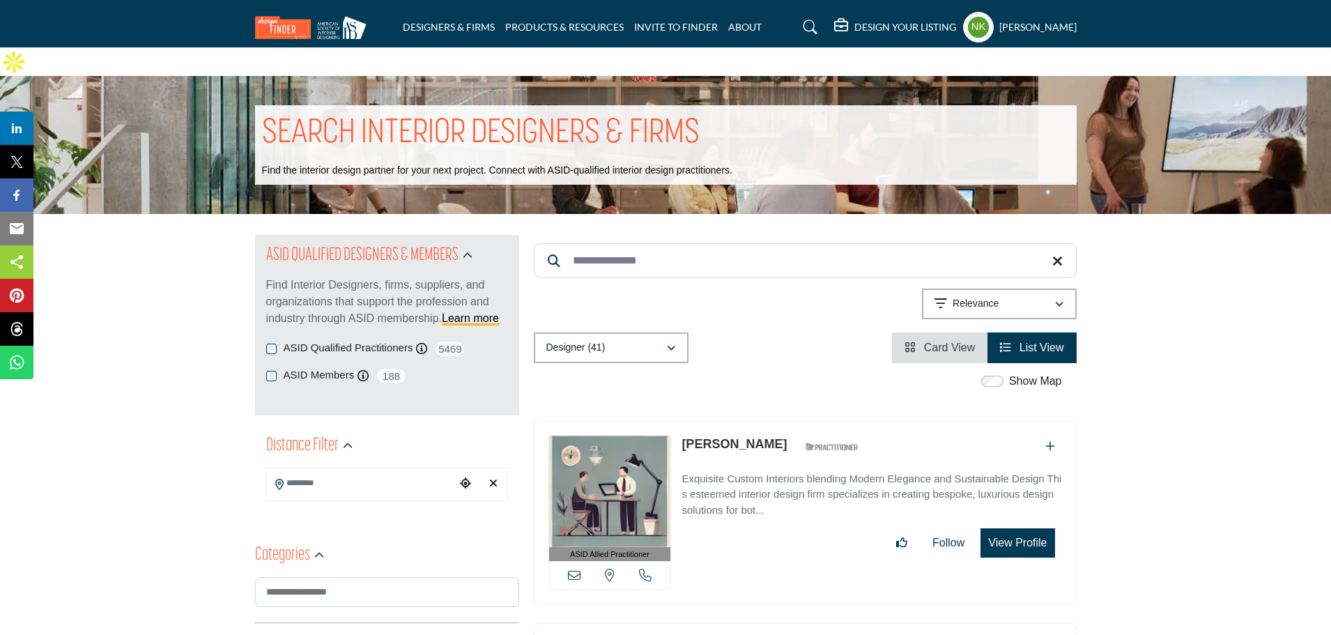
drag, startPoint x: 692, startPoint y: 239, endPoint x: 261, endPoint y: 233, distance: 432.0
paste input "*"
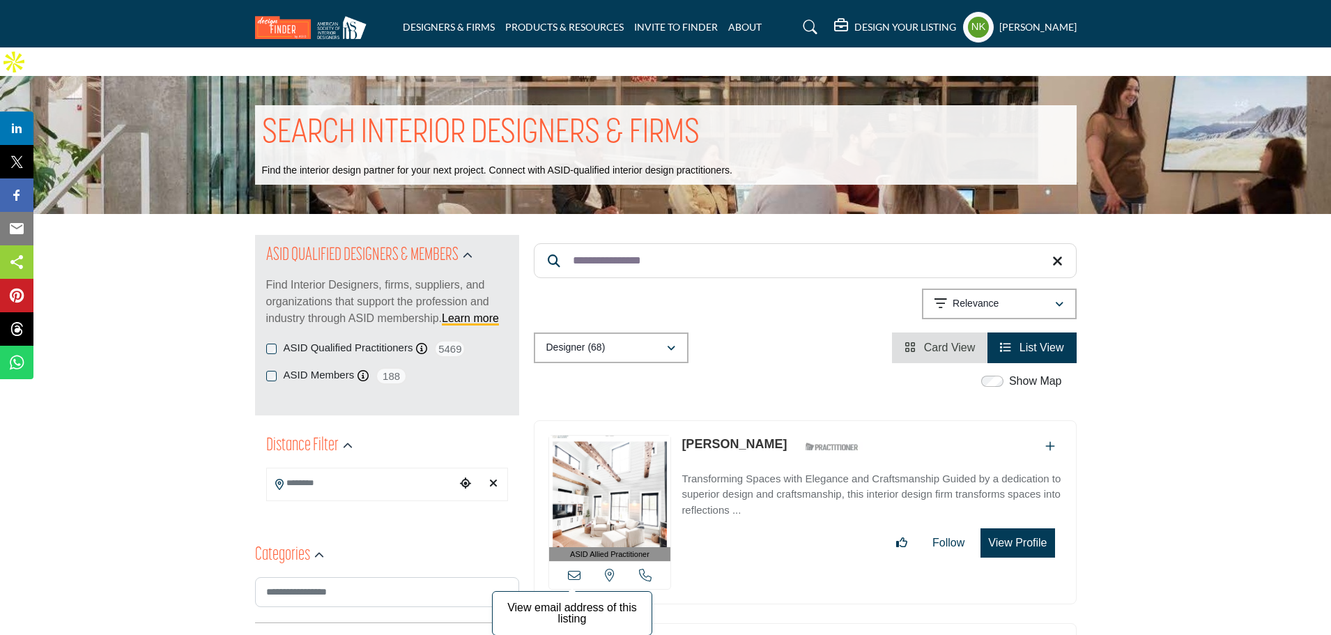
click at [572, 568] on icon at bounding box center [574, 574] width 13 height 13
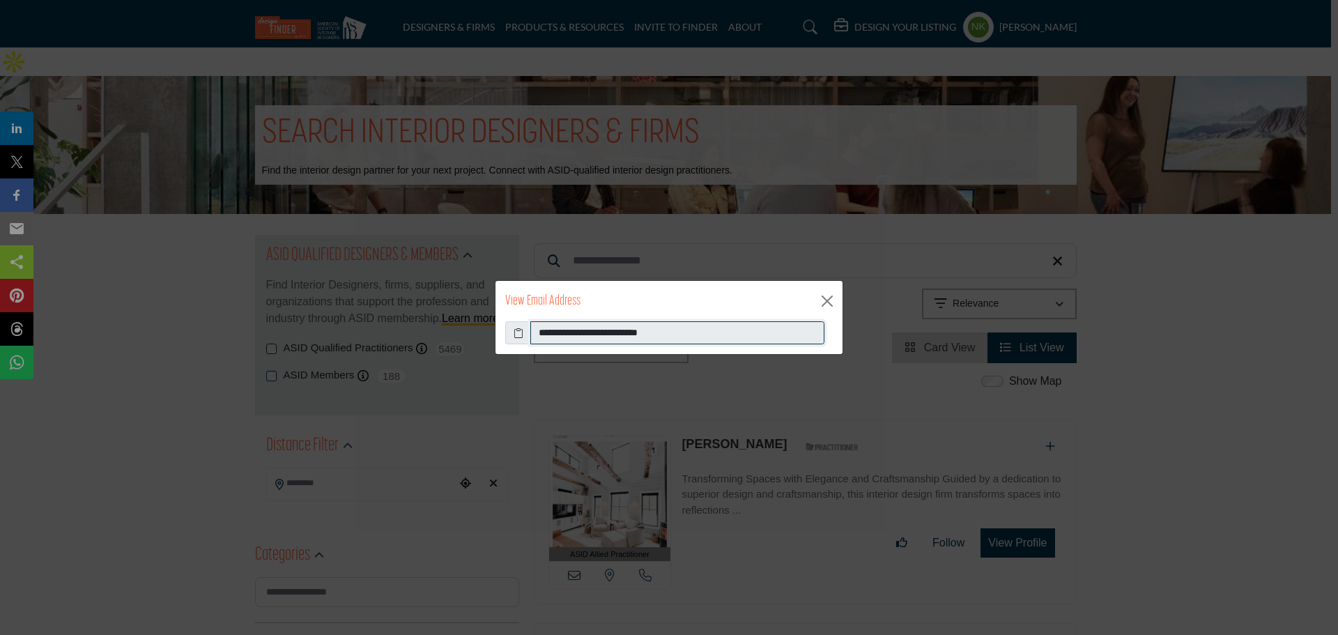
drag, startPoint x: 736, startPoint y: 336, endPoint x: 156, endPoint y: 320, distance: 580.5
click at [156, 320] on div "**********" at bounding box center [669, 317] width 1338 height 635
click at [821, 298] on button "Close" at bounding box center [826, 301] width 21 height 21
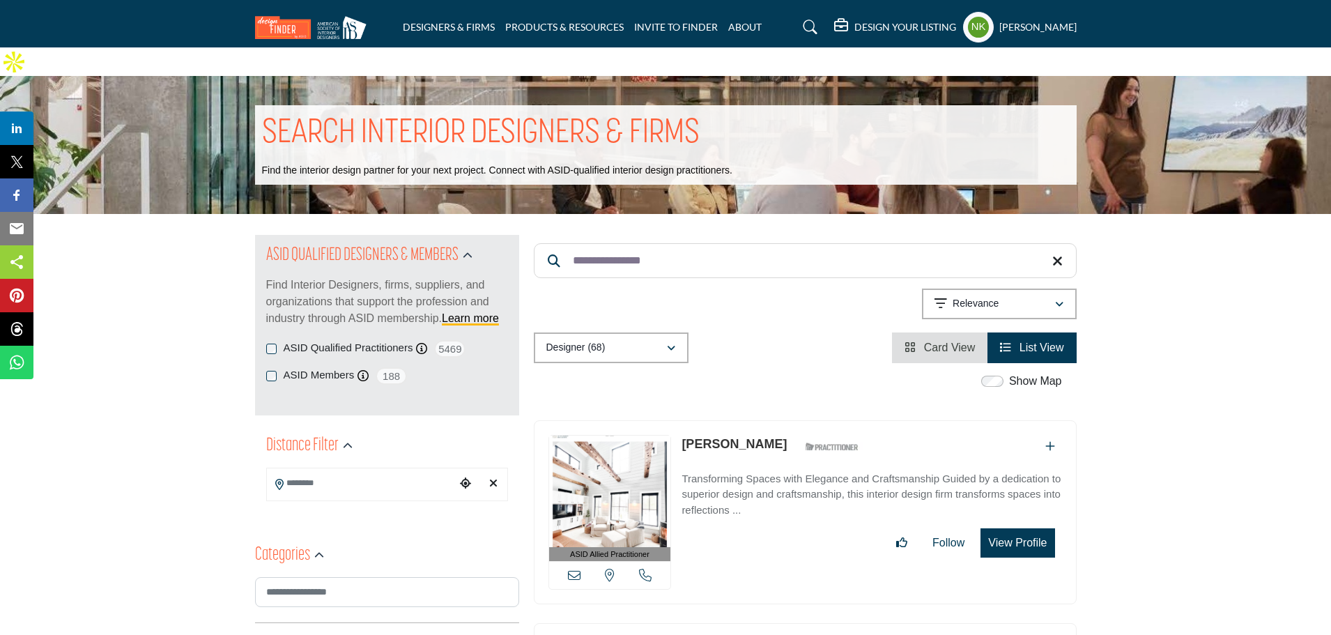
drag, startPoint x: 568, startPoint y: 228, endPoint x: 494, endPoint y: 222, distance: 74.8
paste input "Search Keyword"
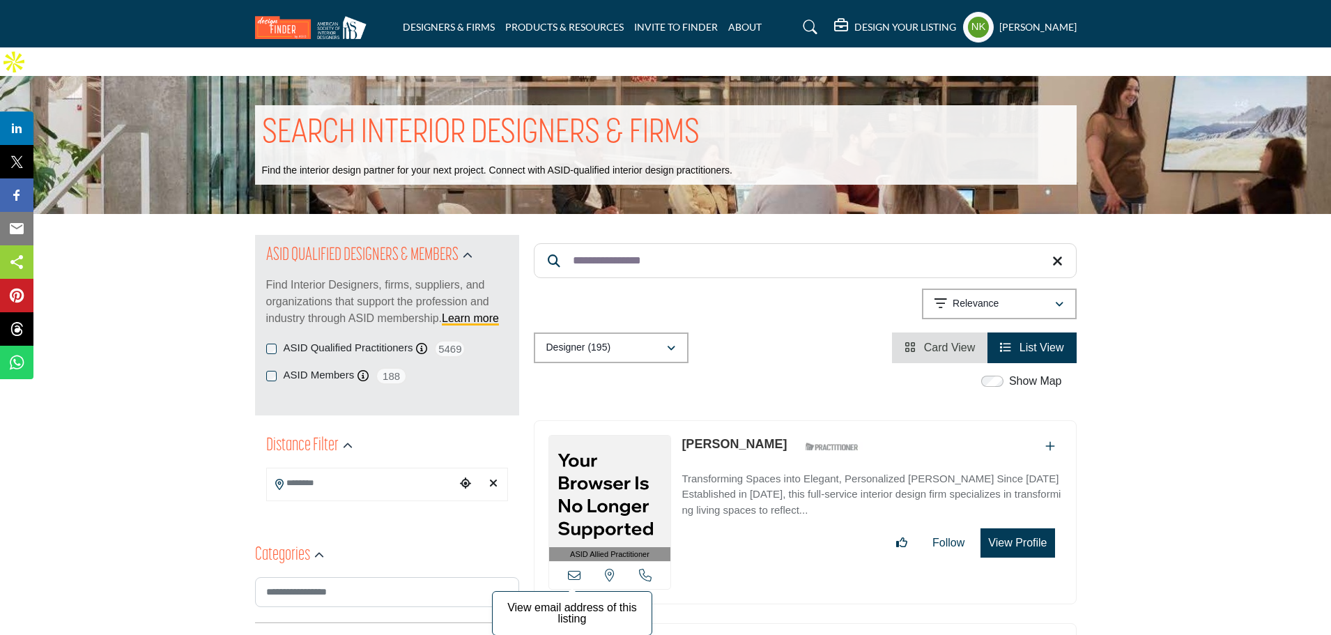
click at [574, 568] on icon at bounding box center [574, 574] width 13 height 13
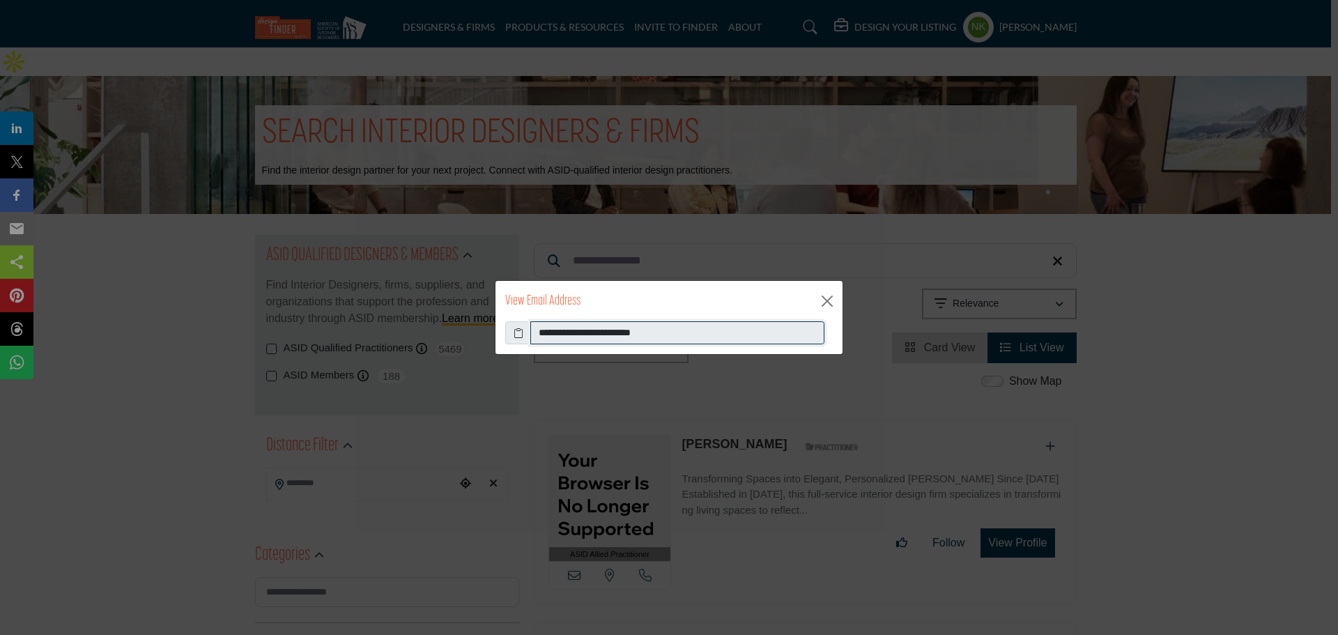
drag, startPoint x: 690, startPoint y: 327, endPoint x: 252, endPoint y: 286, distance: 440.1
click at [272, 291] on div "**********" at bounding box center [669, 317] width 1338 height 635
click at [819, 297] on button "Close" at bounding box center [826, 301] width 21 height 21
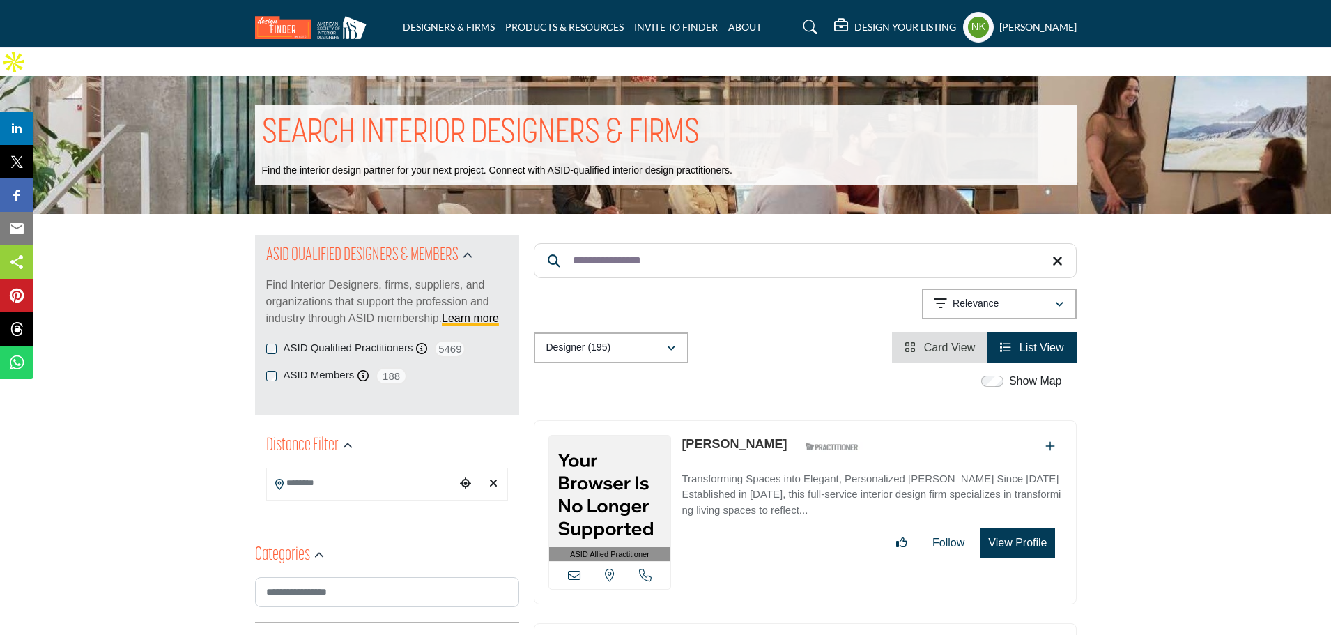
drag, startPoint x: 700, startPoint y: 234, endPoint x: 61, endPoint y: 133, distance: 647.4
paste input "Search Keyword"
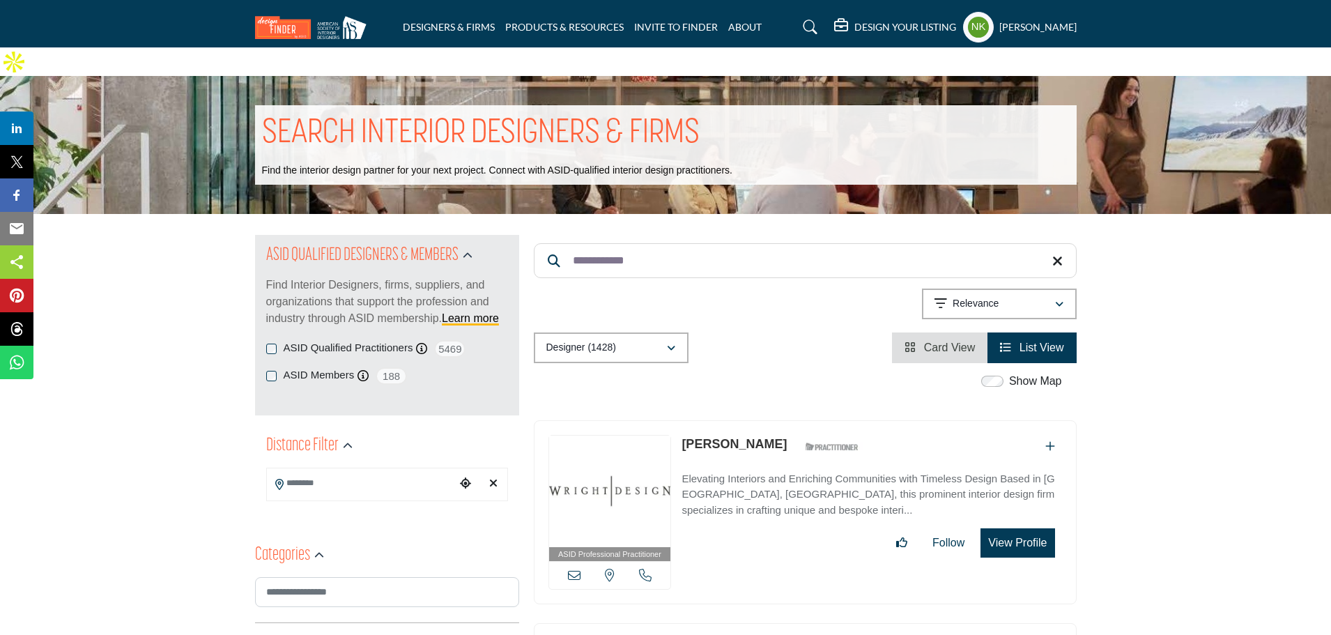
click at [571, 561] on div "View email address of this listing View the location of this listing Call Number" at bounding box center [610, 575] width 122 height 28
click at [571, 568] on icon at bounding box center [574, 574] width 13 height 13
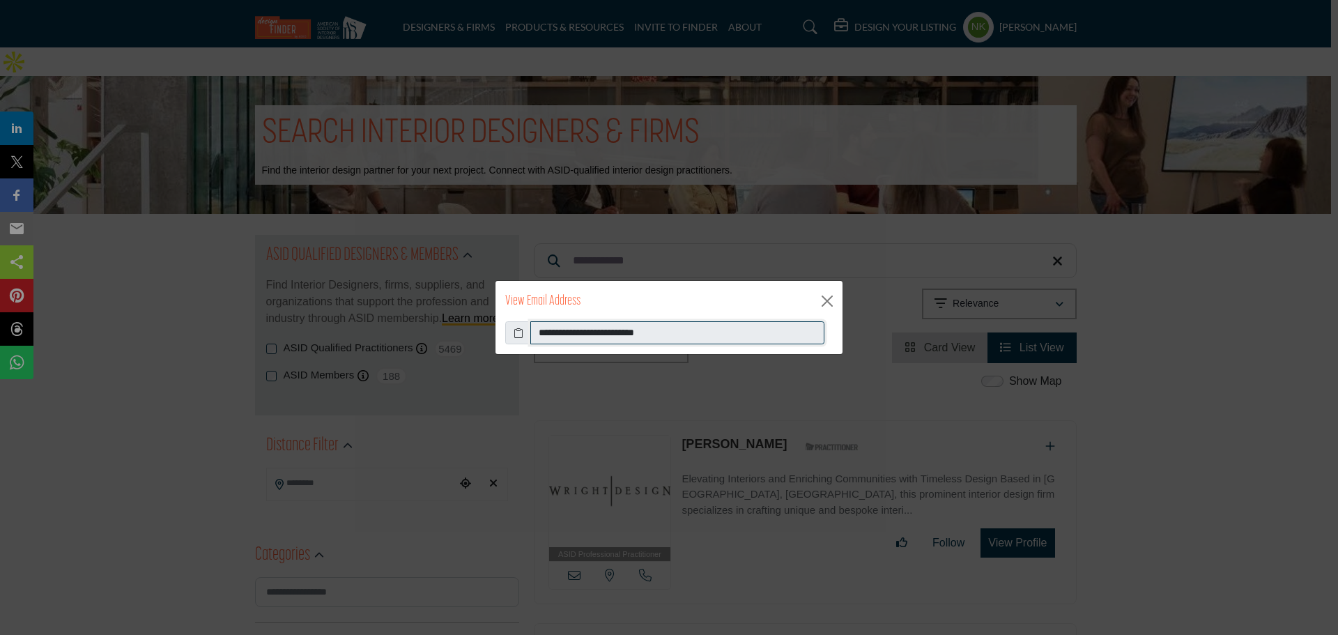
drag, startPoint x: 392, startPoint y: 327, endPoint x: 260, endPoint y: 307, distance: 133.3
click at [277, 309] on div "**********" at bounding box center [669, 317] width 1338 height 635
click at [829, 295] on button "Close" at bounding box center [826, 301] width 21 height 21
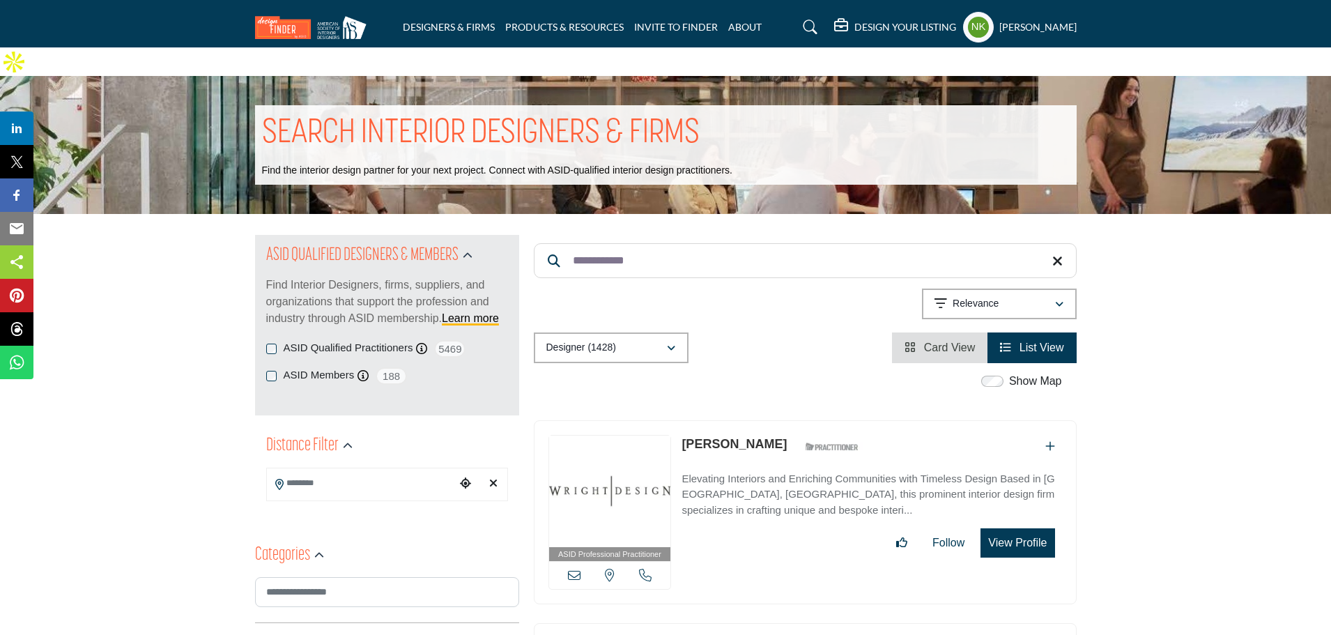
drag, startPoint x: 715, startPoint y: 235, endPoint x: 174, endPoint y: 236, distance: 540.6
paste input "***"
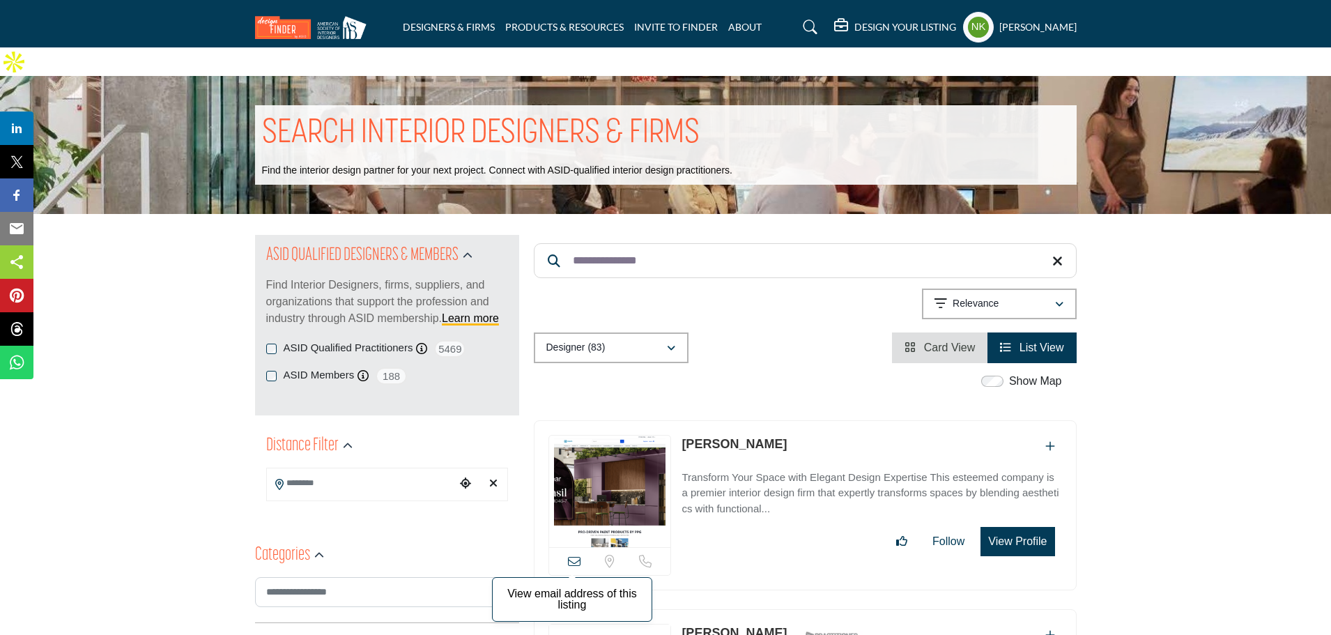
click at [572, 555] on icon at bounding box center [574, 561] width 13 height 13
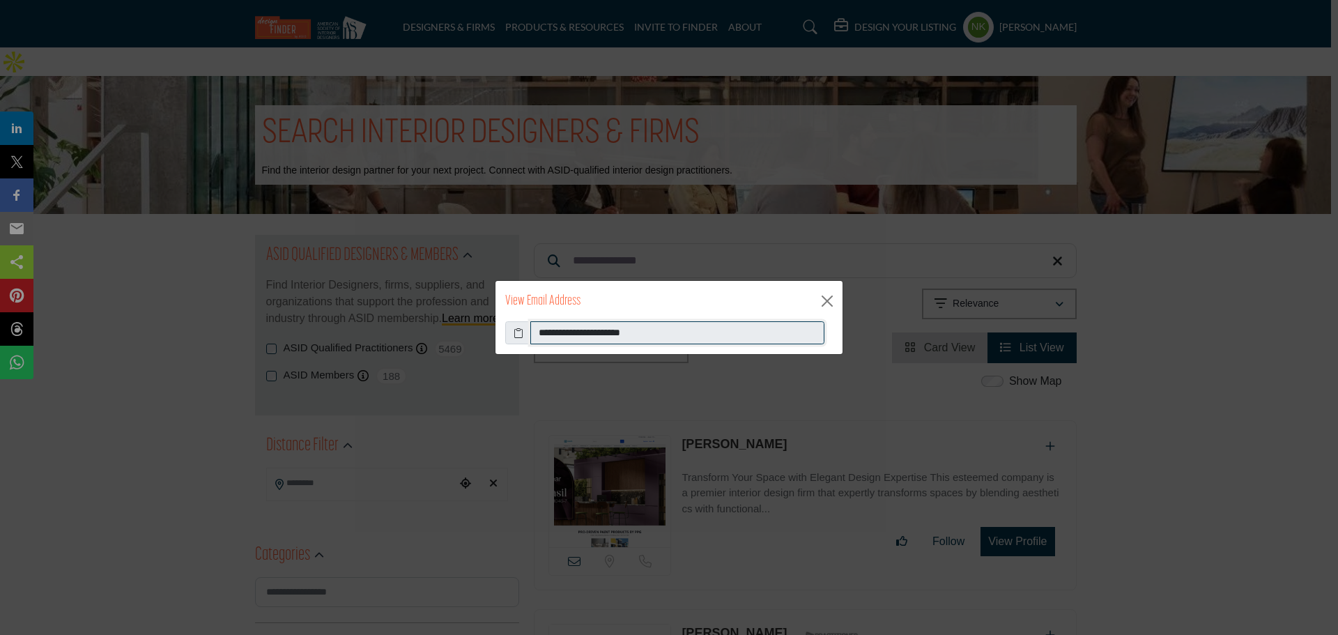
drag, startPoint x: 692, startPoint y: 330, endPoint x: 123, endPoint y: 332, distance: 569.9
click at [125, 332] on div "**********" at bounding box center [669, 317] width 1338 height 635
drag, startPoint x: 831, startPoint y: 302, endPoint x: 642, endPoint y: 246, distance: 197.5
click at [829, 302] on button "Close" at bounding box center [826, 301] width 21 height 21
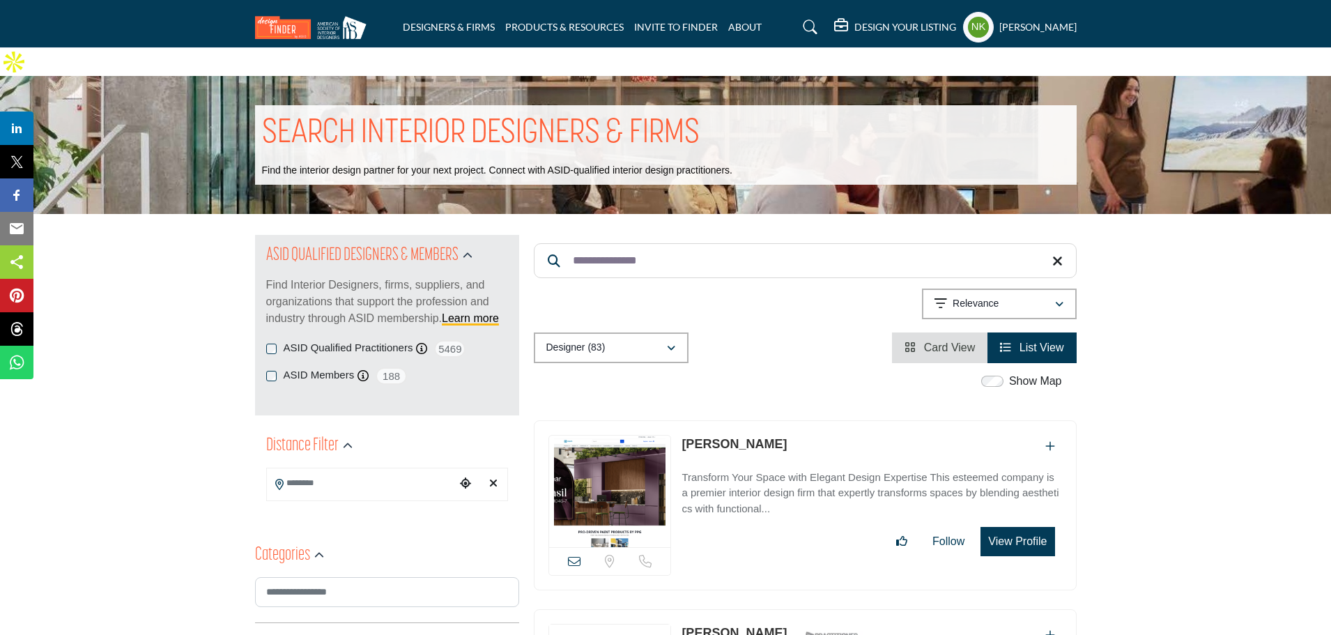
drag, startPoint x: 672, startPoint y: 237, endPoint x: 183, endPoint y: 154, distance: 495.3
paste input "Search Keyword"
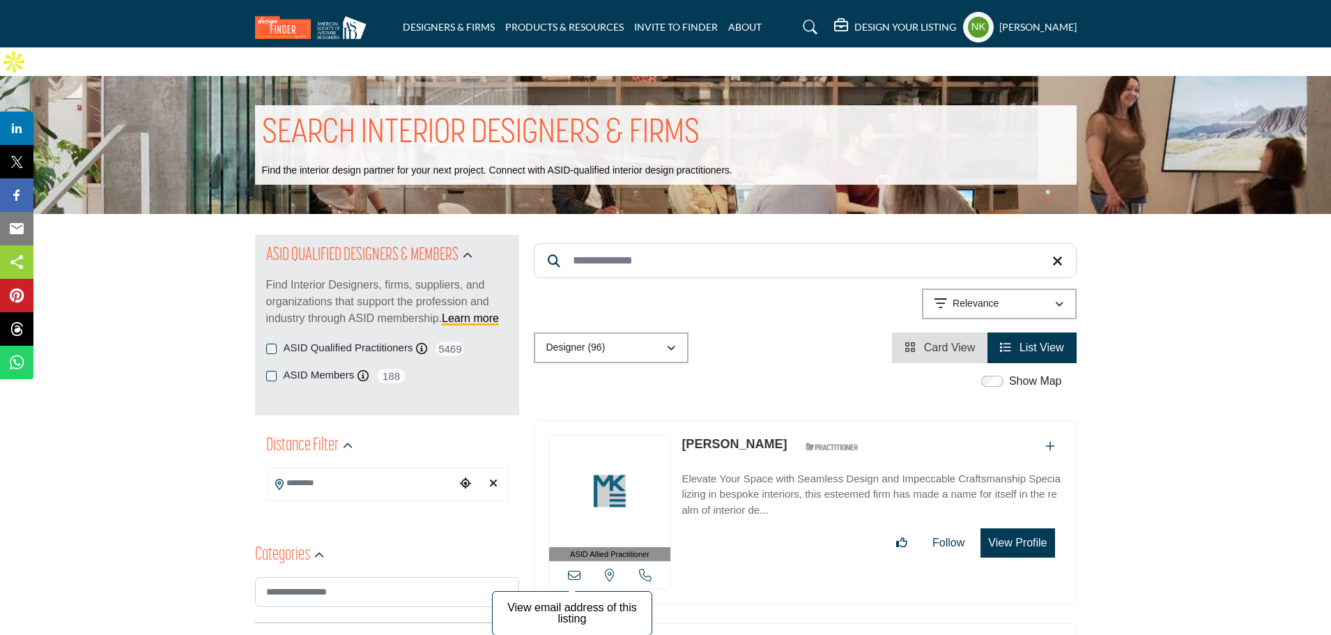
click at [572, 568] on icon at bounding box center [574, 574] width 13 height 13
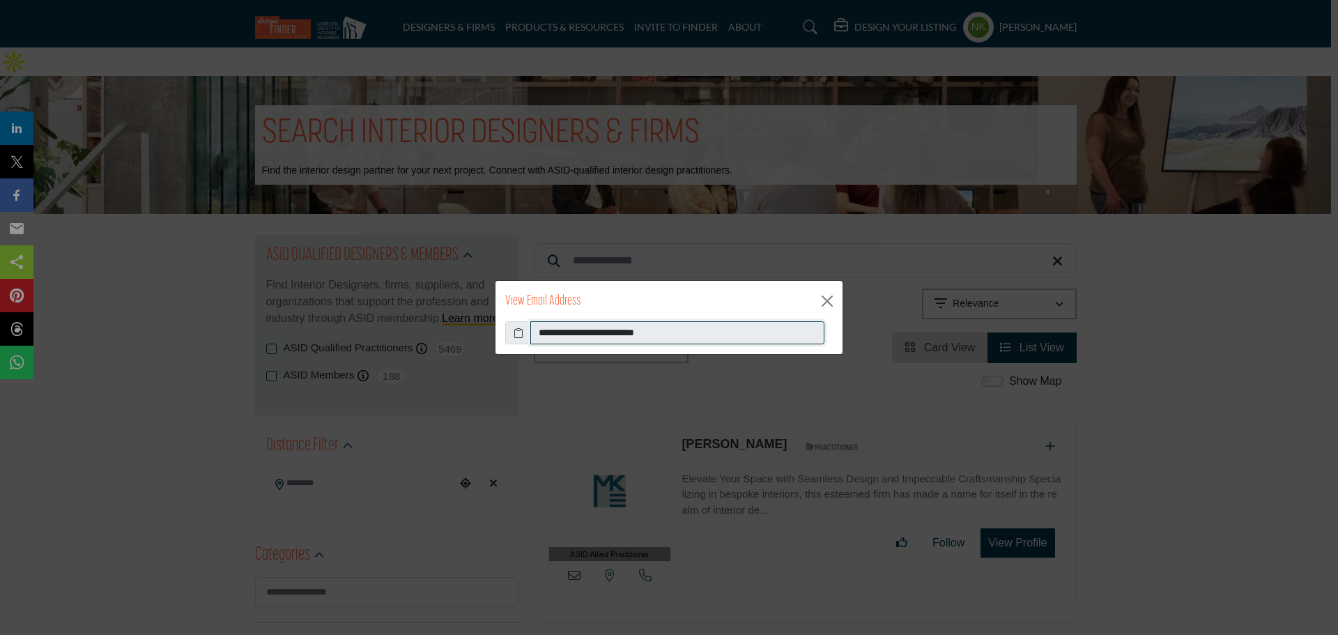
drag, startPoint x: 718, startPoint y: 336, endPoint x: 126, endPoint y: 270, distance: 595.1
click at [134, 272] on div "**********" at bounding box center [669, 317] width 1338 height 635
drag, startPoint x: 835, startPoint y: 305, endPoint x: 727, endPoint y: 263, distance: 115.1
click at [831, 303] on button "Close" at bounding box center [826, 301] width 21 height 21
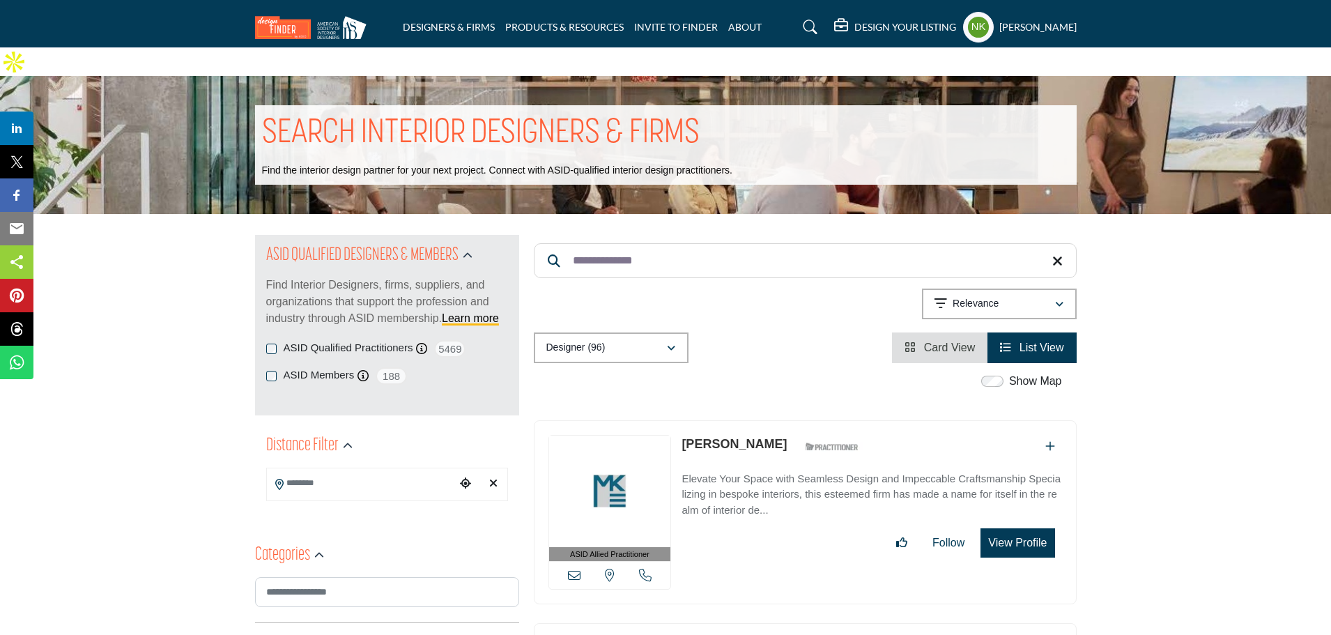
drag, startPoint x: 633, startPoint y: 242, endPoint x: 172, endPoint y: 194, distance: 463.0
paste input "Search Keyword"
click at [575, 568] on icon at bounding box center [574, 574] width 13 height 13
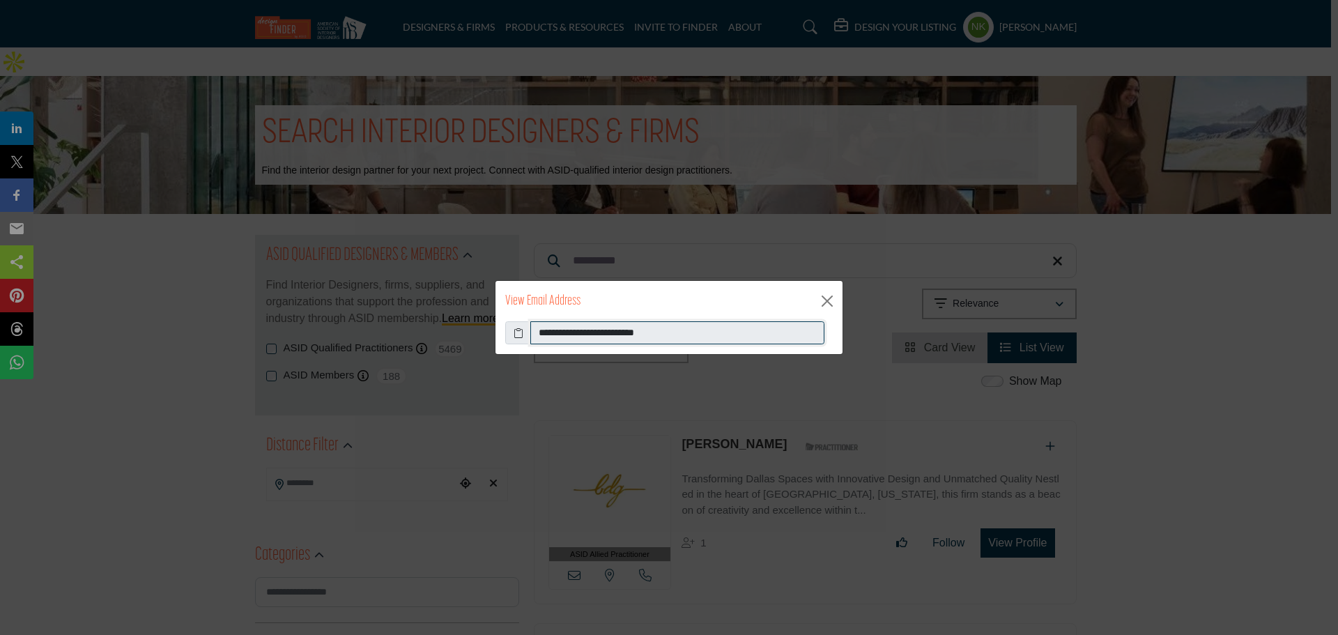
drag, startPoint x: 734, startPoint y: 330, endPoint x: 371, endPoint y: 328, distance: 363.7
click at [371, 328] on div "**********" at bounding box center [669, 317] width 1338 height 635
drag, startPoint x: 825, startPoint y: 305, endPoint x: 768, endPoint y: 249, distance: 79.8
click at [825, 304] on button "Close" at bounding box center [826, 301] width 21 height 21
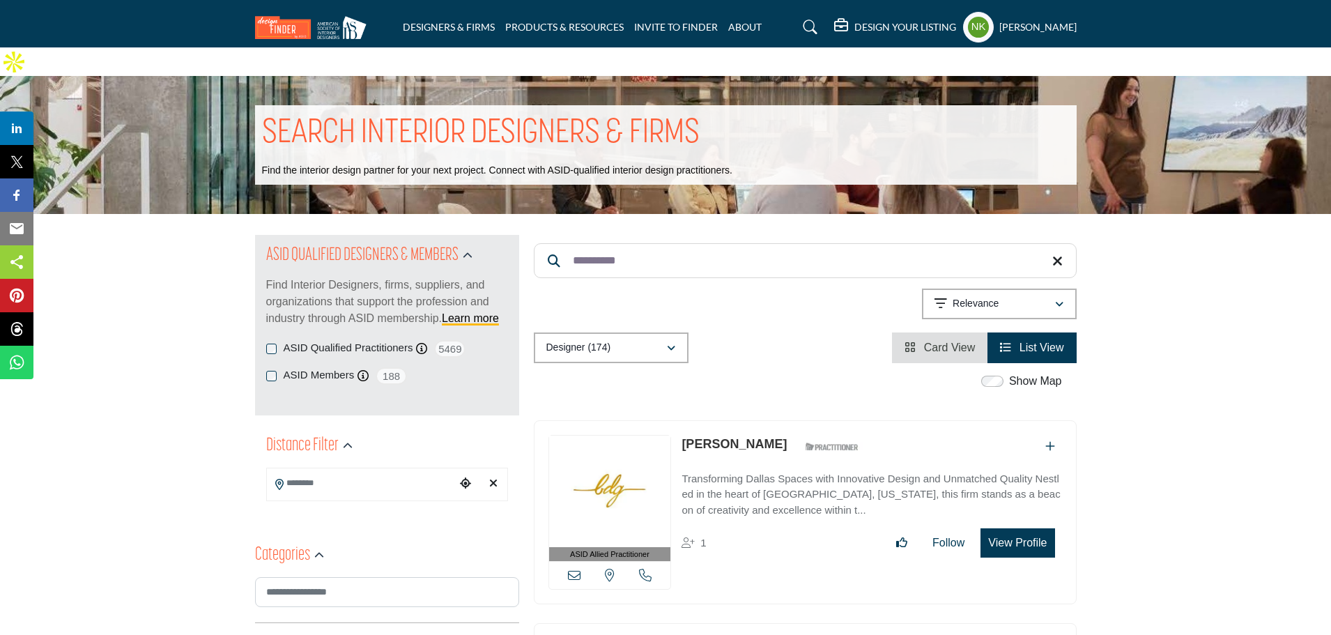
drag, startPoint x: 514, startPoint y: 203, endPoint x: 460, endPoint y: 178, distance: 59.2
paste input "******"
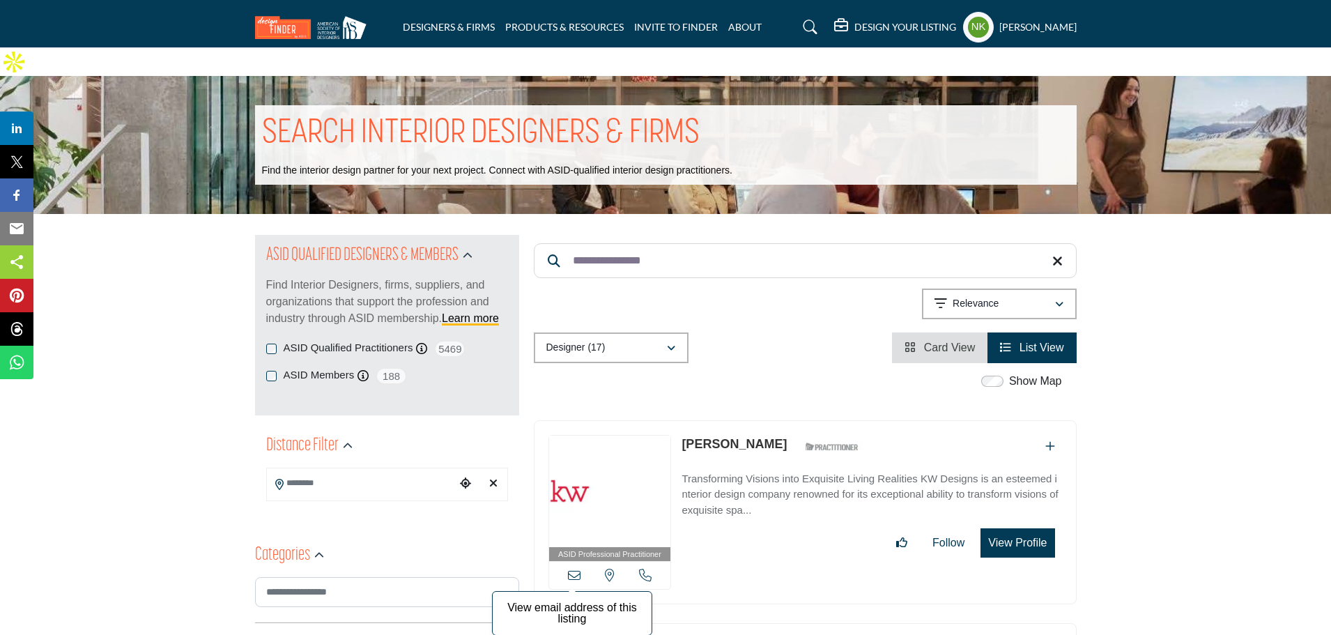
click at [573, 568] on icon at bounding box center [574, 574] width 13 height 13
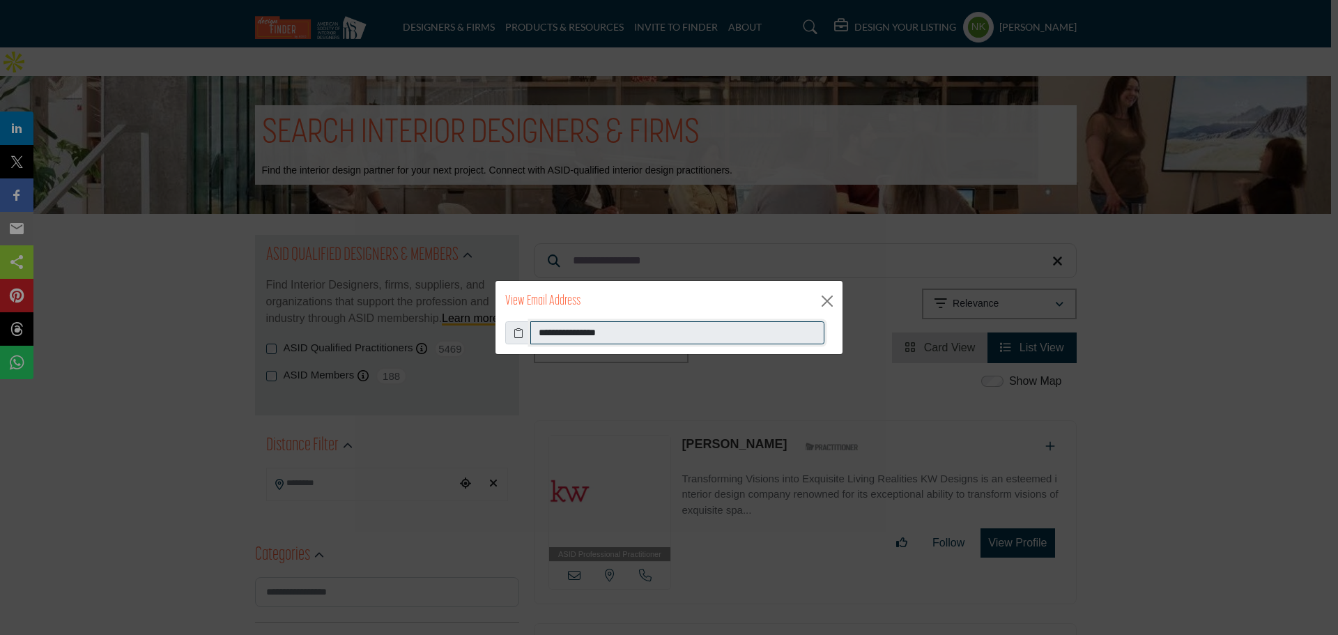
drag, startPoint x: 394, startPoint y: 339, endPoint x: 284, endPoint y: 351, distance: 110.1
click at [284, 351] on div "**********" at bounding box center [669, 317] width 1338 height 635
click at [820, 294] on button "Close" at bounding box center [826, 301] width 21 height 21
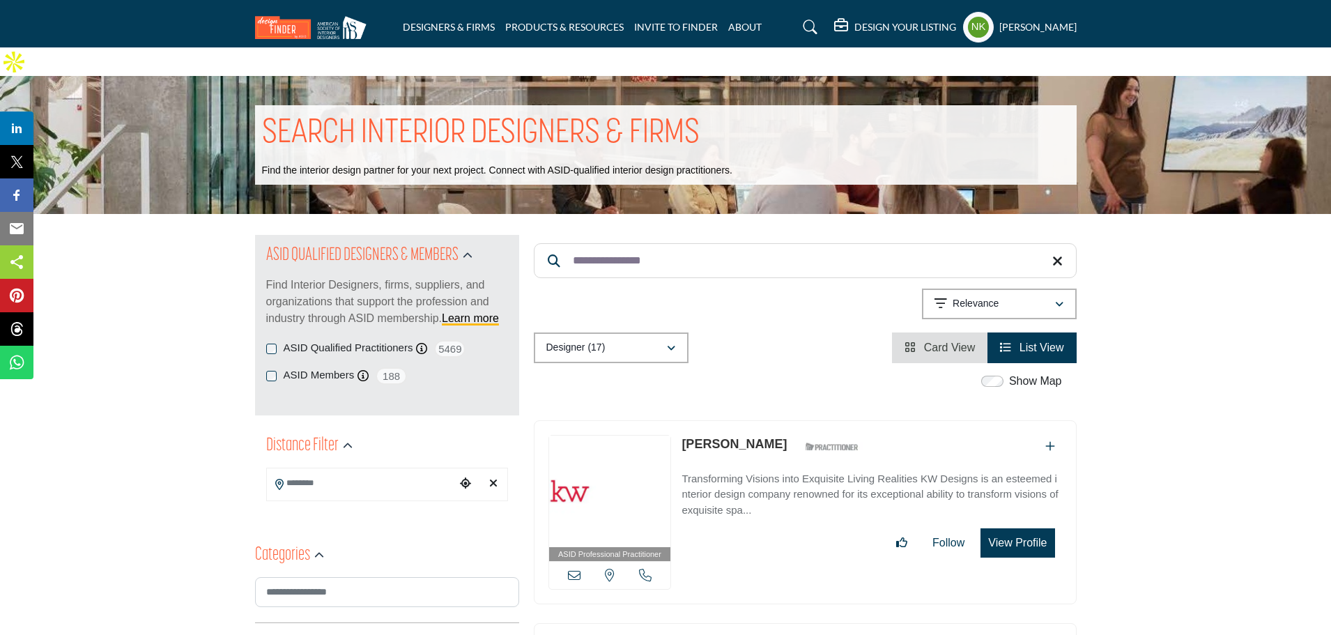
drag, startPoint x: 759, startPoint y: 240, endPoint x: 68, endPoint y: 158, distance: 695.9
paste input "Search Keyword"
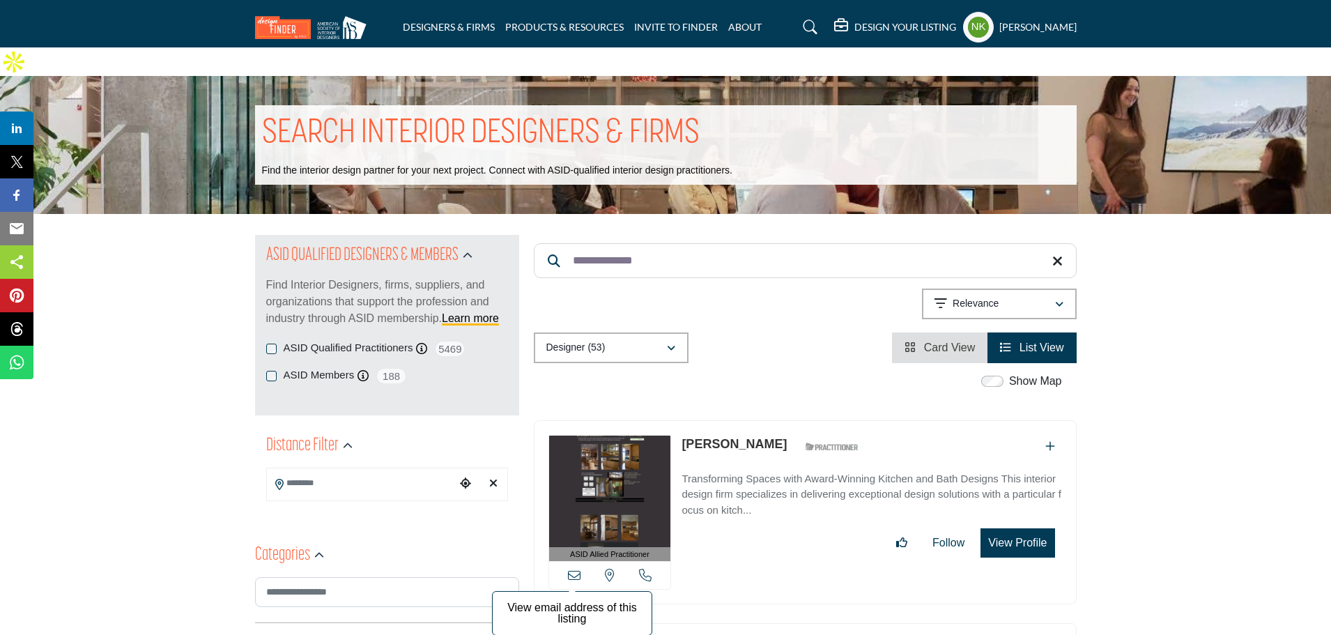
click at [574, 568] on icon at bounding box center [574, 574] width 13 height 13
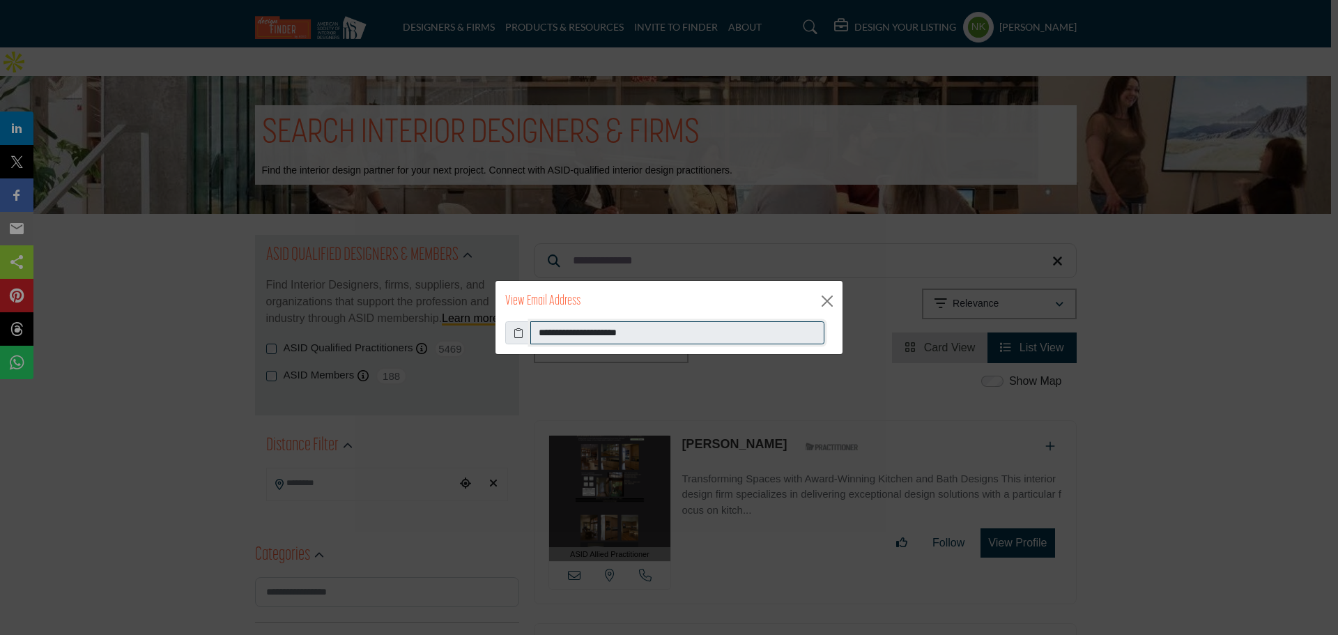
drag, startPoint x: 693, startPoint y: 333, endPoint x: 196, endPoint y: 352, distance: 497.1
click at [196, 352] on div "**********" at bounding box center [669, 317] width 1338 height 635
click at [823, 297] on button "Close" at bounding box center [826, 301] width 21 height 21
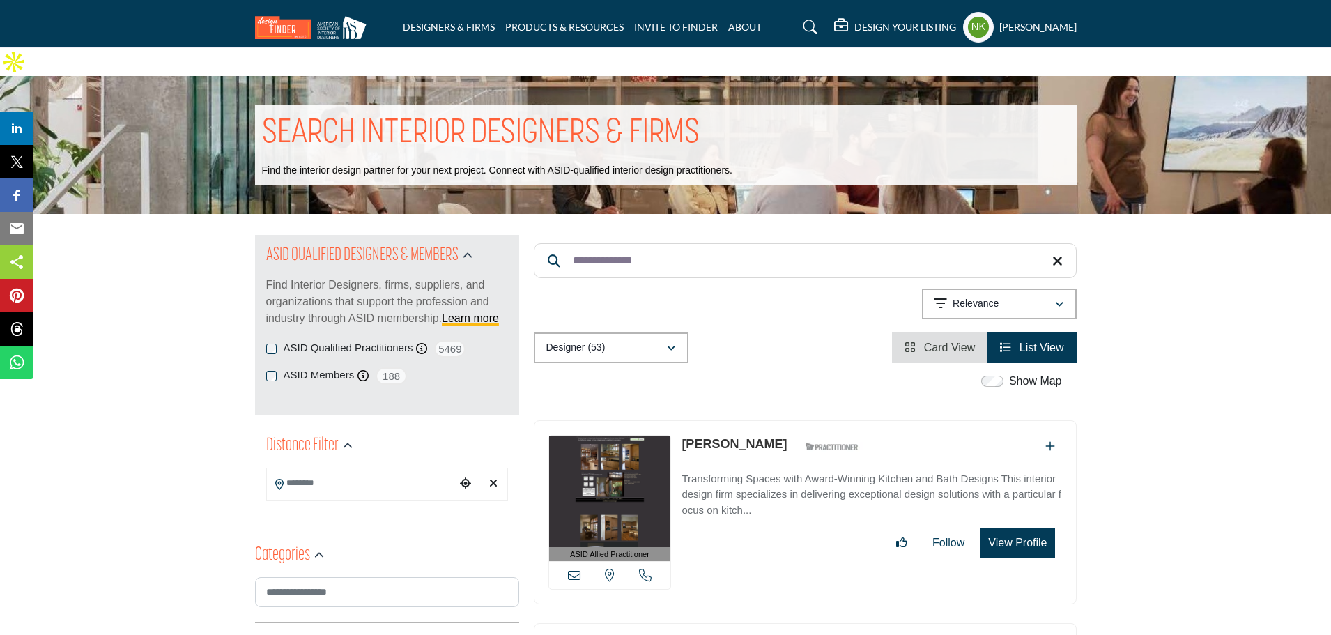
drag, startPoint x: 733, startPoint y: 242, endPoint x: 113, endPoint y: 200, distance: 621.5
paste input "*"
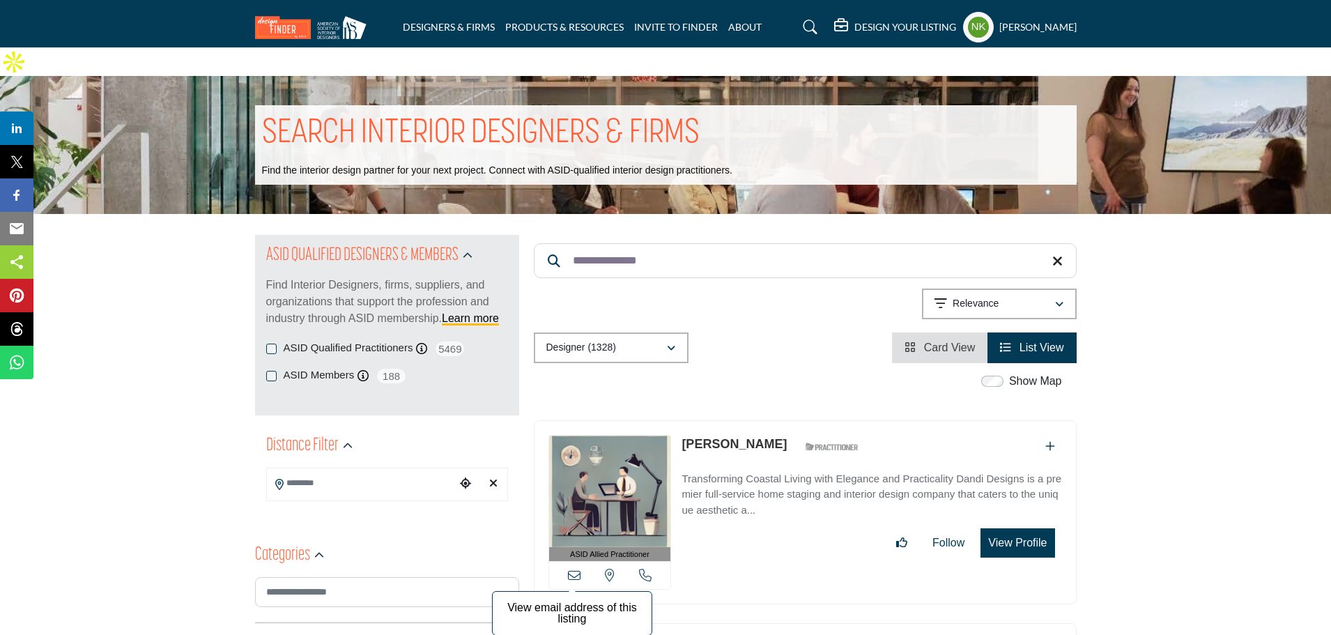
click at [579, 568] on icon at bounding box center [574, 574] width 13 height 13
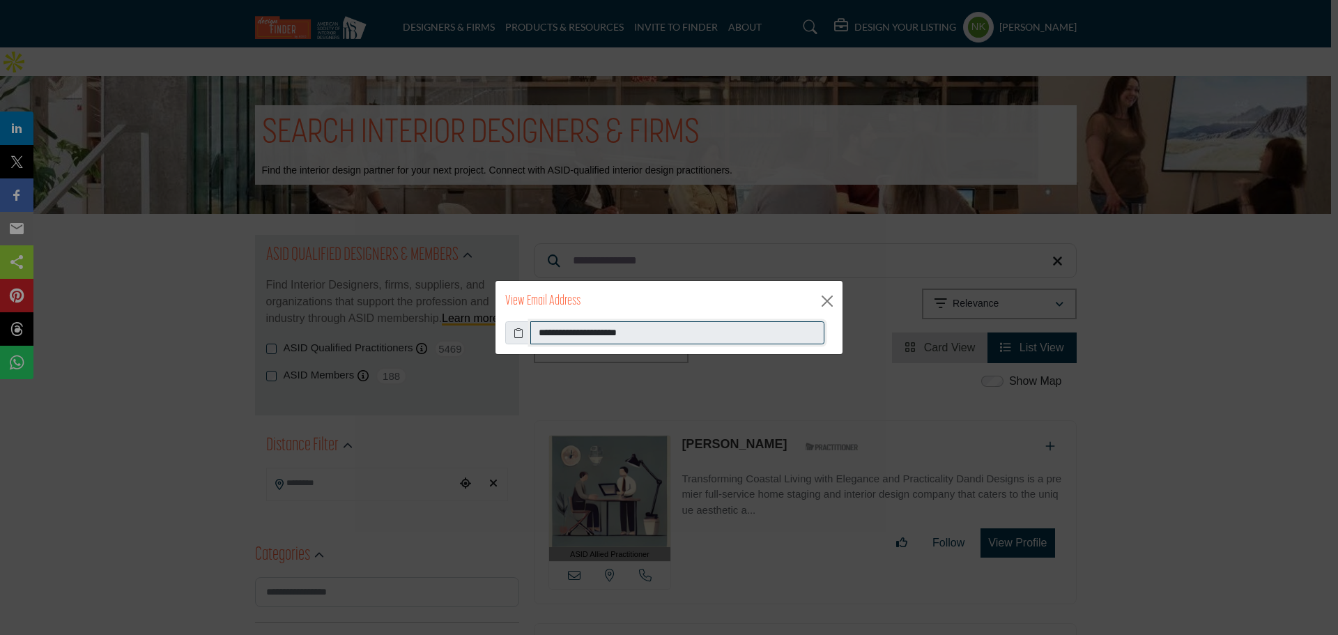
drag, startPoint x: 723, startPoint y: 337, endPoint x: 224, endPoint y: 293, distance: 501.5
click at [226, 293] on div "**********" at bounding box center [669, 317] width 1338 height 635
click at [828, 307] on button "Close" at bounding box center [826, 301] width 21 height 21
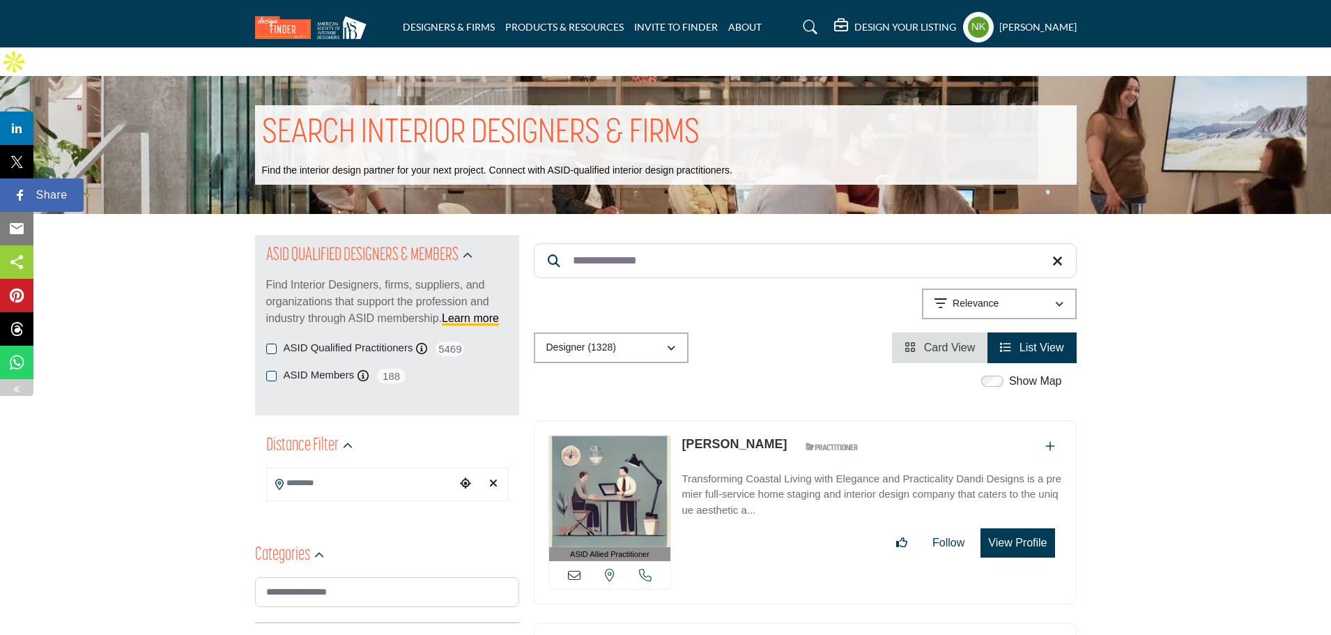
drag, startPoint x: 460, startPoint y: 233, endPoint x: 0, endPoint y: 211, distance: 461.0
paste input "**"
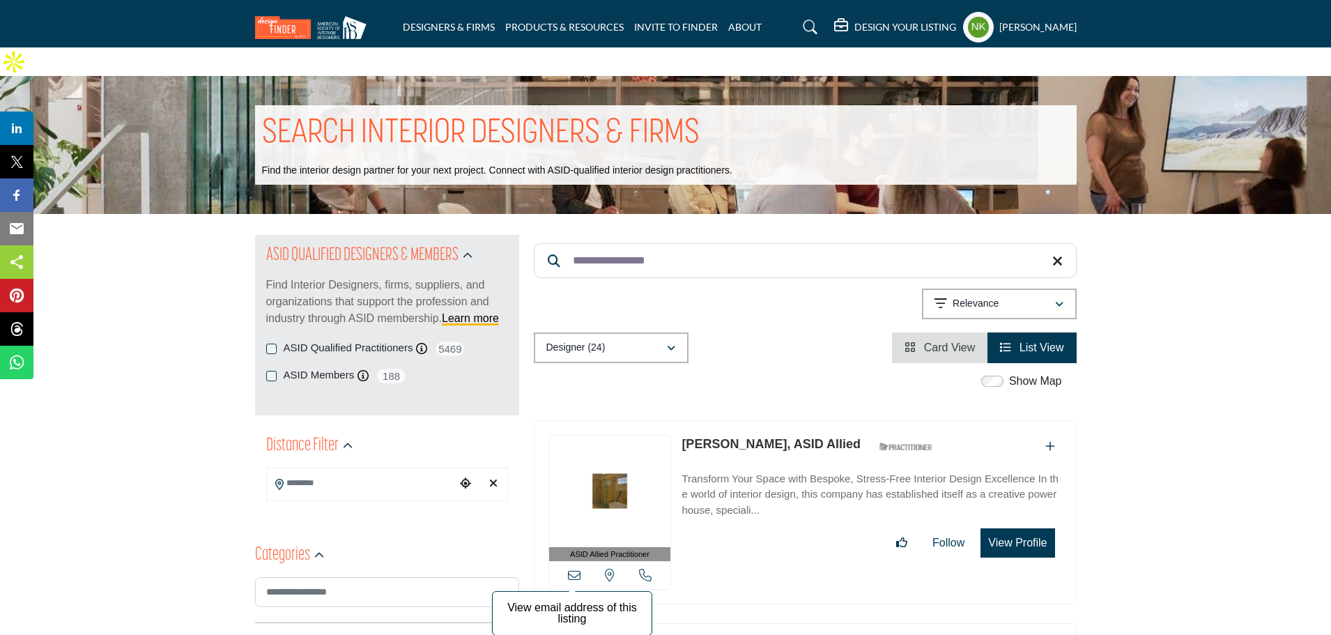
click at [573, 568] on icon at bounding box center [574, 574] width 13 height 13
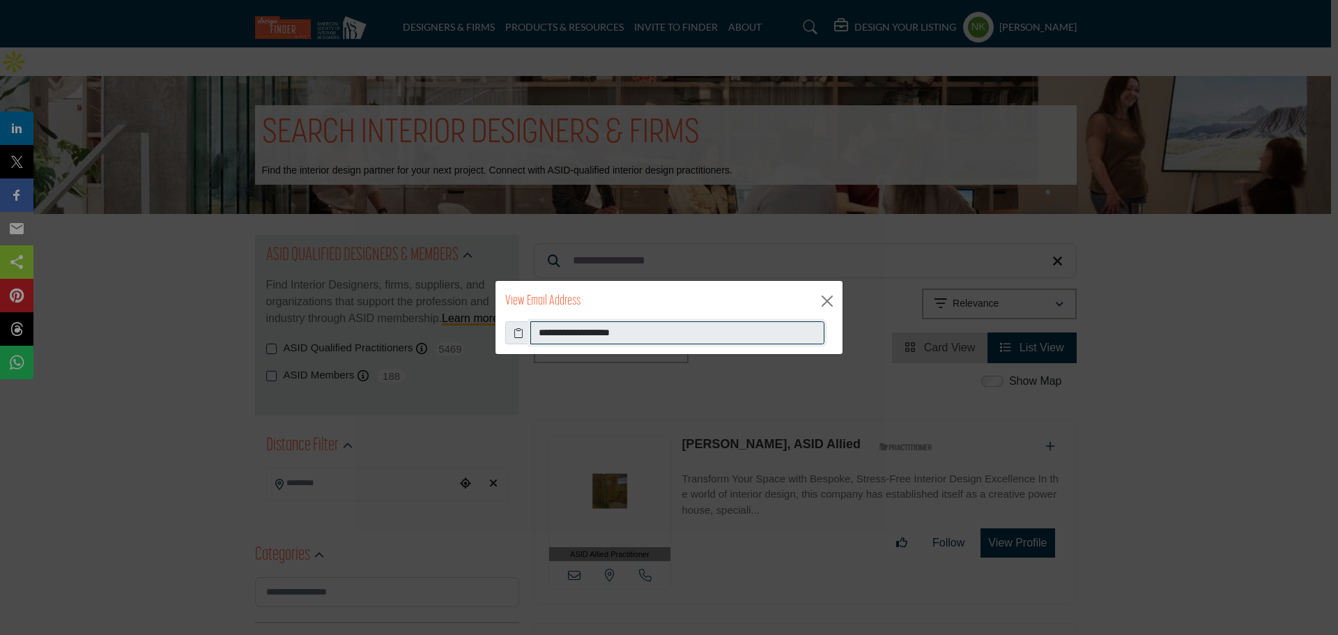
drag, startPoint x: 493, startPoint y: 364, endPoint x: 312, endPoint y: 359, distance: 180.5
click at [315, 358] on div "**********" at bounding box center [669, 317] width 1338 height 635
click at [818, 300] on button "Close" at bounding box center [826, 301] width 21 height 21
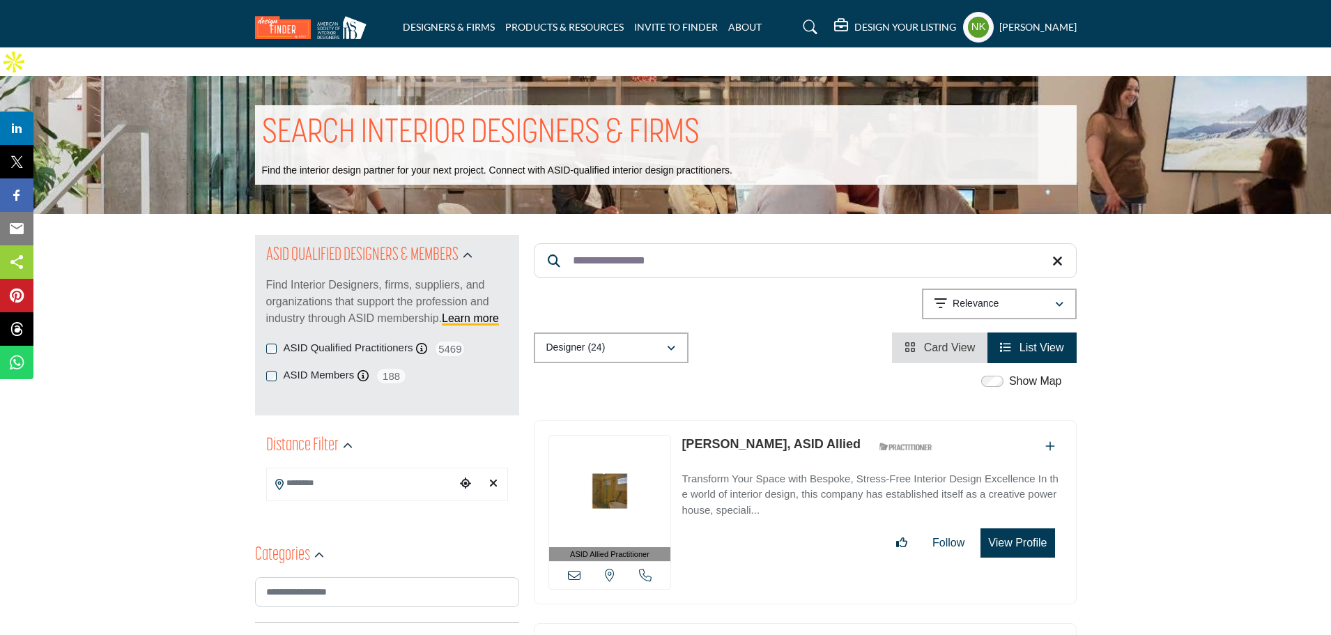
drag, startPoint x: 503, startPoint y: 233, endPoint x: 199, endPoint y: 217, distance: 304.8
paste input "Search Keyword"
click at [566, 561] on div "View email address of this listing View the location of this listing Call Number" at bounding box center [610, 575] width 122 height 28
click at [573, 568] on icon at bounding box center [574, 574] width 13 height 13
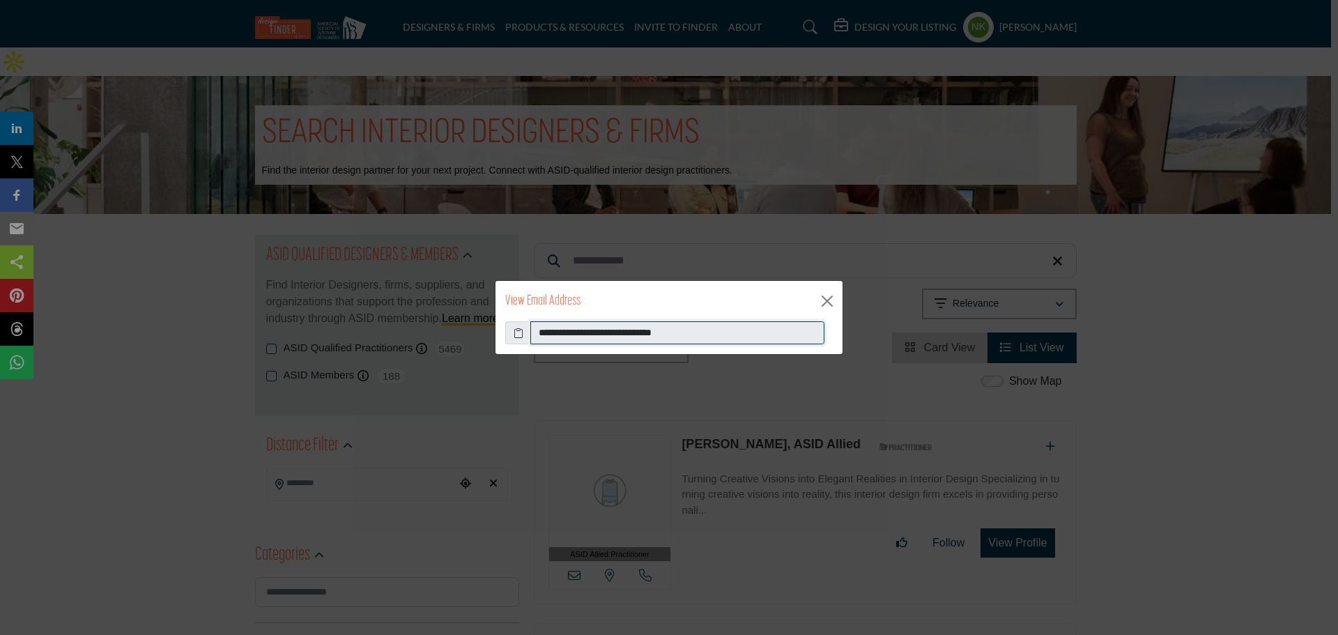
drag, startPoint x: 756, startPoint y: 333, endPoint x: 312, endPoint y: 343, distance: 443.9
click at [329, 327] on div "**********" at bounding box center [669, 317] width 1338 height 635
click at [819, 304] on button "Close" at bounding box center [826, 301] width 21 height 21
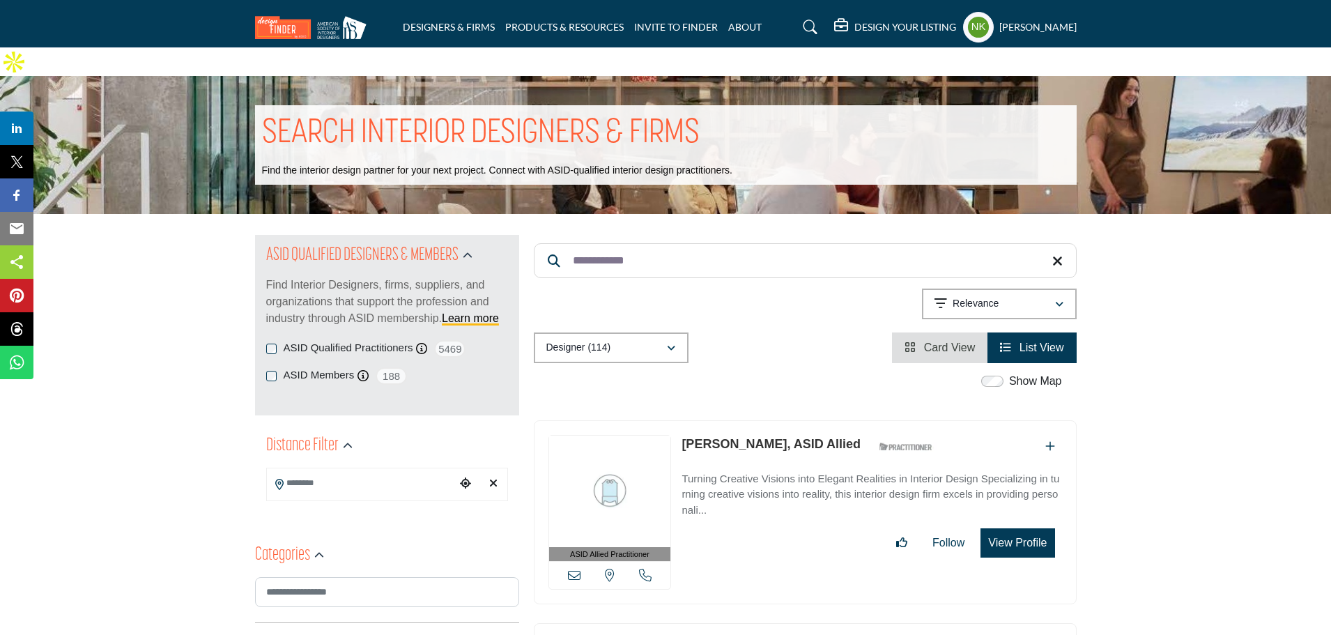
drag, startPoint x: 665, startPoint y: 238, endPoint x: 423, endPoint y: 209, distance: 244.1
paste input "***"
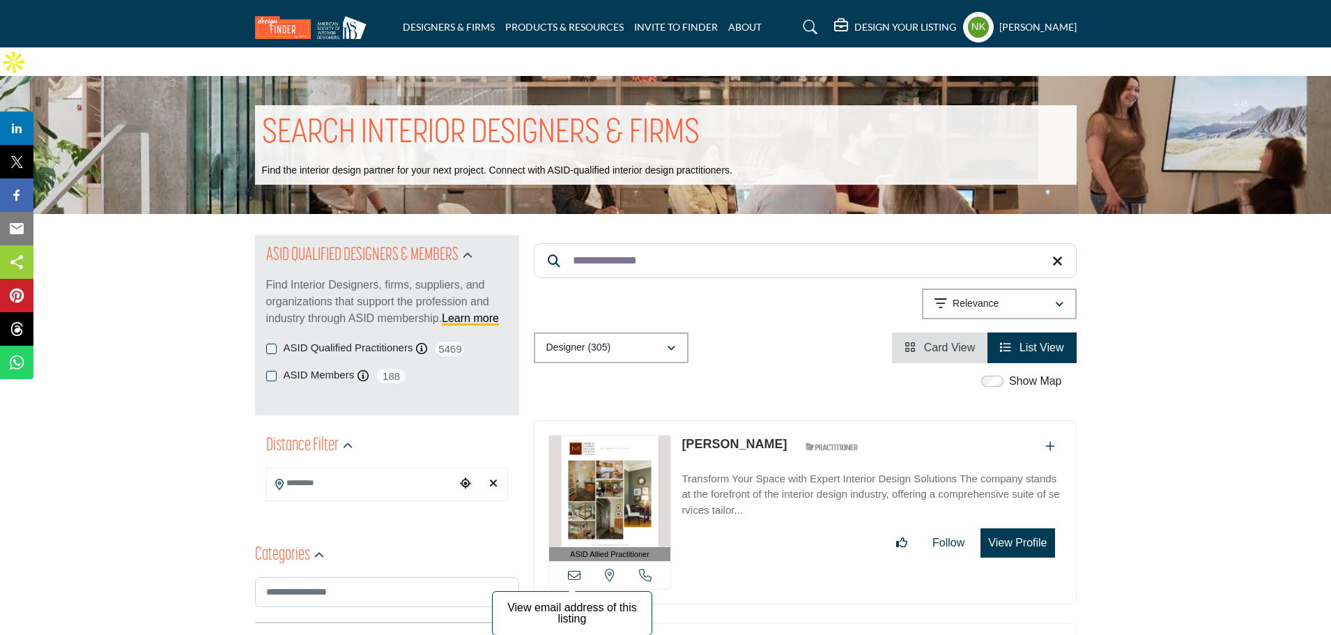
click at [576, 568] on icon at bounding box center [574, 574] width 13 height 13
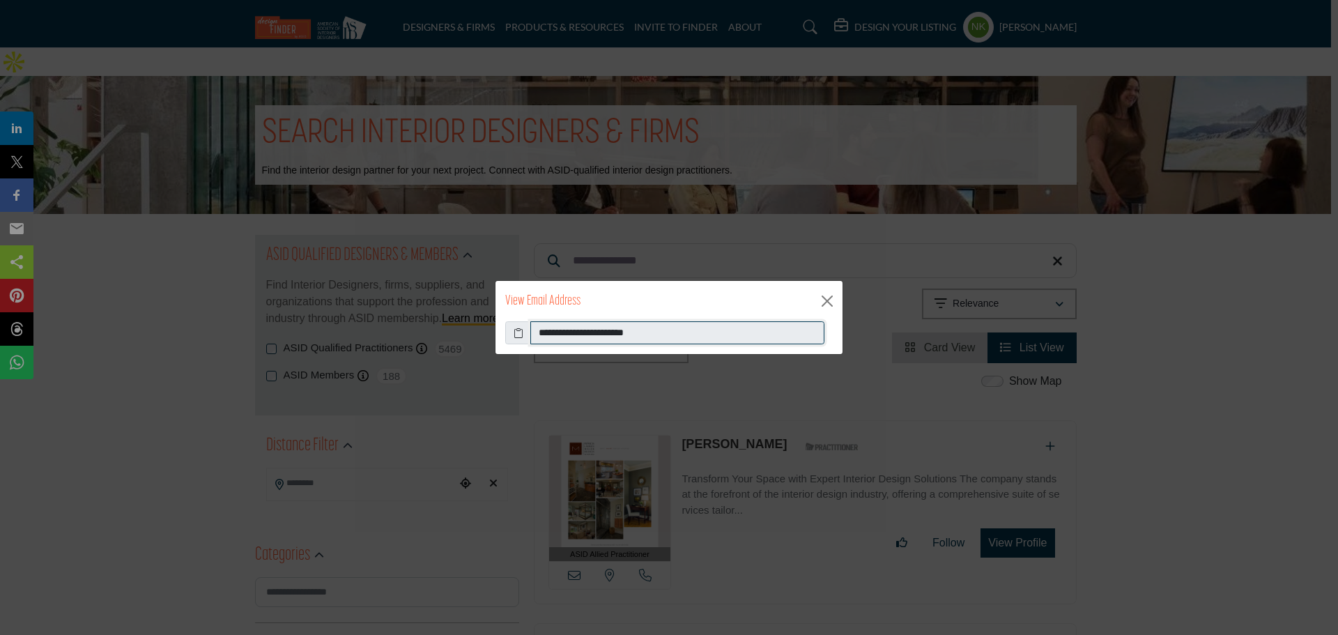
drag, startPoint x: 212, startPoint y: 330, endPoint x: 154, endPoint y: 334, distance: 58.7
click at [173, 325] on div "**********" at bounding box center [669, 317] width 1338 height 635
drag, startPoint x: 831, startPoint y: 296, endPoint x: 783, endPoint y: 286, distance: 49.2
click at [826, 296] on button "Close" at bounding box center [826, 301] width 21 height 21
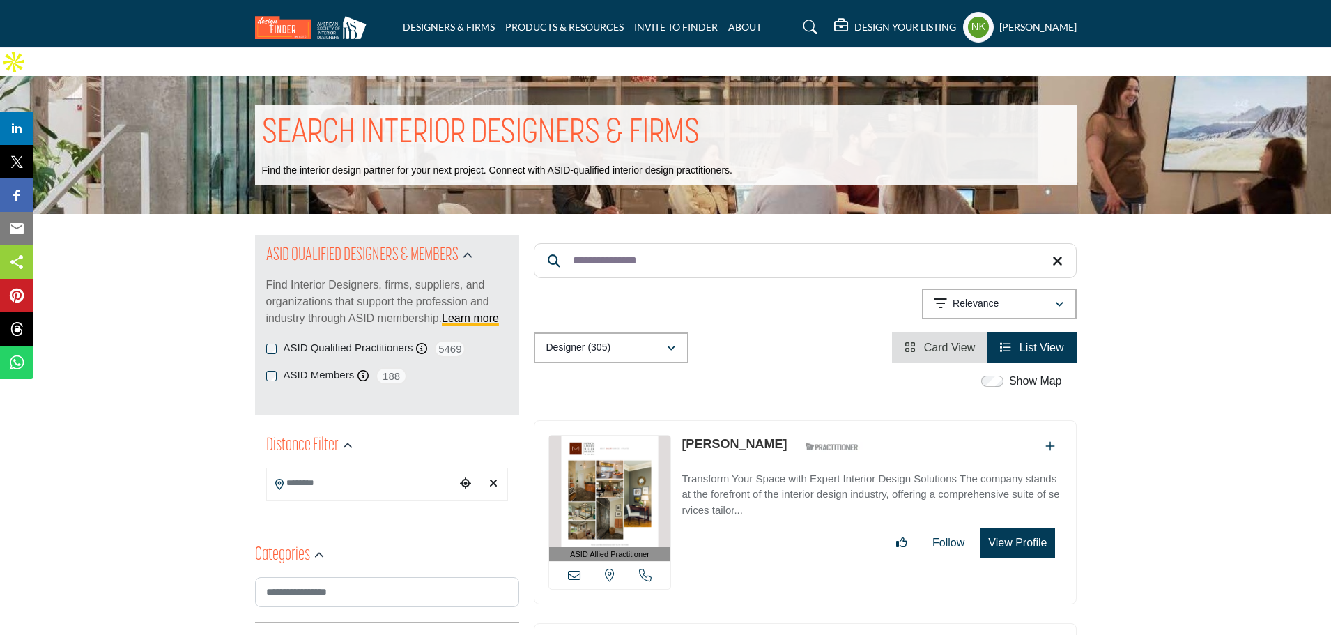
drag, startPoint x: 659, startPoint y: 238, endPoint x: 235, endPoint y: 236, distance: 423.6
paste input "Search Keyword"
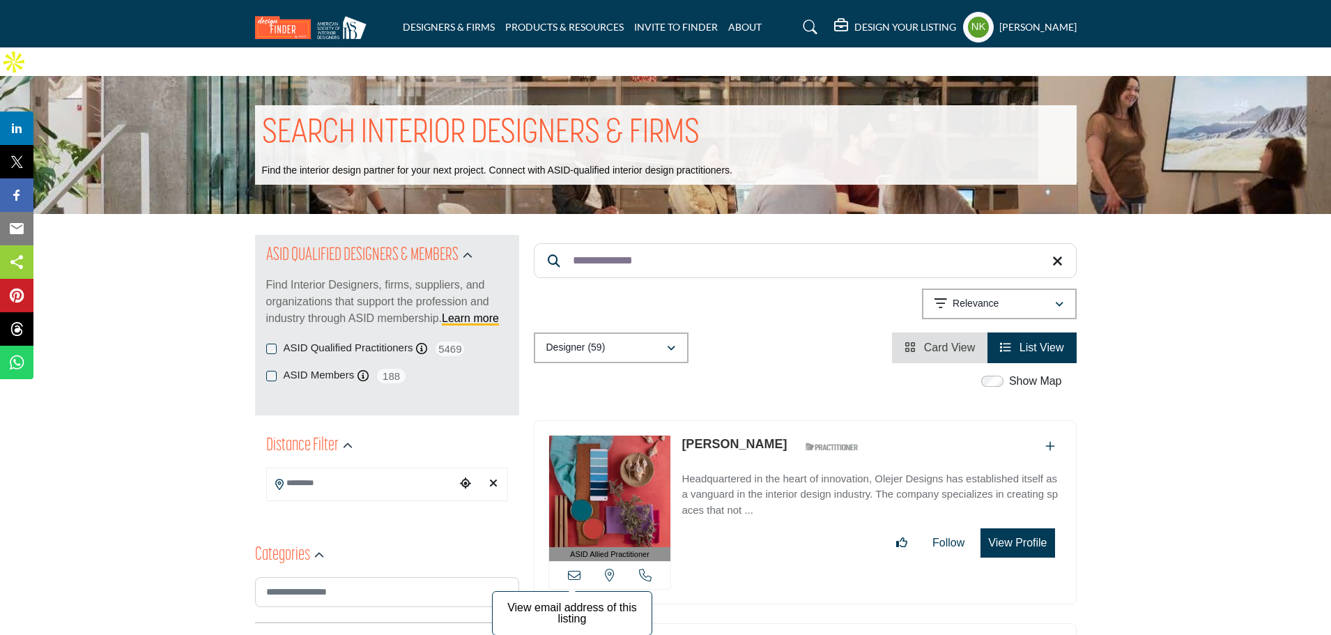
click at [575, 568] on icon at bounding box center [574, 574] width 13 height 13
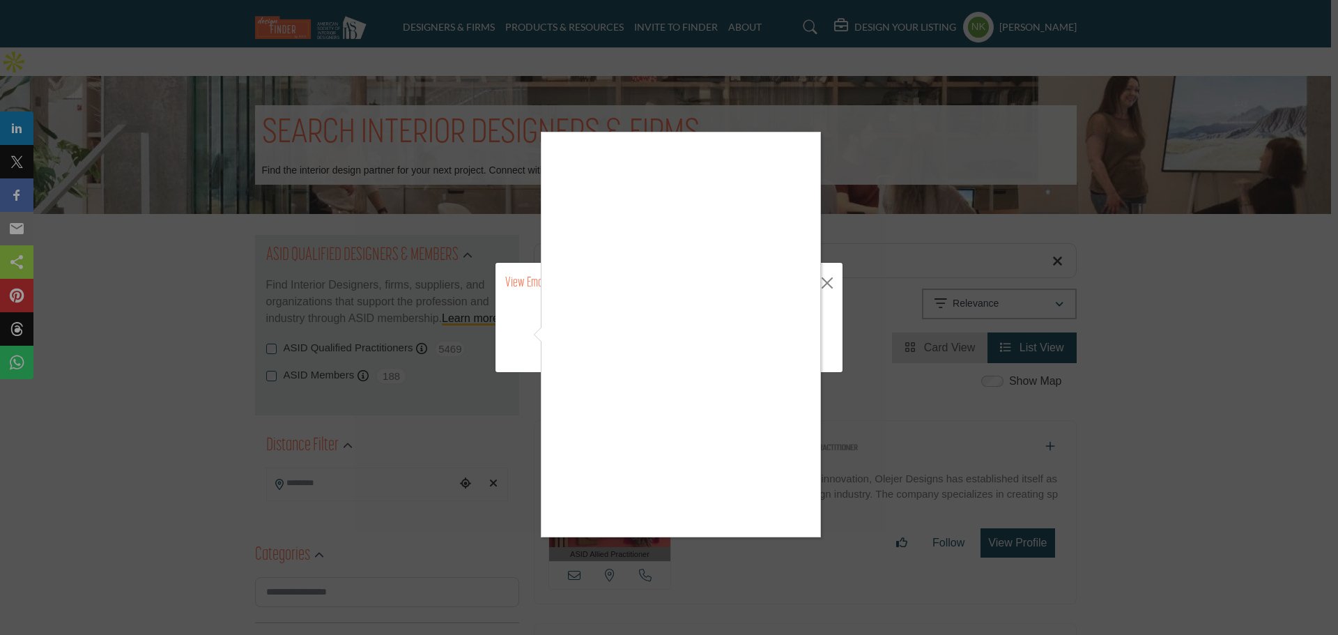
drag, startPoint x: 512, startPoint y: 435, endPoint x: 541, endPoint y: 436, distance: 29.3
click at [513, 436] on div at bounding box center [669, 317] width 1338 height 635
drag, startPoint x: 516, startPoint y: 447, endPoint x: 527, endPoint y: 451, distance: 12.2
click at [521, 449] on div at bounding box center [669, 317] width 1338 height 635
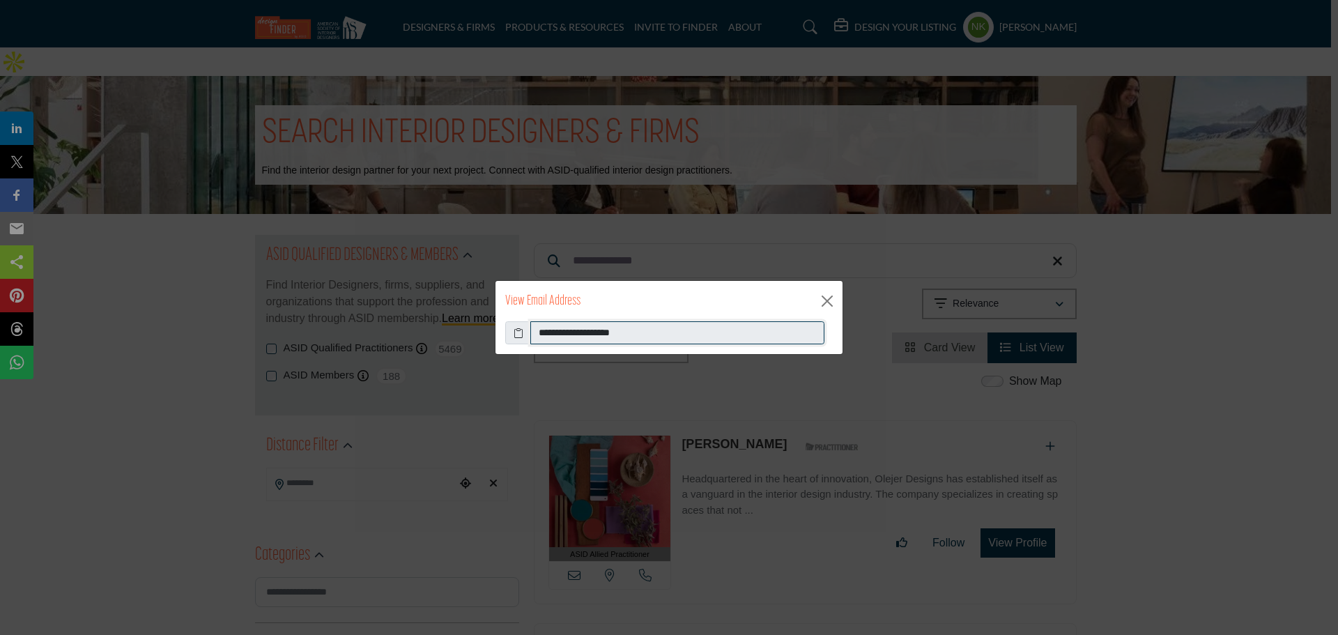
drag, startPoint x: 676, startPoint y: 339, endPoint x: 218, endPoint y: 322, distance: 458.7
click at [218, 322] on div "**********" at bounding box center [669, 317] width 1338 height 635
click at [827, 309] on button "Close" at bounding box center [826, 301] width 21 height 21
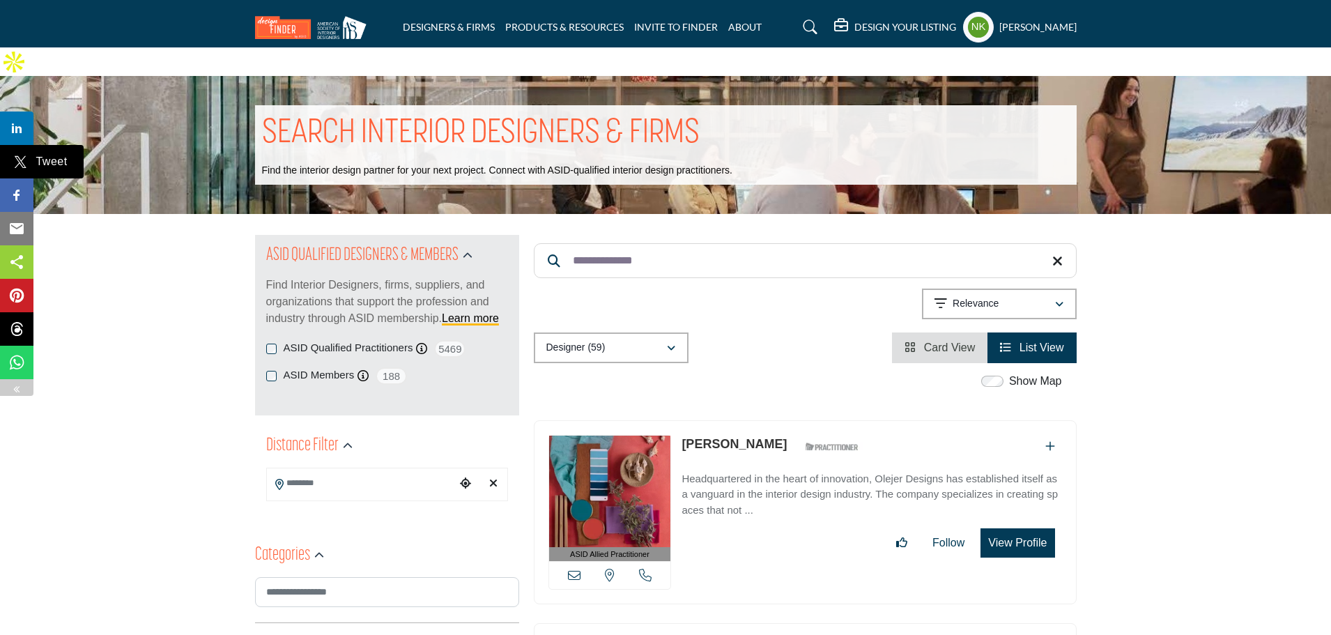
drag, startPoint x: 684, startPoint y: 244, endPoint x: 15, endPoint y: 166, distance: 674.0
paste input "Search Keyword"
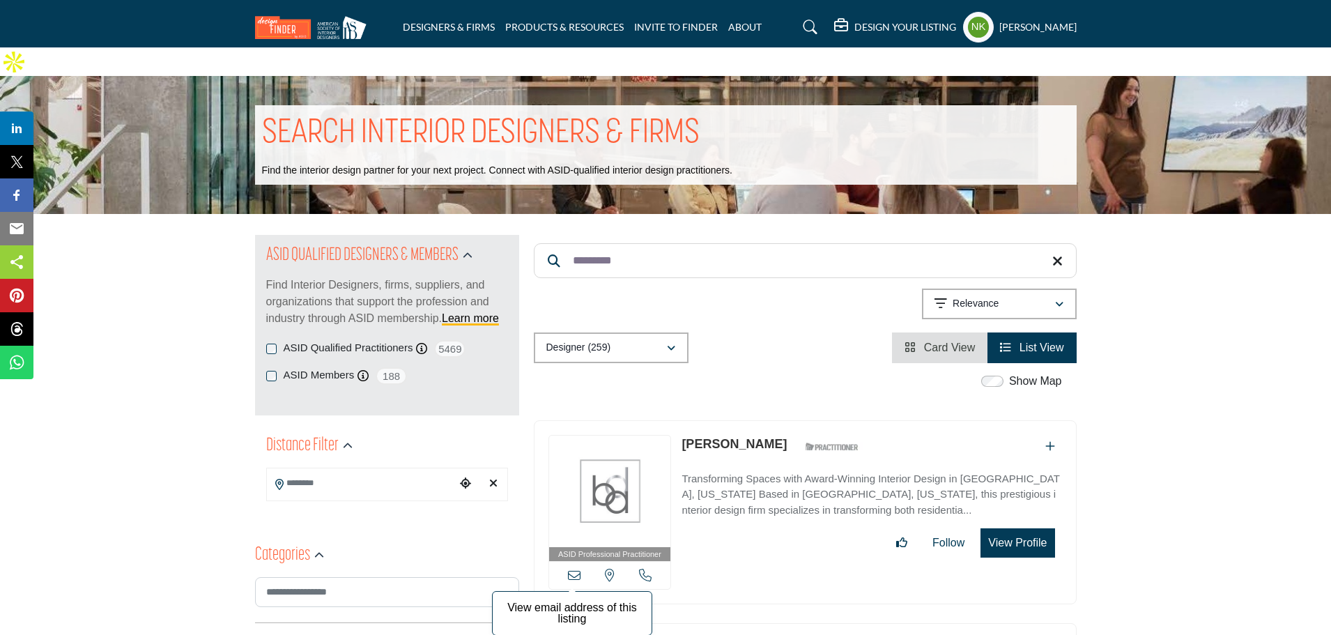
click at [571, 568] on icon at bounding box center [574, 574] width 13 height 13
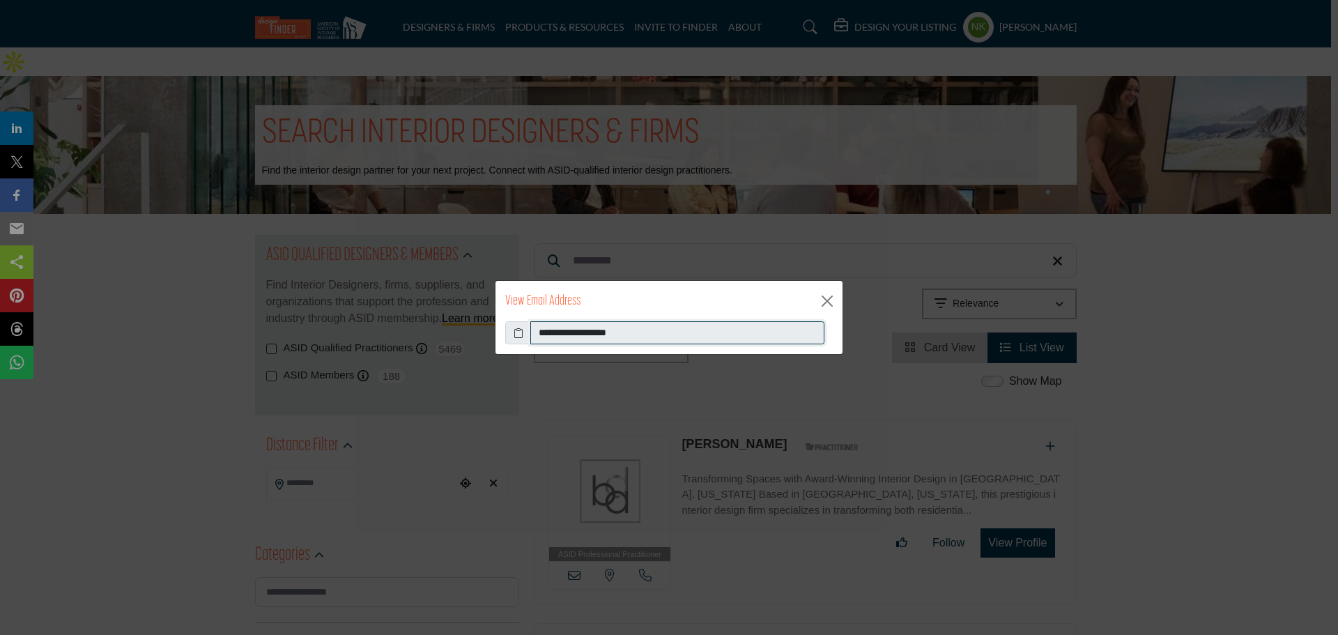
drag, startPoint x: 663, startPoint y: 330, endPoint x: 202, endPoint y: 284, distance: 462.8
click at [202, 284] on div "**********" at bounding box center [669, 317] width 1338 height 635
drag, startPoint x: 825, startPoint y: 304, endPoint x: 790, endPoint y: 291, distance: 37.0
click at [826, 304] on button "Close" at bounding box center [826, 301] width 21 height 21
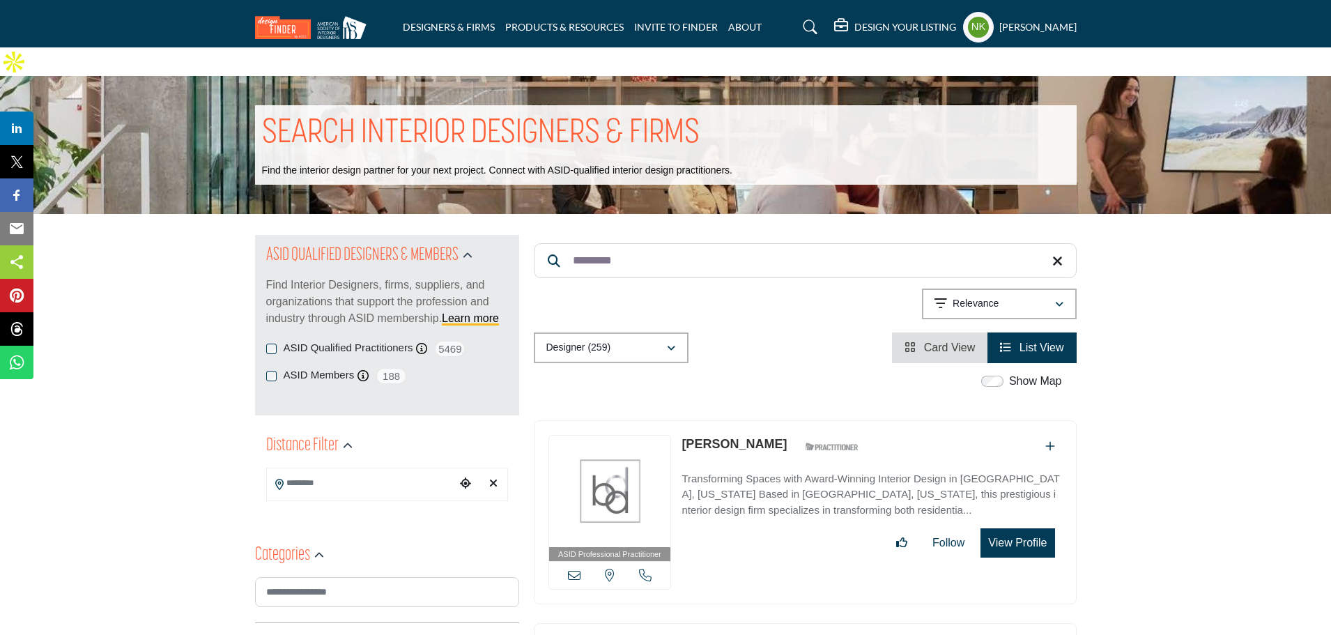
drag, startPoint x: 676, startPoint y: 242, endPoint x: 337, endPoint y: 235, distance: 338.6
paste input "******"
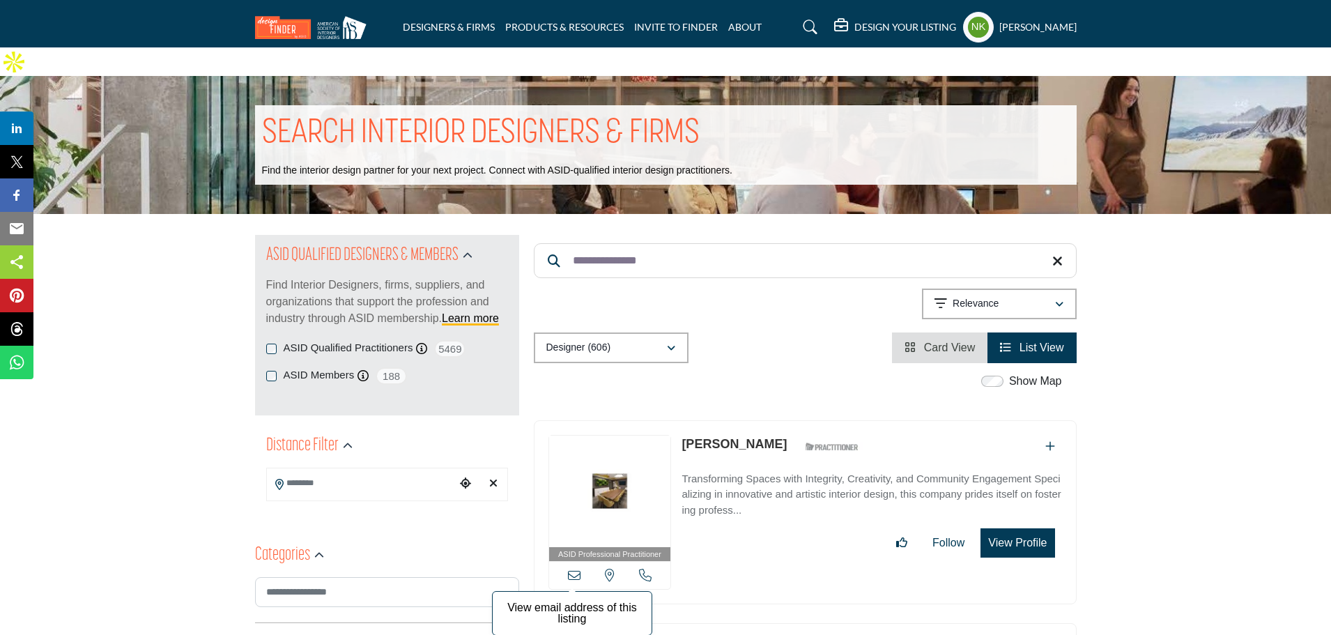
click at [571, 568] on icon at bounding box center [574, 574] width 13 height 13
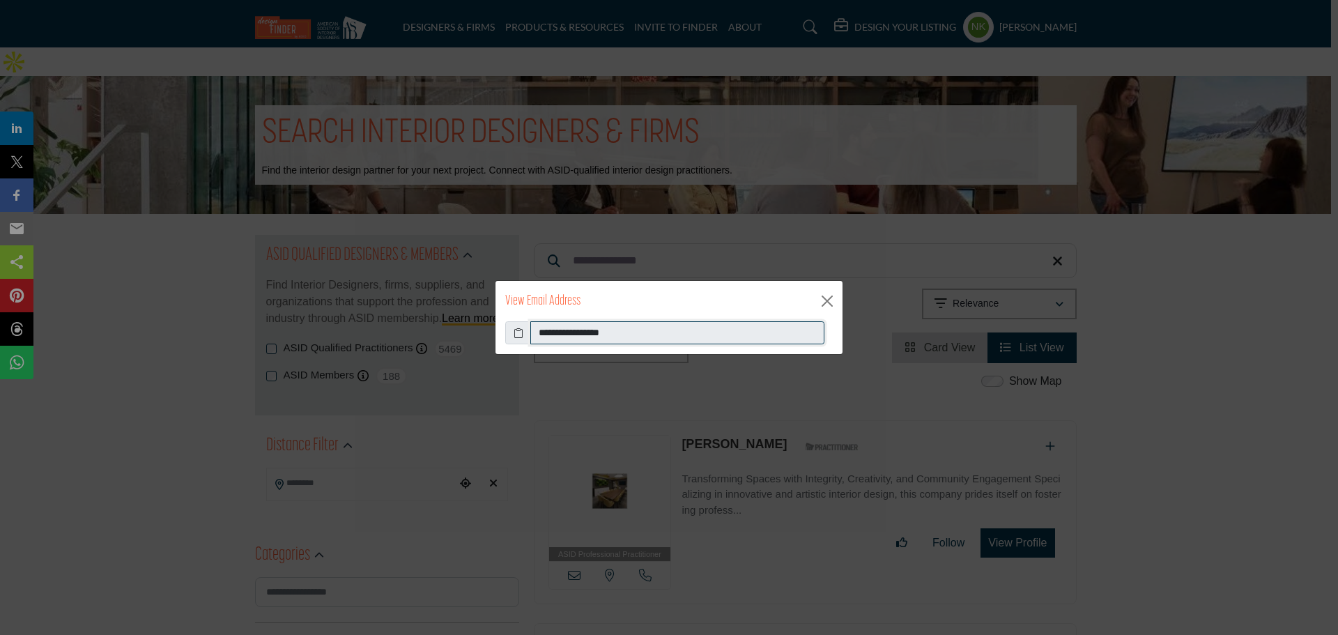
drag, startPoint x: 651, startPoint y: 336, endPoint x: 293, endPoint y: 298, distance: 360.1
click at [293, 298] on div "**********" at bounding box center [669, 317] width 1338 height 635
drag, startPoint x: 832, startPoint y: 298, endPoint x: 779, endPoint y: 274, distance: 58.9
click at [831, 297] on button "Close" at bounding box center [826, 301] width 21 height 21
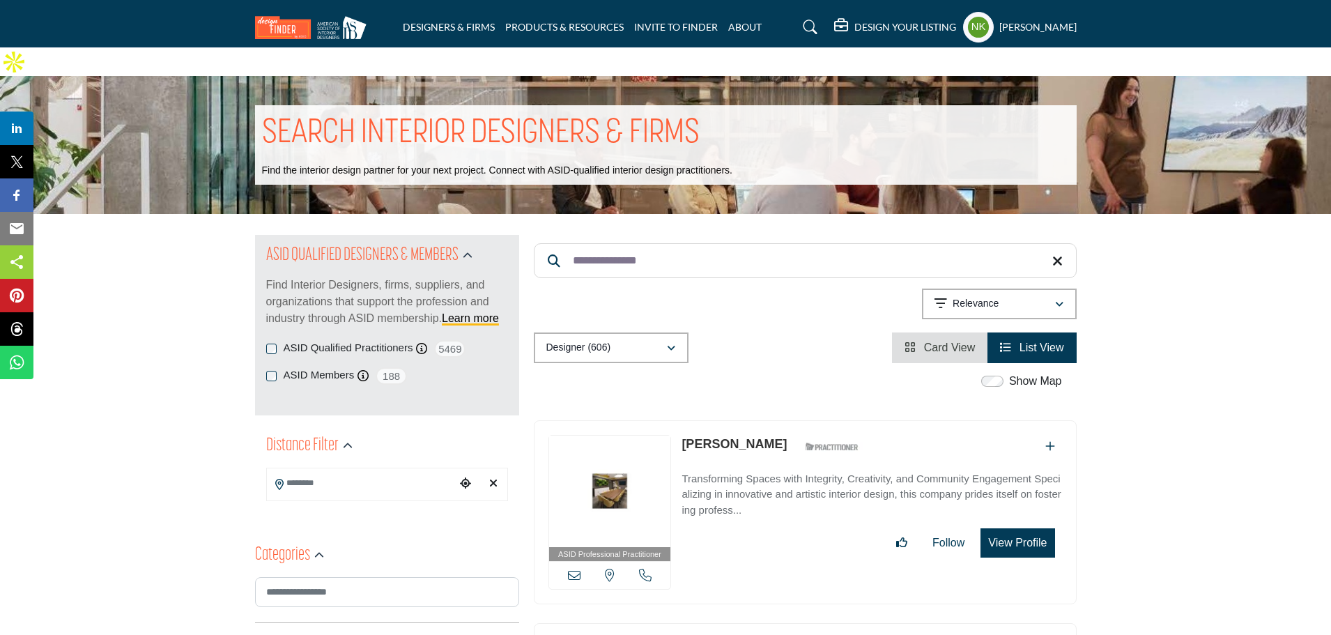
drag, startPoint x: 494, startPoint y: 173, endPoint x: 153, endPoint y: 40, distance: 366.6
paste input "Search Keyword"
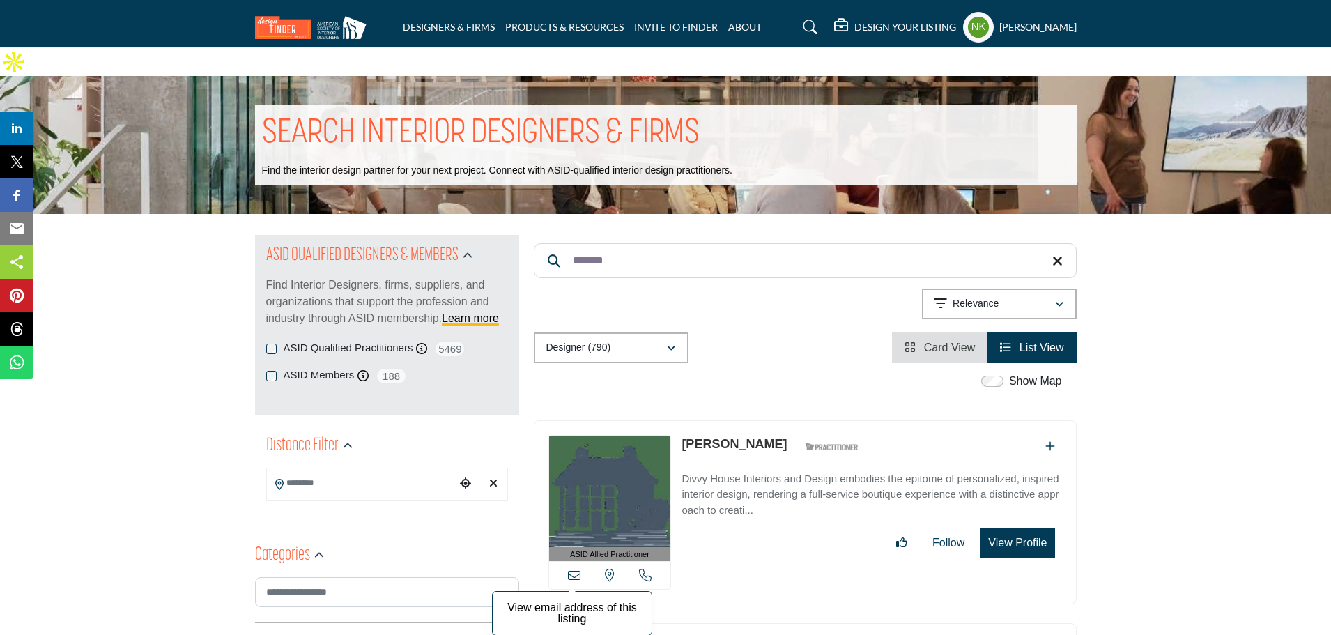
click at [577, 568] on icon at bounding box center [574, 574] width 13 height 13
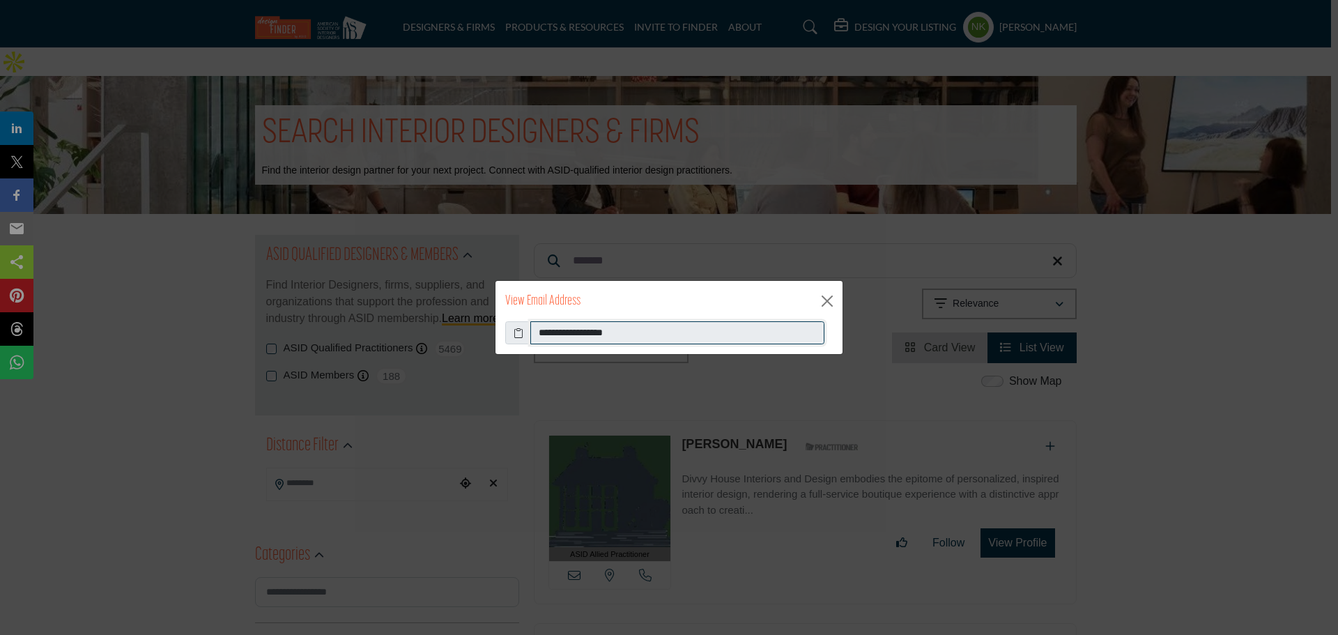
drag, startPoint x: 380, startPoint y: 349, endPoint x: 247, endPoint y: 386, distance: 137.4
click at [248, 386] on div "**********" at bounding box center [669, 317] width 1338 height 635
click at [825, 304] on button "Close" at bounding box center [826, 301] width 21 height 21
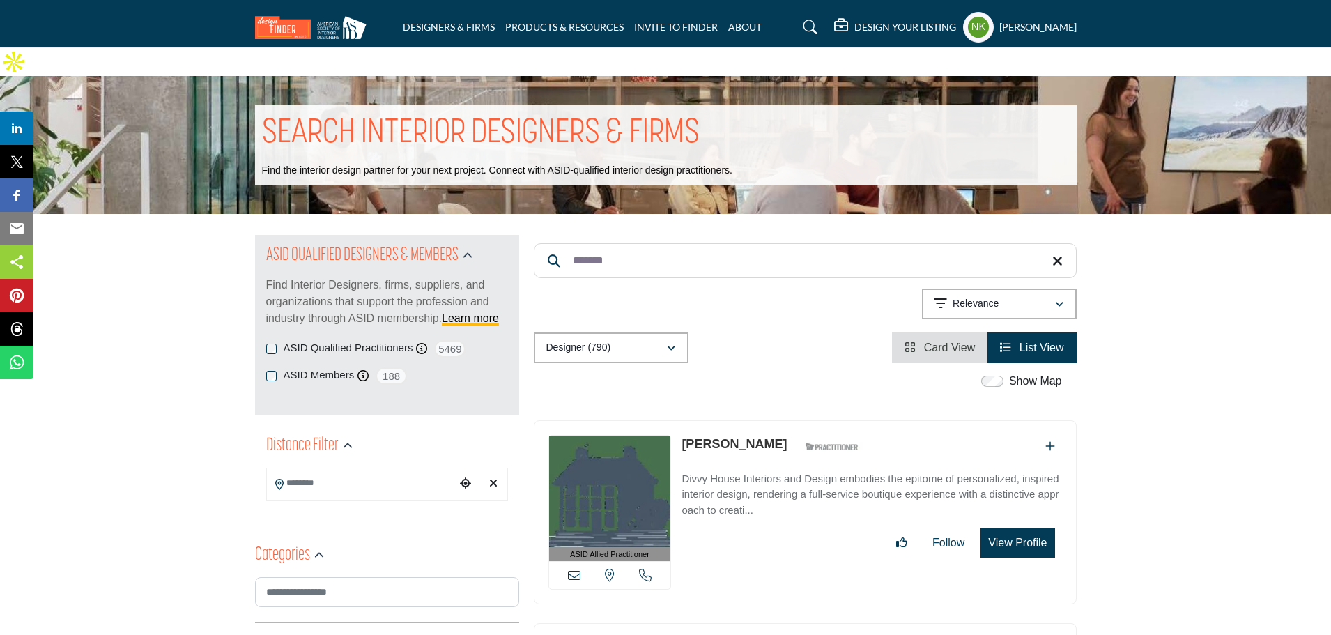
drag, startPoint x: 735, startPoint y: 228, endPoint x: 541, endPoint y: 218, distance: 193.9
click at [541, 243] on input "*******" at bounding box center [805, 260] width 543 height 35
paste input "**********"
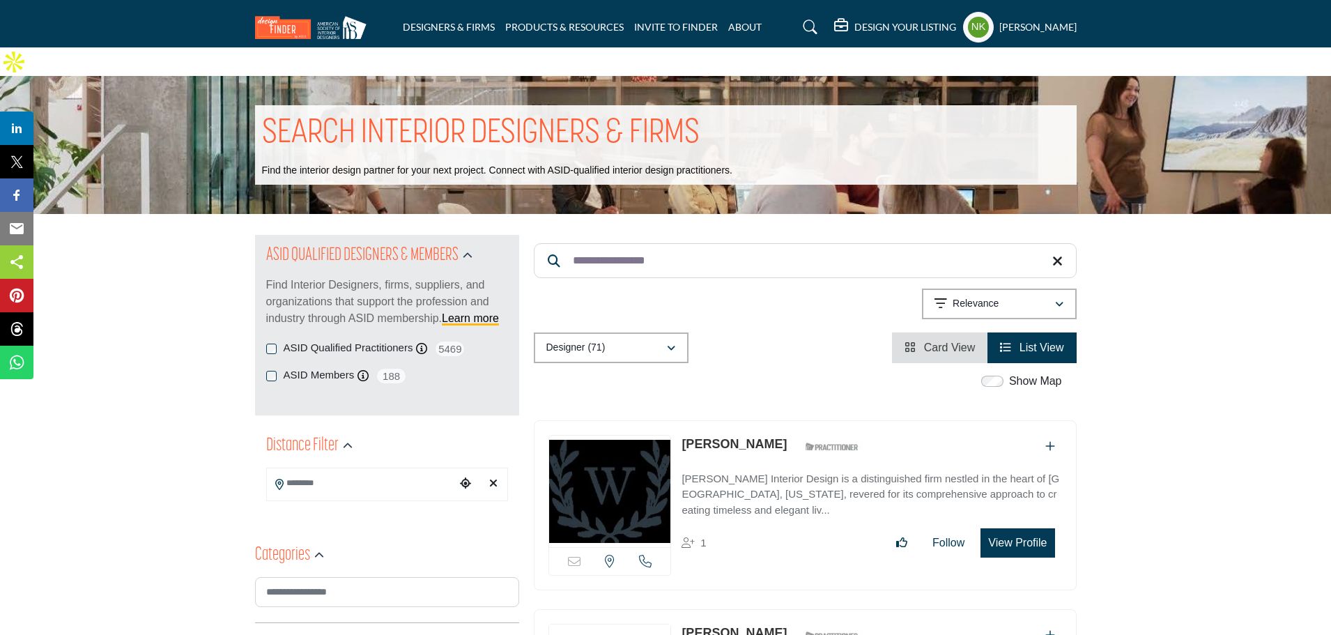
scroll to position [139, 0]
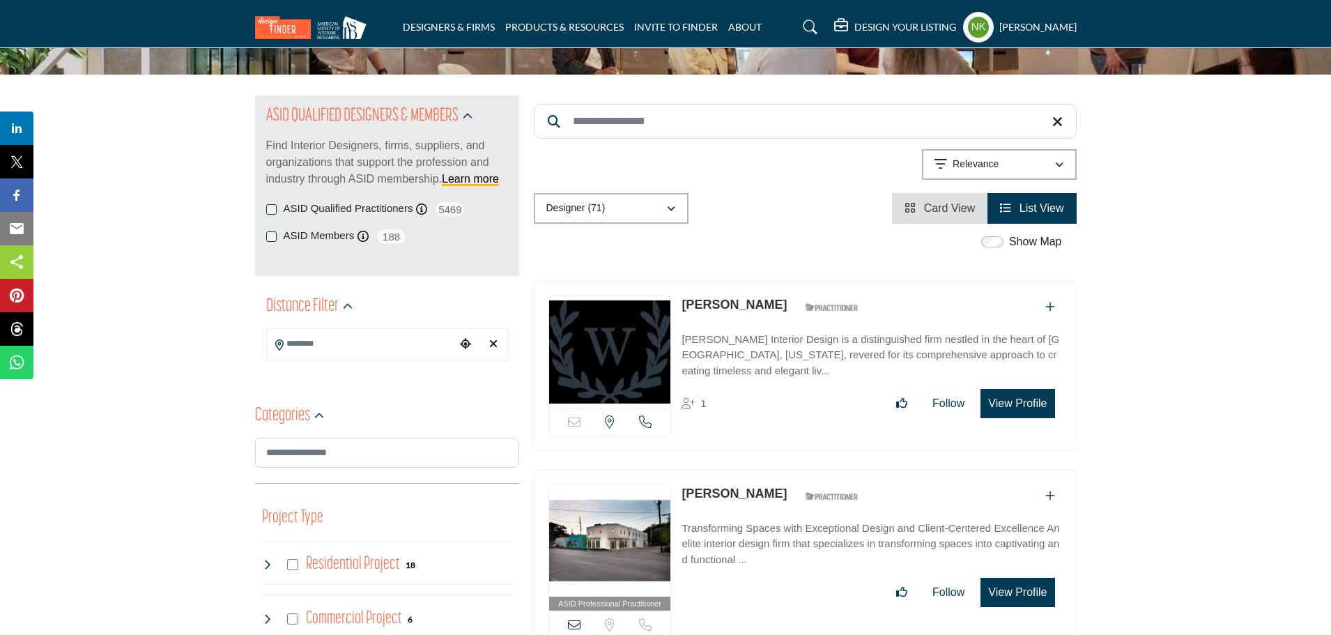
click at [715, 297] on link "[PERSON_NAME]" at bounding box center [733, 304] width 105 height 14
drag, startPoint x: 702, startPoint y: 77, endPoint x: 410, endPoint y: 101, distance: 292.2
paste input "Search Keyword"
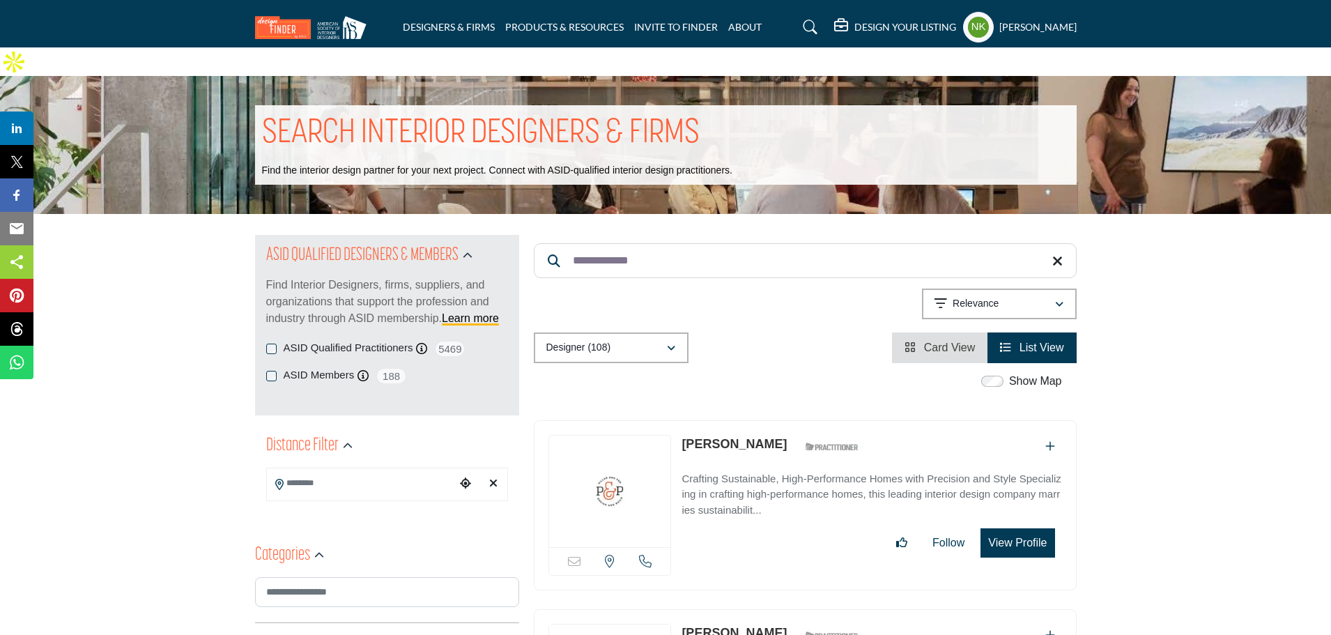
click at [693, 437] on link "[PERSON_NAME]" at bounding box center [733, 444] width 105 height 14
drag, startPoint x: 683, startPoint y: 231, endPoint x: 451, endPoint y: 226, distance: 232.0
paste input "Search Keyword"
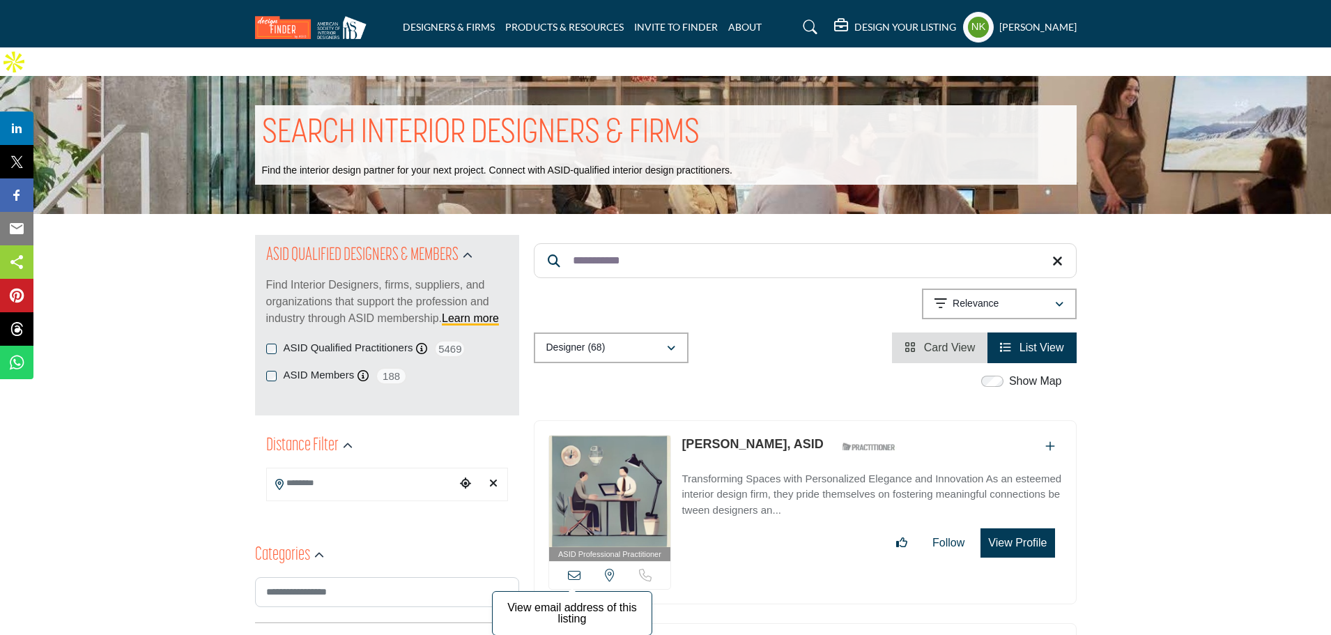
click at [579, 568] on icon at bounding box center [574, 574] width 13 height 13
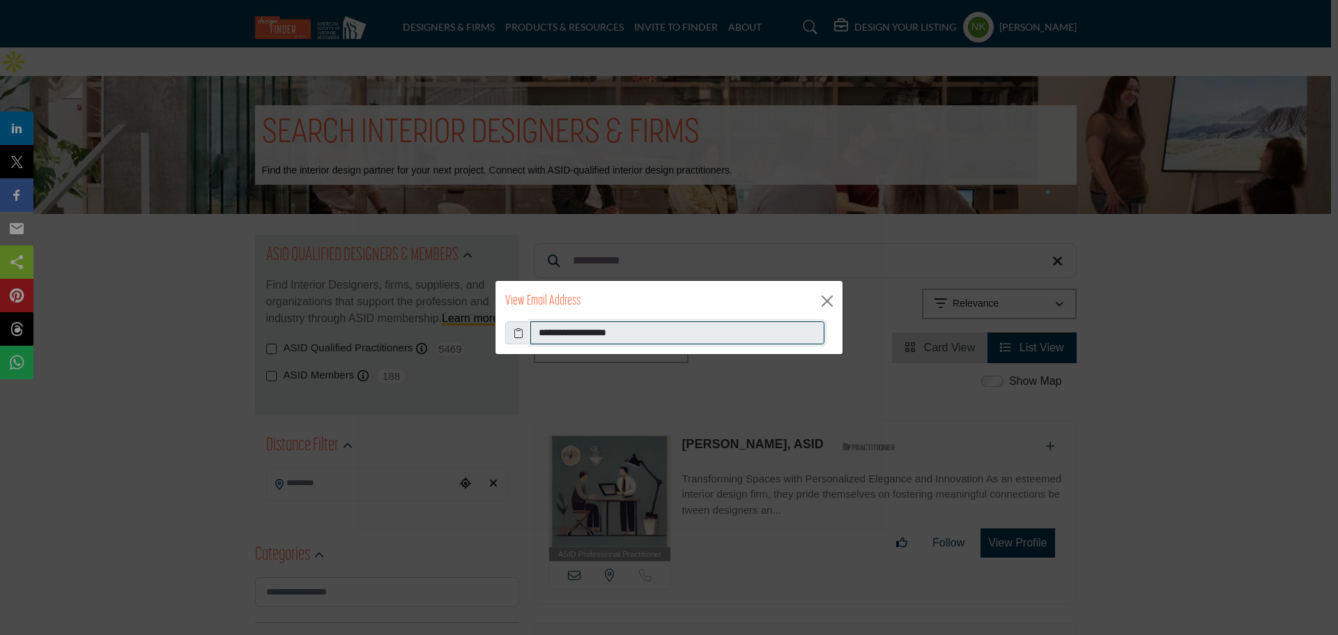
drag, startPoint x: 675, startPoint y: 331, endPoint x: 169, endPoint y: 278, distance: 509.2
click at [176, 283] on div "**********" at bounding box center [669, 317] width 1338 height 635
click at [823, 289] on div "View Email Address" at bounding box center [668, 301] width 347 height 40
click at [822, 298] on button "Close" at bounding box center [826, 301] width 21 height 21
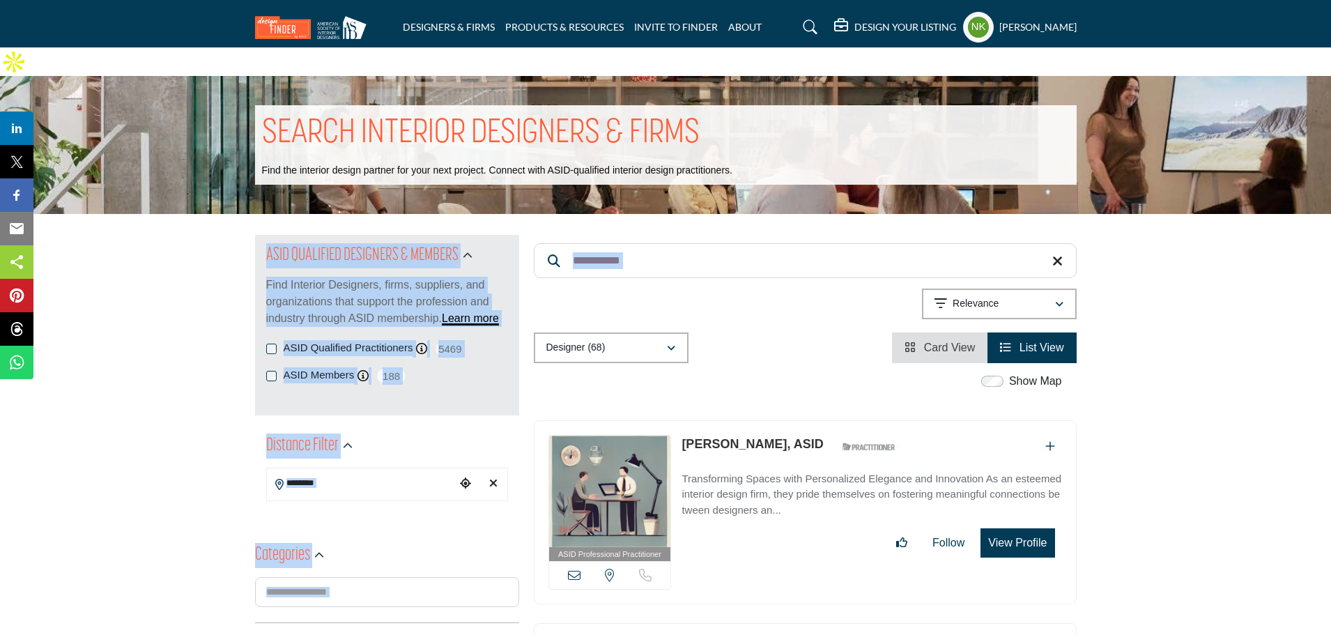
drag, startPoint x: 566, startPoint y: 229, endPoint x: 145, endPoint y: 221, distance: 421.6
click at [686, 243] on input "**********" at bounding box center [805, 260] width 543 height 35
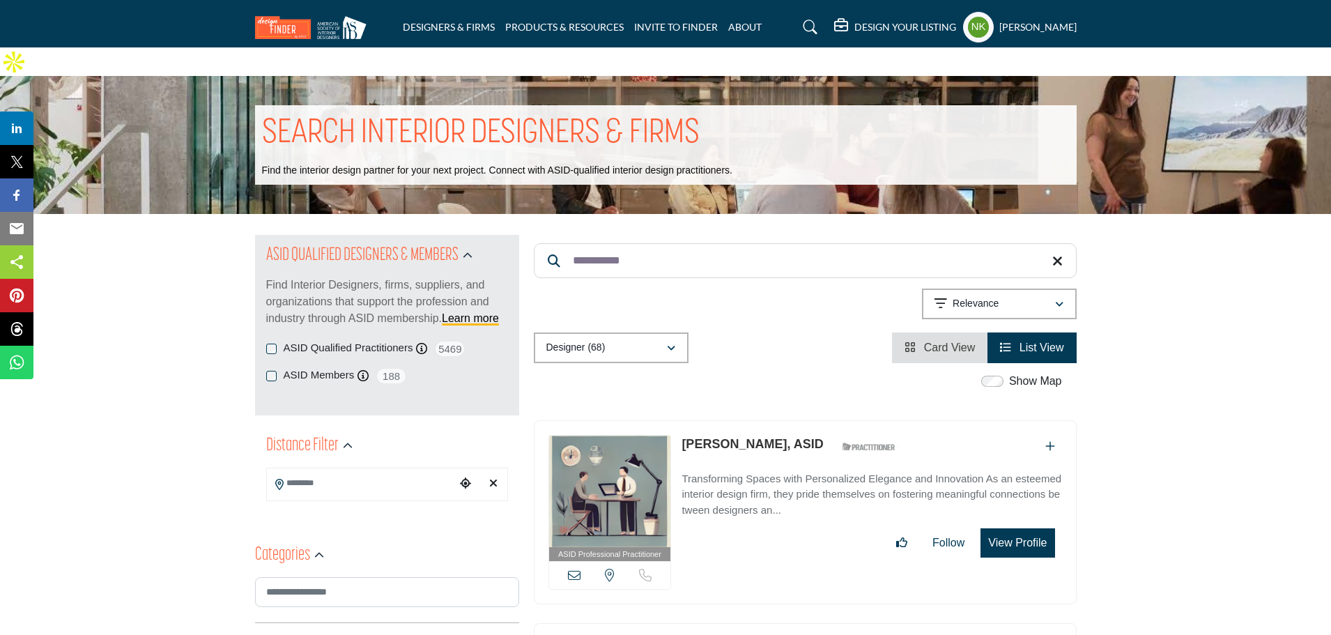
drag, startPoint x: 686, startPoint y: 235, endPoint x: 155, endPoint y: 263, distance: 531.6
paste input "*****"
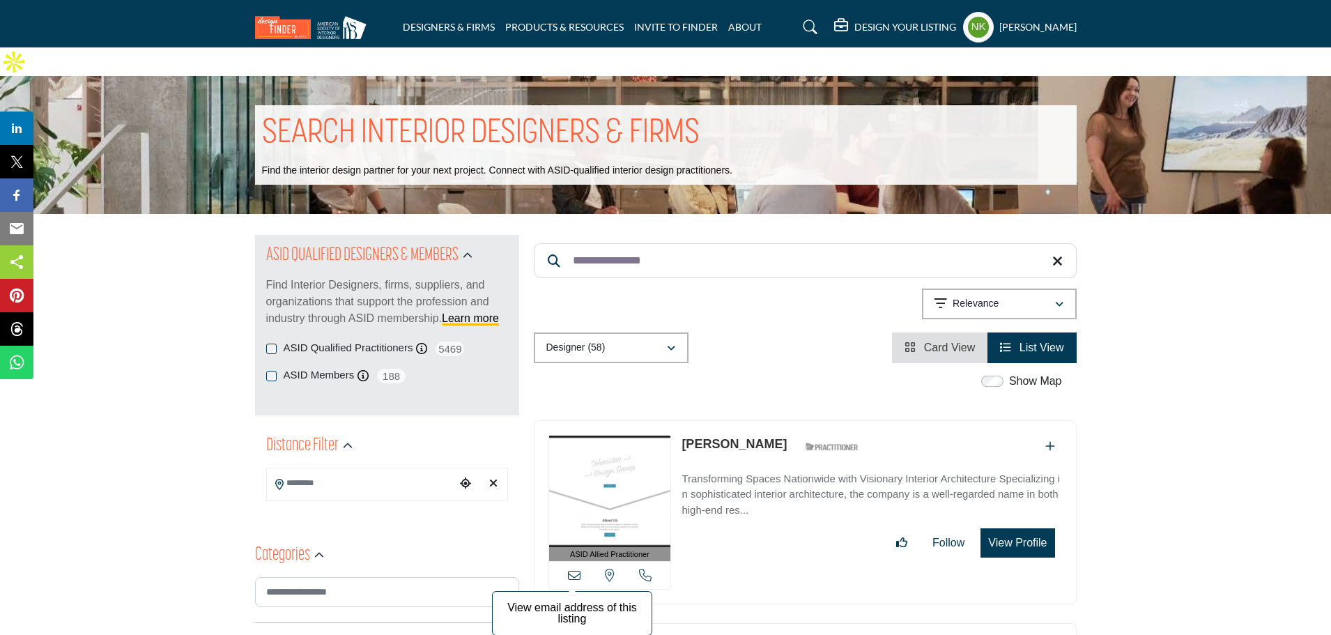
click at [571, 568] on icon at bounding box center [574, 574] width 13 height 13
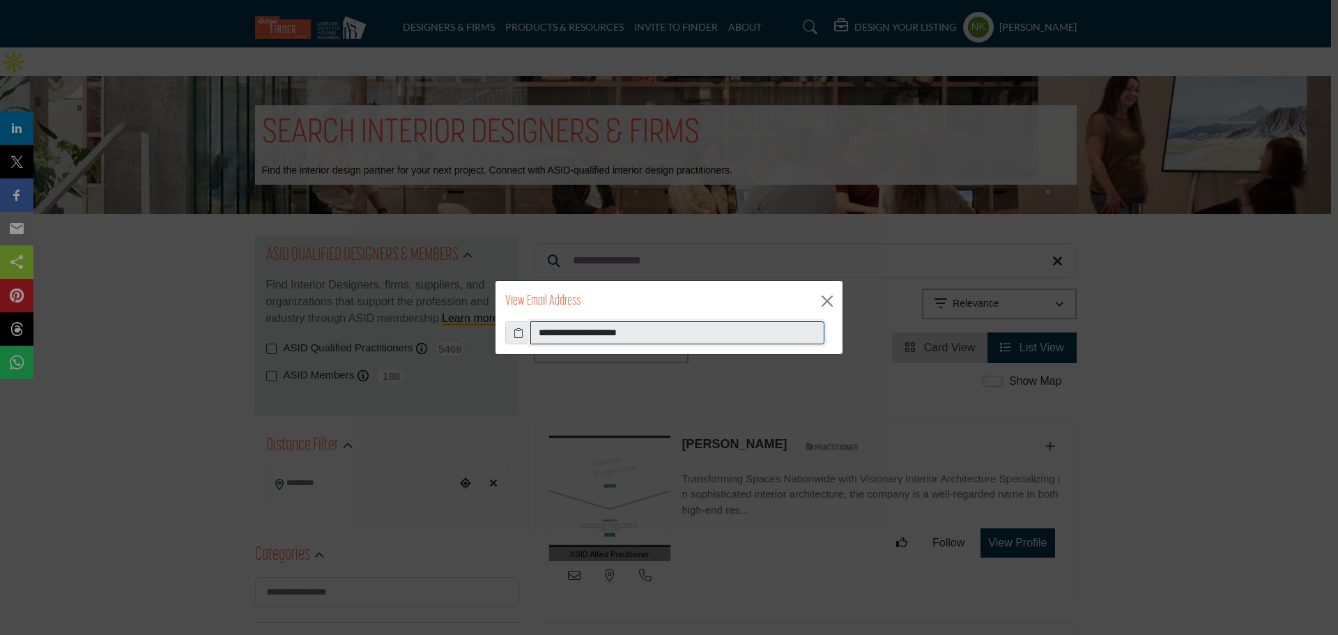
drag, startPoint x: 683, startPoint y: 325, endPoint x: 376, endPoint y: 339, distance: 307.5
click at [376, 339] on div "**********" at bounding box center [669, 317] width 1338 height 635
drag, startPoint x: 840, startPoint y: 304, endPoint x: 769, endPoint y: 283, distance: 74.1
click at [839, 303] on div "View Email Address" at bounding box center [668, 301] width 347 height 40
click at [823, 302] on button "Close" at bounding box center [826, 301] width 21 height 21
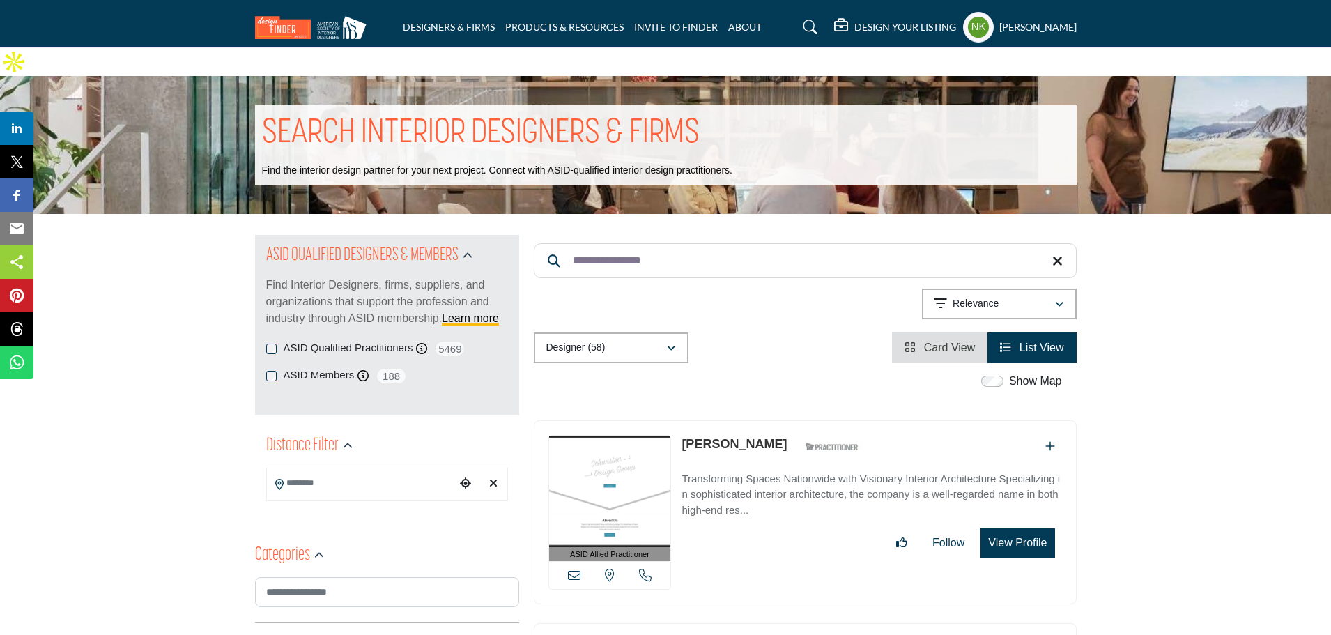
drag, startPoint x: 758, startPoint y: 247, endPoint x: 219, endPoint y: 217, distance: 539.3
paste input "Search Keyword"
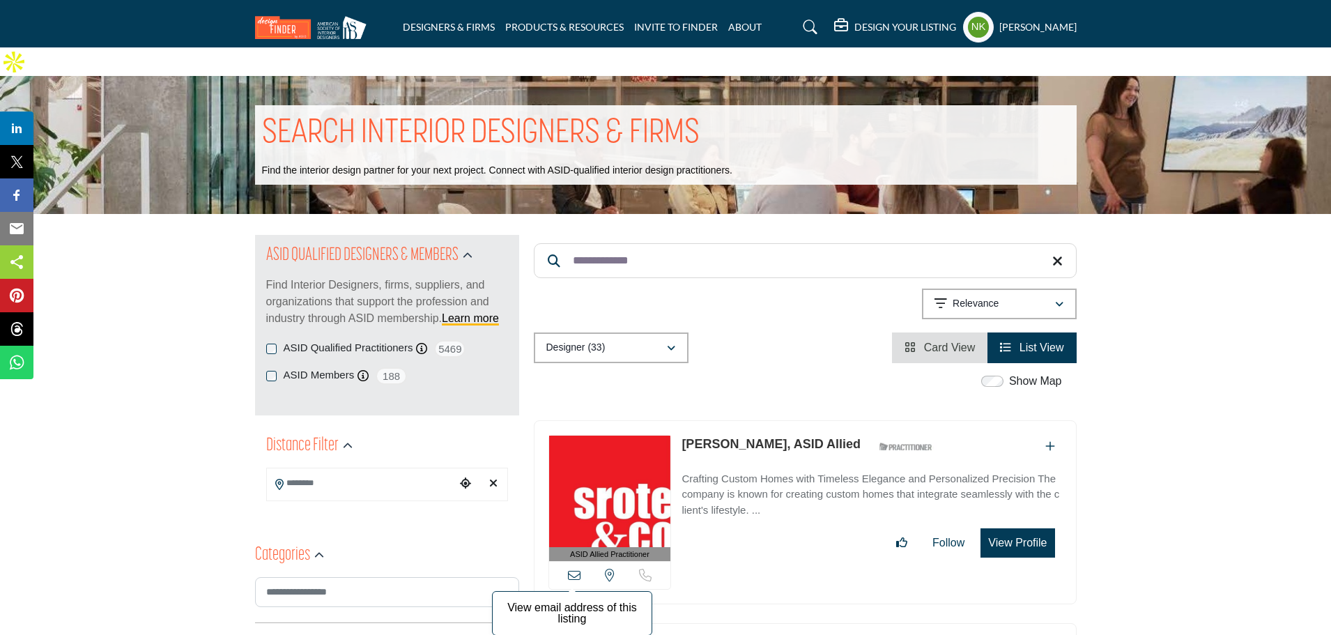
click at [575, 568] on icon at bounding box center [574, 574] width 13 height 13
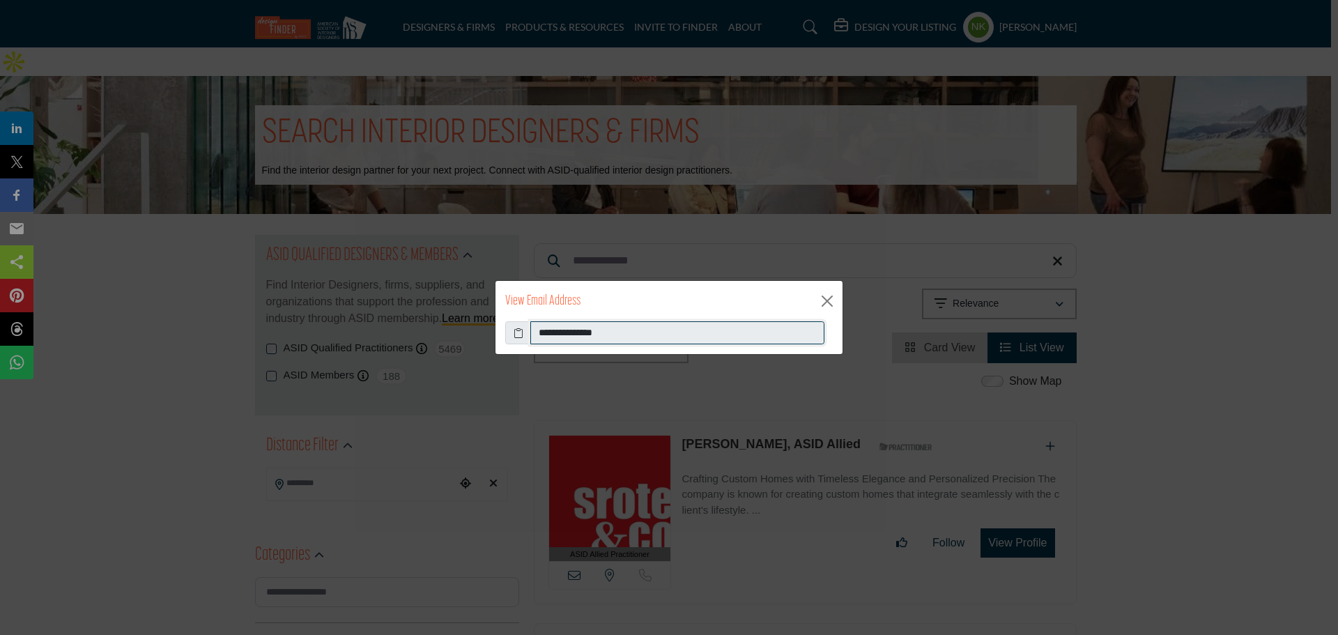
drag, startPoint x: 343, startPoint y: 346, endPoint x: 185, endPoint y: 345, distance: 158.1
click at [186, 345] on div "**********" at bounding box center [669, 317] width 1338 height 635
drag, startPoint x: 821, startPoint y: 299, endPoint x: 800, endPoint y: 288, distance: 24.0
click at [819, 300] on button "Close" at bounding box center [826, 301] width 21 height 21
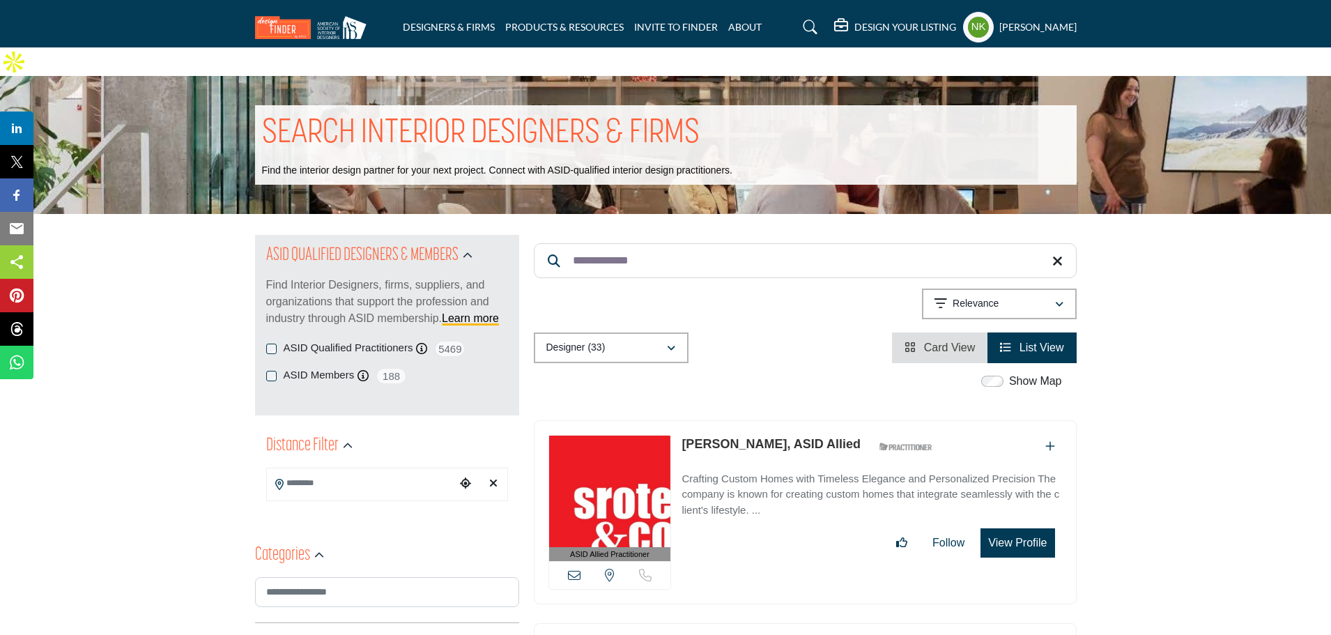
drag, startPoint x: 726, startPoint y: 228, endPoint x: 431, endPoint y: 210, distance: 295.2
paste input "Search Keyword"
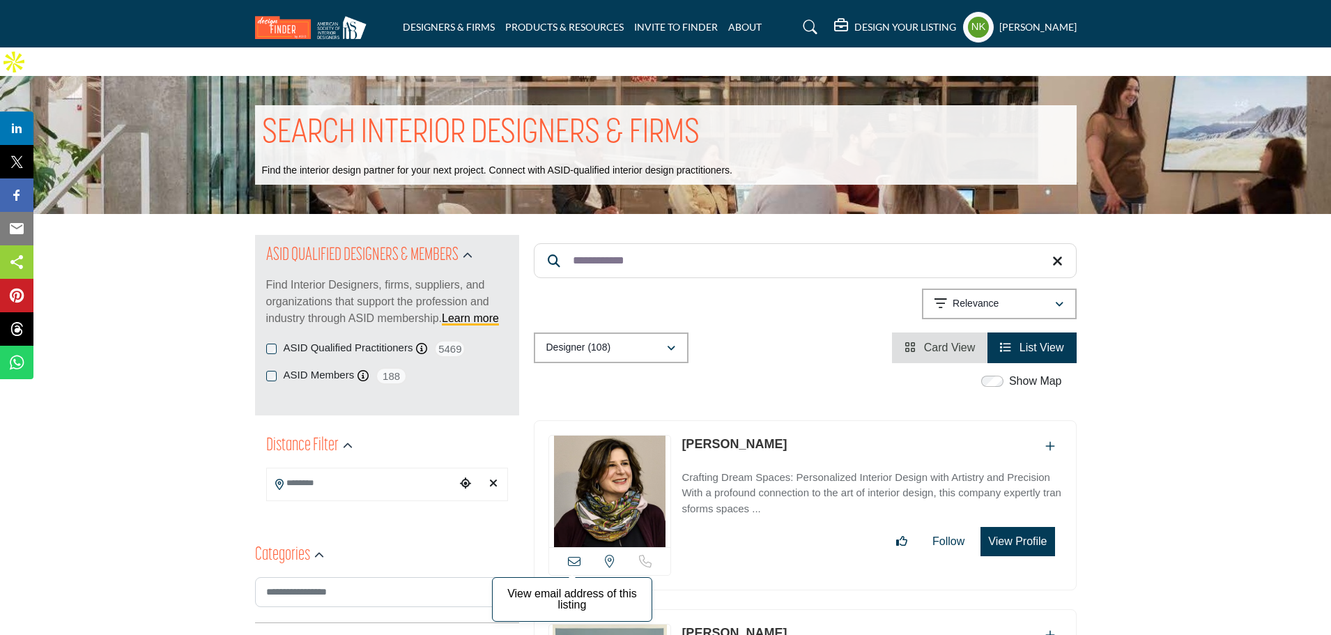
click at [569, 555] on icon at bounding box center [574, 561] width 13 height 13
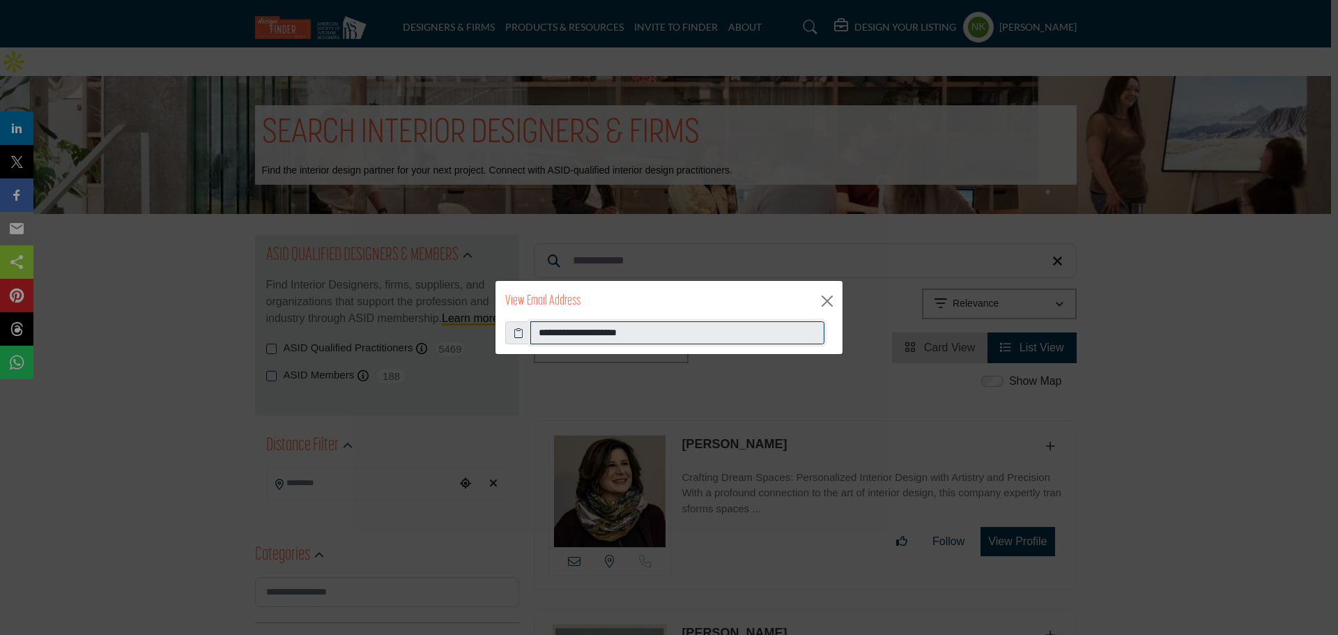
drag, startPoint x: 656, startPoint y: 327, endPoint x: 177, endPoint y: 296, distance: 479.6
click at [177, 296] on div "**********" at bounding box center [669, 317] width 1338 height 635
click at [839, 302] on div "View Email Address" at bounding box center [668, 301] width 347 height 40
click at [828, 302] on button "Close" at bounding box center [826, 301] width 21 height 21
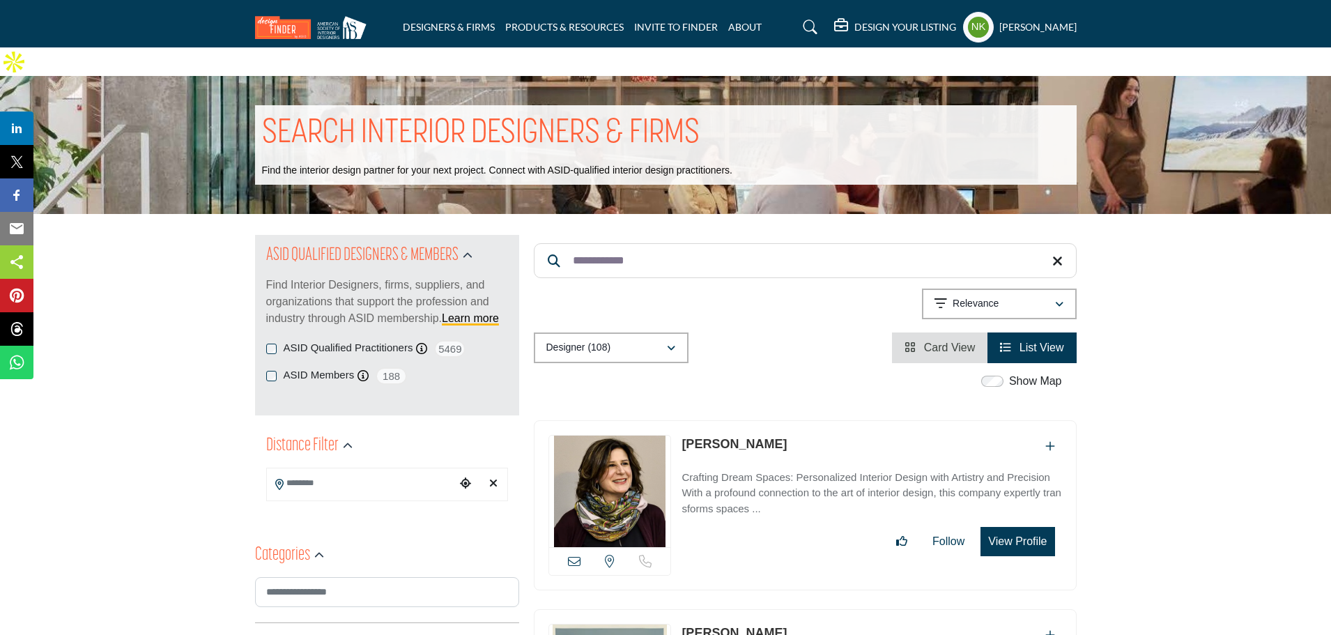
drag, startPoint x: 677, startPoint y: 226, endPoint x: 340, endPoint y: 265, distance: 339.3
paste input "******"
type input "**********"
